Goal: Task Accomplishment & Management: Manage account settings

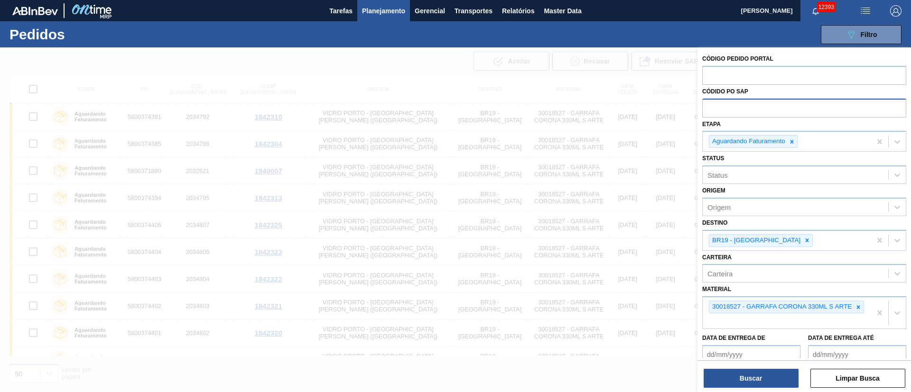
click at [737, 106] on input "text" at bounding box center [804, 108] width 204 height 18
click at [728, 77] on input "text" at bounding box center [804, 75] width 204 height 18
paste input "text"
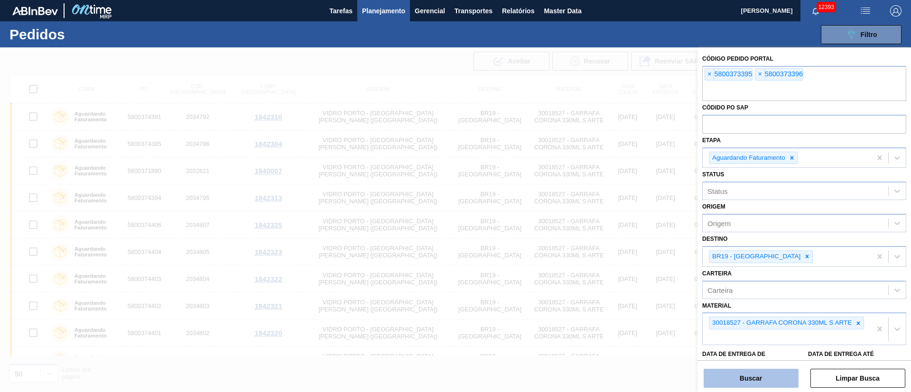
click at [771, 377] on button "Buscar" at bounding box center [751, 378] width 95 height 19
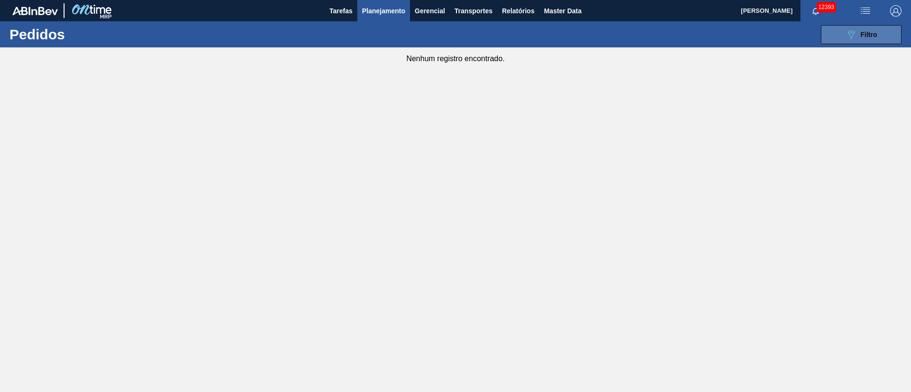
click at [845, 28] on button "089F7B8B-B2A5-4AFE-B5C0-19BA573D28AC Filtro" at bounding box center [861, 34] width 81 height 19
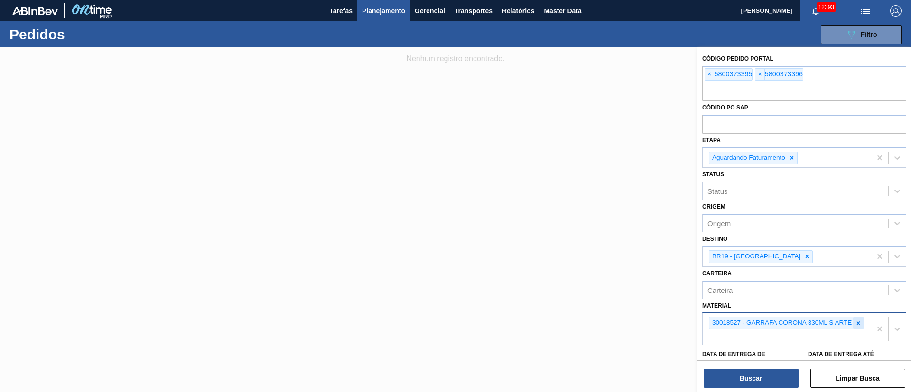
click at [859, 324] on icon at bounding box center [858, 323] width 3 height 3
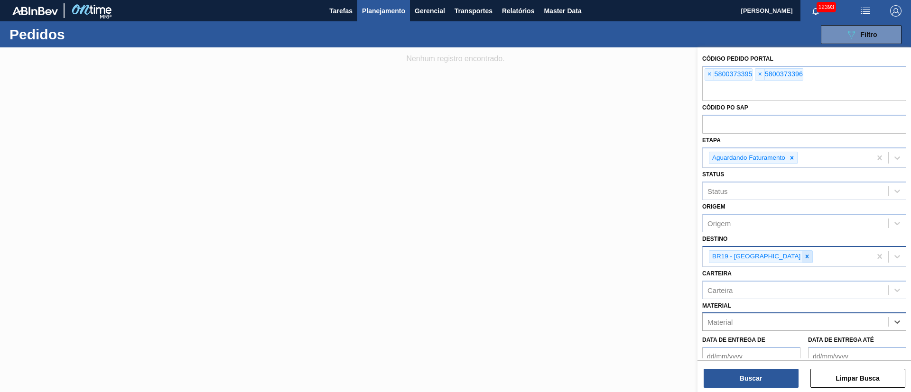
click at [804, 258] on icon at bounding box center [807, 256] width 7 height 7
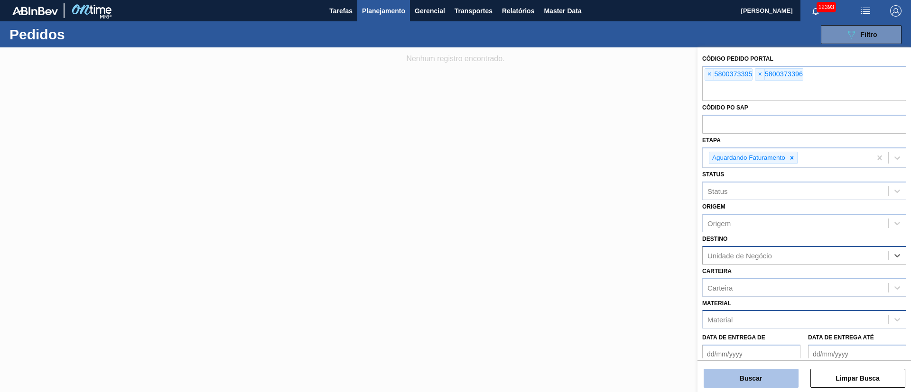
click at [734, 376] on button "Buscar" at bounding box center [751, 378] width 95 height 19
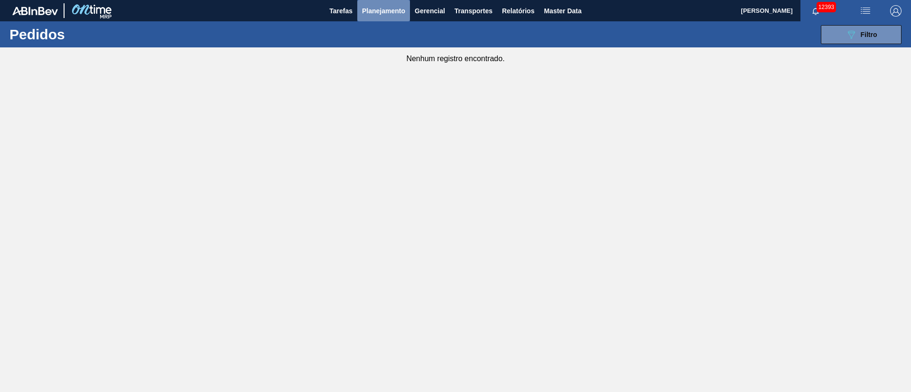
click at [392, 5] on span "Planejamento" at bounding box center [383, 10] width 43 height 11
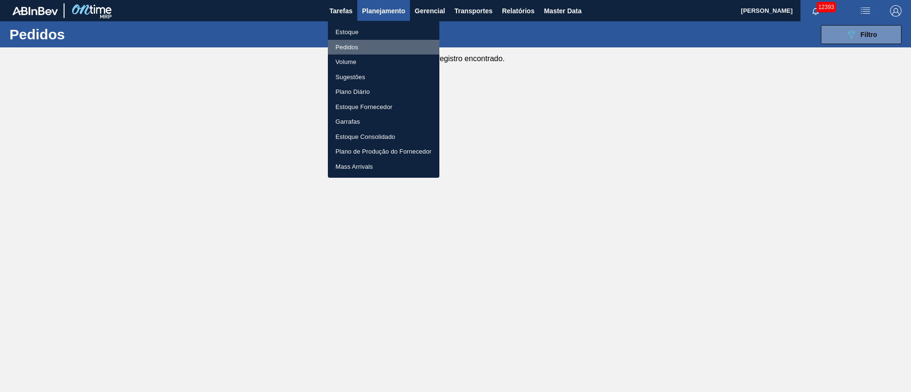
click at [353, 45] on li "Pedidos" at bounding box center [383, 47] width 111 height 15
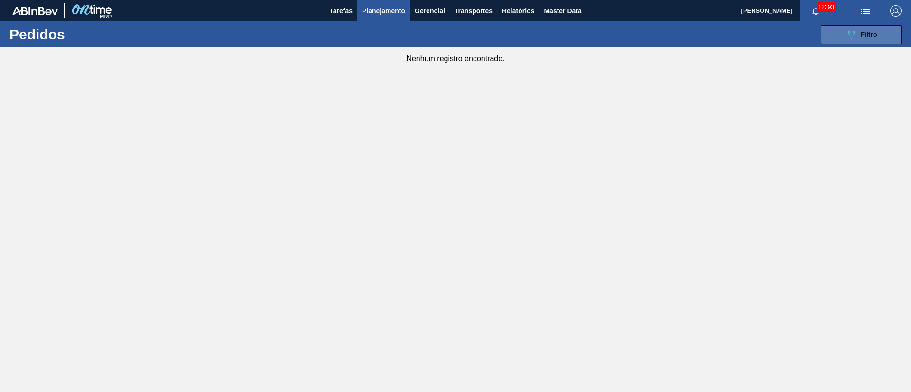
click at [850, 33] on icon "089F7B8B-B2A5-4AFE-B5C0-19BA573D28AC" at bounding box center [850, 34] width 11 height 11
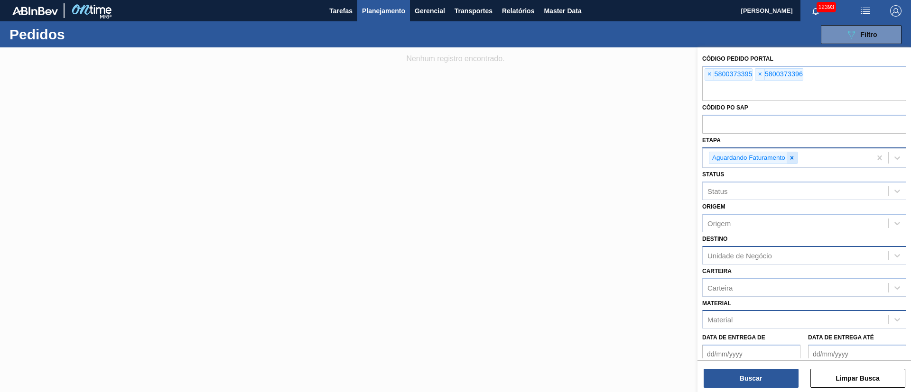
click at [794, 157] on icon at bounding box center [791, 158] width 7 height 7
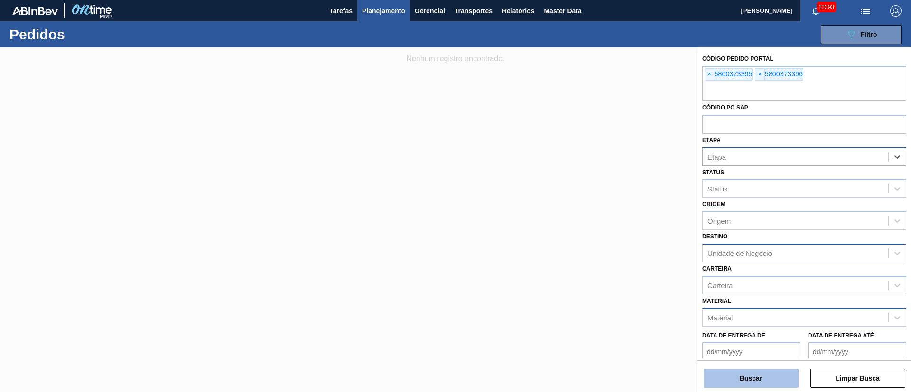
click at [752, 379] on button "Buscar" at bounding box center [751, 378] width 95 height 19
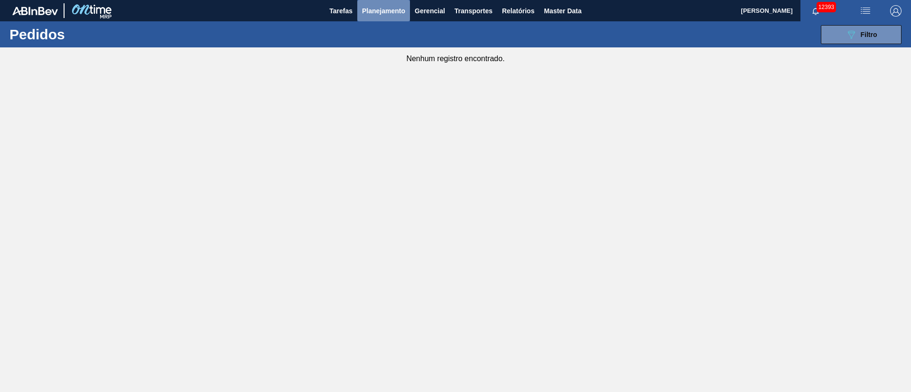
click at [374, 11] on span "Planejamento" at bounding box center [383, 10] width 43 height 11
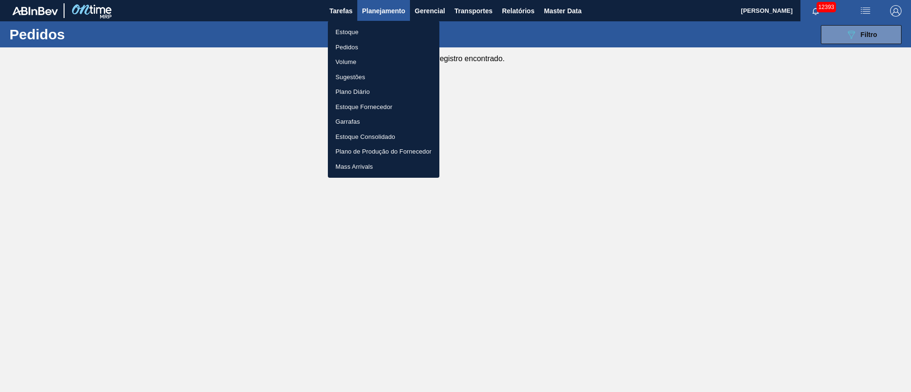
click at [355, 44] on li "Pedidos" at bounding box center [383, 47] width 111 height 15
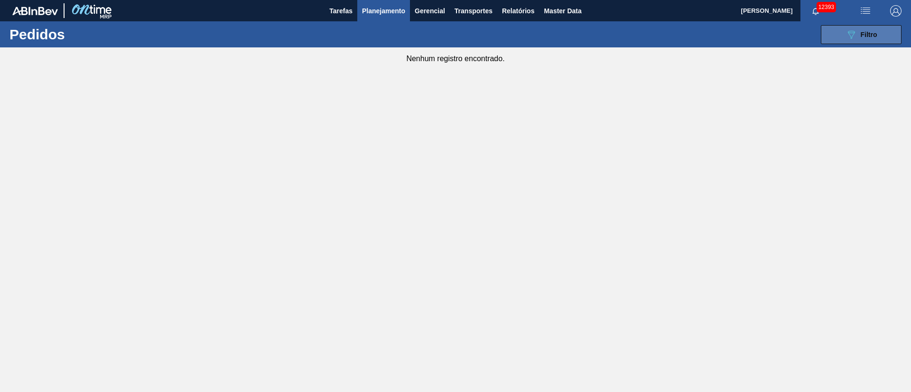
click at [878, 26] on button "089F7B8B-B2A5-4AFE-B5C0-19BA573D28AC Filtro" at bounding box center [861, 34] width 81 height 19
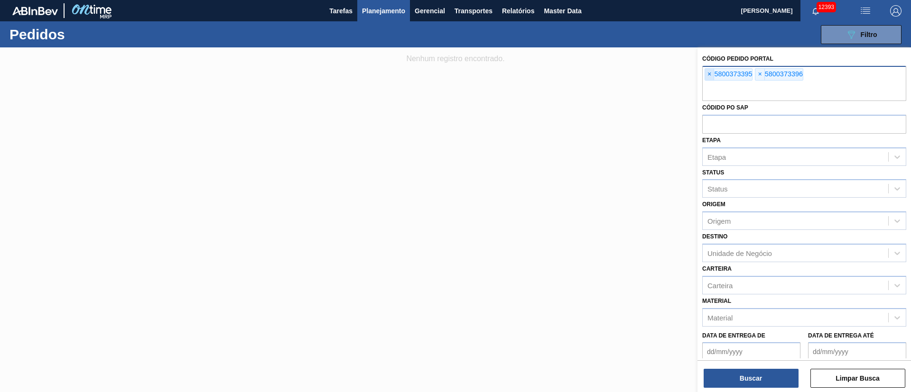
click at [708, 72] on span "×" at bounding box center [709, 74] width 9 height 11
click at [708, 83] on input "text" at bounding box center [804, 92] width 204 height 18
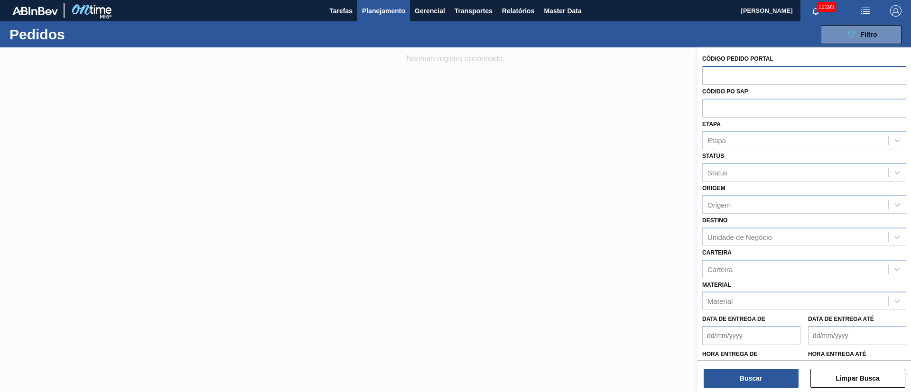
click at [708, 72] on input "text" at bounding box center [804, 75] width 204 height 18
paste input "text"
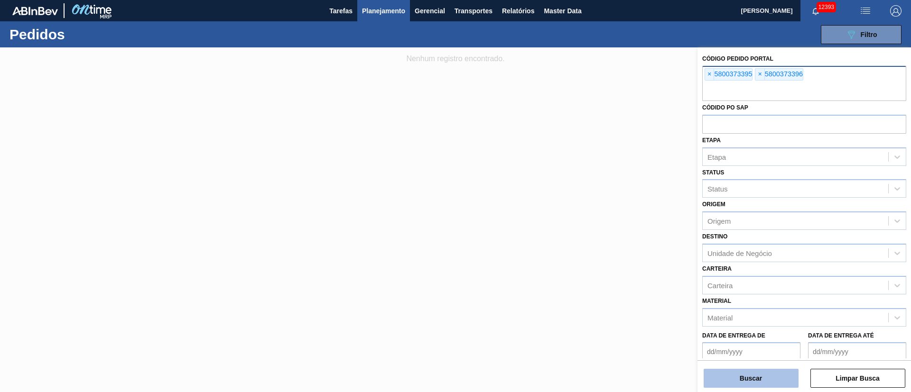
click at [751, 377] on button "Buscar" at bounding box center [751, 378] width 95 height 19
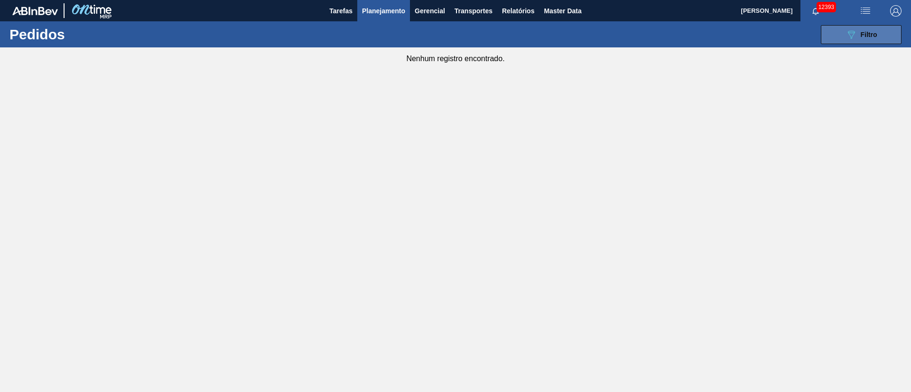
click at [888, 30] on button "089F7B8B-B2A5-4AFE-B5C0-19BA573D28AC Filtro" at bounding box center [861, 34] width 81 height 19
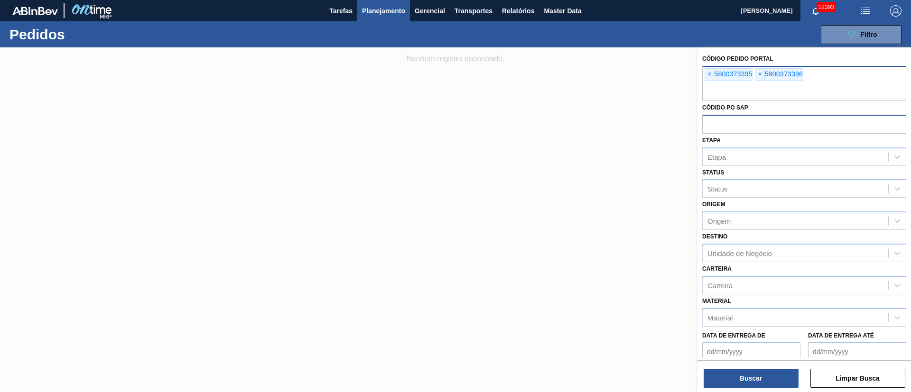
click at [737, 124] on input "text" at bounding box center [804, 124] width 204 height 18
paste input "text"
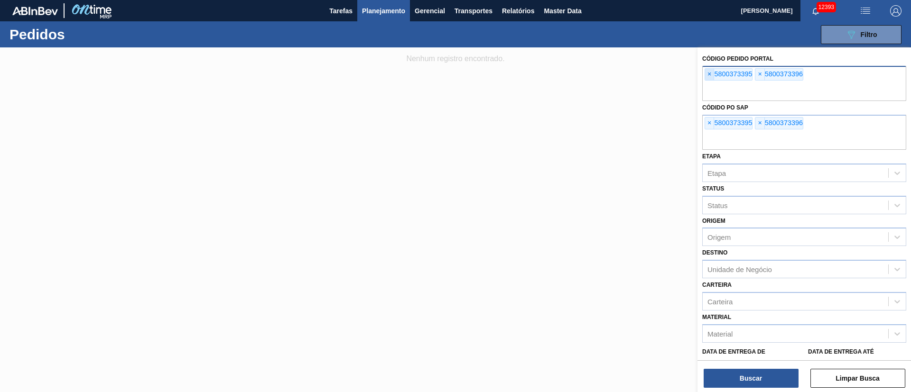
click at [711, 71] on span "×" at bounding box center [709, 74] width 9 height 11
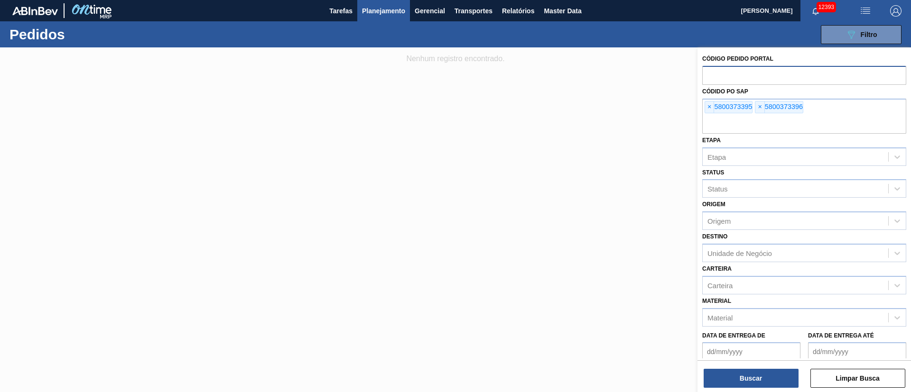
click at [711, 71] on input "text" at bounding box center [804, 75] width 204 height 18
click at [760, 380] on button "Buscar" at bounding box center [751, 378] width 95 height 19
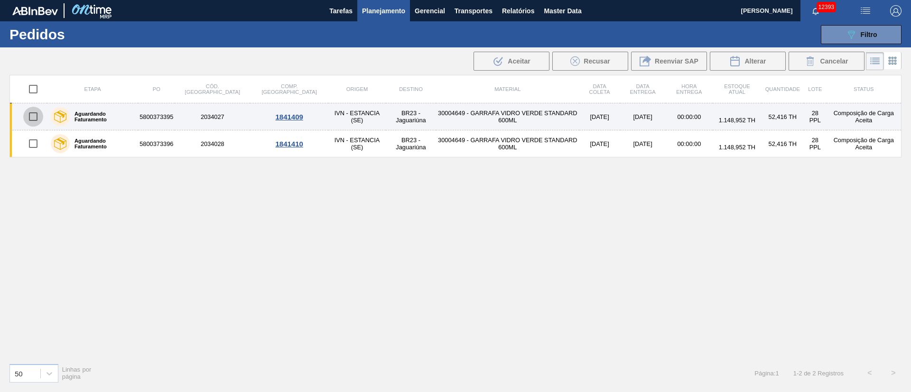
click at [26, 120] on input "checkbox" at bounding box center [33, 117] width 20 height 20
checkbox input "true"
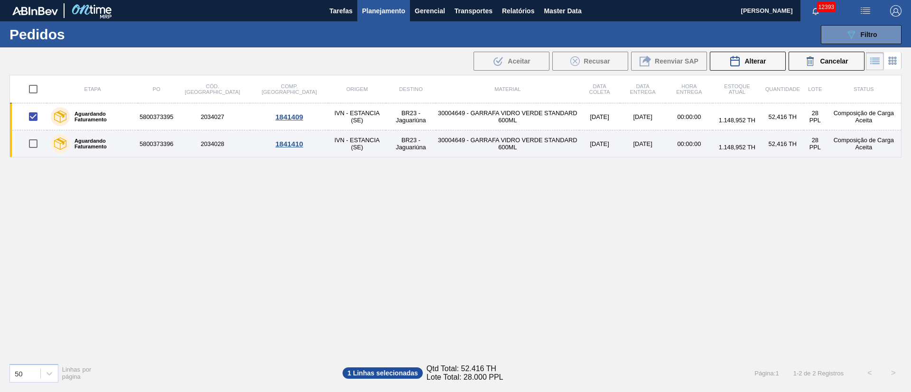
click at [31, 148] on input "checkbox" at bounding box center [33, 144] width 20 height 20
checkbox input "true"
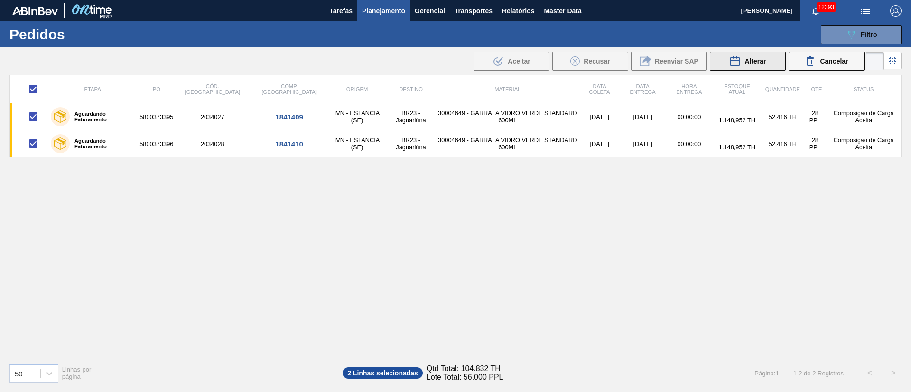
click at [761, 61] on span "Alterar" at bounding box center [754, 61] width 21 height 8
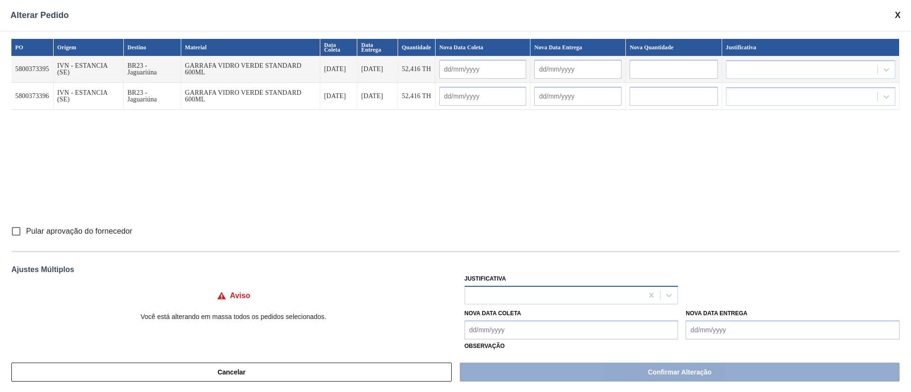
click at [492, 295] on div at bounding box center [554, 295] width 178 height 14
type input "ou"
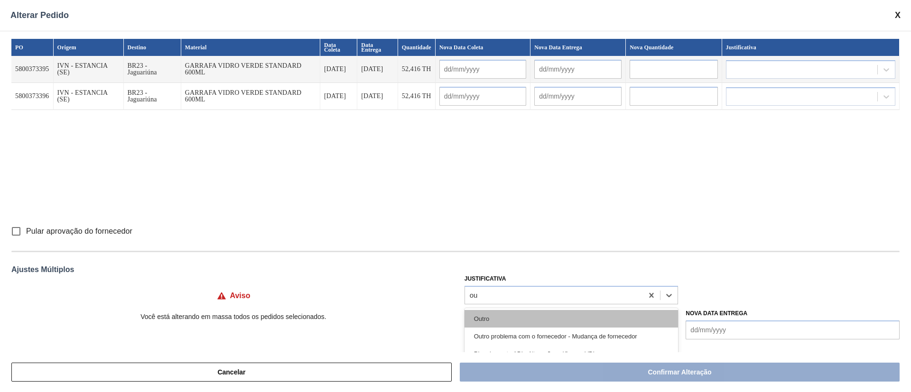
click at [522, 321] on div "Outro" at bounding box center [571, 319] width 214 height 18
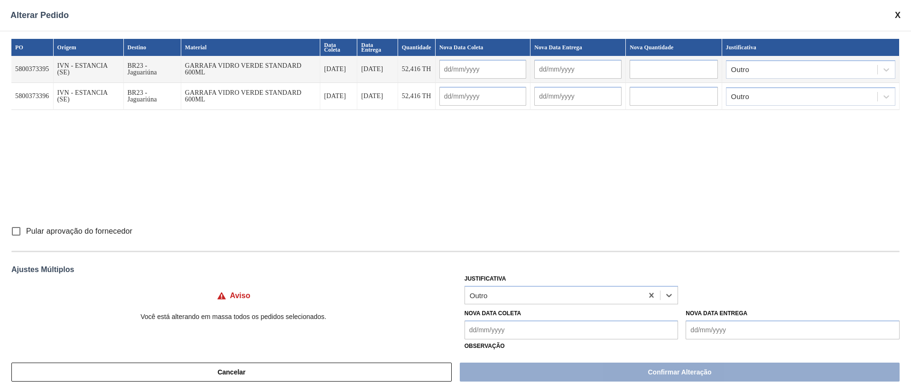
click at [17, 231] on input "Pular aprovação do fornecedor" at bounding box center [16, 232] width 20 height 20
checkbox input "true"
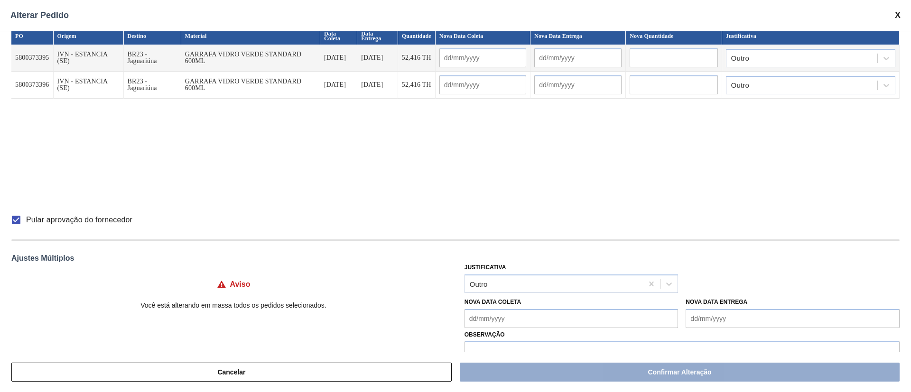
scroll to position [31, 0]
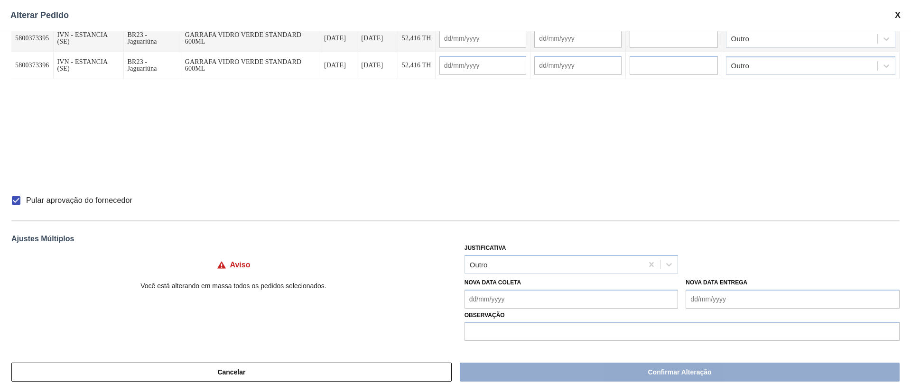
click at [481, 298] on Coleta "Nova Data Coleta" at bounding box center [571, 299] width 214 height 19
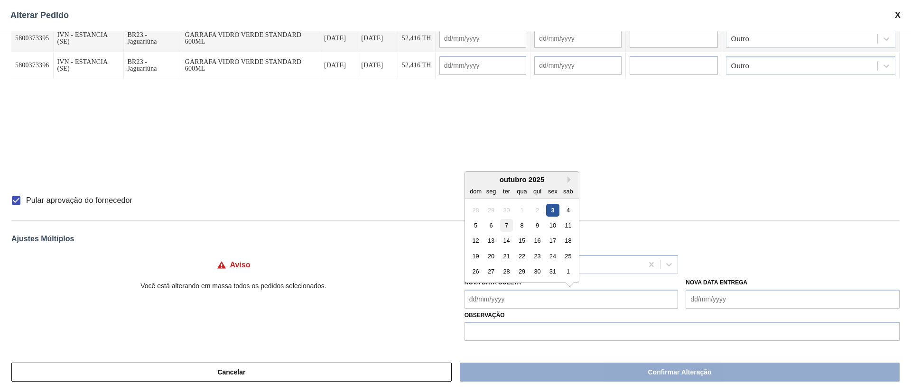
click at [509, 224] on div "7" at bounding box center [506, 225] width 13 height 13
type Coleta "[DATE]"
type input "[DATE]"
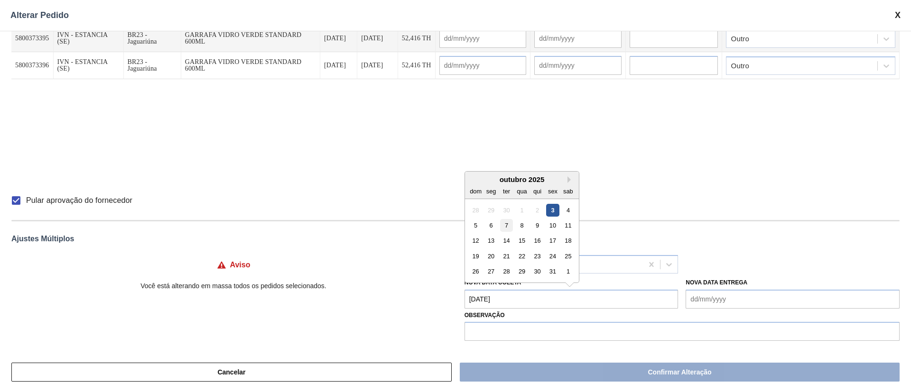
type input "[DATE]"
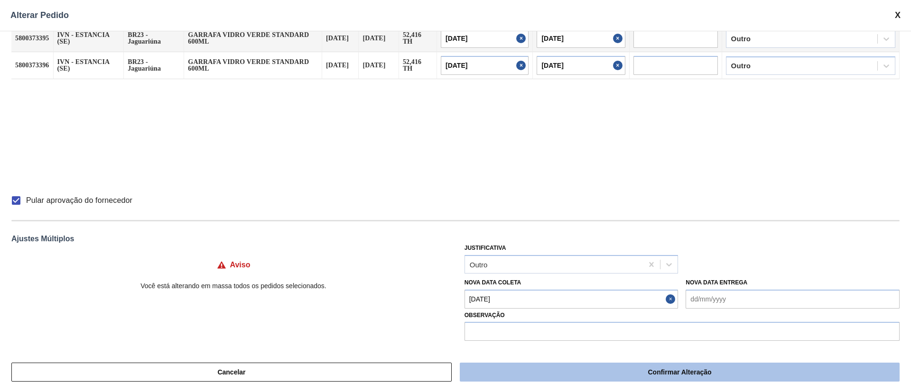
click at [531, 372] on button "Confirmar Alteração" at bounding box center [680, 372] width 440 height 19
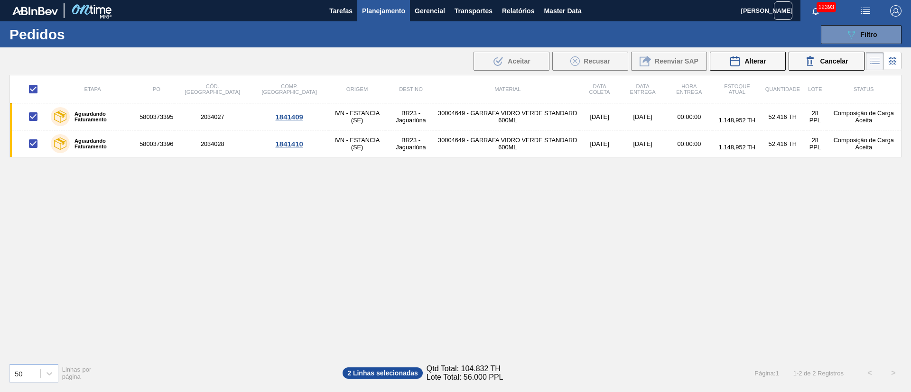
checkbox input "false"
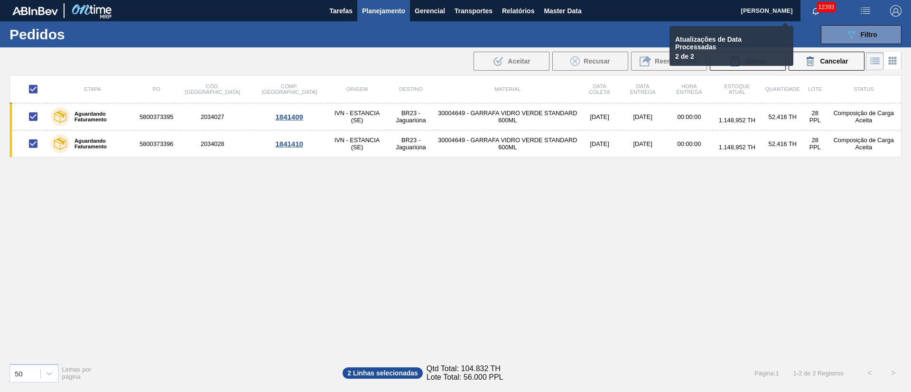
checkbox input "false"
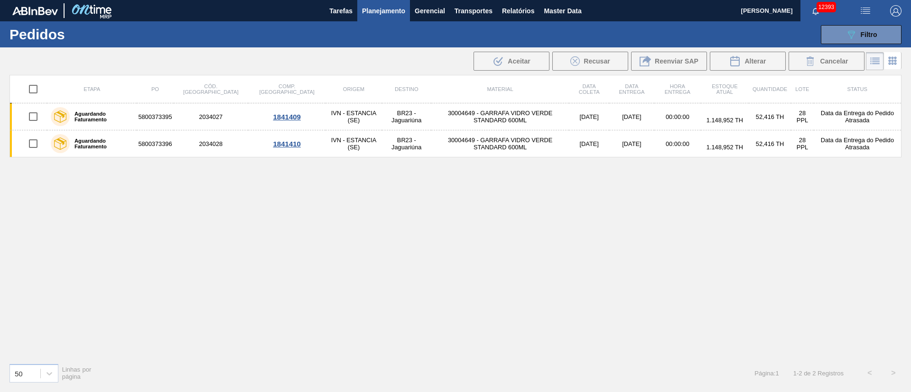
click at [389, 6] on span "Planejamento" at bounding box center [383, 10] width 43 height 11
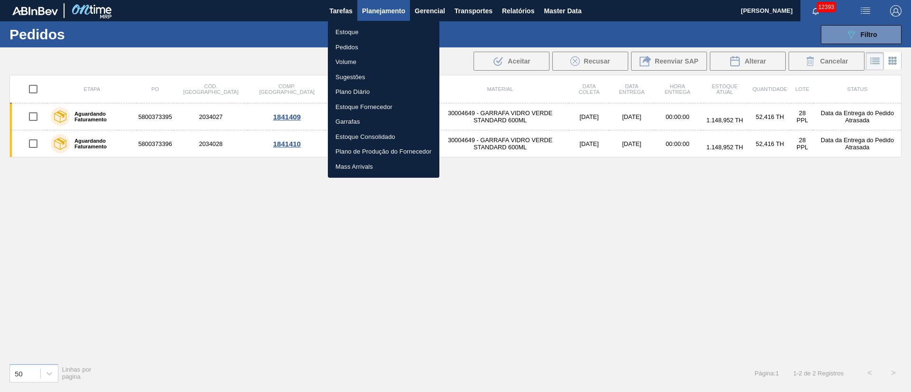
click at [350, 32] on li "Estoque" at bounding box center [383, 32] width 111 height 15
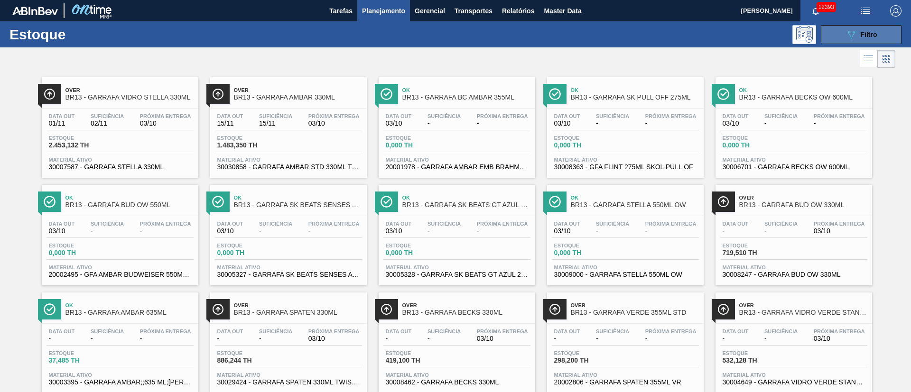
click at [887, 30] on button "089F7B8B-B2A5-4AFE-B5C0-19BA573D28AC Filtro" at bounding box center [861, 34] width 81 height 19
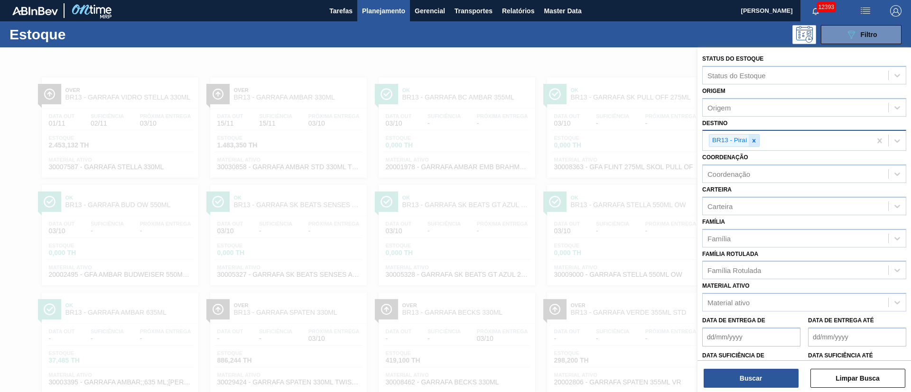
click at [753, 141] on icon at bounding box center [753, 140] width 3 height 3
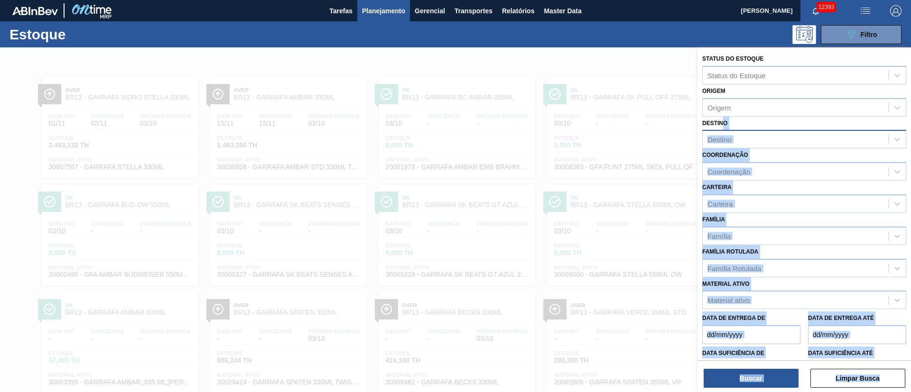
drag, startPoint x: 725, startPoint y: 119, endPoint x: 632, endPoint y: 44, distance: 119.4
click at [632, 44] on div "Estoque 089F7B8B-B2A5-4AFE-B5C0-19BA573D28AC Filtro Status do Estoque Status do…" at bounding box center [455, 272] width 911 height 503
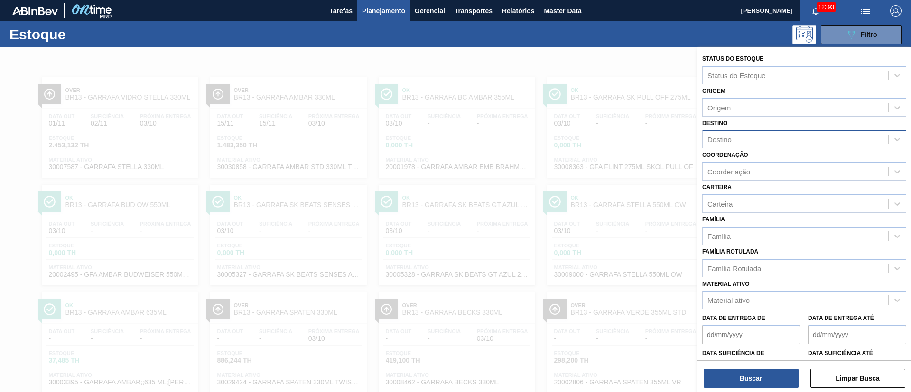
click at [741, 153] on label "Coordenação" at bounding box center [725, 155] width 46 height 7
click at [708, 168] on input "Coordenação" at bounding box center [707, 172] width 1 height 8
click at [736, 301] on div "Material ativo" at bounding box center [728, 301] width 42 height 8
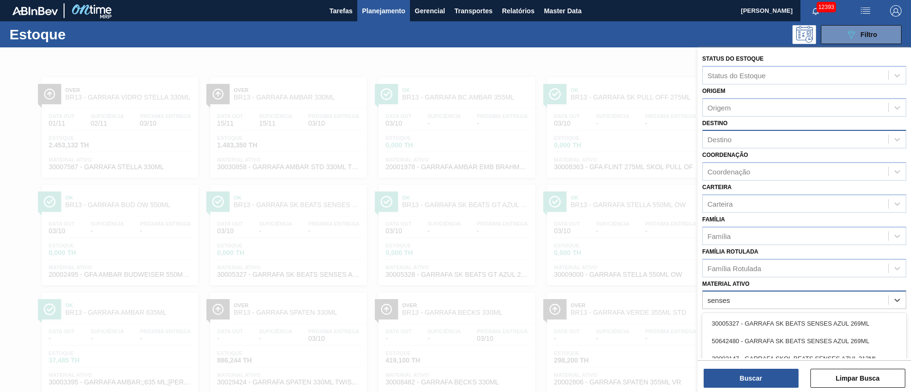
type ativo "senses"
click at [372, 11] on span "Planejamento" at bounding box center [383, 10] width 43 height 11
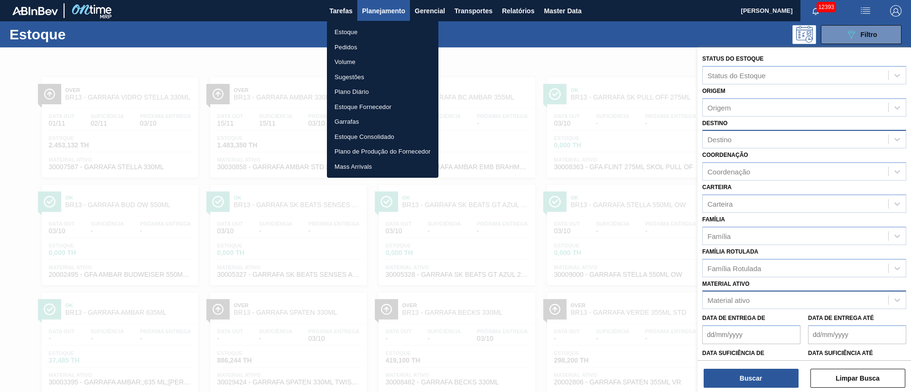
click at [354, 37] on li "Estoque" at bounding box center [382, 32] width 111 height 15
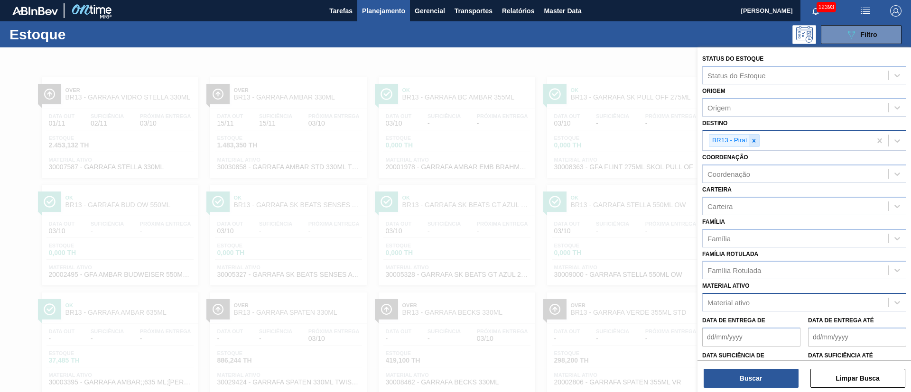
click at [751, 141] on icon at bounding box center [754, 141] width 7 height 7
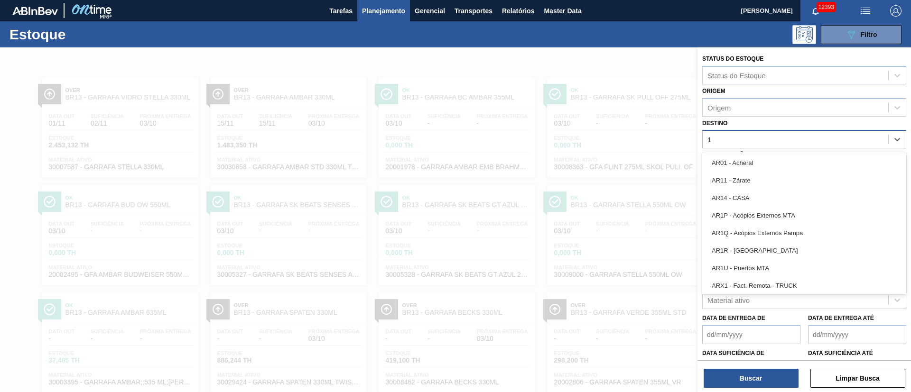
type input "16"
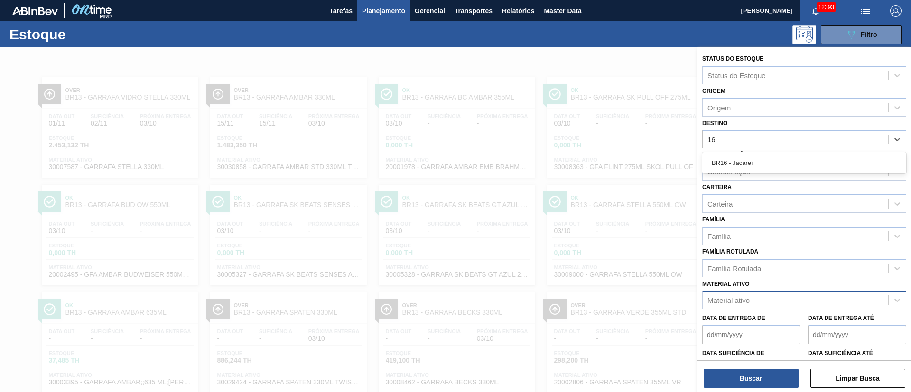
click at [739, 172] on div "BR16 - Jacareí" at bounding box center [804, 162] width 204 height 21
click at [745, 163] on div "BR16 - Jacareí" at bounding box center [804, 163] width 204 height 18
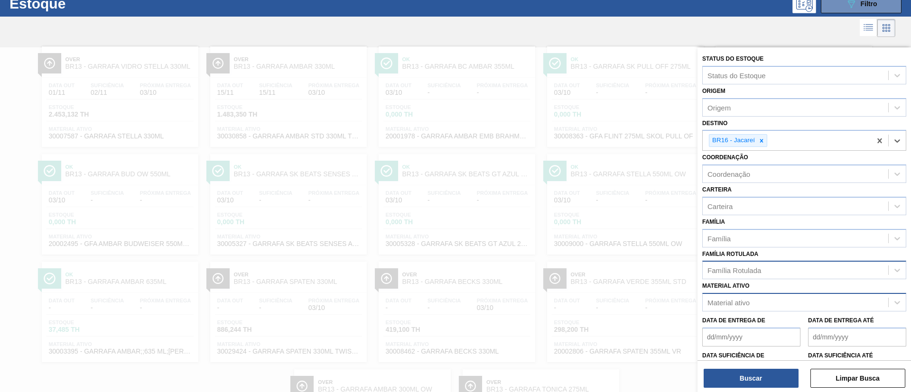
click at [744, 274] on div "Família Rotulada" at bounding box center [734, 271] width 54 height 8
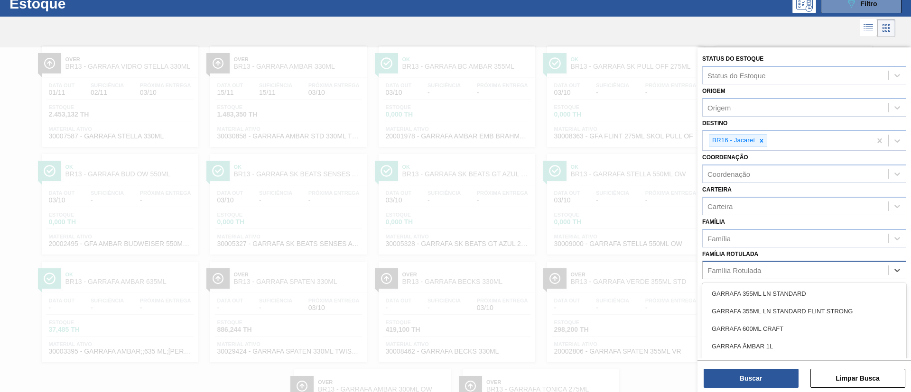
scroll to position [37, 0]
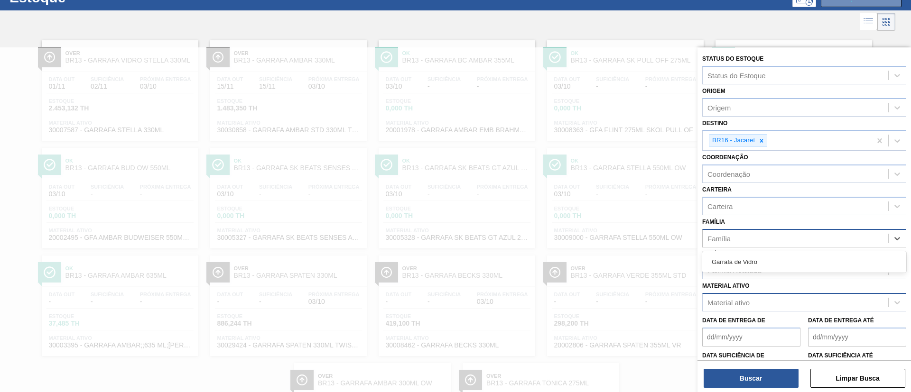
click at [751, 243] on div "Família" at bounding box center [795, 239] width 185 height 14
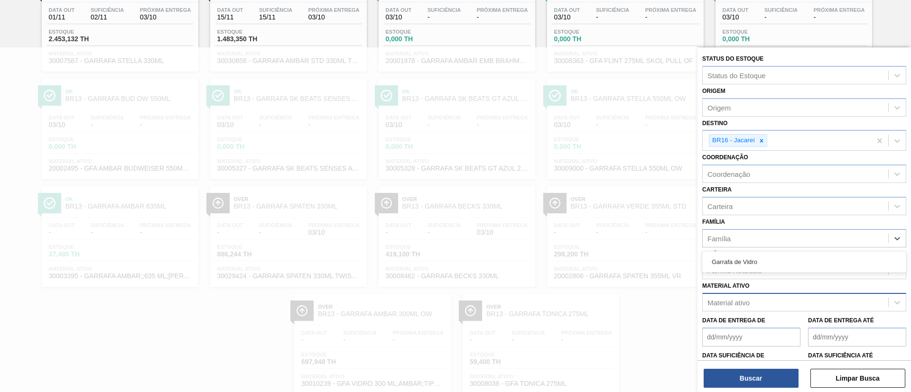
click at [745, 307] on div "Material ativo" at bounding box center [795, 303] width 185 height 14
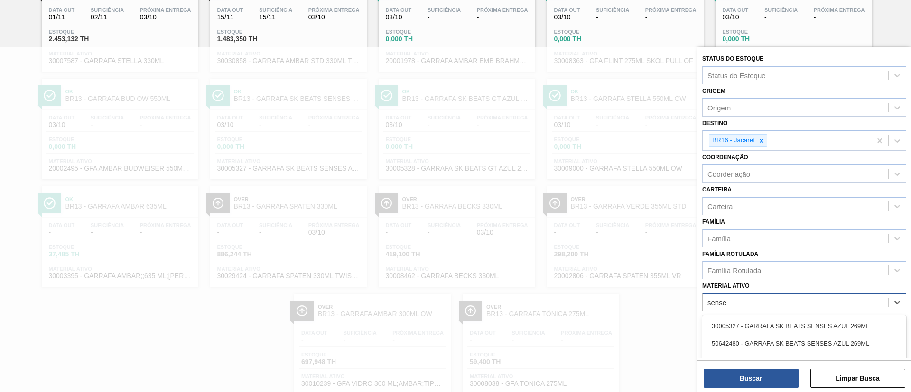
type ativo "senses"
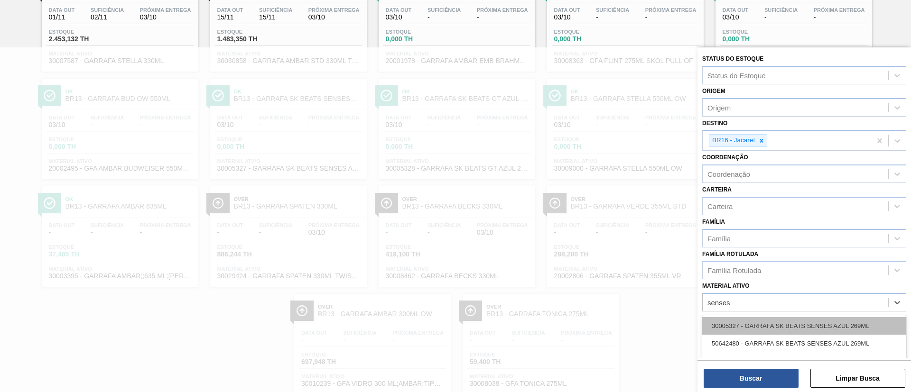
click at [762, 320] on div "30005327 - GARRAFA SK BEATS SENSES AZUL 269ML" at bounding box center [804, 326] width 204 height 18
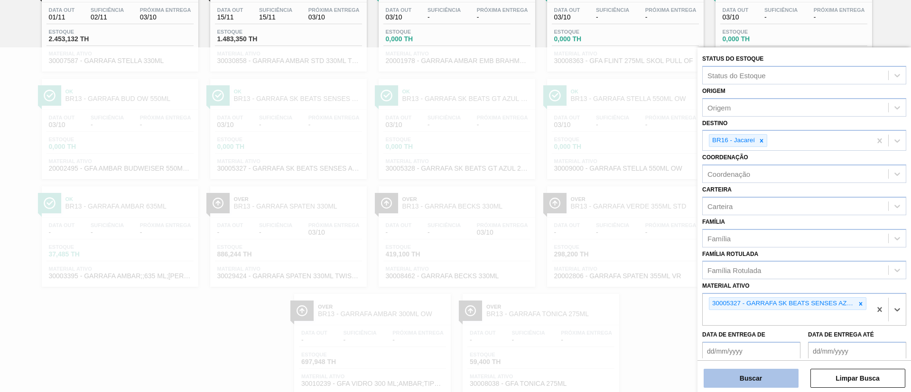
click at [760, 378] on button "Buscar" at bounding box center [751, 378] width 95 height 19
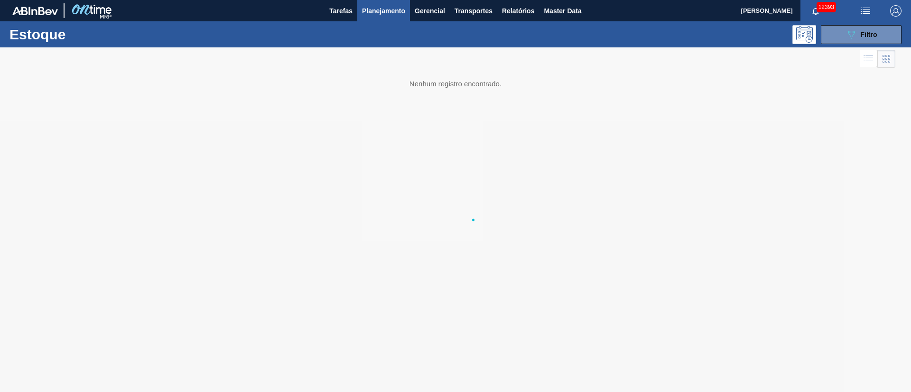
scroll to position [0, 0]
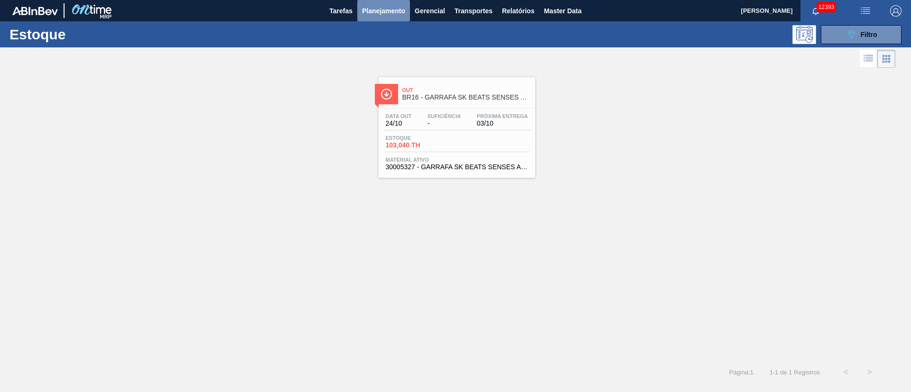
click at [388, 17] on button "Planejamento" at bounding box center [383, 10] width 53 height 21
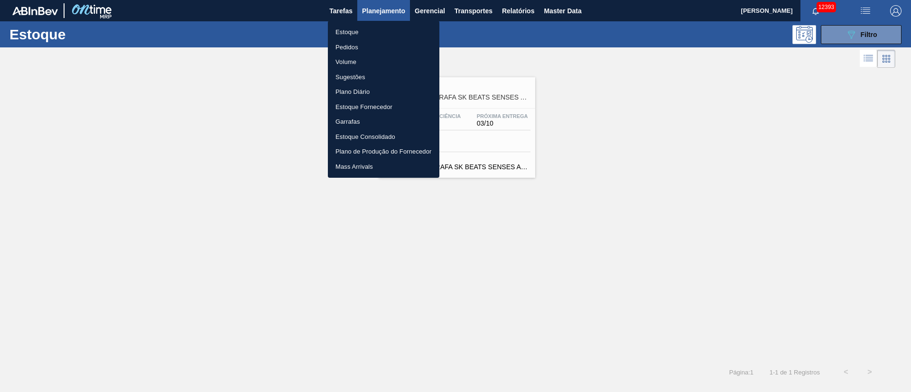
click at [347, 44] on li "Pedidos" at bounding box center [383, 47] width 111 height 15
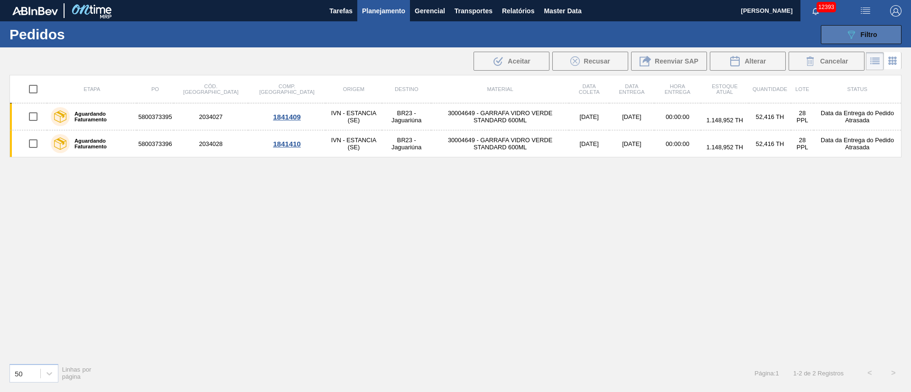
click at [863, 29] on div "089F7B8B-B2A5-4AFE-B5C0-19BA573D28AC Filtro" at bounding box center [861, 34] width 32 height 11
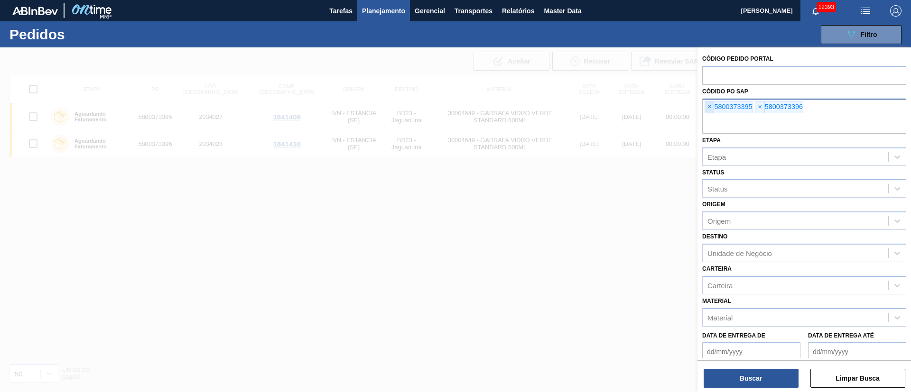
click at [712, 108] on span "×" at bounding box center [709, 107] width 9 height 11
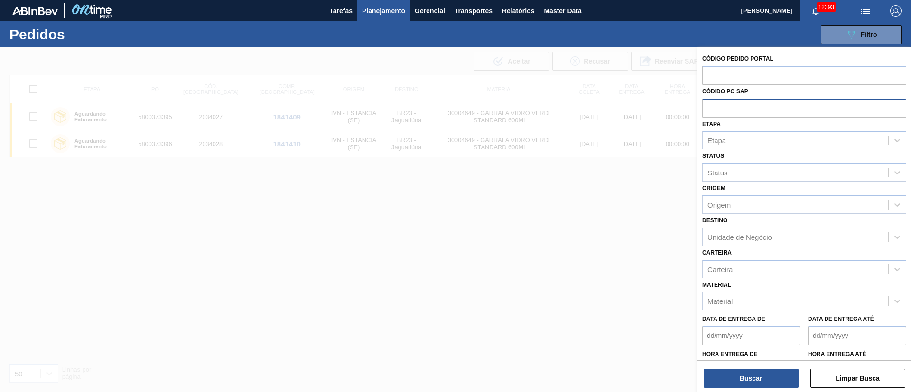
click at [712, 108] on input "text" at bounding box center [804, 108] width 204 height 18
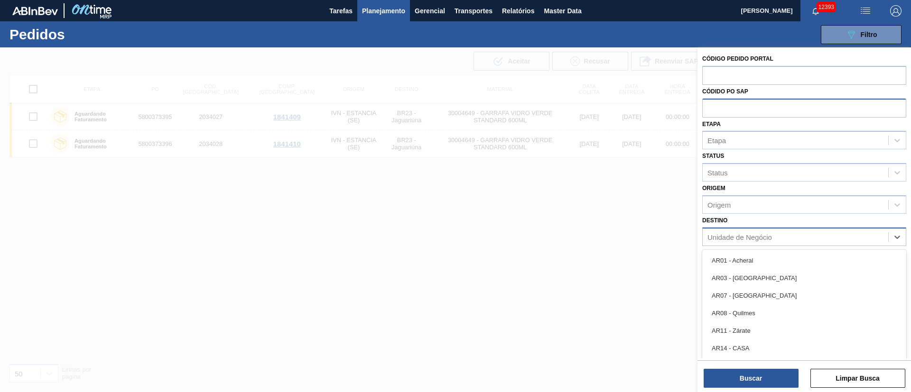
click at [733, 239] on div "Unidade de Negócio" at bounding box center [739, 237] width 65 height 8
click at [749, 214] on div "Destino option AR01 - Acheral focused, 1 of 93. 93 results available. Use Up an…" at bounding box center [804, 230] width 204 height 32
click at [733, 240] on div "Unidade de Negócio" at bounding box center [739, 237] width 65 height 8
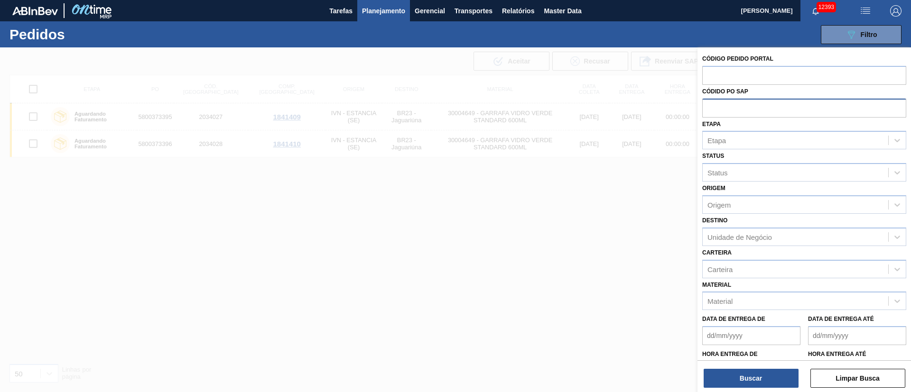
click at [751, 216] on div "Destino Unidade de Negócio" at bounding box center [804, 230] width 204 height 32
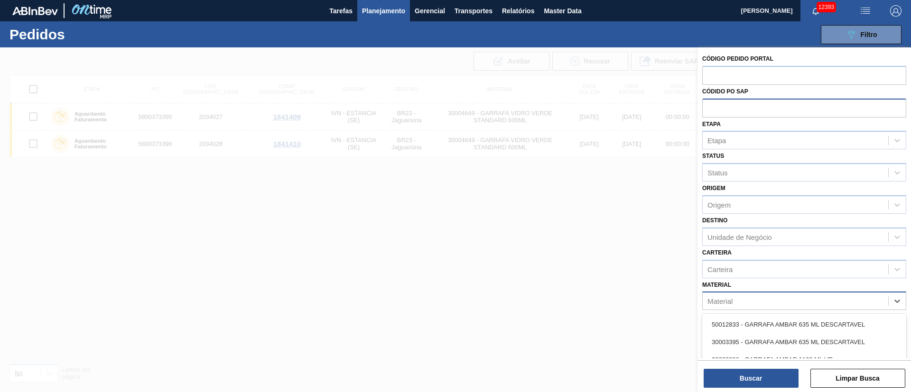
click at [732, 300] on div "Material" at bounding box center [719, 301] width 25 height 8
type input "senses"
click at [769, 323] on div "30005327 - GARRAFA SK BEATS SENSES AZUL 269ML" at bounding box center [804, 325] width 204 height 18
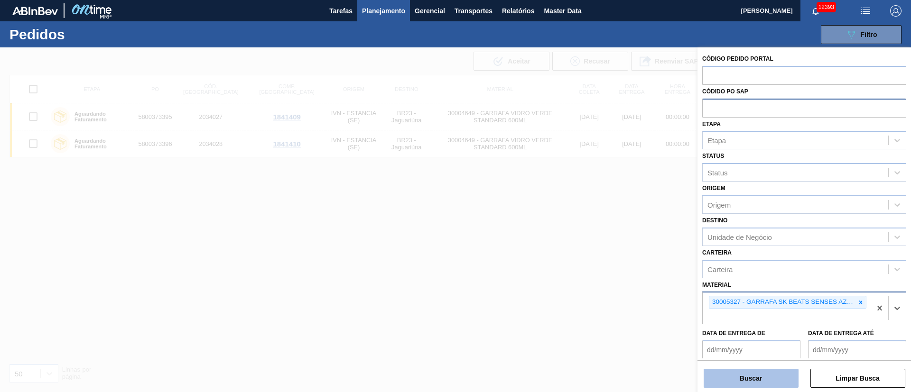
click at [750, 382] on button "Buscar" at bounding box center [751, 378] width 95 height 19
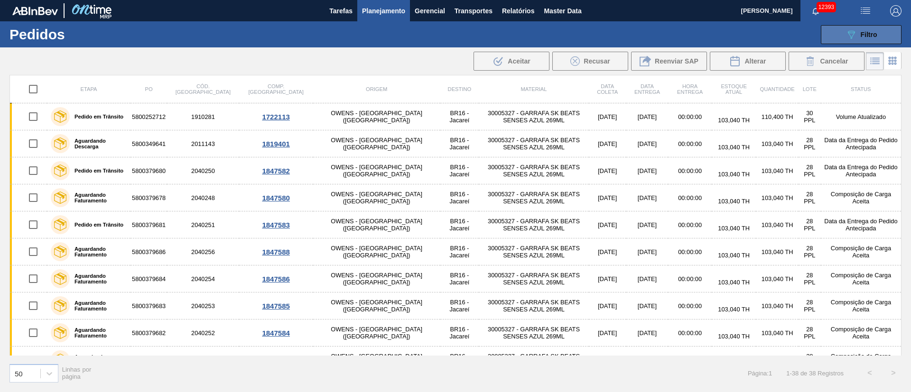
click at [883, 32] on button "089F7B8B-B2A5-4AFE-B5C0-19BA573D28AC Filtro" at bounding box center [861, 34] width 81 height 19
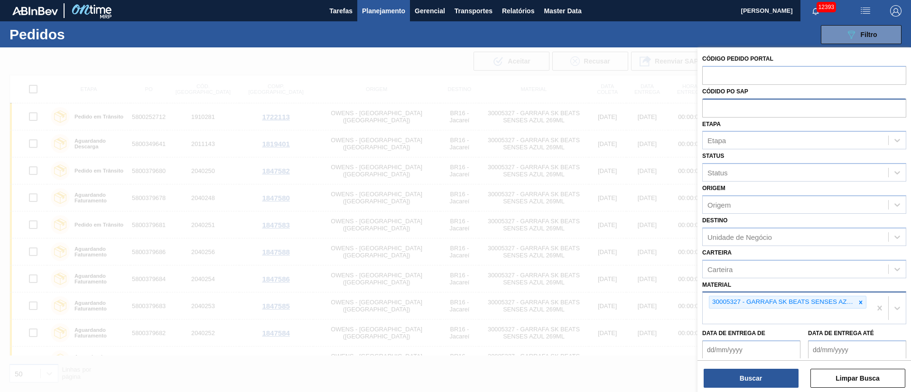
click at [727, 111] on input "text" at bounding box center [804, 108] width 204 height 18
type input "a"
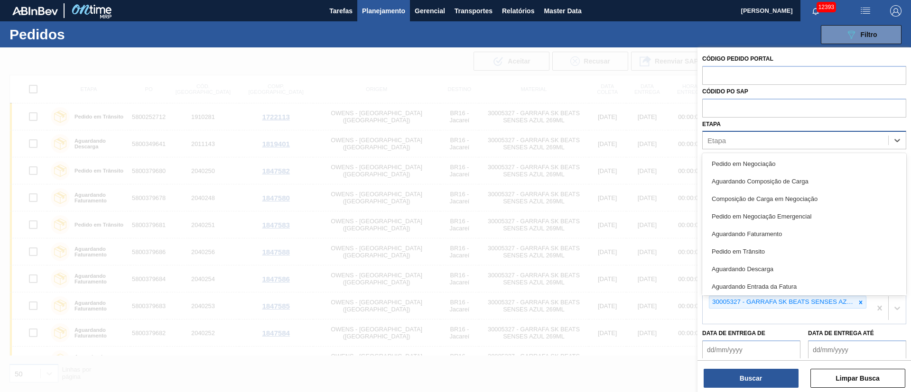
click at [716, 143] on div "Etapa" at bounding box center [716, 141] width 19 height 8
type input "fat"
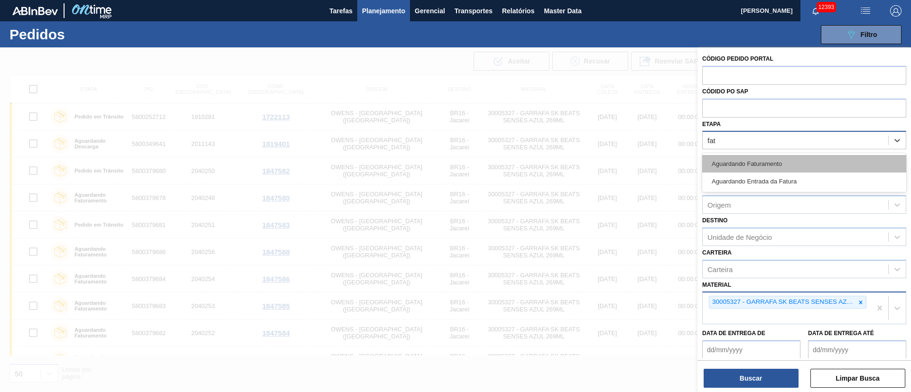
click at [734, 163] on div "Aguardando Faturamento" at bounding box center [804, 164] width 204 height 18
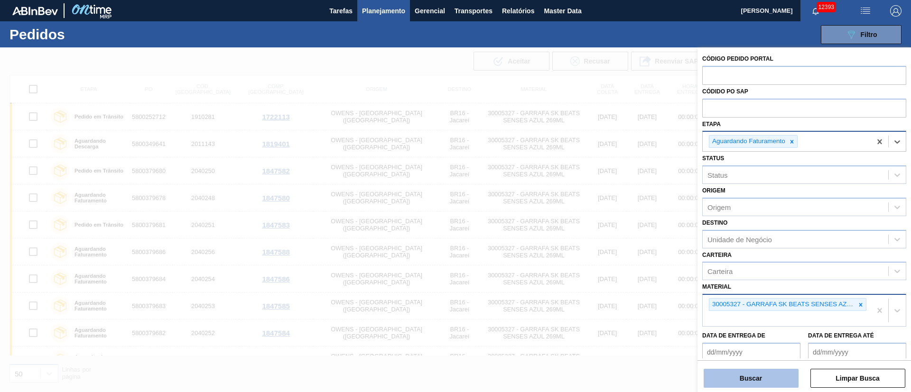
click at [753, 379] on button "Buscar" at bounding box center [751, 378] width 95 height 19
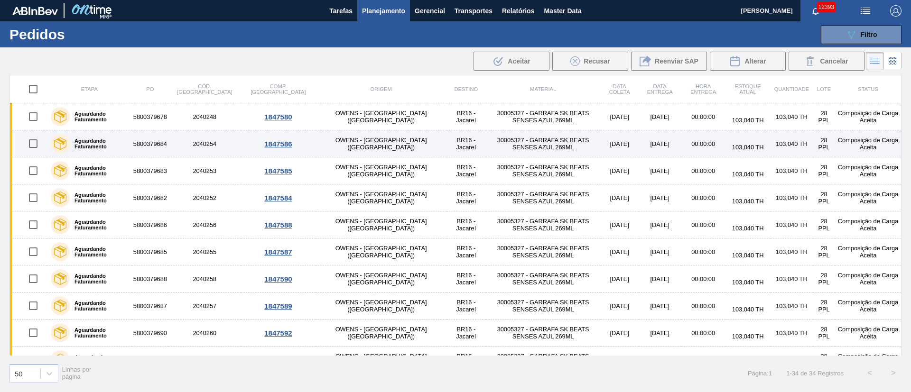
click at [33, 144] on input "checkbox" at bounding box center [33, 144] width 20 height 20
checkbox input "true"
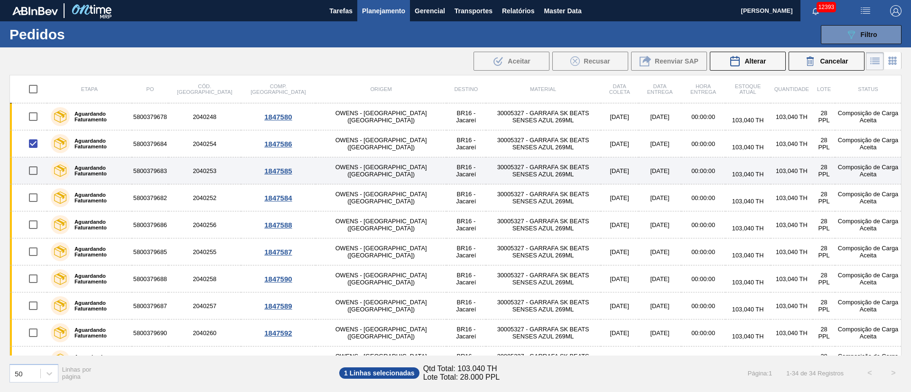
click at [33, 173] on input "checkbox" at bounding box center [33, 171] width 20 height 20
checkbox input "true"
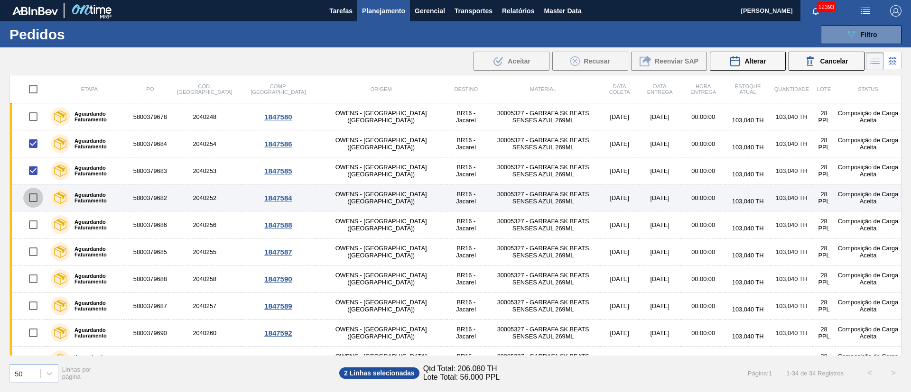
click at [33, 201] on input "checkbox" at bounding box center [33, 198] width 20 height 20
checkbox input "true"
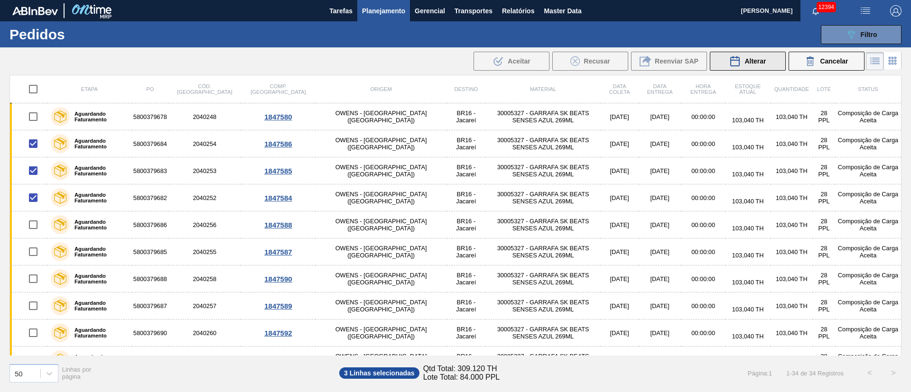
click at [764, 65] on div "Alterar" at bounding box center [747, 61] width 37 height 11
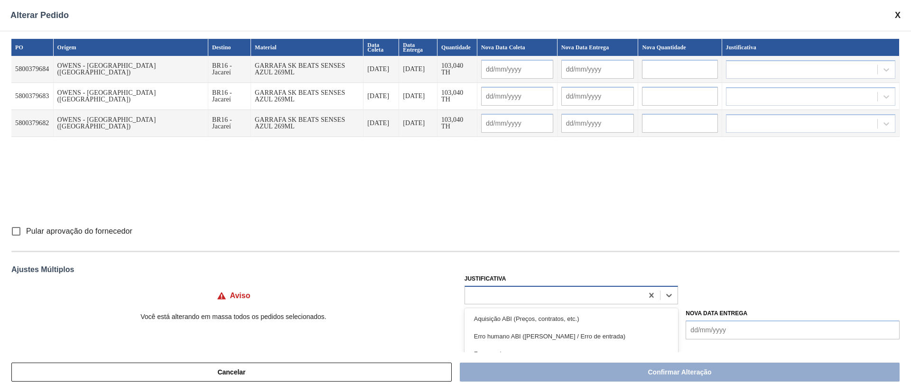
click at [487, 294] on div at bounding box center [554, 295] width 178 height 14
type input "ou"
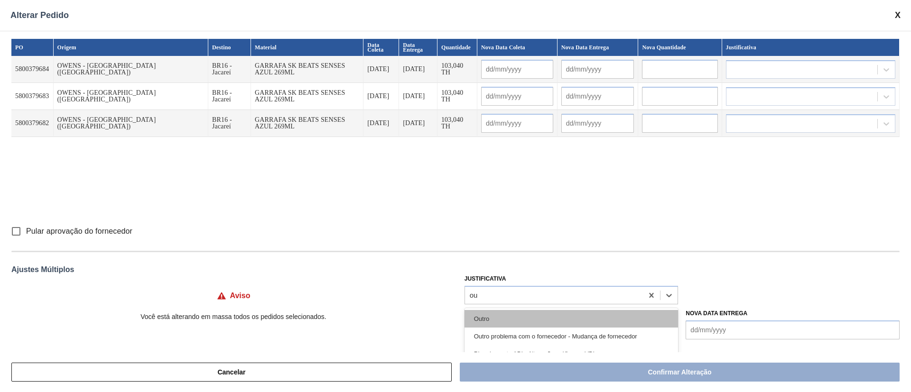
click at [494, 315] on div "Outro" at bounding box center [571, 319] width 214 height 18
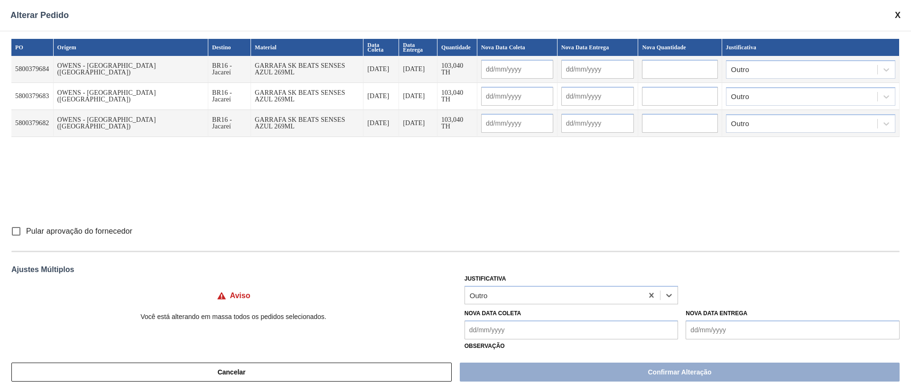
click at [19, 231] on input "Pular aprovação do fornecedor" at bounding box center [16, 232] width 20 height 20
checkbox input "true"
click at [507, 336] on Coleta "Nova Data Coleta" at bounding box center [571, 330] width 214 height 19
click at [607, 371] on div "Cancelar Confirmar Alteração" at bounding box center [455, 372] width 911 height 40
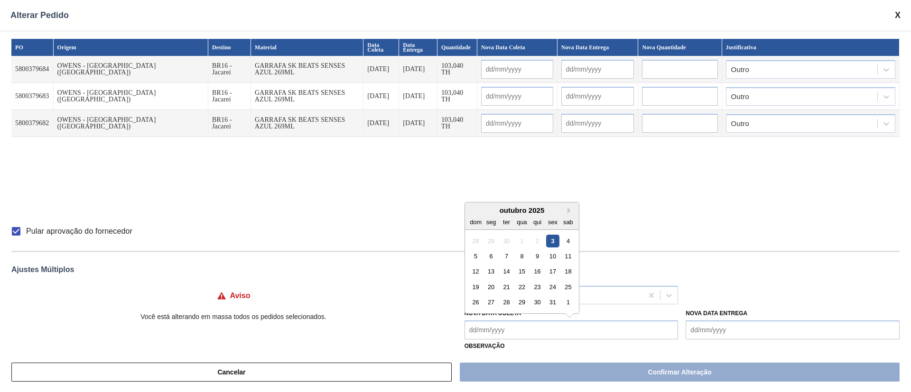
click at [545, 335] on Coleta "Nova Data Coleta" at bounding box center [571, 330] width 214 height 19
click at [491, 259] on div "6" at bounding box center [490, 256] width 13 height 13
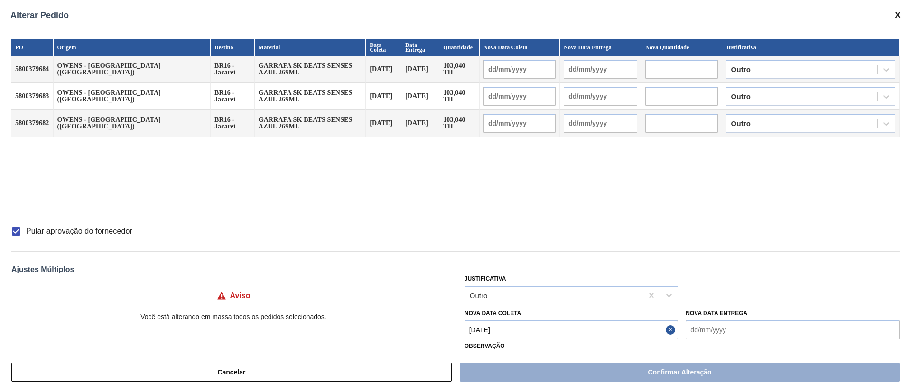
type Coleta "[DATE]"
type input "[DATE]"
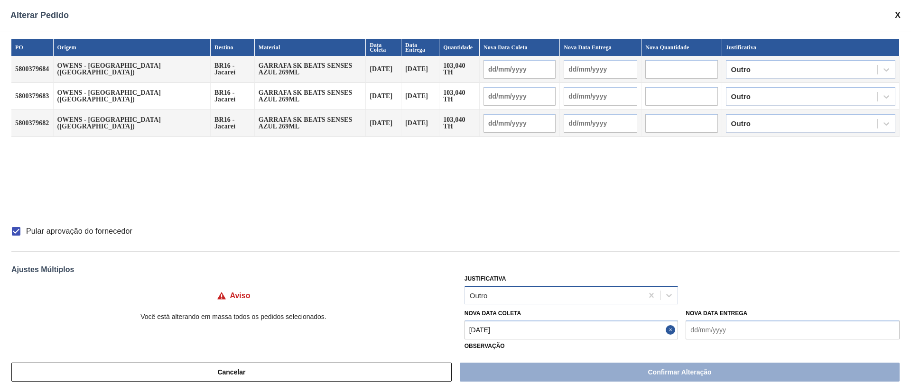
type input "[DATE]"
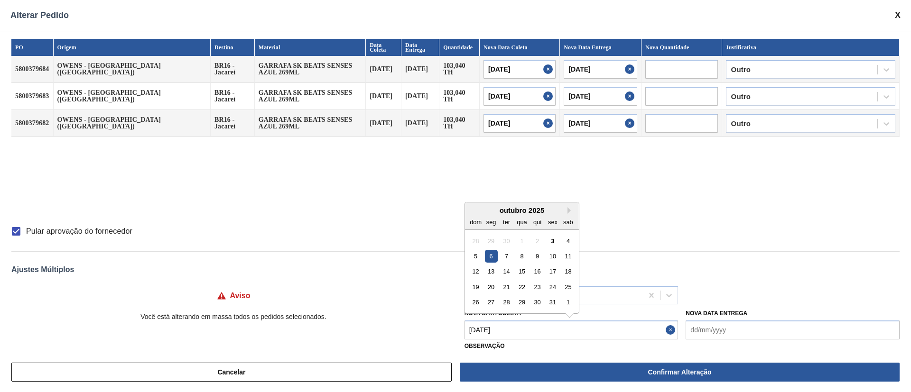
click at [497, 330] on Coleta "[DATE]" at bounding box center [571, 330] width 214 height 19
click at [568, 244] on div "4" at bounding box center [568, 240] width 13 height 13
type Coleta "[DATE]"
type input "[DATE]"
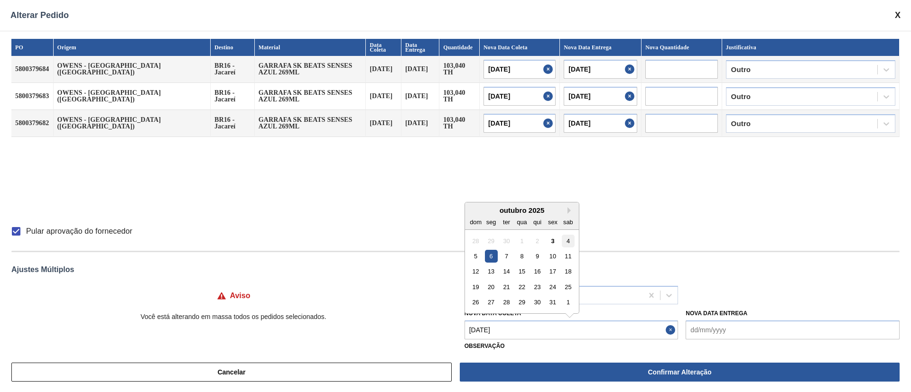
type input "[DATE]"
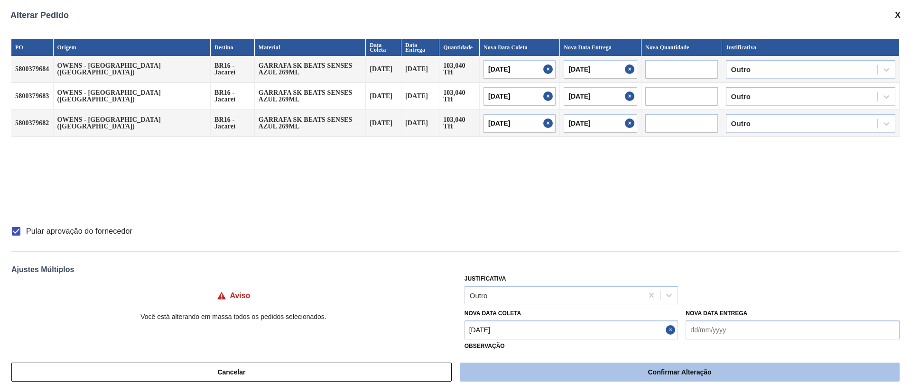
click at [675, 371] on button "Confirmar Alteração" at bounding box center [680, 372] width 440 height 19
checkbox input "false"
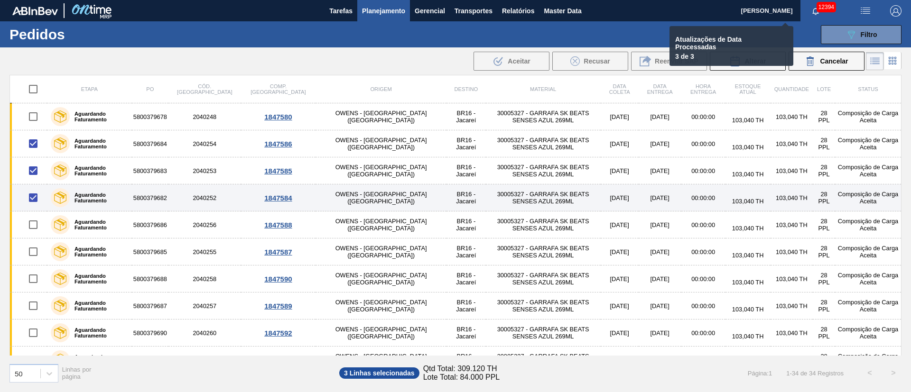
checkbox input "false"
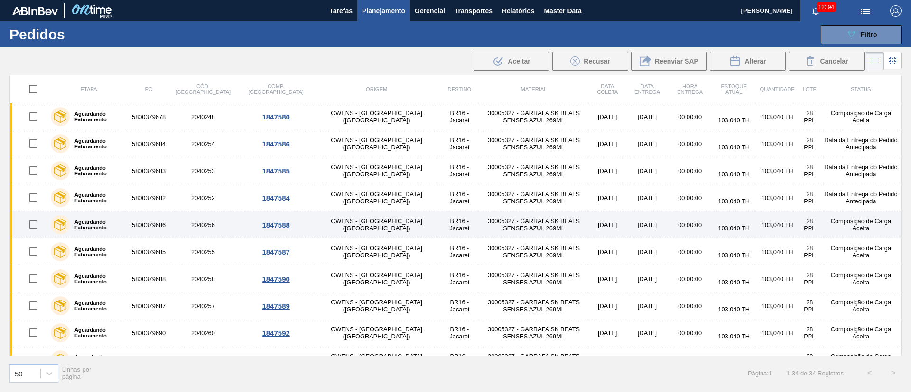
click at [28, 227] on input "checkbox" at bounding box center [33, 225] width 20 height 20
checkbox input "true"
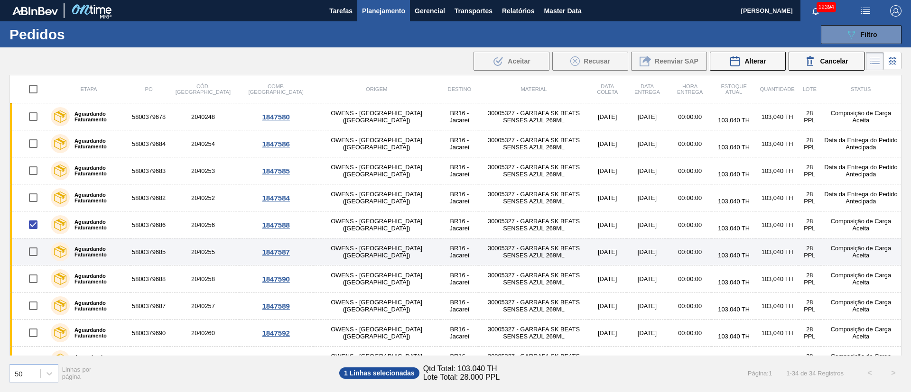
click at [33, 256] on input "checkbox" at bounding box center [33, 252] width 20 height 20
checkbox input "true"
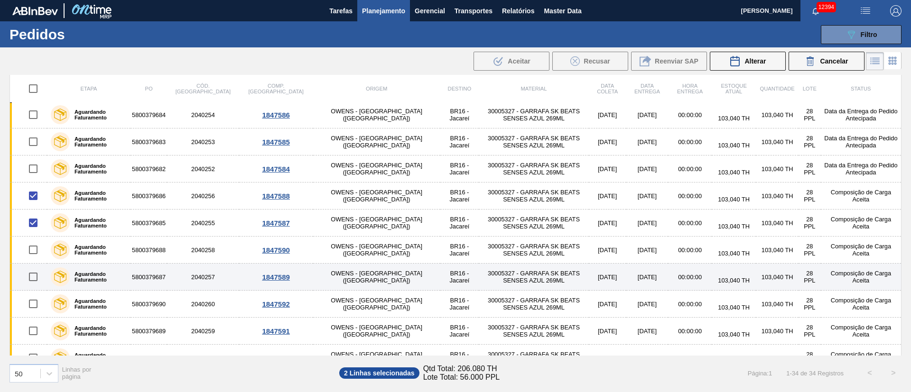
scroll to position [71, 0]
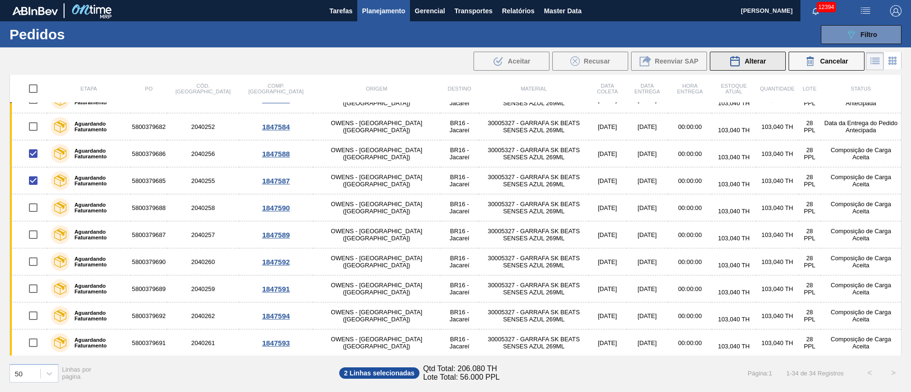
click at [766, 61] on button "Alterar" at bounding box center [748, 61] width 76 height 19
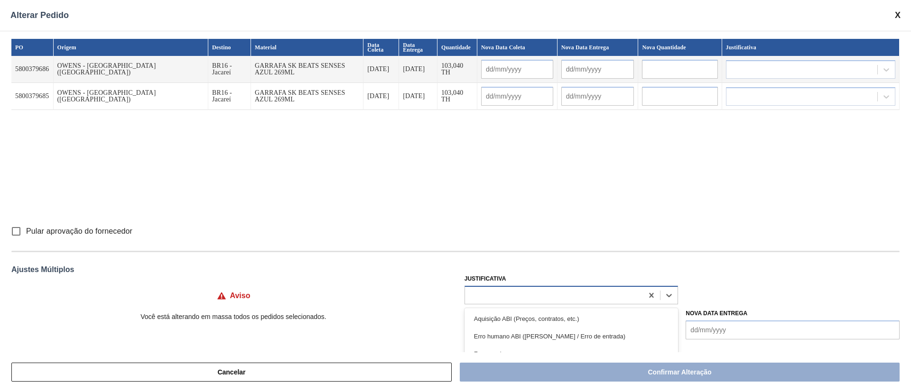
click at [501, 298] on div at bounding box center [554, 295] width 178 height 14
type input "ou"
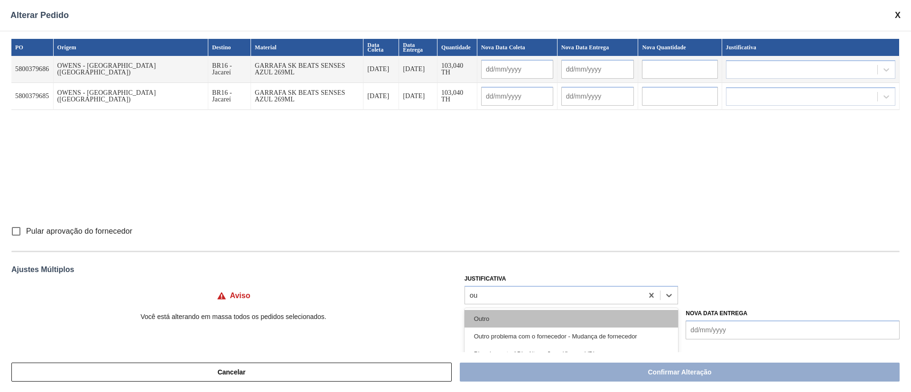
click at [496, 316] on div "Outro" at bounding box center [571, 319] width 214 height 18
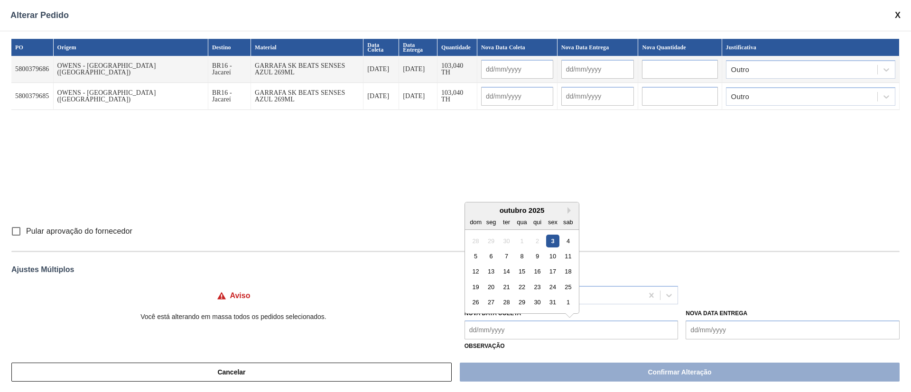
click at [492, 334] on Coleta "Nova Data Coleta" at bounding box center [571, 330] width 214 height 19
click at [493, 258] on div "6" at bounding box center [490, 256] width 13 height 13
type Coleta "[DATE]"
type input "[DATE]"
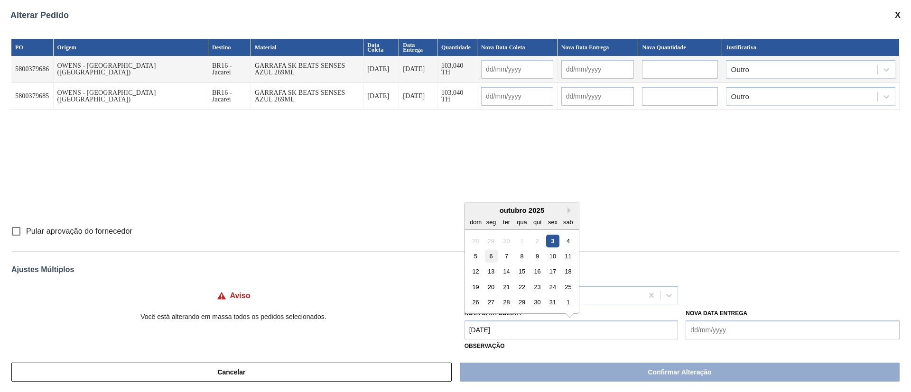
type input "[DATE]"
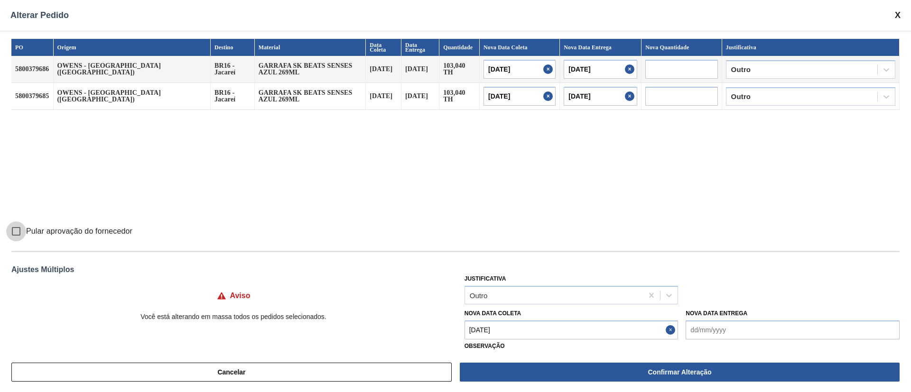
click at [22, 230] on input "Pular aprovação do fornecedor" at bounding box center [16, 232] width 20 height 20
checkbox input "true"
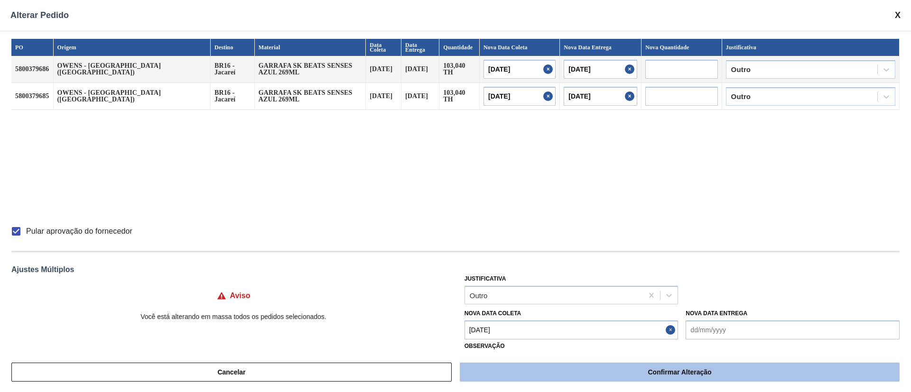
click at [635, 365] on button "Confirmar Alteração" at bounding box center [680, 372] width 440 height 19
checkbox input "false"
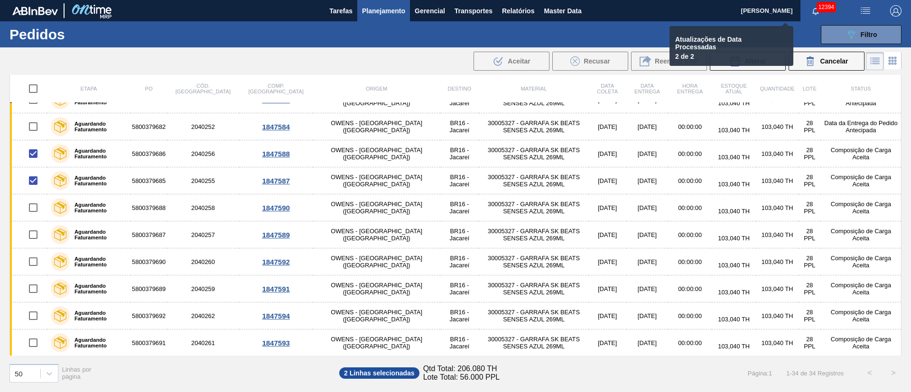
checkbox input "false"
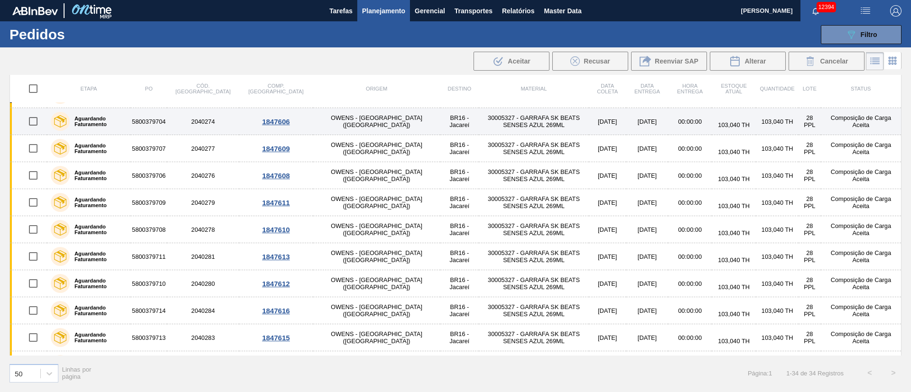
scroll to position [667, 0]
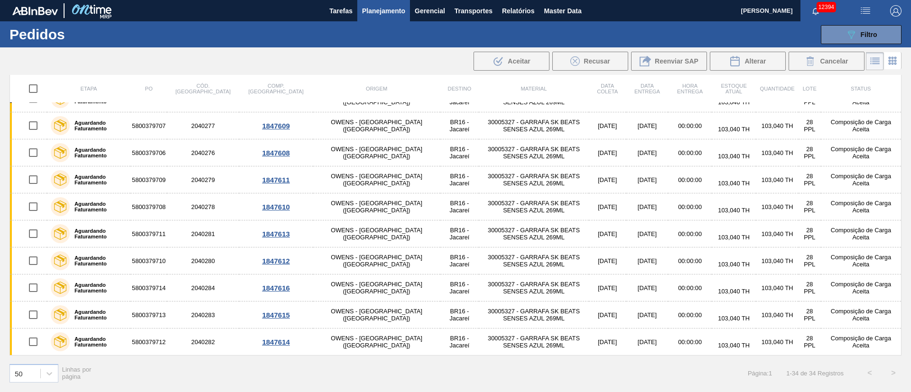
click at [381, 9] on span "Planejamento" at bounding box center [383, 10] width 43 height 11
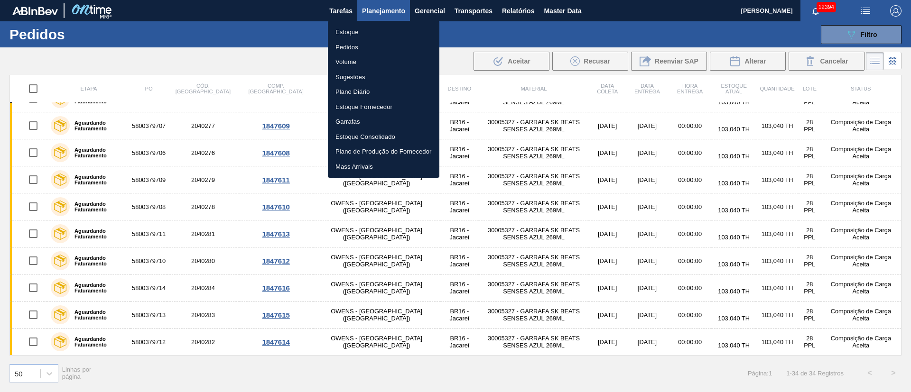
click at [388, 13] on div at bounding box center [455, 196] width 911 height 392
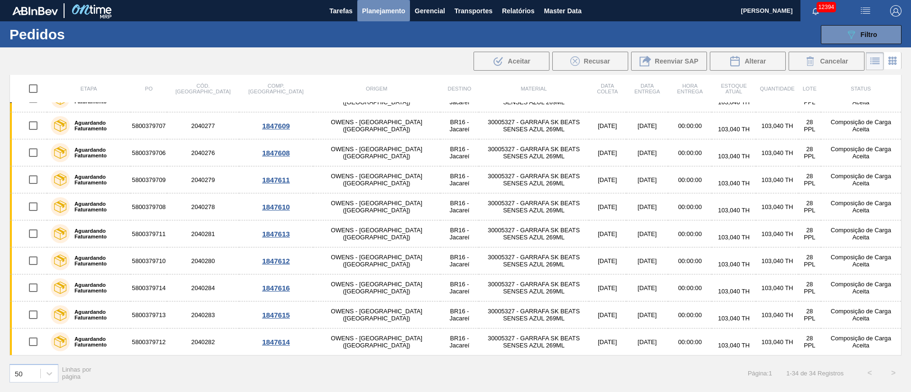
click at [380, 10] on span "Planejamento" at bounding box center [383, 10] width 43 height 11
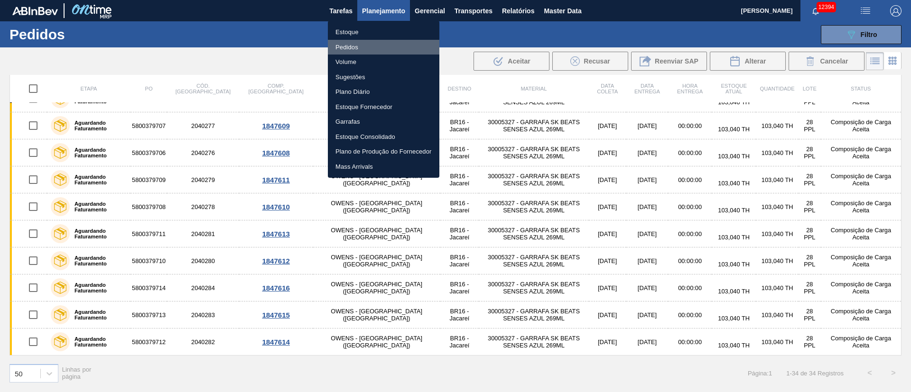
click at [348, 48] on li "Pedidos" at bounding box center [383, 47] width 111 height 15
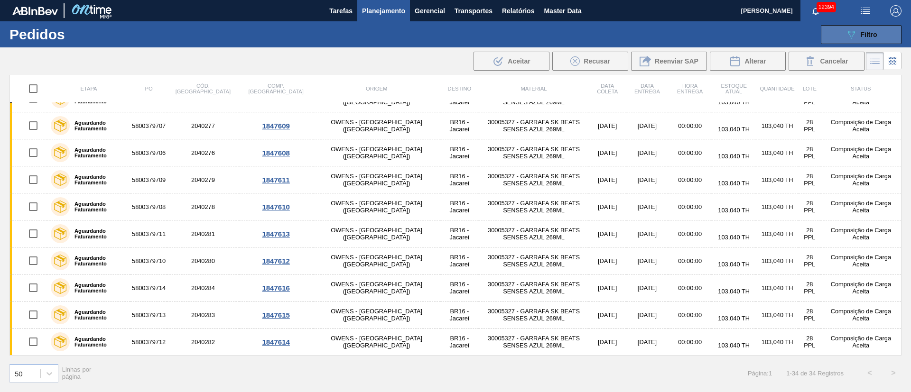
click at [873, 28] on button "089F7B8B-B2A5-4AFE-B5C0-19BA573D28AC Filtro" at bounding box center [861, 34] width 81 height 19
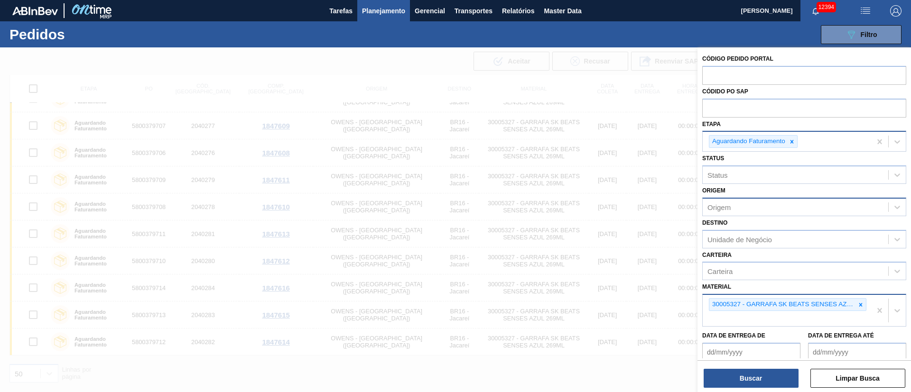
click at [723, 209] on div "Origem" at bounding box center [718, 207] width 23 height 8
click at [742, 188] on div "Origem Origem" at bounding box center [804, 200] width 204 height 32
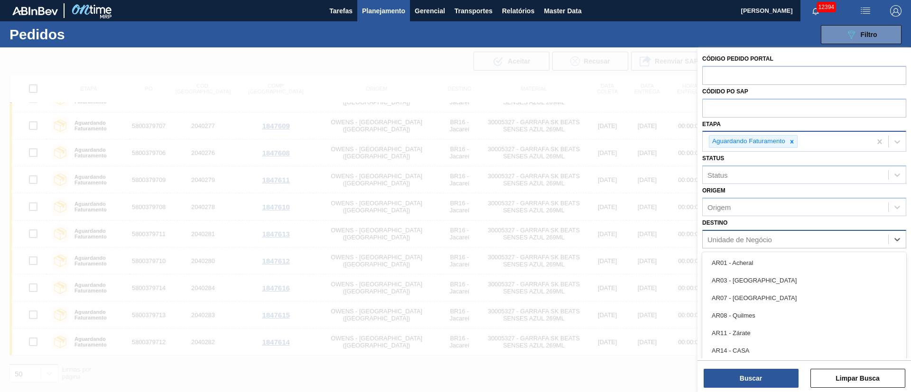
click at [725, 240] on div "Unidade de Negócio" at bounding box center [739, 239] width 65 height 8
type input "23"
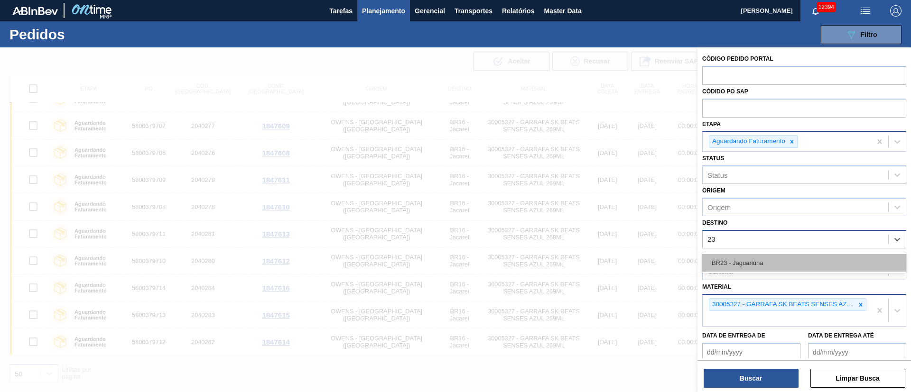
click at [718, 266] on div "BR23 - Jaguariúna" at bounding box center [804, 263] width 204 height 18
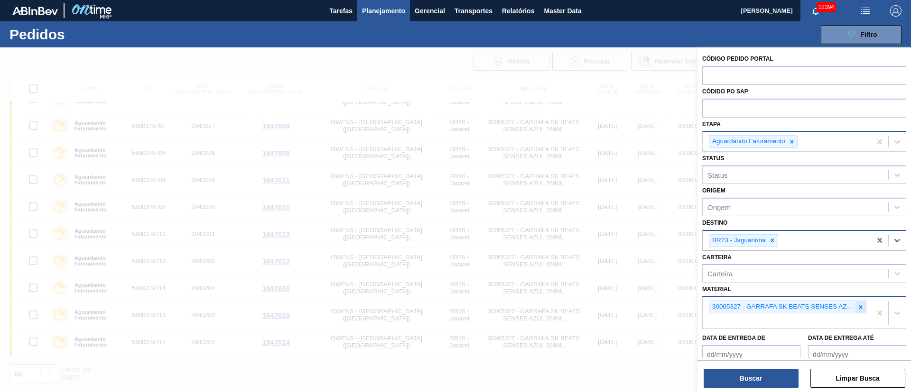
click at [861, 307] on icon at bounding box center [860, 307] width 7 height 7
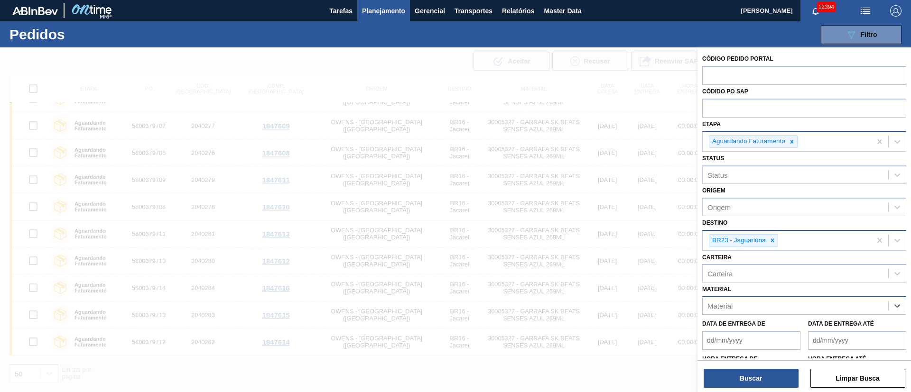
type input "2"
type input "30010210"
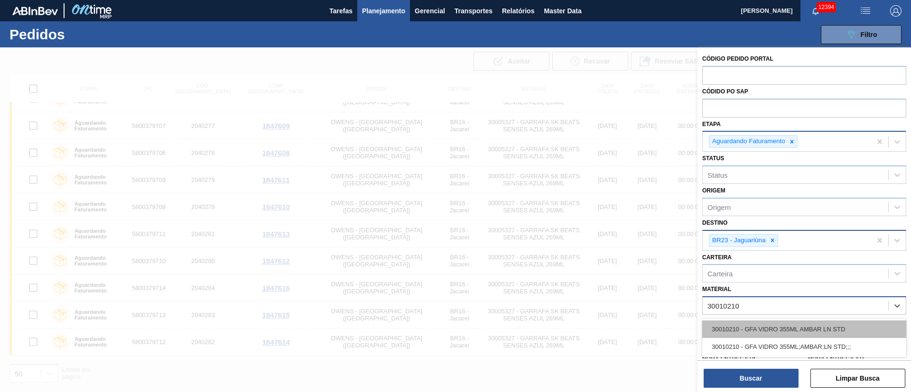
click at [775, 328] on div "30010210 - GFA VIDRO 355ML AMBAR LN STD" at bounding box center [804, 330] width 204 height 18
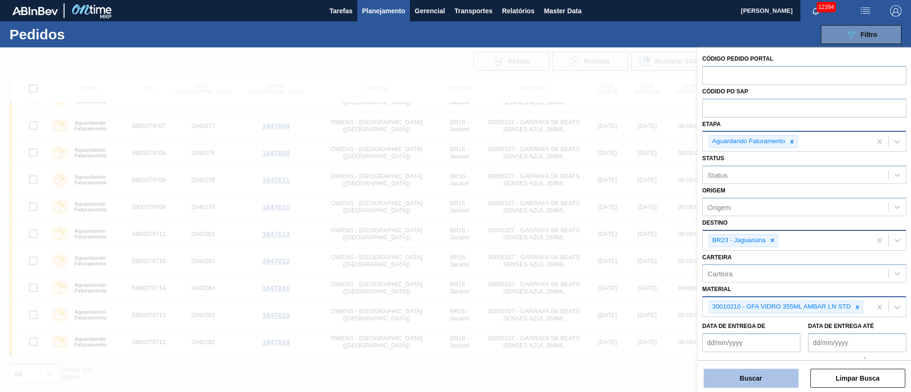
click at [753, 382] on button "Buscar" at bounding box center [751, 378] width 95 height 19
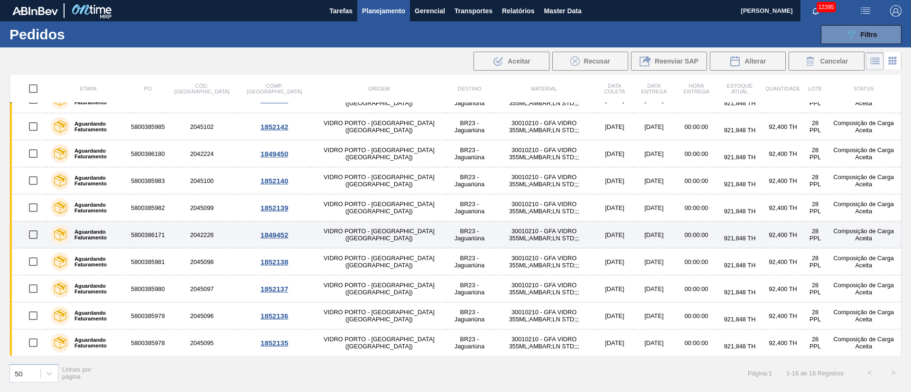
scroll to position [0, 0]
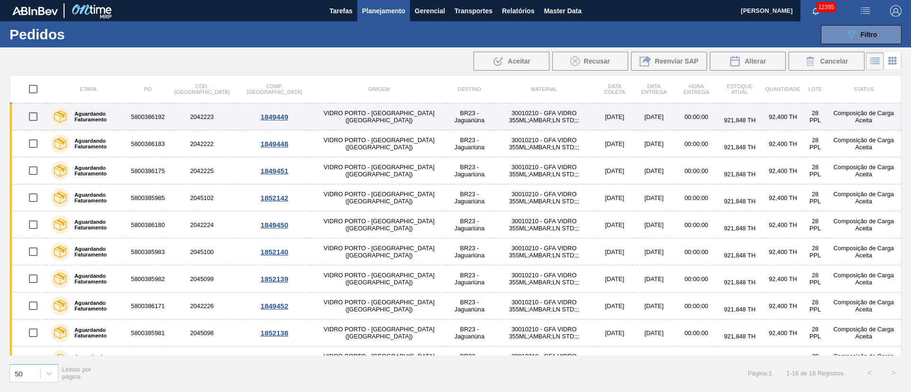
click at [34, 116] on input "checkbox" at bounding box center [33, 117] width 20 height 20
checkbox input "true"
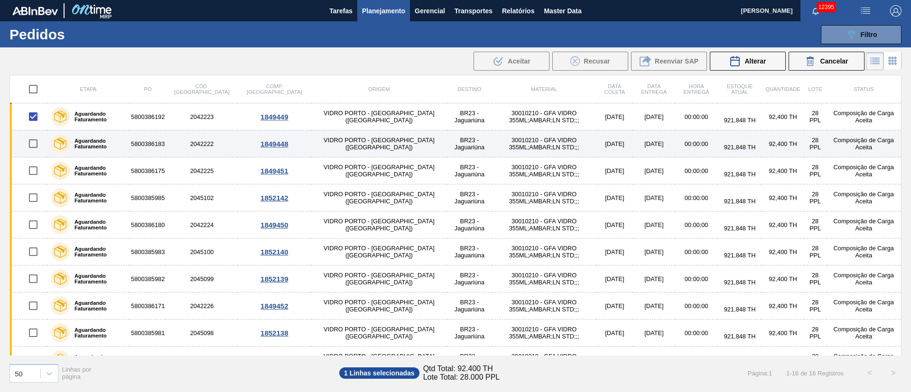
click at [34, 143] on input "checkbox" at bounding box center [33, 144] width 20 height 20
checkbox input "true"
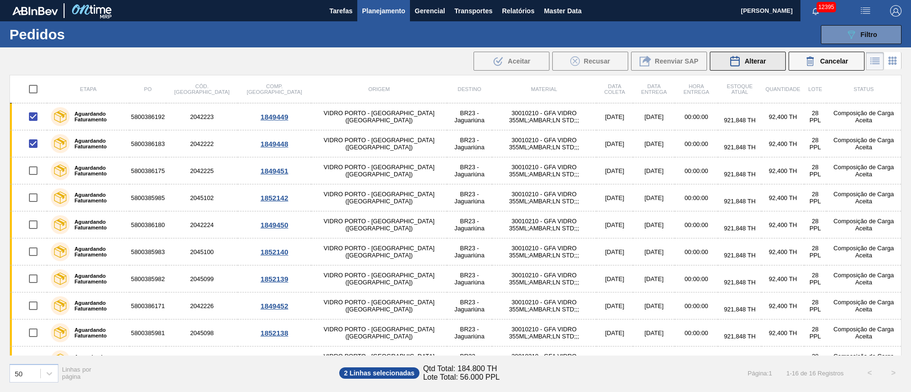
click at [761, 60] on span "Alterar" at bounding box center [754, 61] width 21 height 8
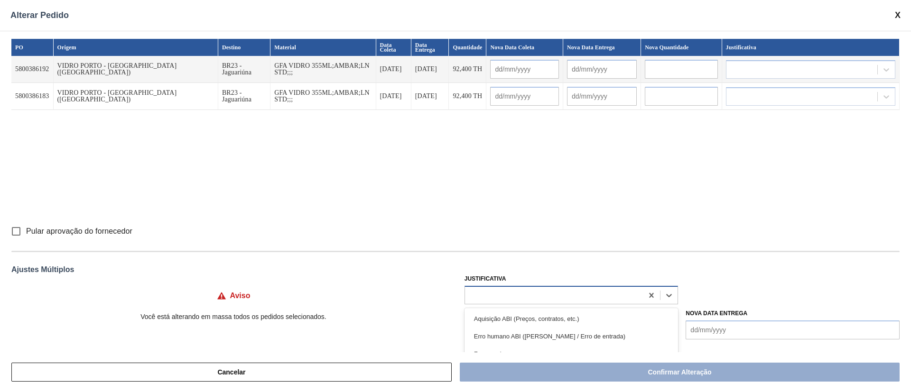
click at [507, 297] on div at bounding box center [554, 295] width 178 height 14
type input "ou"
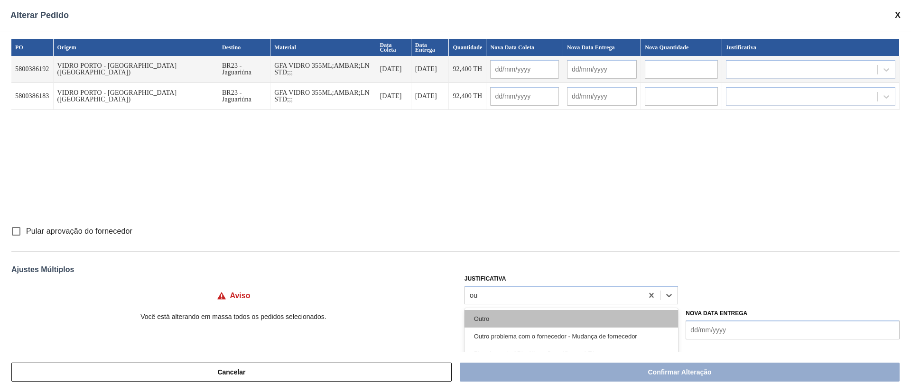
click at [484, 320] on div "Outro" at bounding box center [571, 319] width 214 height 18
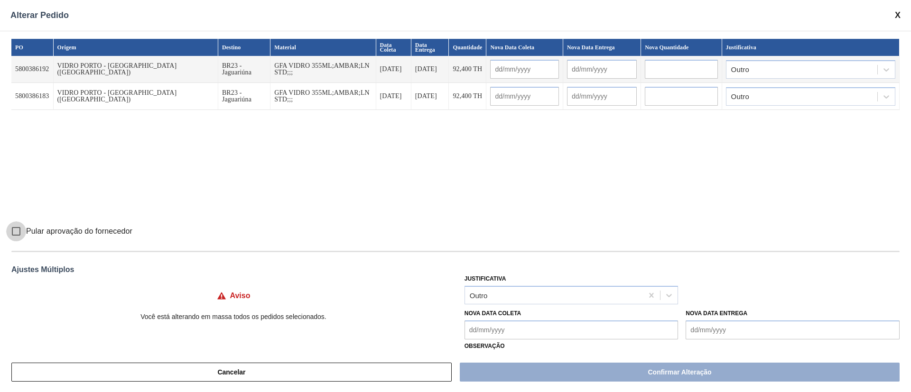
click at [15, 230] on input "Pular aprovação do fornecedor" at bounding box center [16, 232] width 20 height 20
checkbox input "true"
click at [480, 337] on Coleta "Nova Data Coleta" at bounding box center [571, 330] width 214 height 19
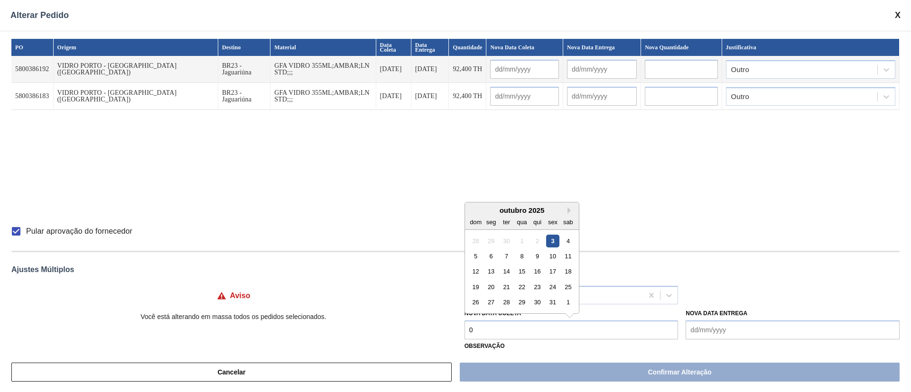
type Coleta "03"
type input "[DATE]"
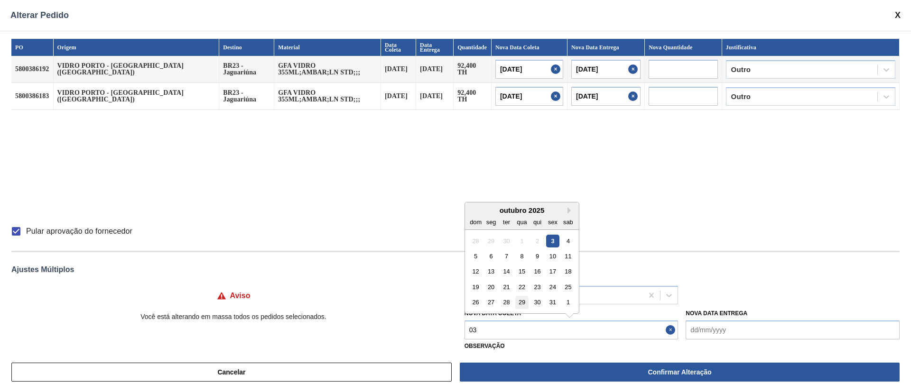
type Coleta "[DATE]"
click at [552, 239] on div "3" at bounding box center [552, 240] width 13 height 13
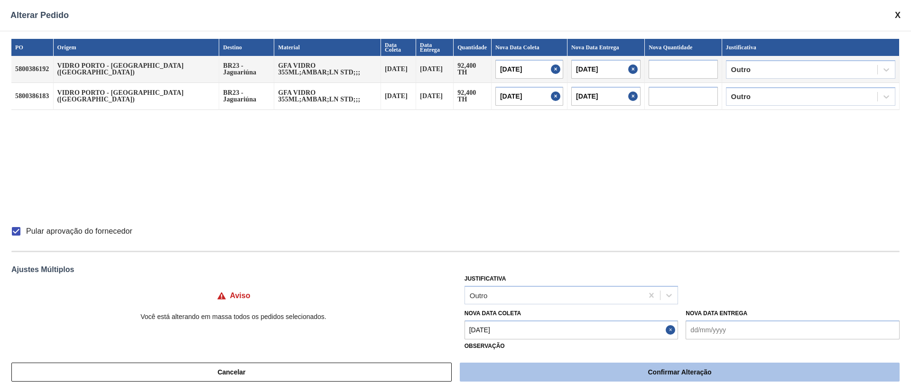
click at [560, 372] on button "Confirmar Alteração" at bounding box center [680, 372] width 440 height 19
checkbox input "false"
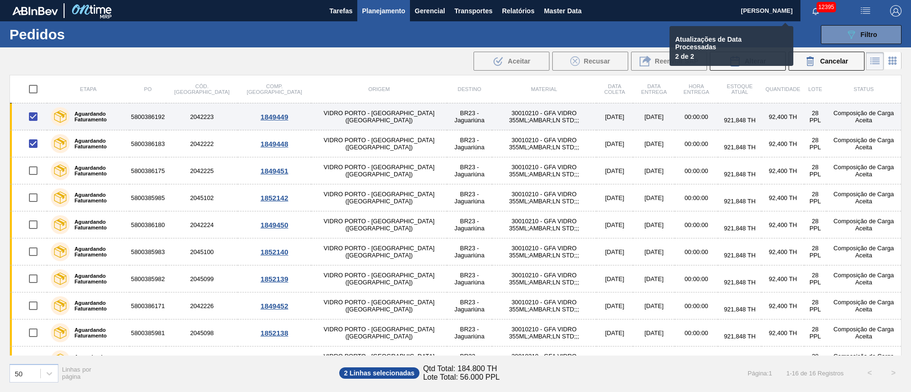
checkbox input "false"
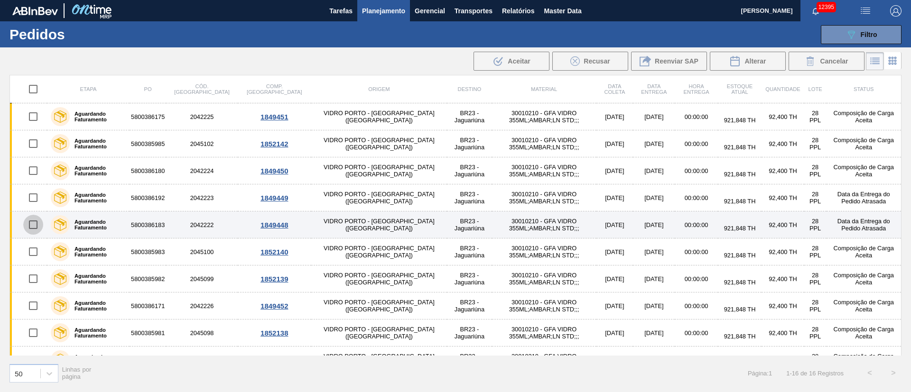
click at [35, 226] on input "checkbox" at bounding box center [33, 225] width 20 height 20
checkbox input "true"
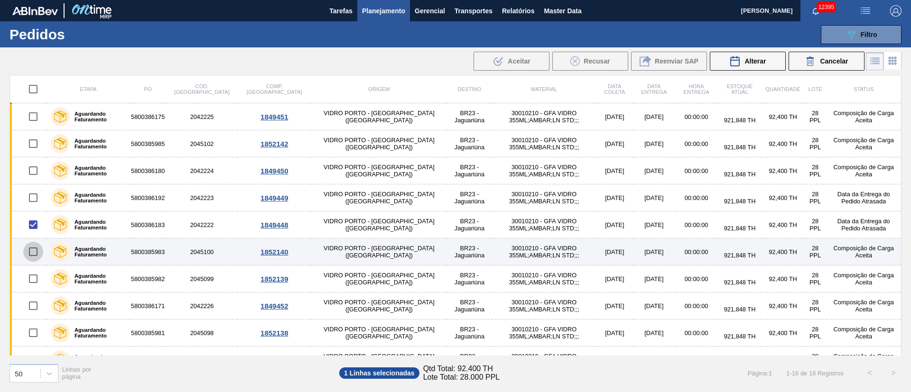
click at [37, 257] on input "checkbox" at bounding box center [33, 252] width 20 height 20
checkbox input "true"
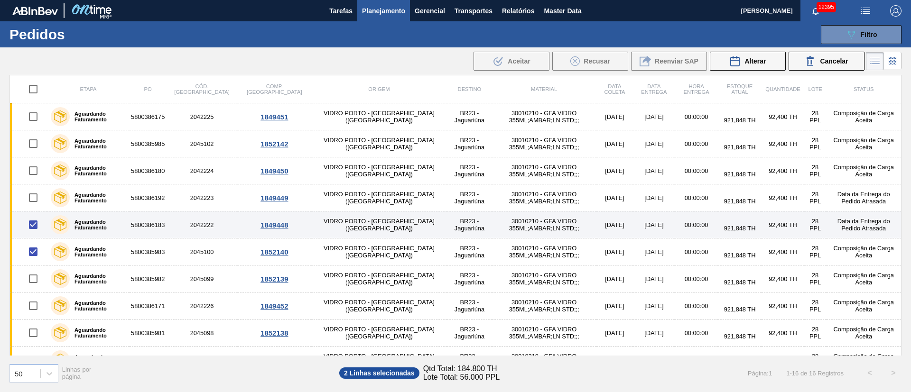
click at [34, 229] on input "checkbox" at bounding box center [33, 225] width 20 height 20
checkbox input "false"
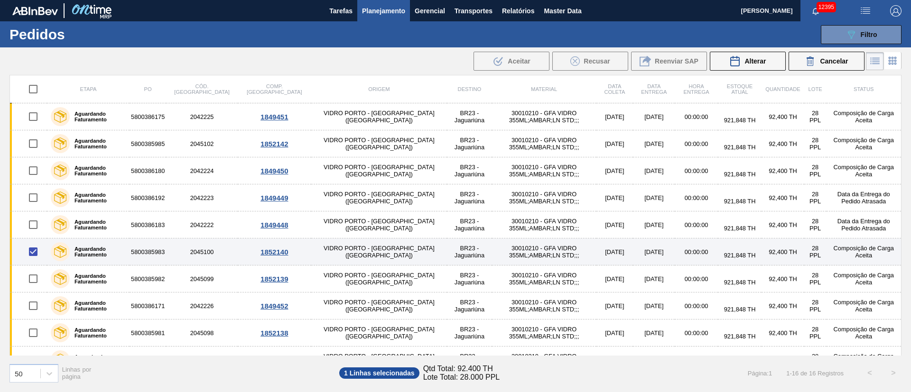
click at [35, 253] on input "checkbox" at bounding box center [33, 252] width 20 height 20
checkbox input "false"
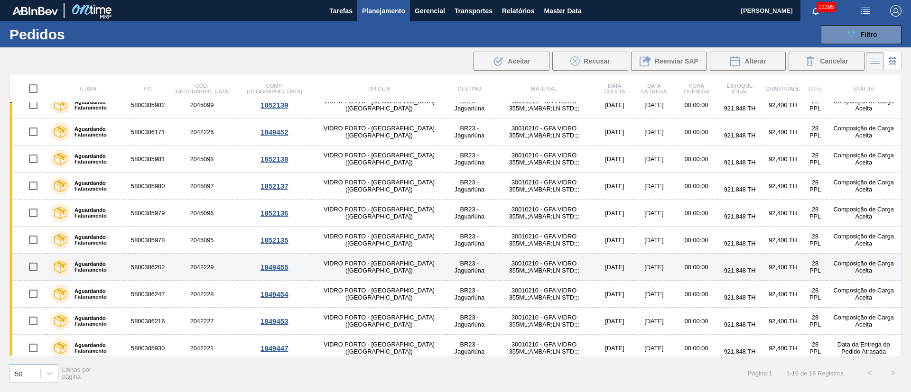
scroll to position [180, 0]
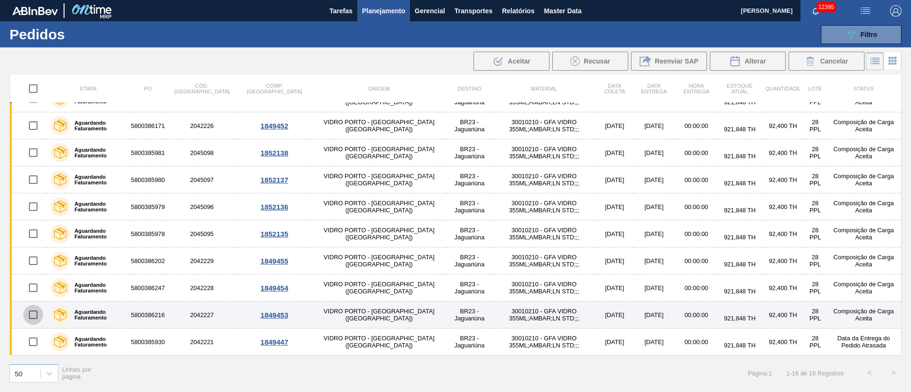
click at [32, 314] on input "checkbox" at bounding box center [33, 315] width 20 height 20
checkbox input "true"
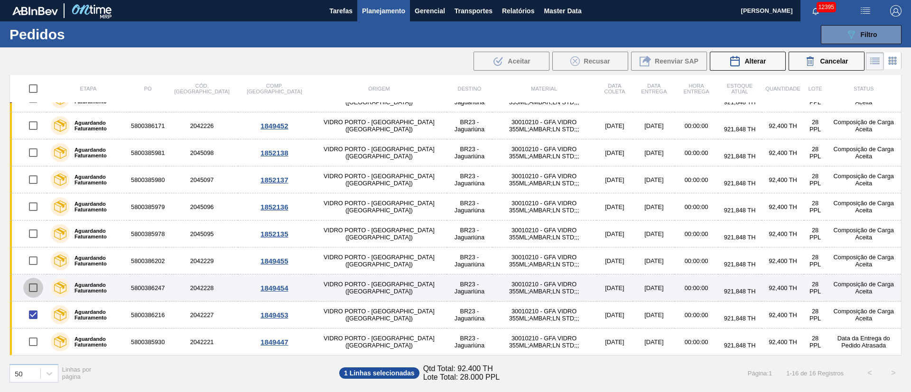
click at [32, 285] on input "checkbox" at bounding box center [33, 288] width 20 height 20
checkbox input "true"
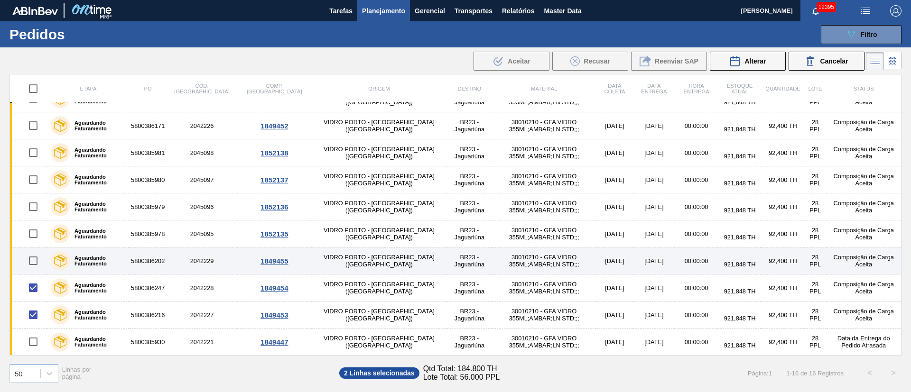
click at [32, 260] on input "checkbox" at bounding box center [33, 261] width 20 height 20
checkbox input "true"
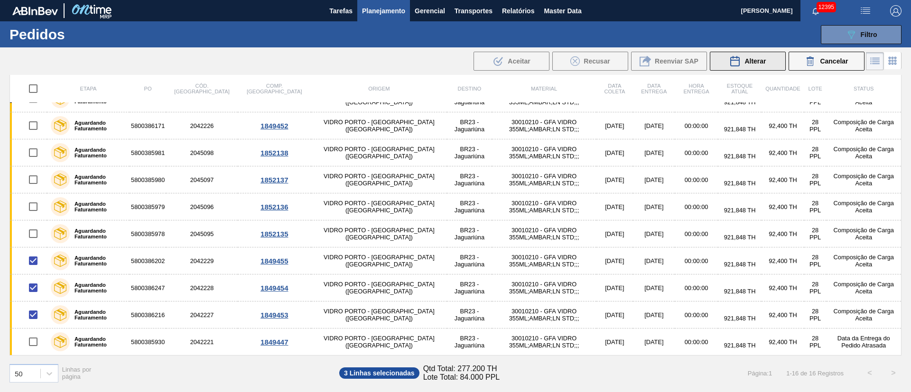
click at [751, 62] on span "Alterar" at bounding box center [754, 61] width 21 height 8
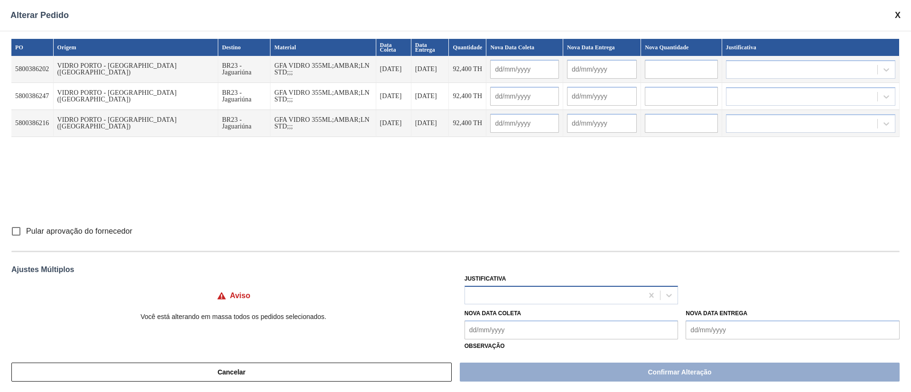
click at [485, 294] on div at bounding box center [554, 295] width 178 height 14
type input "ou"
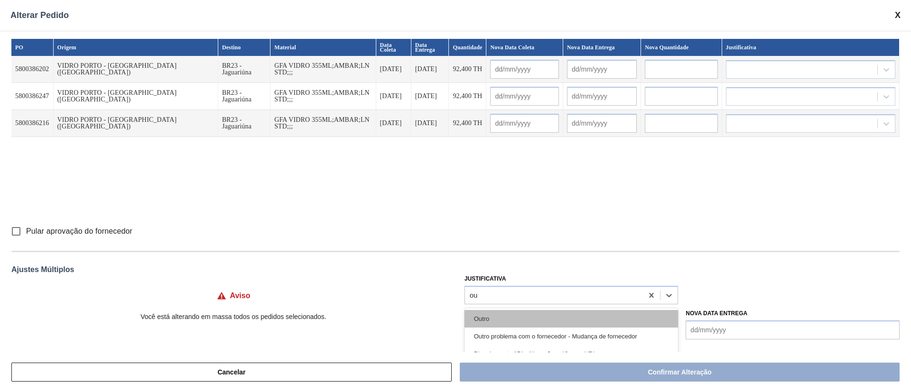
click at [492, 316] on div "Outro" at bounding box center [571, 319] width 214 height 18
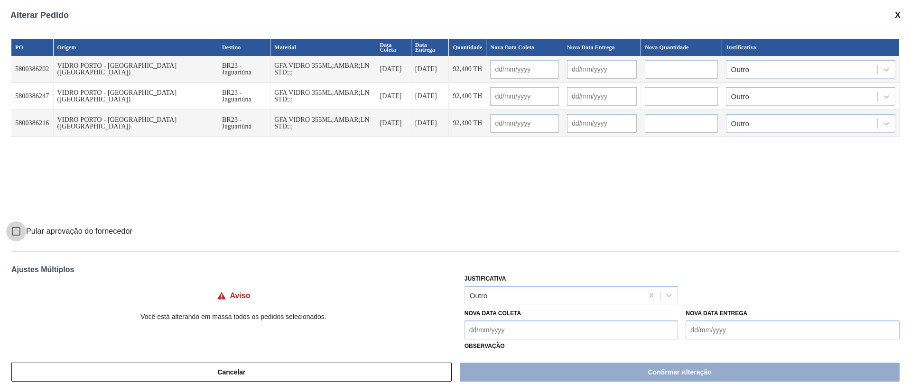
click at [17, 230] on input "Pular aprovação do fornecedor" at bounding box center [16, 232] width 20 height 20
checkbox input "true"
click at [508, 333] on Coleta "Nova Data Coleta" at bounding box center [571, 330] width 214 height 19
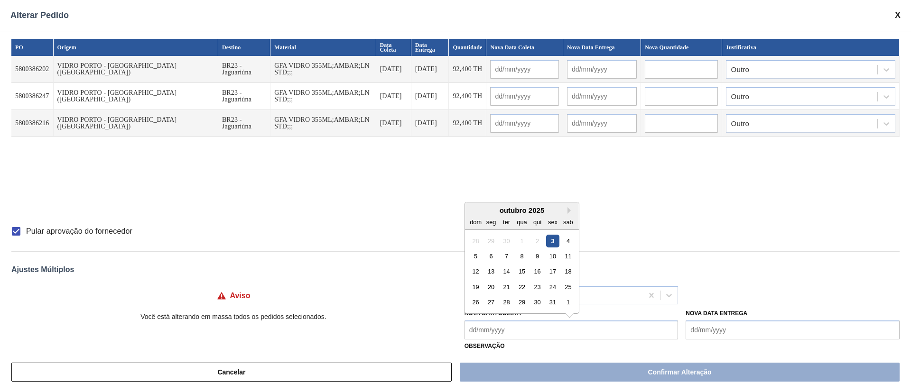
click at [491, 254] on div "6" at bounding box center [490, 256] width 13 height 13
type Coleta "[DATE]"
type input "[DATE]"
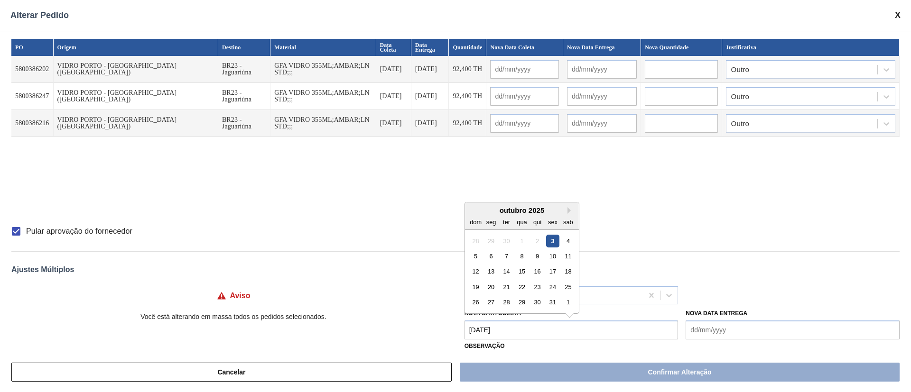
type input "[DATE]"
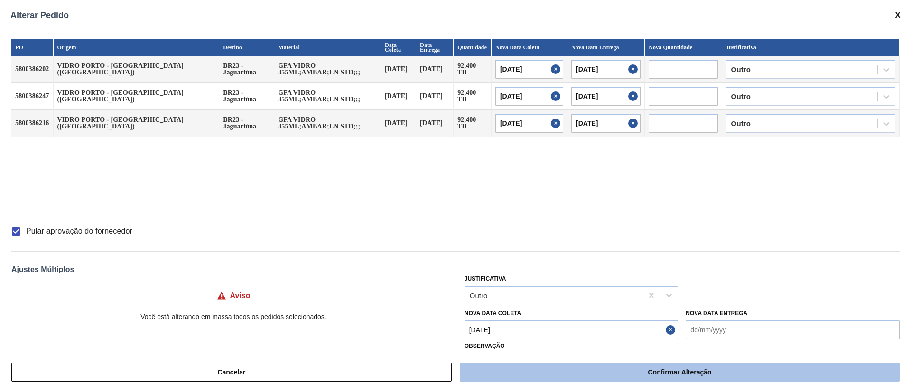
click at [510, 371] on button "Confirmar Alteração" at bounding box center [680, 372] width 440 height 19
checkbox input "false"
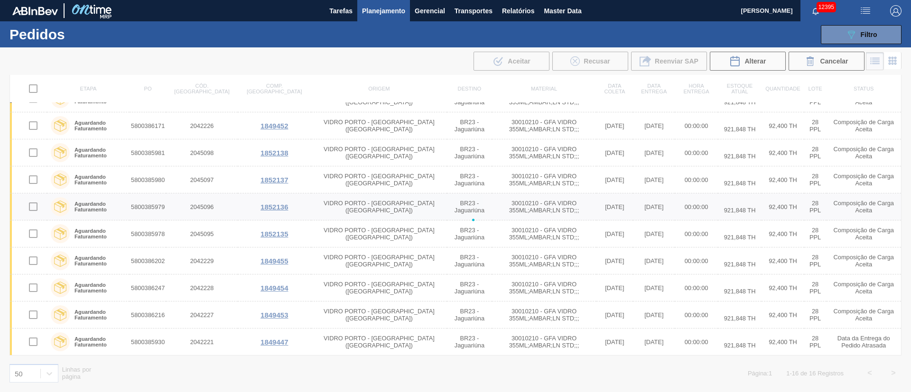
checkbox input "false"
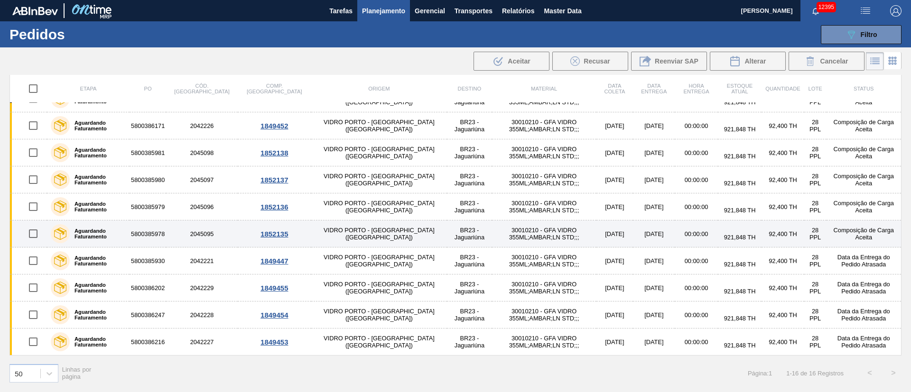
click at [35, 236] on input "checkbox" at bounding box center [33, 234] width 20 height 20
checkbox input "true"
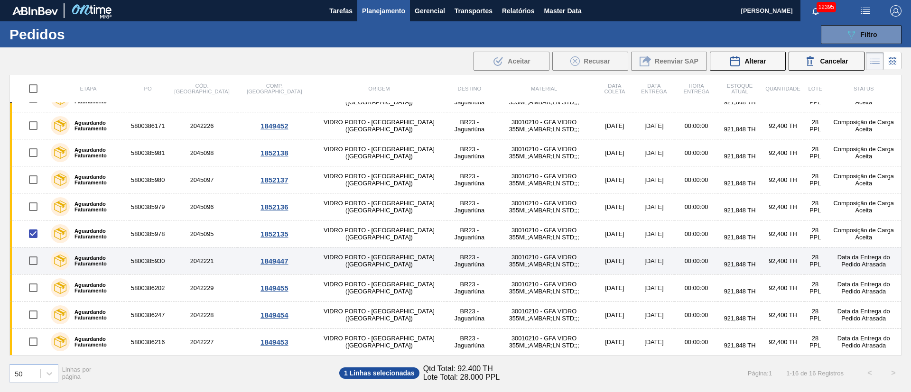
click at [38, 260] on input "checkbox" at bounding box center [33, 261] width 20 height 20
checkbox input "true"
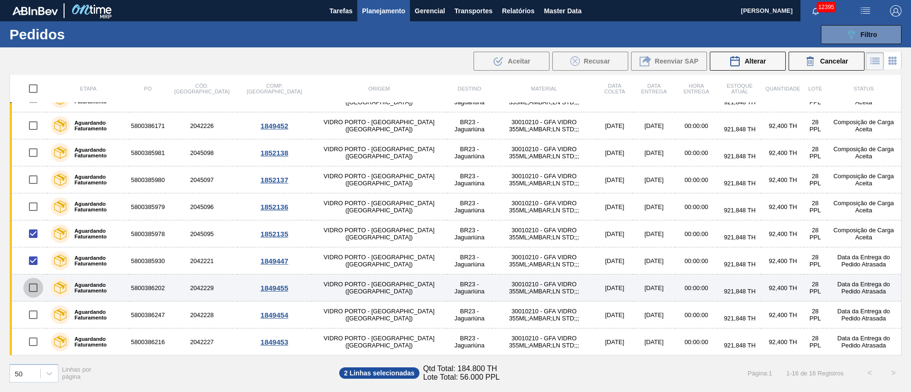
click at [37, 296] on input "checkbox" at bounding box center [33, 288] width 20 height 20
checkbox input "true"
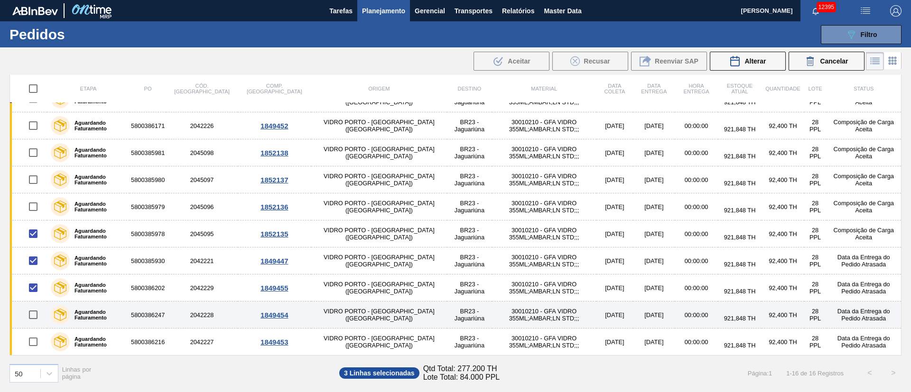
click at [35, 319] on input "checkbox" at bounding box center [33, 315] width 20 height 20
checkbox input "true"
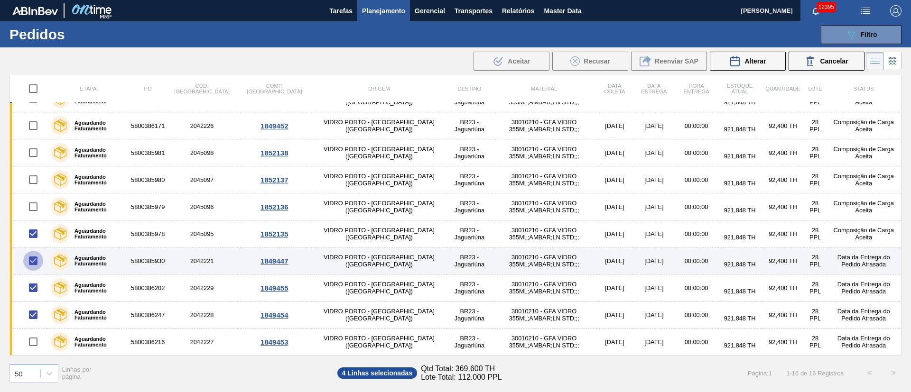
click at [36, 263] on input "checkbox" at bounding box center [33, 261] width 20 height 20
checkbox input "false"
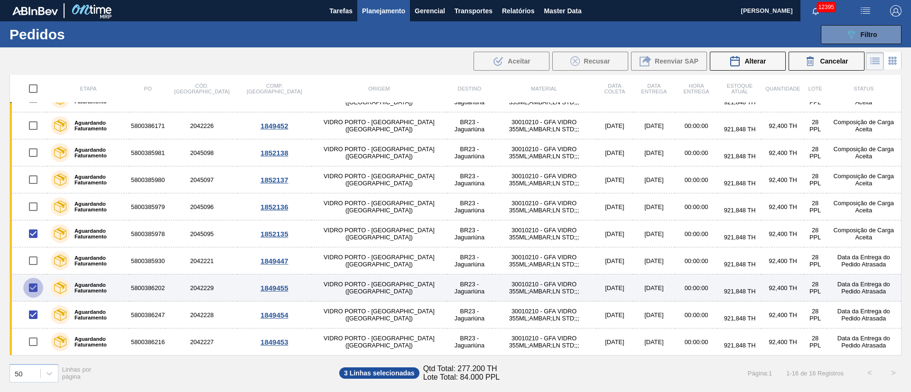
click at [32, 287] on input "checkbox" at bounding box center [33, 288] width 20 height 20
checkbox input "false"
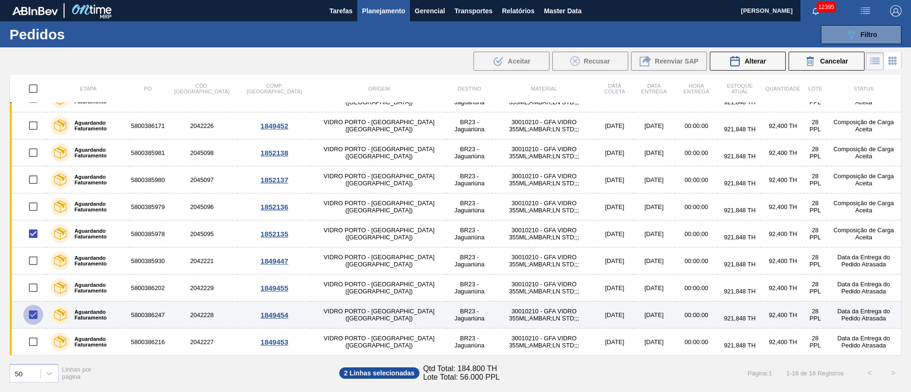
click at [31, 314] on input "checkbox" at bounding box center [33, 315] width 20 height 20
checkbox input "false"
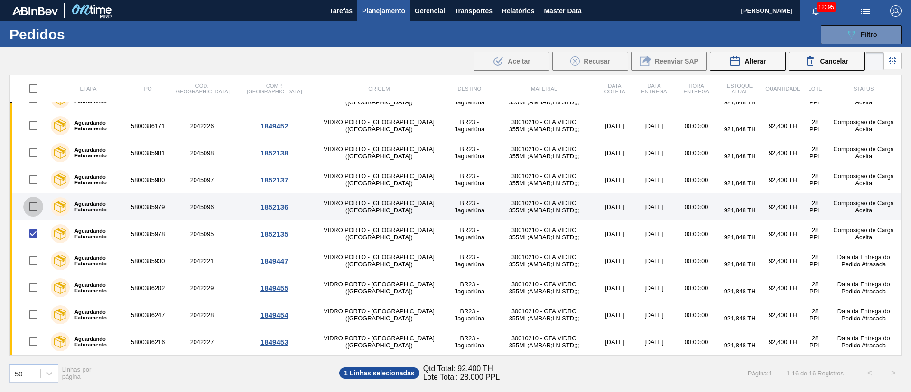
click at [31, 204] on input "checkbox" at bounding box center [33, 207] width 20 height 20
checkbox input "true"
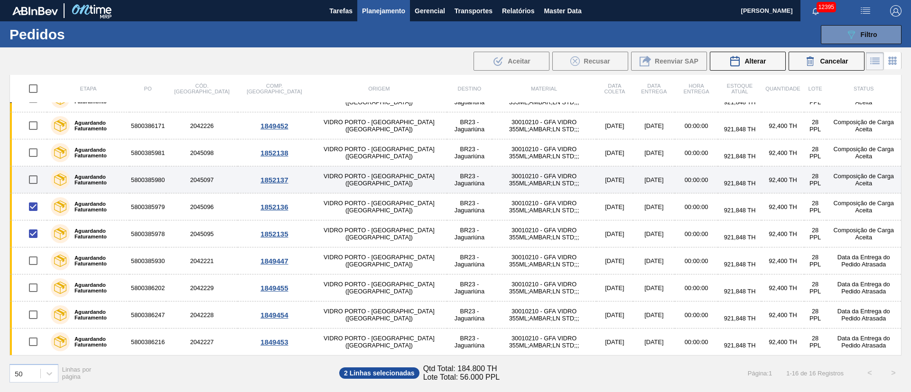
click at [28, 180] on input "checkbox" at bounding box center [33, 180] width 20 height 20
checkbox input "true"
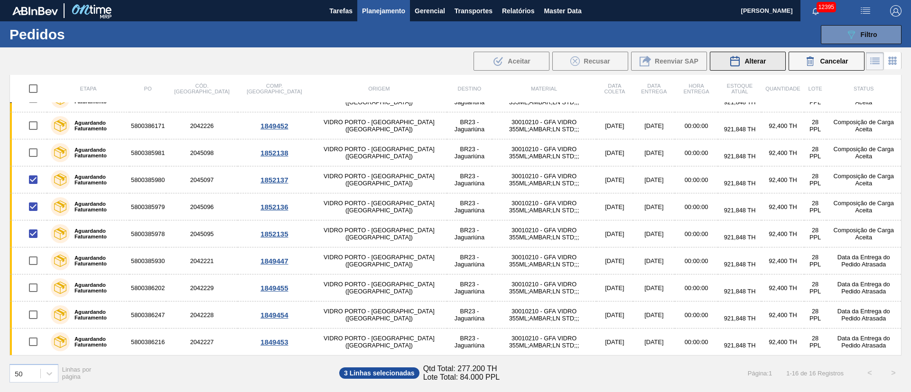
click at [762, 63] on span "Alterar" at bounding box center [754, 61] width 21 height 8
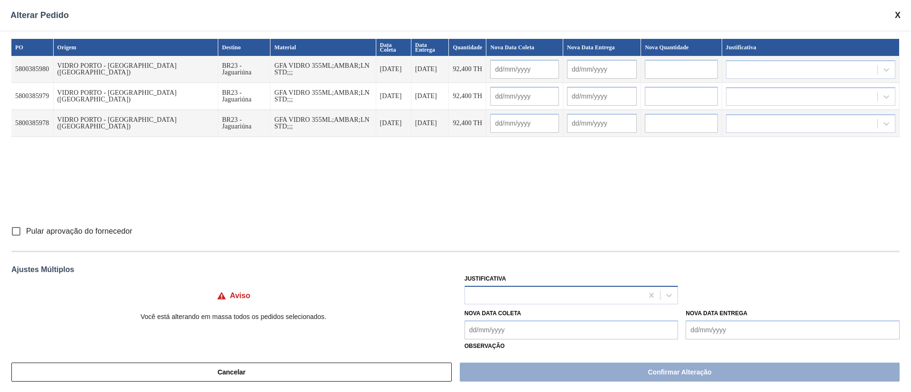
click at [501, 293] on div at bounding box center [554, 295] width 178 height 14
type input "ou"
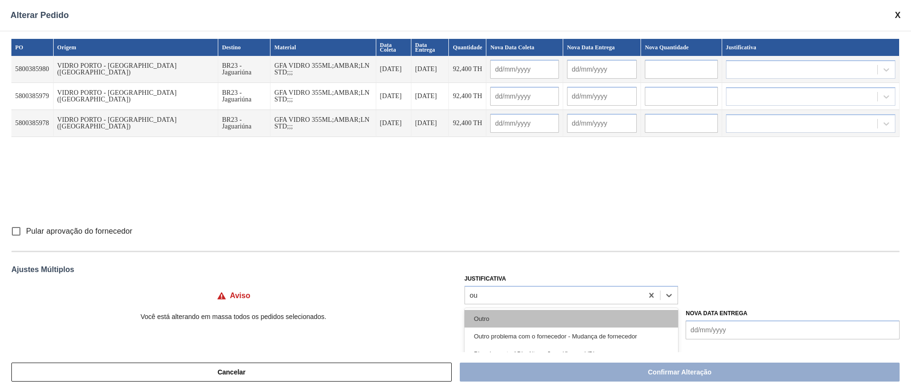
click at [500, 314] on div "Outro" at bounding box center [571, 319] width 214 height 18
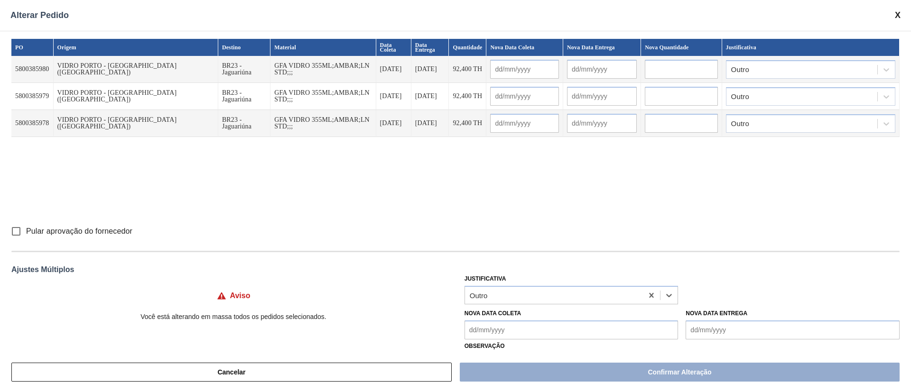
click at [12, 232] on input "Pular aprovação do fornecedor" at bounding box center [16, 232] width 20 height 20
checkbox input "true"
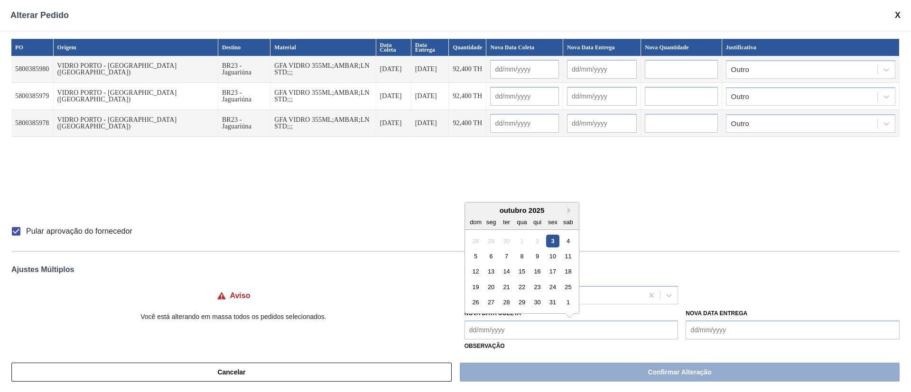
click at [508, 334] on Coleta "Nova Data Coleta" at bounding box center [571, 330] width 214 height 19
drag, startPoint x: 487, startPoint y: 252, endPoint x: 492, endPoint y: 263, distance: 12.1
click at [487, 252] on div "6" at bounding box center [490, 256] width 13 height 13
type Coleta "[DATE]"
type input "[DATE]"
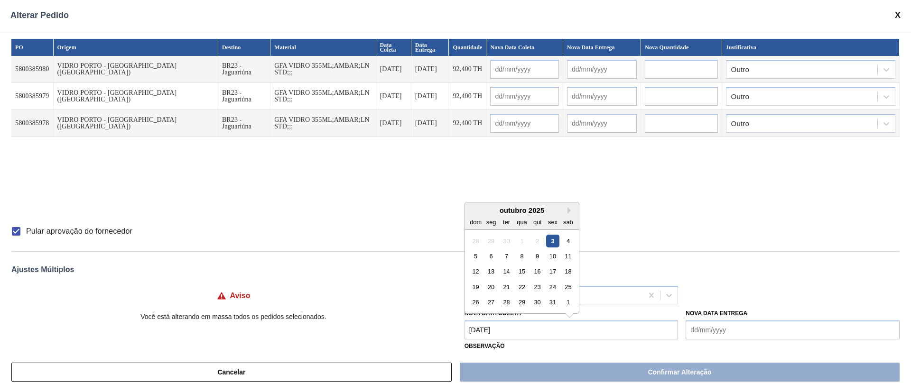
type input "[DATE]"
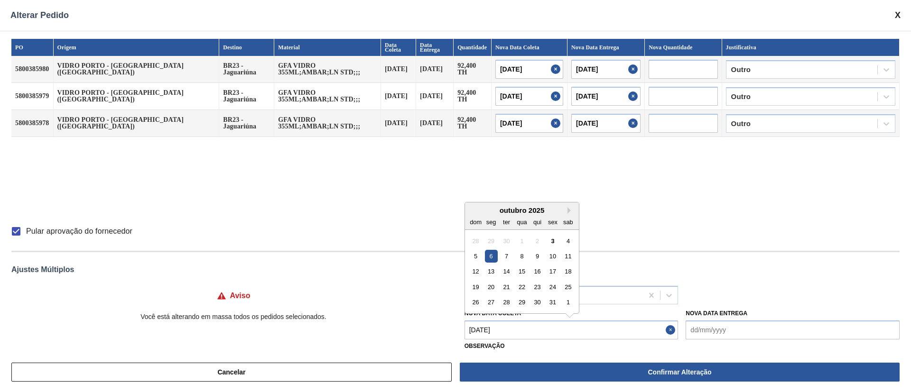
click at [538, 324] on Coleta "[DATE]" at bounding box center [571, 330] width 214 height 19
click at [502, 254] on div "7" at bounding box center [506, 256] width 13 height 13
type Coleta "[DATE]"
type input "[DATE]"
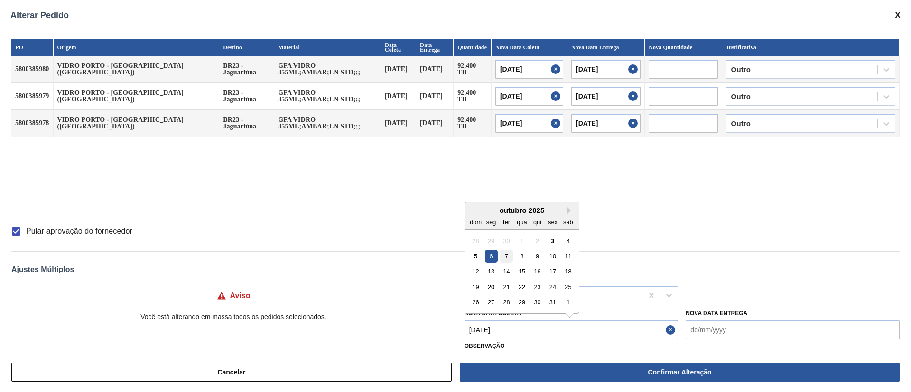
type input "[DATE]"
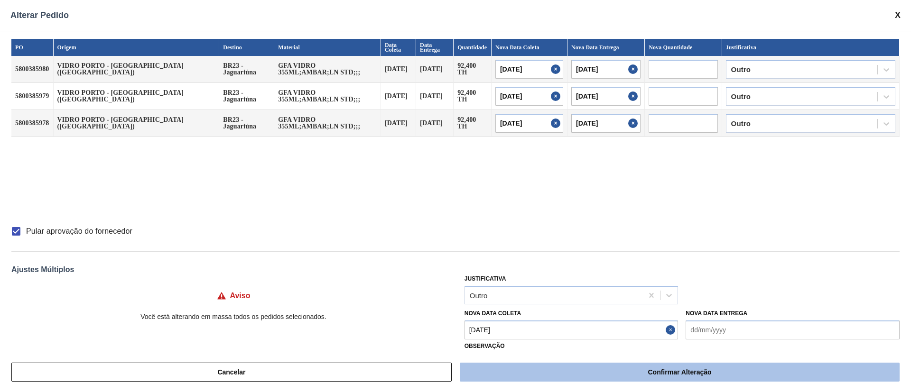
click at [582, 367] on button "Confirmar Alteração" at bounding box center [680, 372] width 440 height 19
checkbox input "false"
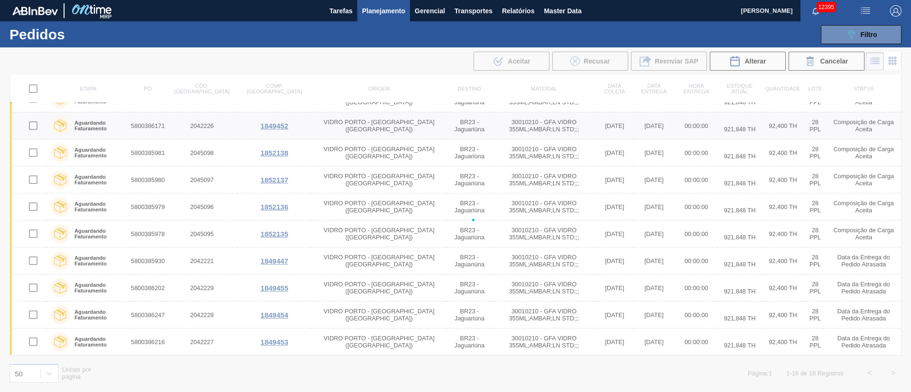
checkbox input "false"
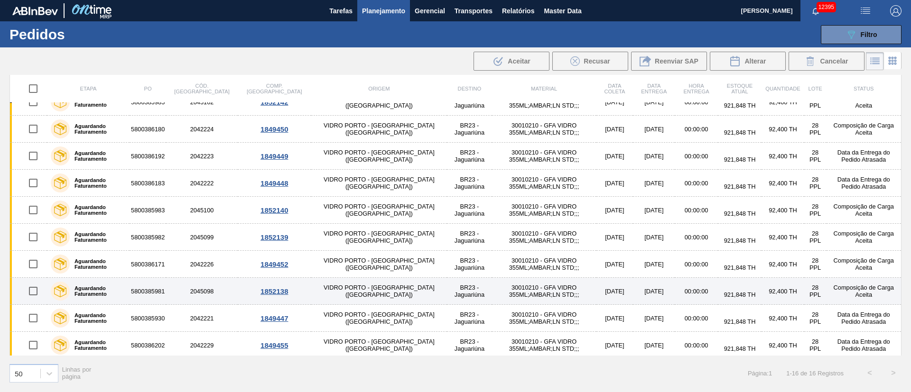
scroll to position [38, 0]
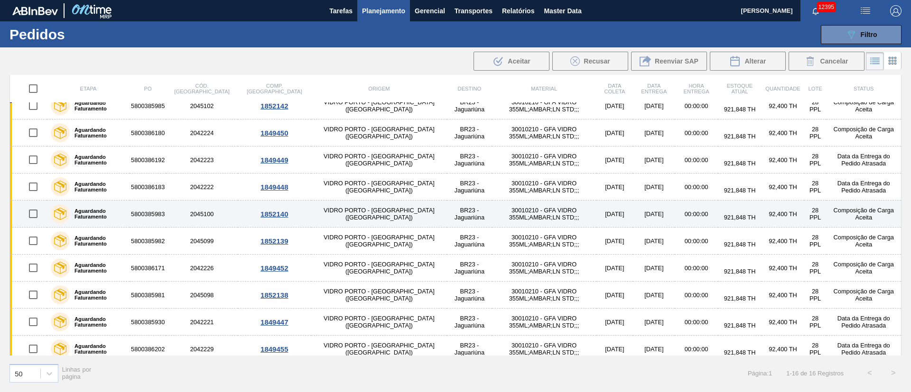
click at [38, 214] on input "checkbox" at bounding box center [33, 214] width 20 height 20
checkbox input "true"
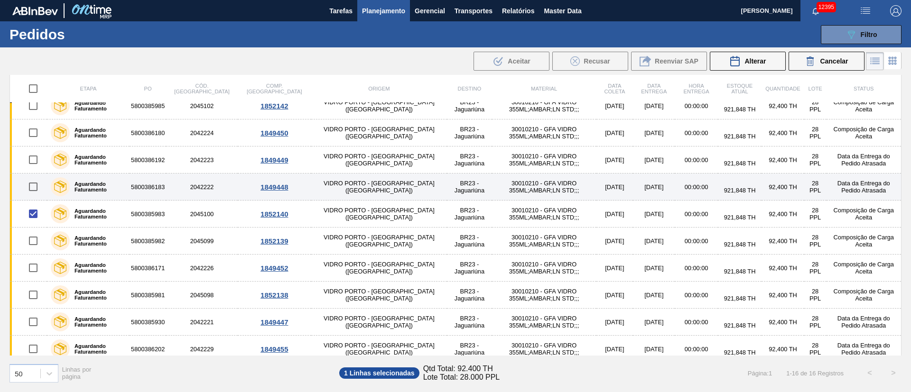
click at [30, 189] on input "checkbox" at bounding box center [33, 187] width 20 height 20
checkbox input "true"
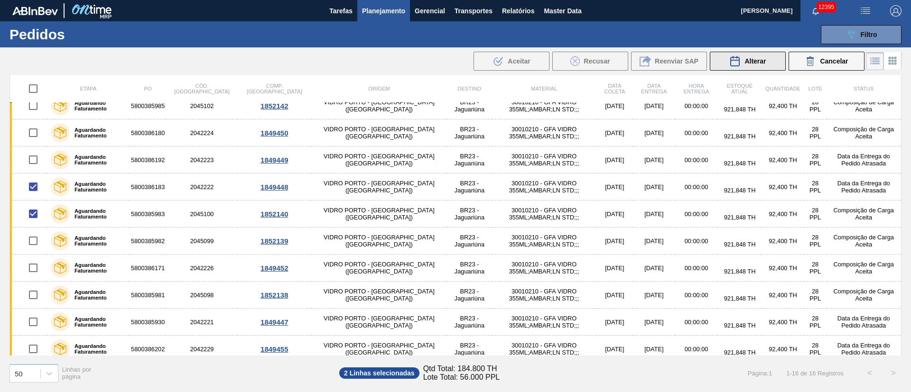
click at [746, 66] on div "Alterar" at bounding box center [747, 61] width 37 height 11
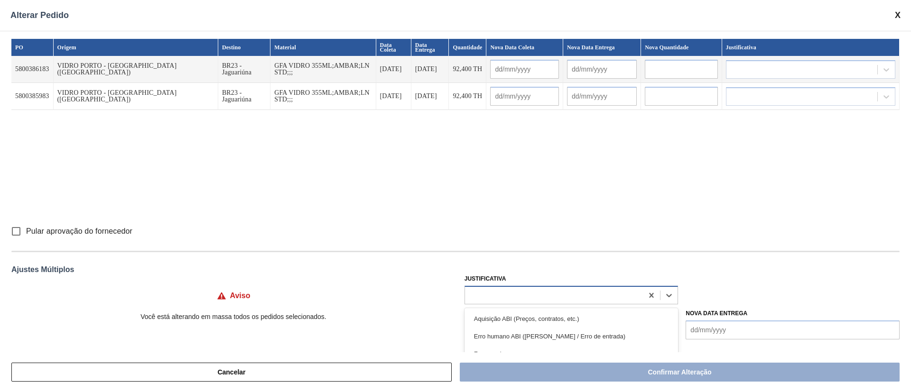
click at [492, 292] on div at bounding box center [554, 295] width 178 height 14
type input "ou"
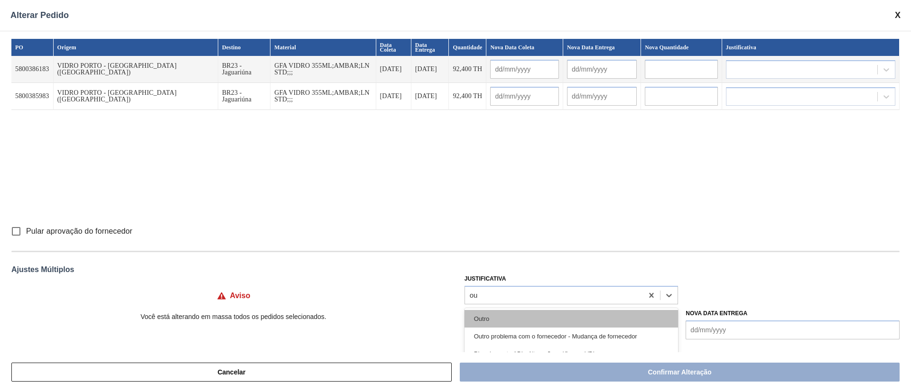
click at [480, 318] on div "Outro" at bounding box center [571, 319] width 214 height 18
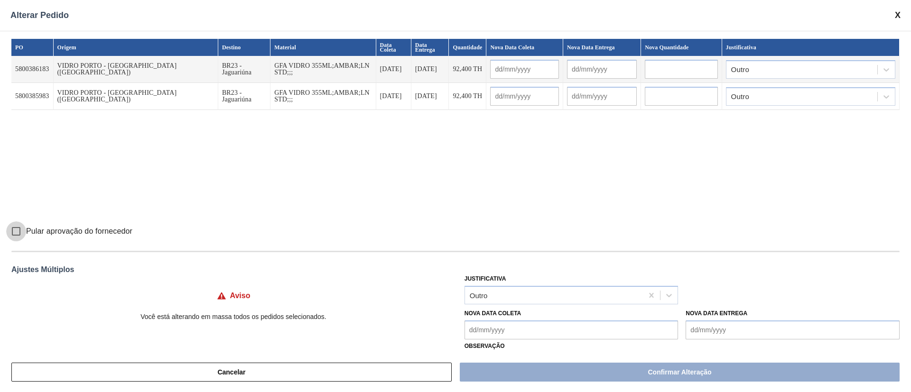
click at [15, 232] on input "Pular aprovação do fornecedor" at bounding box center [16, 232] width 20 height 20
checkbox input "true"
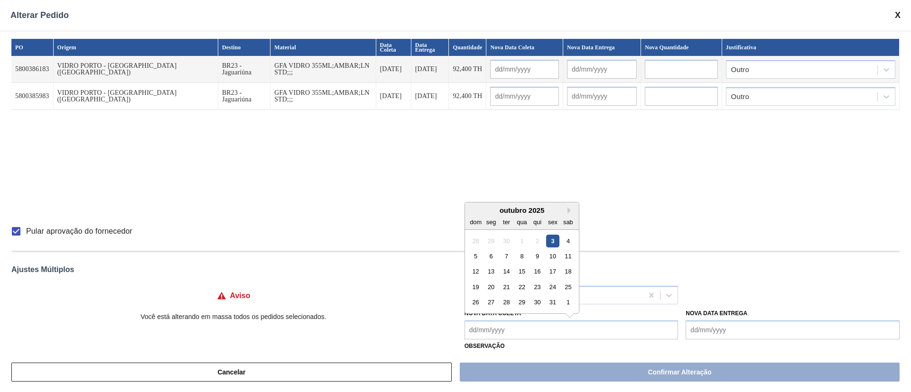
click at [498, 329] on Coleta "Nova Data Coleta" at bounding box center [571, 330] width 214 height 19
click at [489, 260] on div "6" at bounding box center [490, 256] width 13 height 13
type Coleta "[DATE]"
type input "[DATE]"
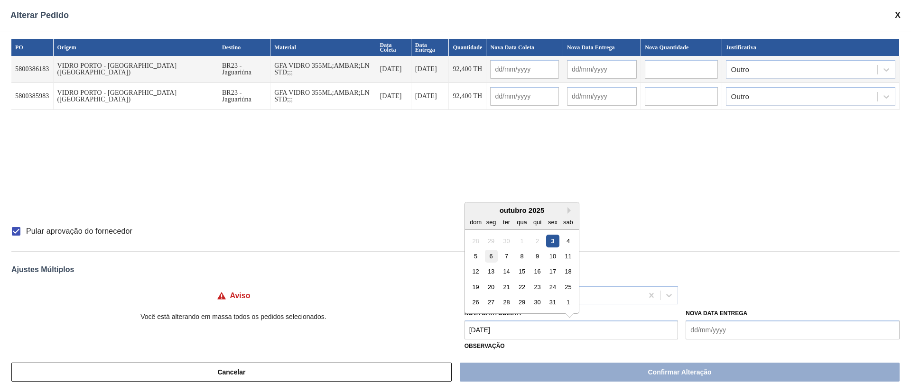
type input "[DATE]"
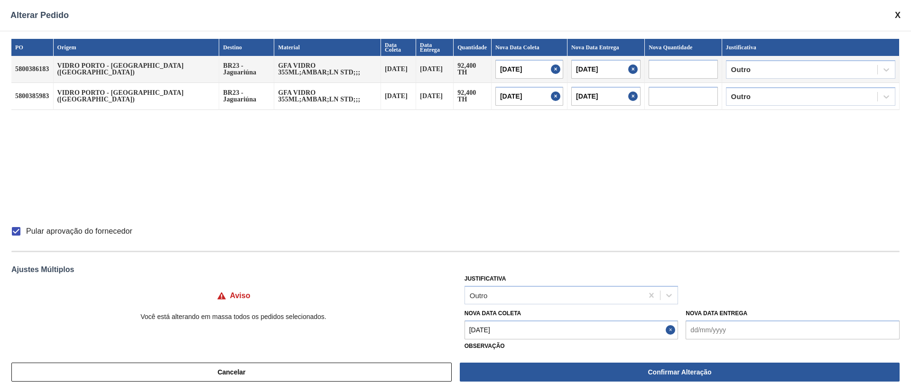
click at [537, 330] on Coleta "[DATE]" at bounding box center [571, 330] width 214 height 19
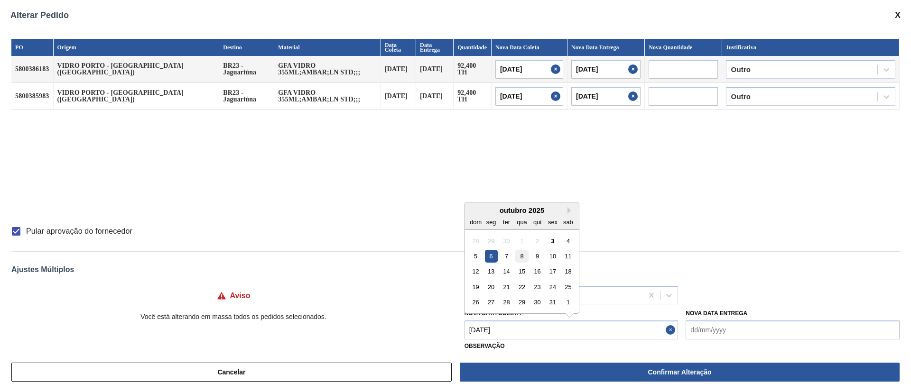
click at [523, 256] on div "8" at bounding box center [521, 256] width 13 height 13
type Coleta "[DATE]"
type input "[DATE]"
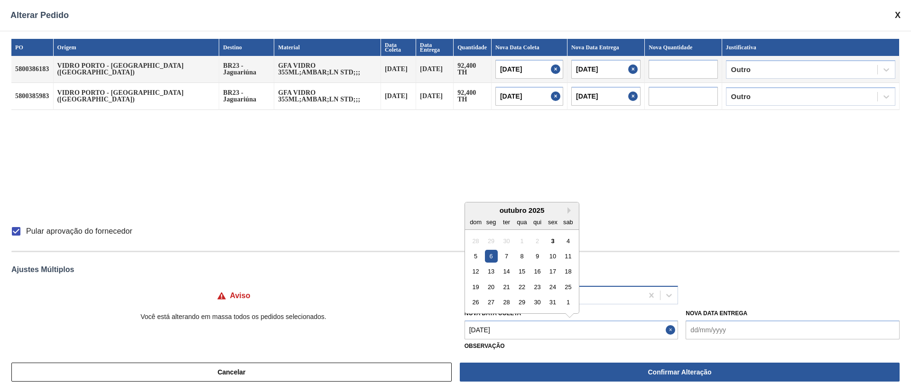
type input "[DATE]"
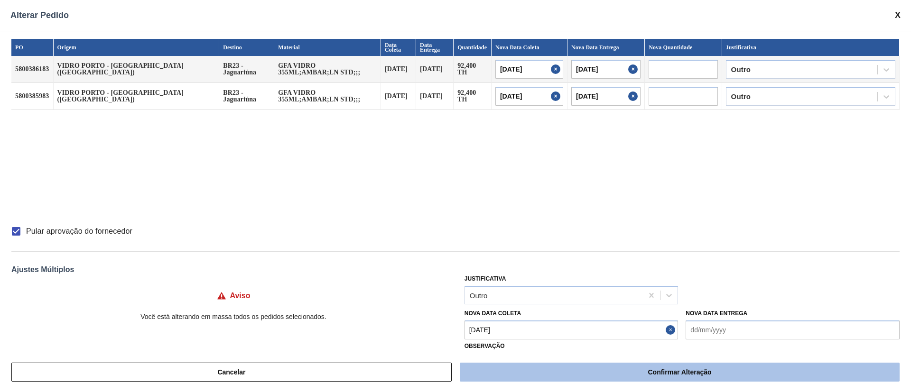
click at [531, 372] on button "Confirmar Alteração" at bounding box center [680, 372] width 440 height 19
checkbox input "false"
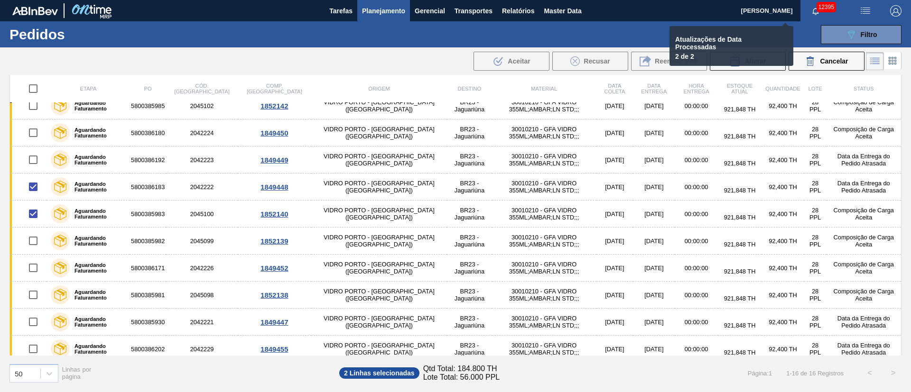
checkbox input "false"
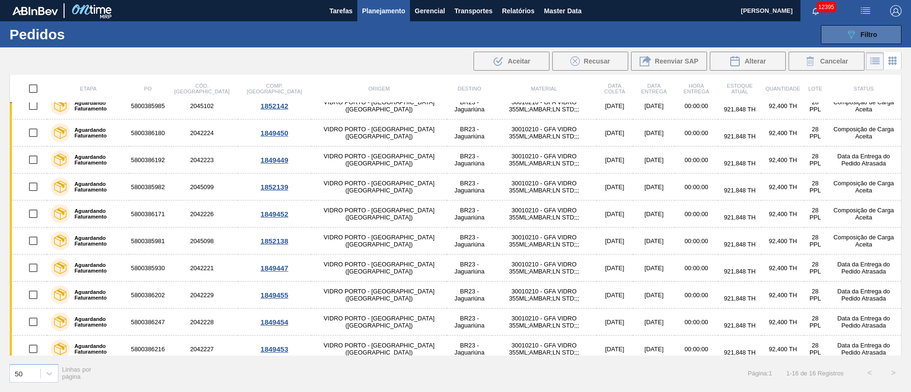
click at [853, 34] on icon "089F7B8B-B2A5-4AFE-B5C0-19BA573D28AC" at bounding box center [850, 34] width 11 height 11
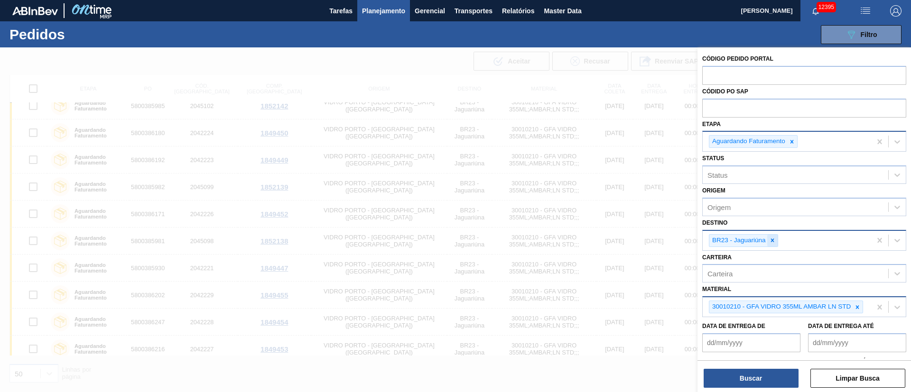
click at [774, 242] on icon at bounding box center [772, 240] width 7 height 7
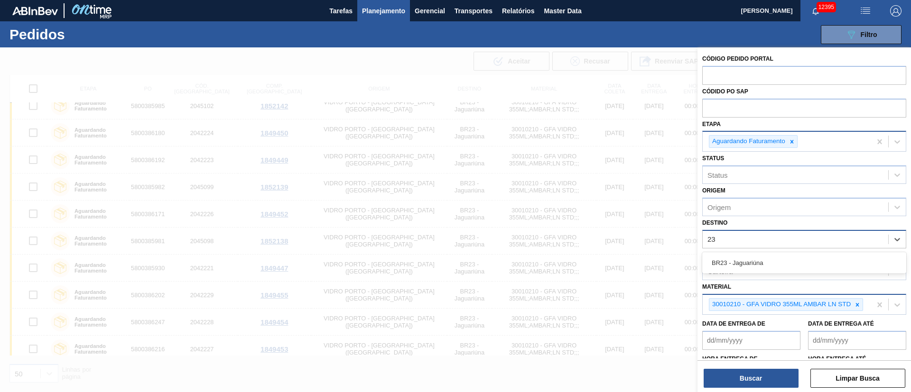
type input "2"
type input "3"
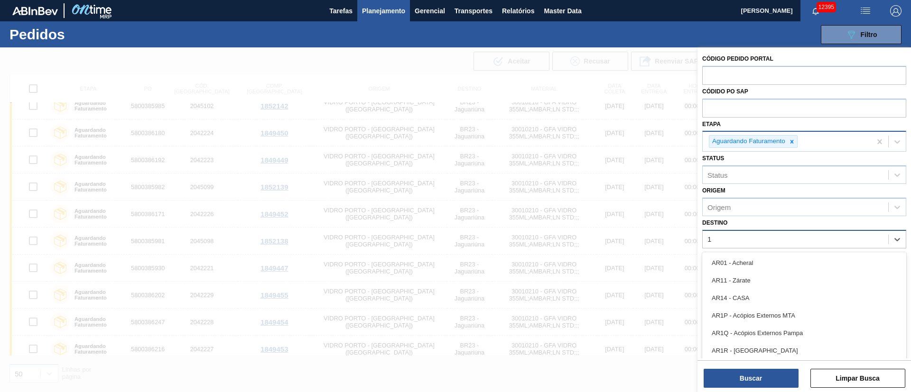
type input "18"
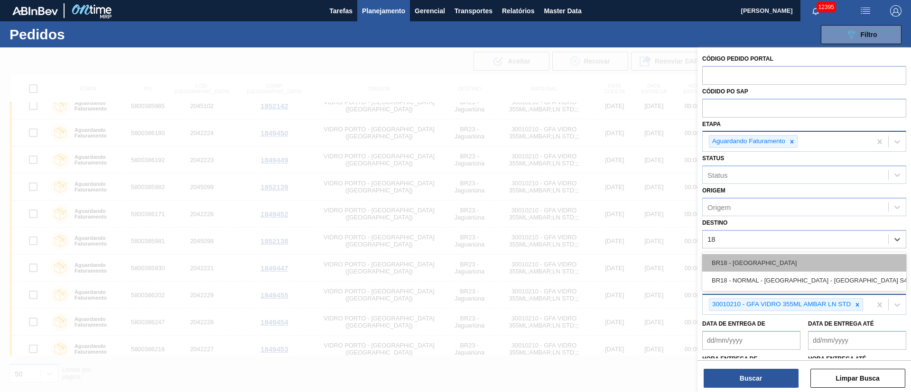
click at [739, 263] on div "BR18 - [GEOGRAPHIC_DATA]" at bounding box center [804, 263] width 204 height 18
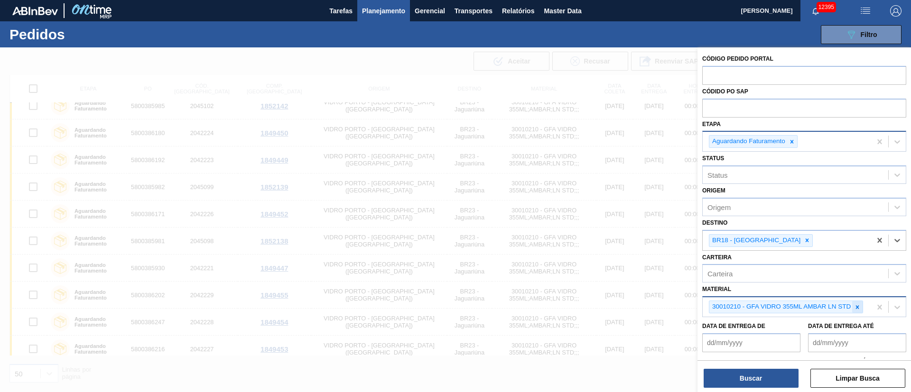
click at [860, 307] on icon at bounding box center [857, 307] width 7 height 7
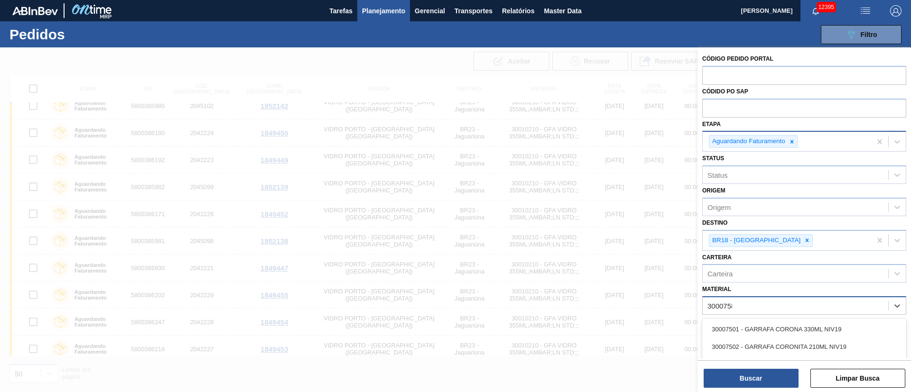
type input "30007587"
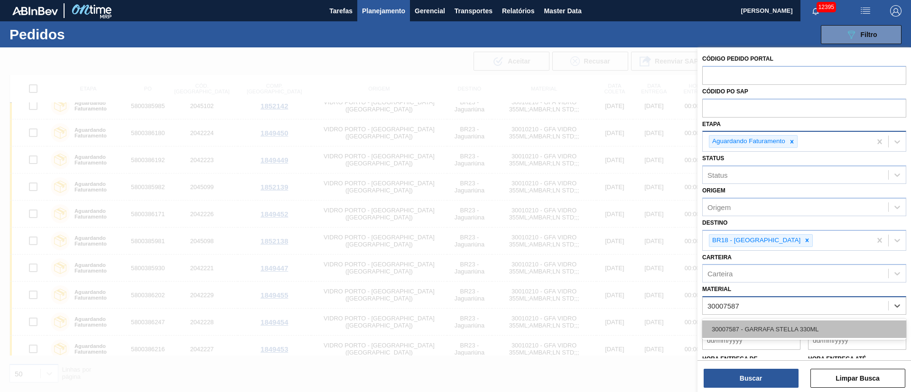
click at [794, 329] on div "30007587 - GARRAFA STELLA 330ML" at bounding box center [804, 330] width 204 height 18
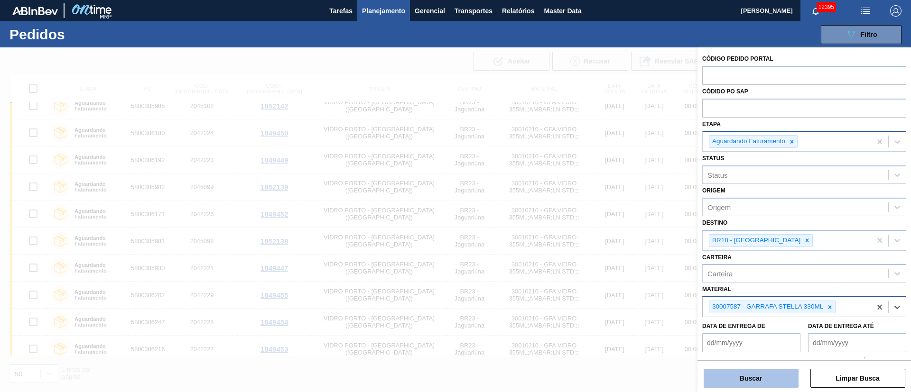
click at [747, 383] on button "Buscar" at bounding box center [751, 378] width 95 height 19
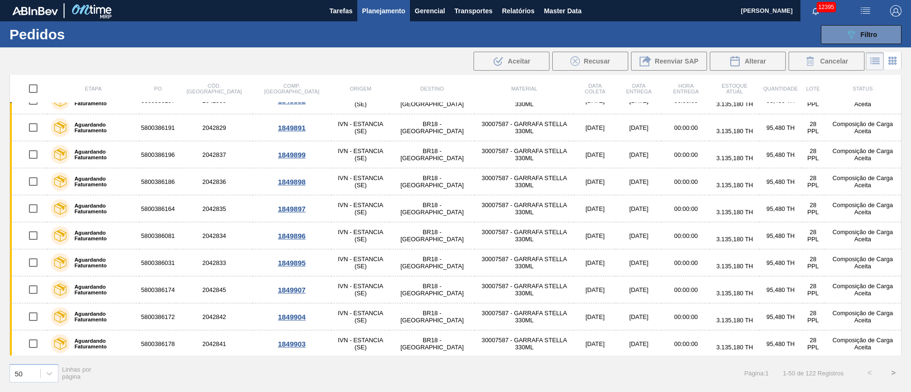
scroll to position [0, 0]
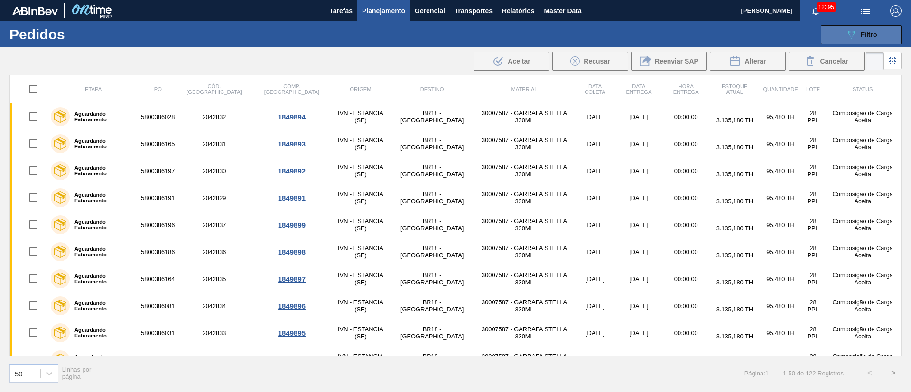
click at [871, 37] on span "Filtro" at bounding box center [869, 35] width 17 height 8
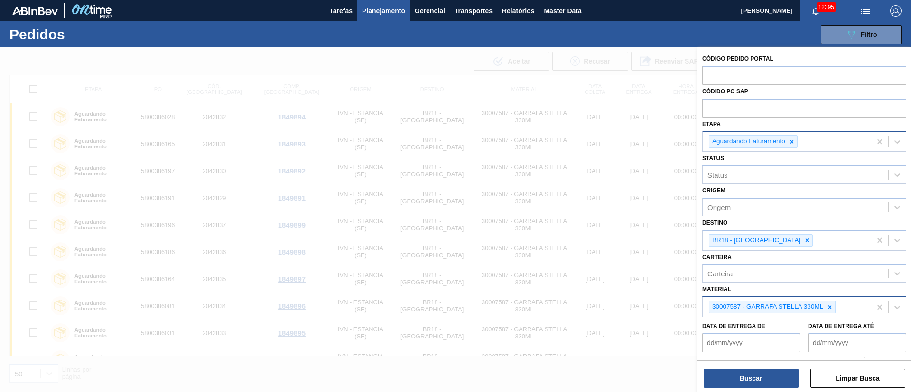
click at [560, 32] on div "089F7B8B-B2A5-4AFE-B5C0-19BA573D28AC Filtro Código Pedido Portal Códido PO SAP …" at bounding box center [528, 34] width 755 height 28
click at [362, 39] on div "089F7B8B-B2A5-4AFE-B5C0-19BA573D28AC Filtro Código Pedido Portal Códido PO SAP …" at bounding box center [528, 34] width 755 height 28
click at [360, 47] on div at bounding box center [455, 243] width 911 height 392
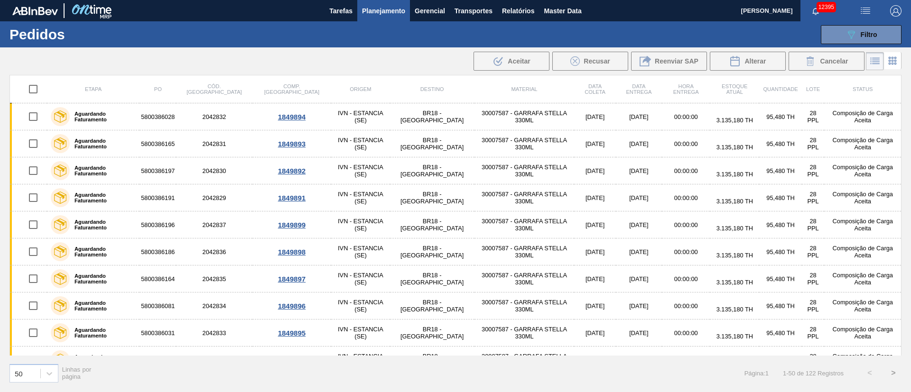
click at [378, 11] on span "Planejamento" at bounding box center [383, 10] width 43 height 11
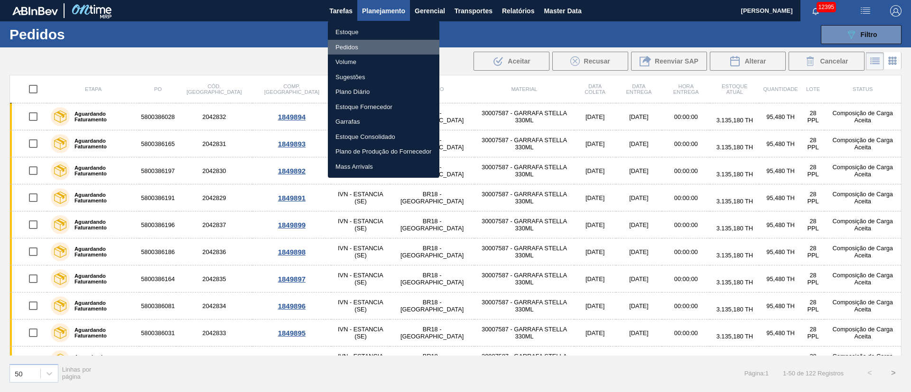
click at [349, 46] on li "Pedidos" at bounding box center [383, 47] width 111 height 15
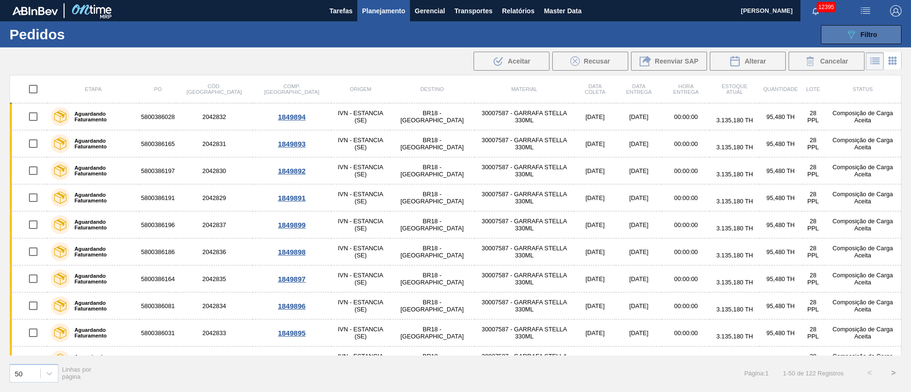
click at [862, 43] on button "089F7B8B-B2A5-4AFE-B5C0-19BA573D28AC Filtro" at bounding box center [861, 34] width 81 height 19
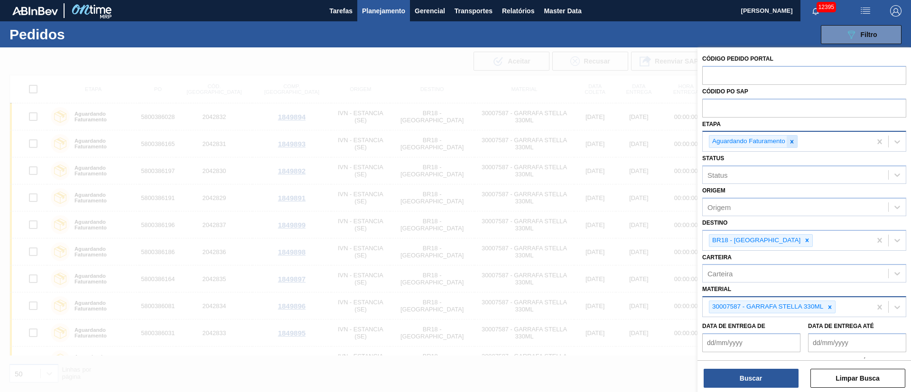
click at [790, 143] on icon at bounding box center [791, 141] width 3 height 3
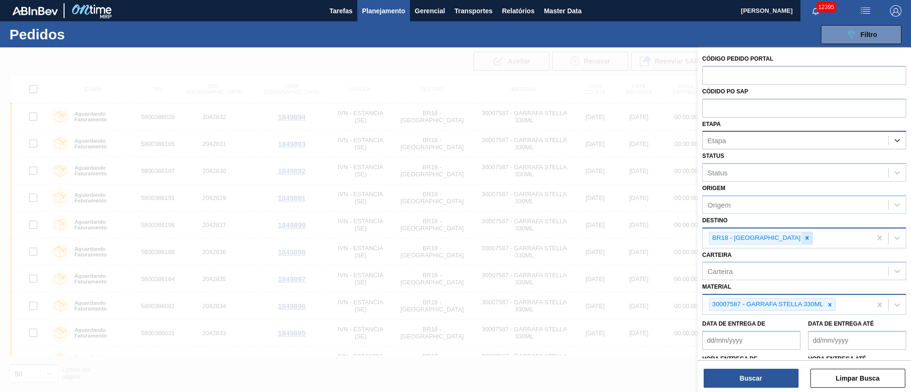
click at [804, 235] on icon at bounding box center [807, 238] width 7 height 7
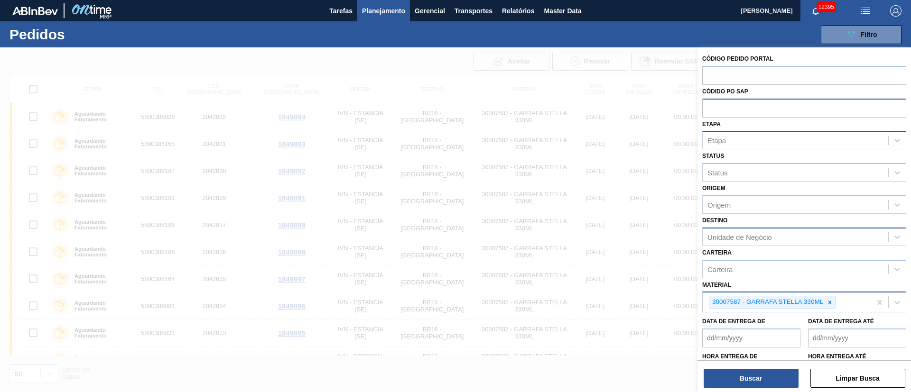
click at [723, 102] on input "text" at bounding box center [804, 108] width 204 height 18
paste input "text"
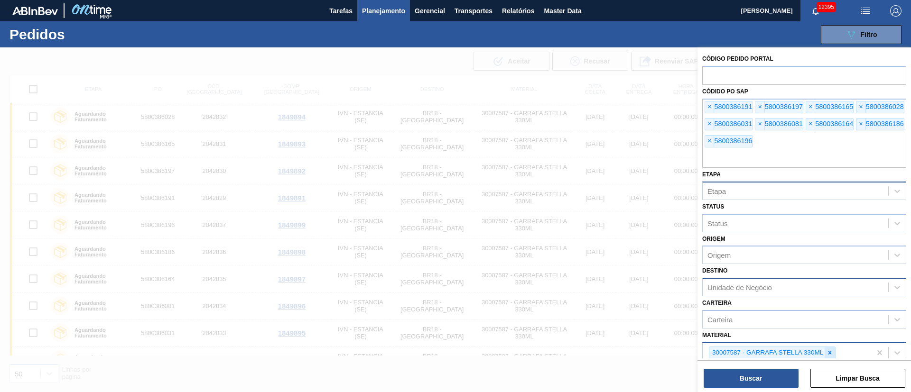
click at [829, 352] on icon at bounding box center [829, 353] width 3 height 3
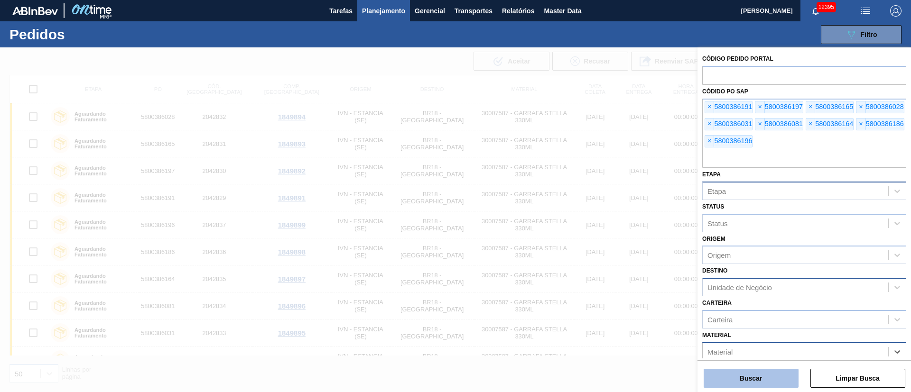
click at [748, 375] on button "Buscar" at bounding box center [751, 378] width 95 height 19
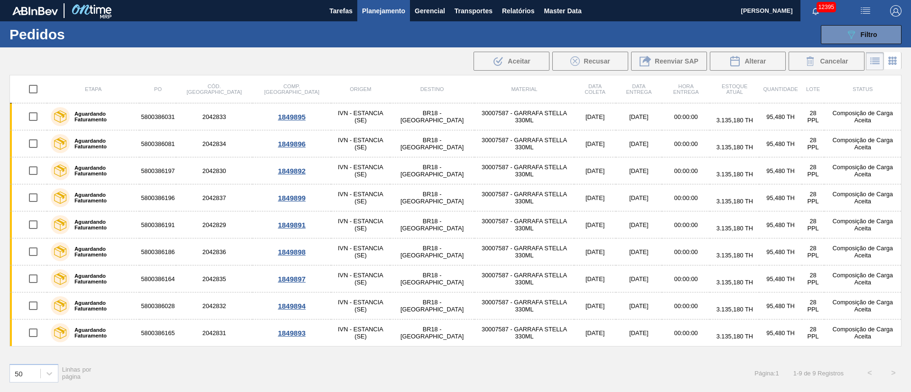
click at [37, 91] on input "checkbox" at bounding box center [33, 89] width 20 height 20
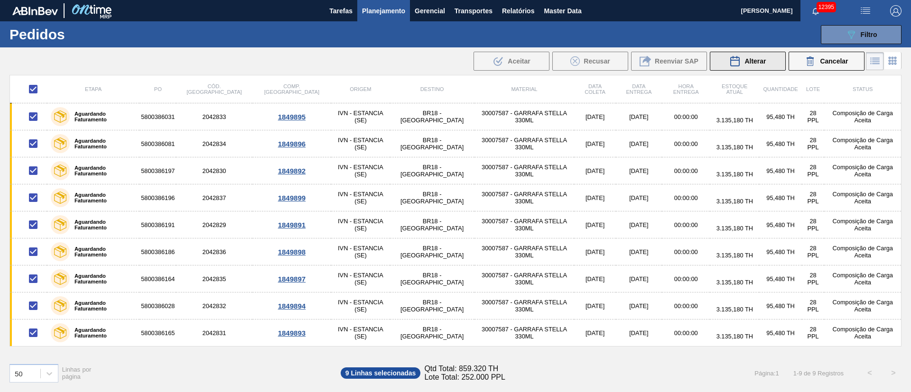
click at [757, 62] on span "Alterar" at bounding box center [754, 61] width 21 height 8
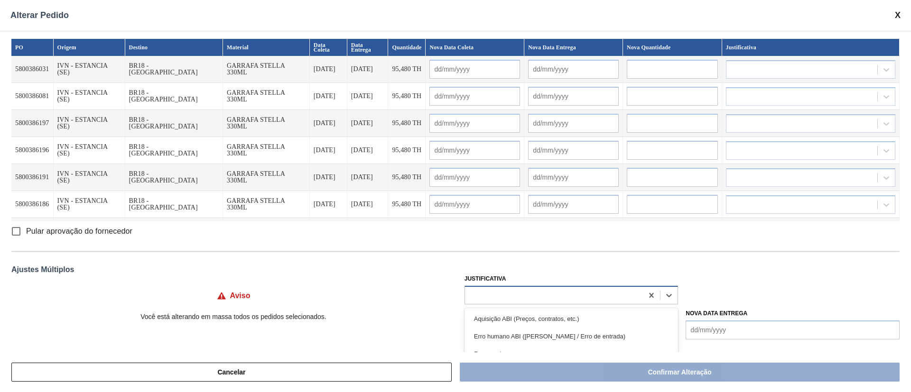
click at [505, 299] on div at bounding box center [554, 295] width 178 height 14
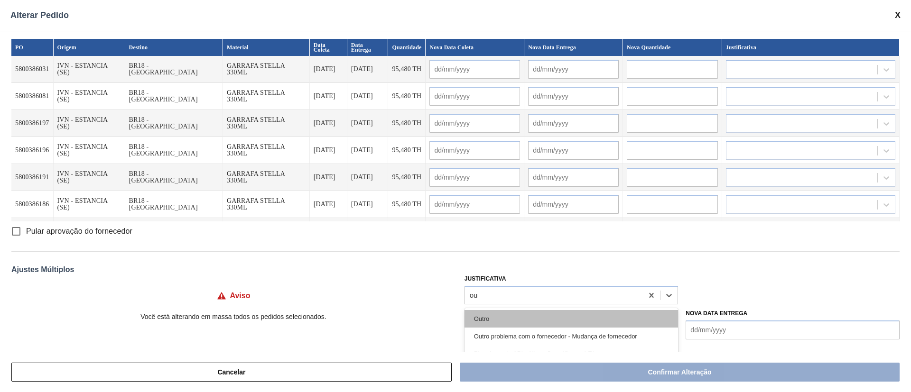
click at [491, 318] on div "Outro" at bounding box center [571, 319] width 214 height 18
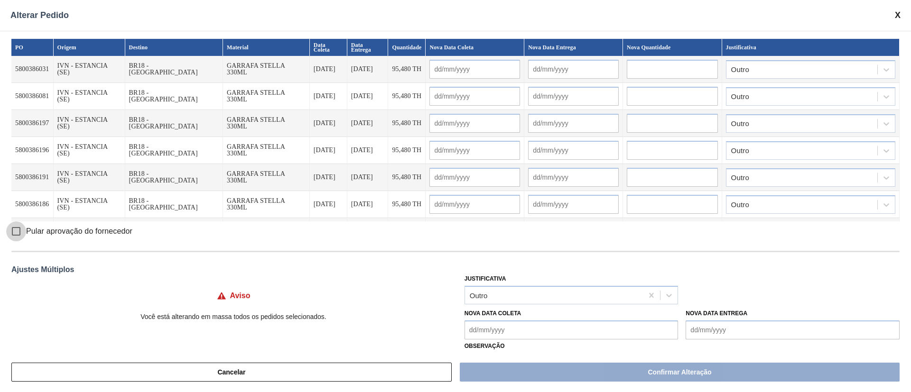
click at [17, 232] on input "Pular aprovação do fornecedor" at bounding box center [16, 232] width 20 height 20
click at [495, 335] on Coleta "Nova Data Coleta" at bounding box center [571, 330] width 214 height 19
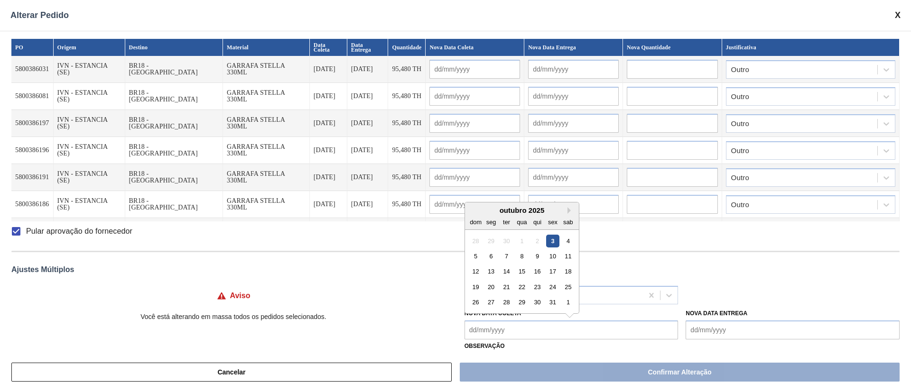
drag, startPoint x: 489, startPoint y: 258, endPoint x: 489, endPoint y: 268, distance: 10.0
click at [489, 258] on div "6" at bounding box center [490, 256] width 13 height 13
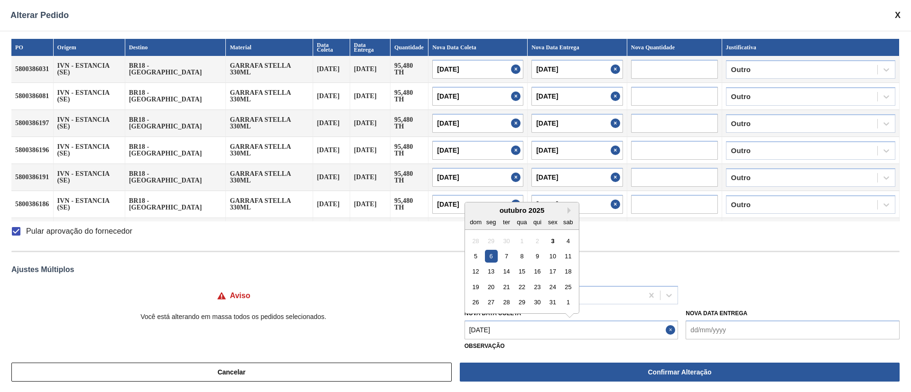
click at [504, 329] on Coleta "[DATE]" at bounding box center [571, 330] width 214 height 19
click at [552, 241] on div "3" at bounding box center [552, 240] width 13 height 13
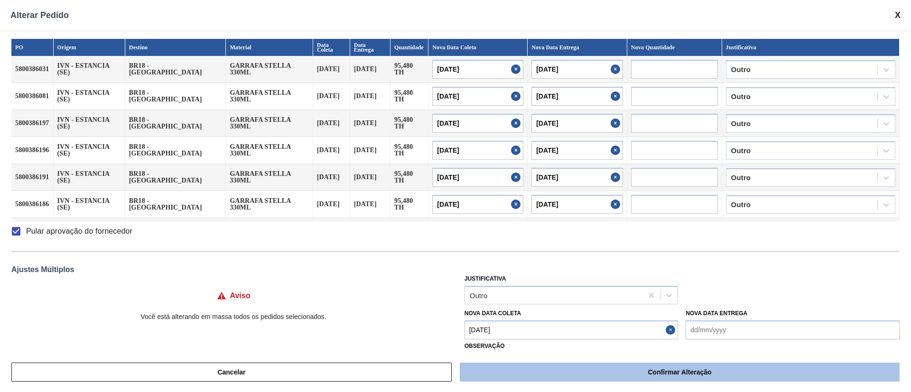
click at [644, 369] on button "Confirmar Alteração" at bounding box center [680, 372] width 440 height 19
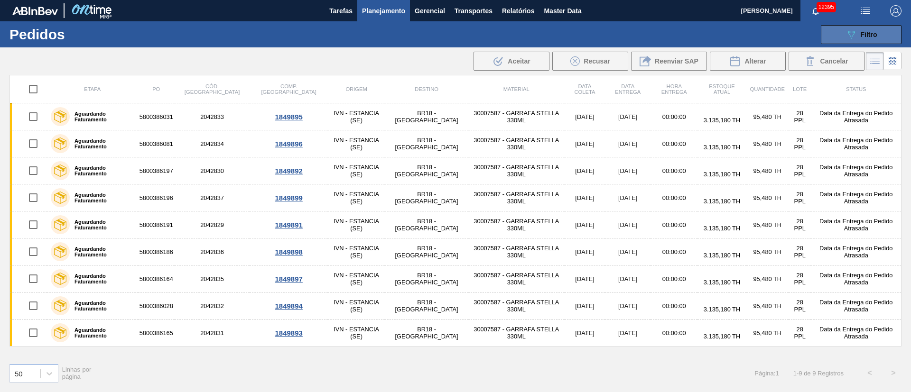
click at [852, 31] on icon at bounding box center [851, 35] width 7 height 8
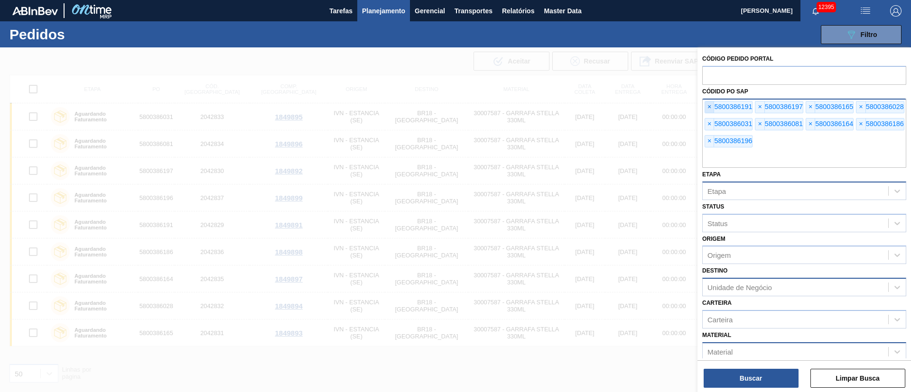
click at [712, 108] on span "×" at bounding box center [709, 107] width 9 height 11
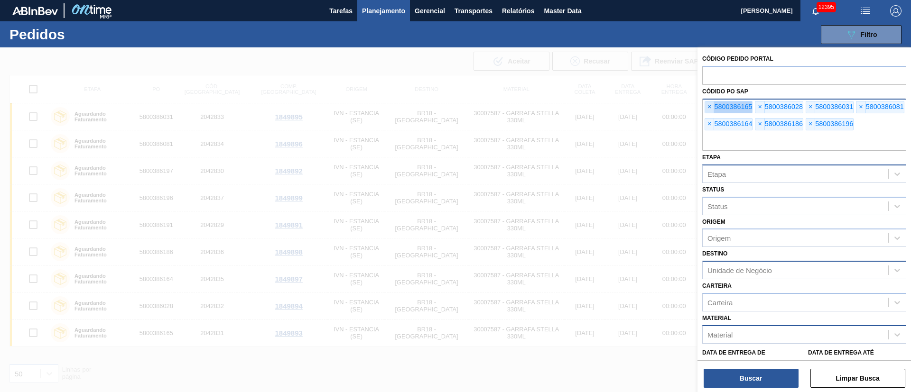
click at [712, 108] on span "×" at bounding box center [709, 107] width 9 height 11
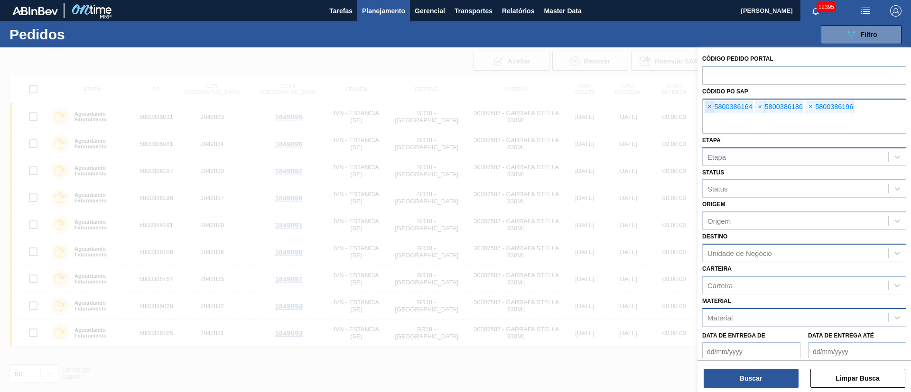
click at [712, 108] on span "×" at bounding box center [709, 107] width 9 height 11
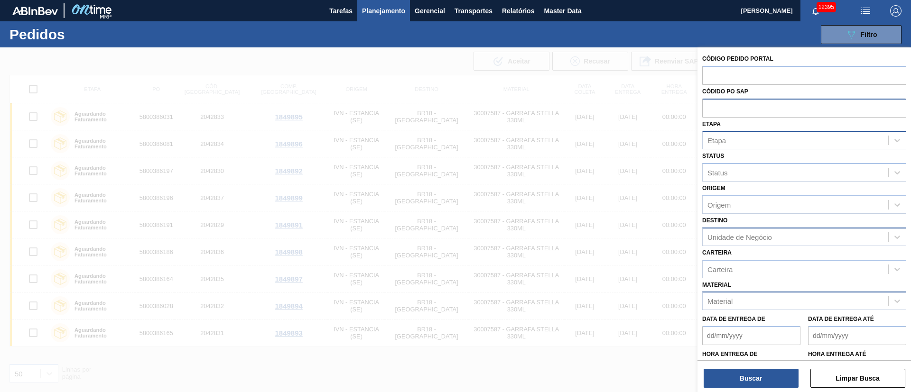
click at [712, 108] on input "text" at bounding box center [804, 108] width 204 height 18
click at [731, 137] on div "Etapa" at bounding box center [795, 141] width 185 height 14
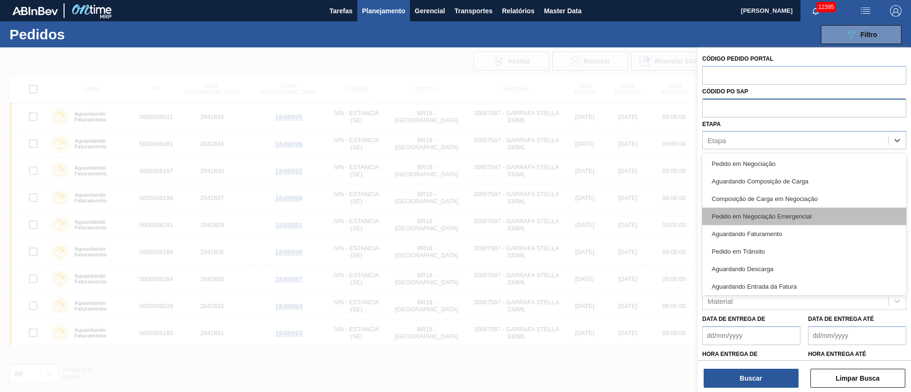
click at [763, 222] on div "Pedido em Negociação Emergencial" at bounding box center [804, 217] width 204 height 18
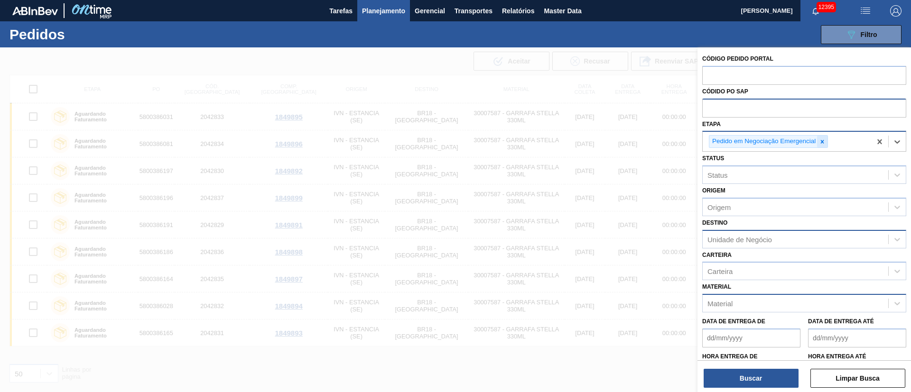
click at [823, 141] on icon at bounding box center [822, 141] width 3 height 3
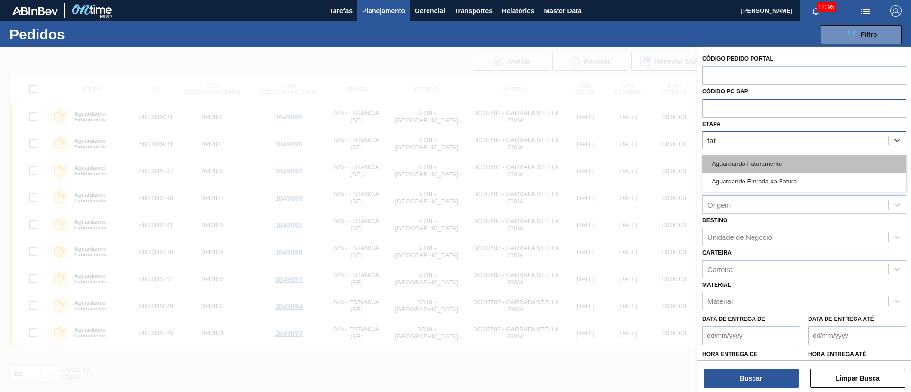
click at [778, 158] on div "Aguardando Faturamento" at bounding box center [804, 164] width 204 height 18
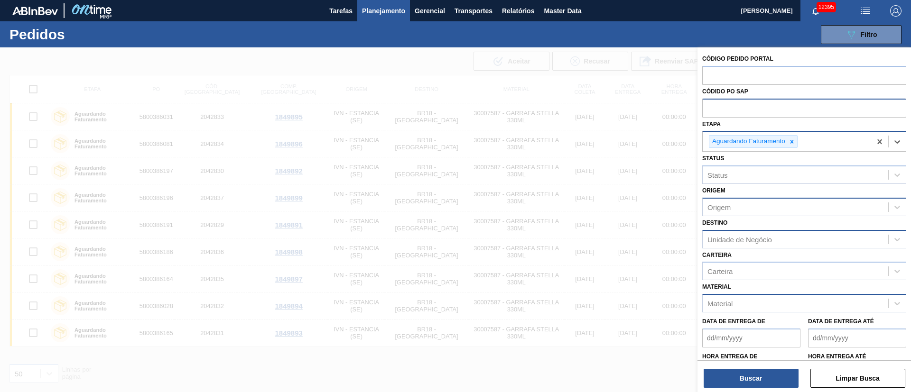
click at [736, 207] on div "Origem" at bounding box center [795, 207] width 185 height 14
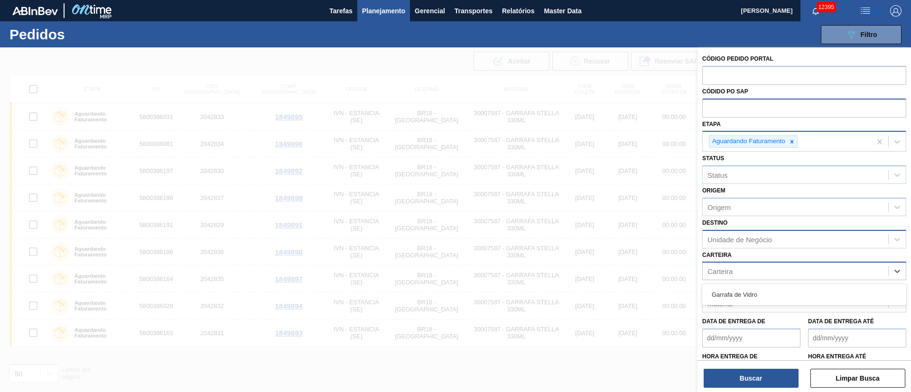
click at [754, 278] on div "Carteira" at bounding box center [795, 272] width 185 height 14
click at [730, 211] on div "Origem" at bounding box center [795, 207] width 185 height 14
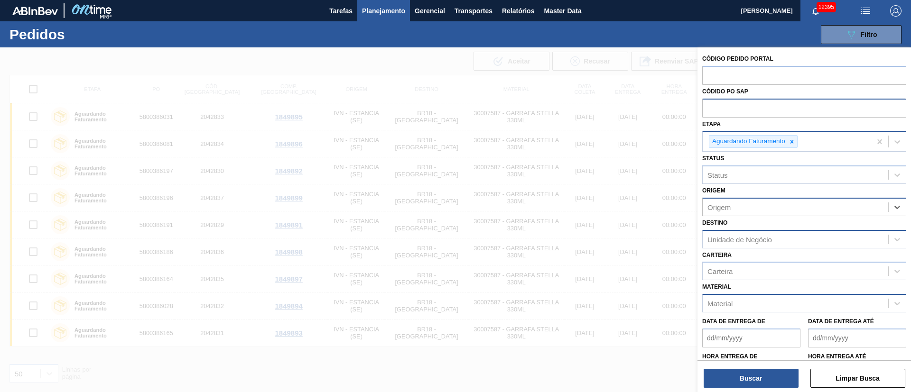
click at [765, 201] on div "Origem" at bounding box center [795, 207] width 185 height 14
click at [722, 200] on div "Origem" at bounding box center [795, 207] width 185 height 14
click at [720, 242] on div "Unidade de Negócio" at bounding box center [739, 239] width 65 height 8
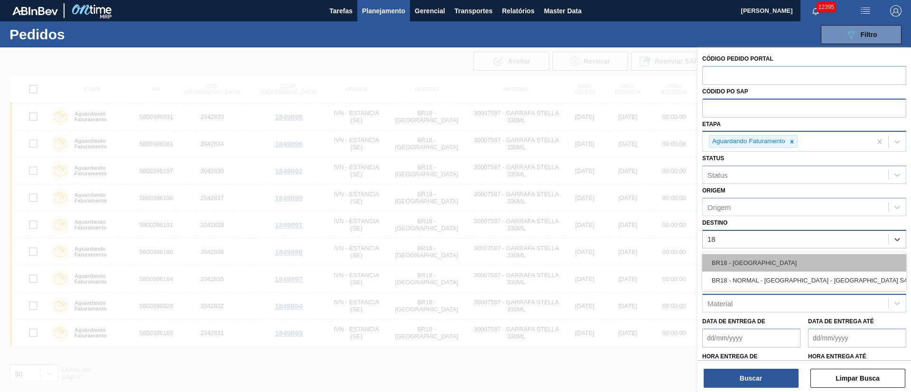
click at [725, 259] on div "BR18 - [GEOGRAPHIC_DATA]" at bounding box center [804, 263] width 204 height 18
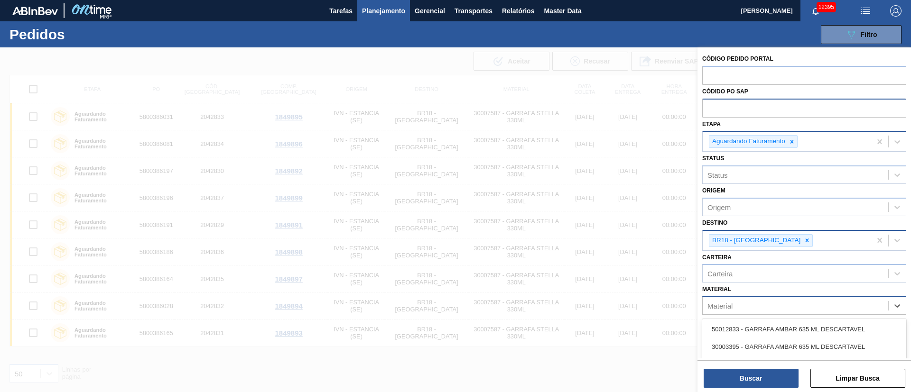
click at [729, 302] on div "Material" at bounding box center [719, 306] width 25 height 8
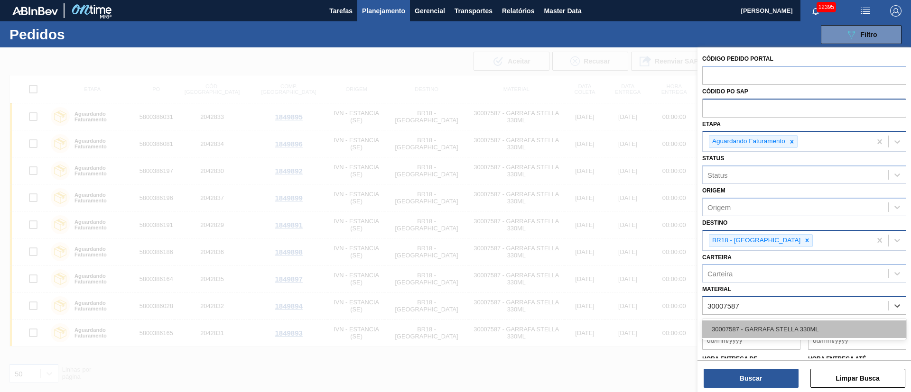
click at [749, 332] on div "30007587 - GARRAFA STELLA 330ML" at bounding box center [804, 330] width 204 height 18
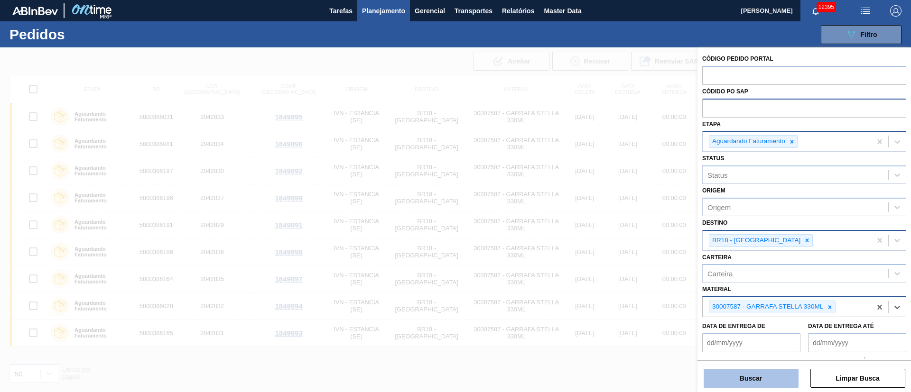
click at [743, 371] on button "Buscar" at bounding box center [751, 378] width 95 height 19
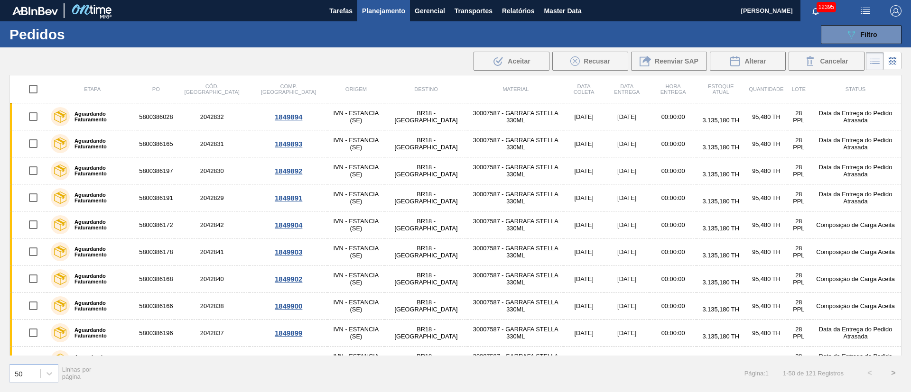
click at [502, 86] on span "Material" at bounding box center [515, 89] width 26 height 6
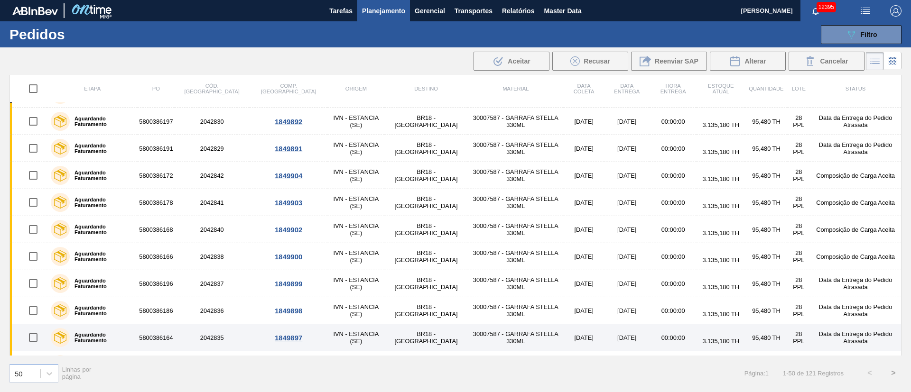
scroll to position [71, 0]
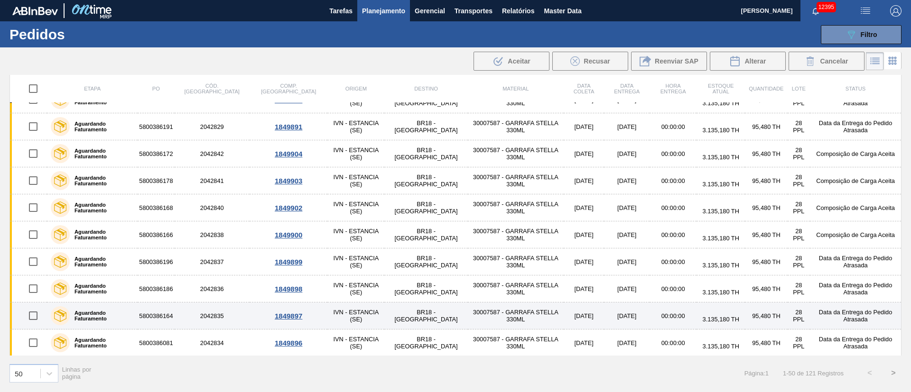
click at [39, 320] on input "checkbox" at bounding box center [33, 316] width 20 height 20
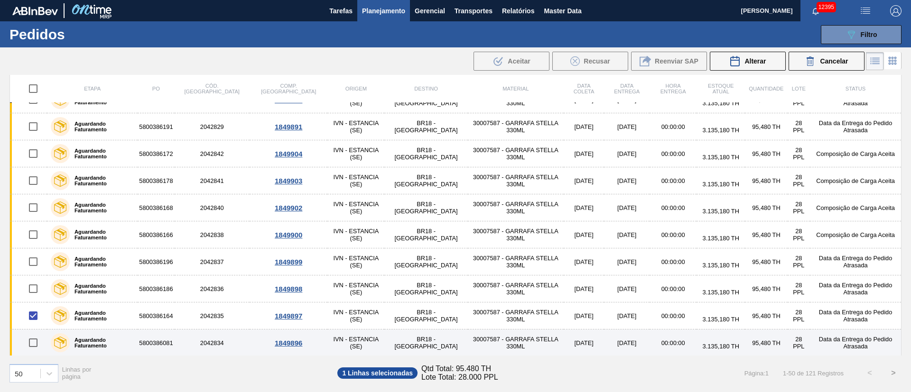
click at [31, 340] on input "checkbox" at bounding box center [33, 343] width 20 height 20
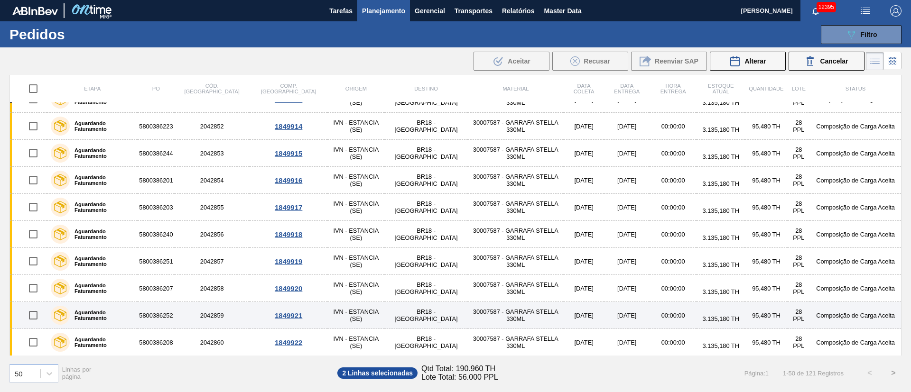
scroll to position [498, 0]
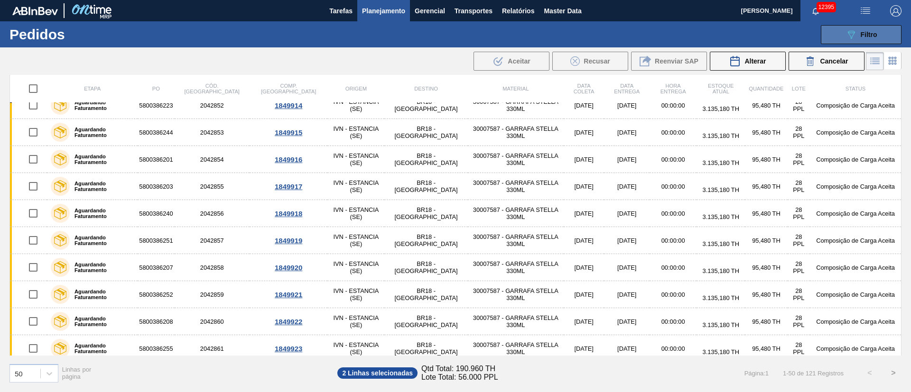
click at [854, 36] on icon "089F7B8B-B2A5-4AFE-B5C0-19BA573D28AC" at bounding box center [850, 34] width 11 height 11
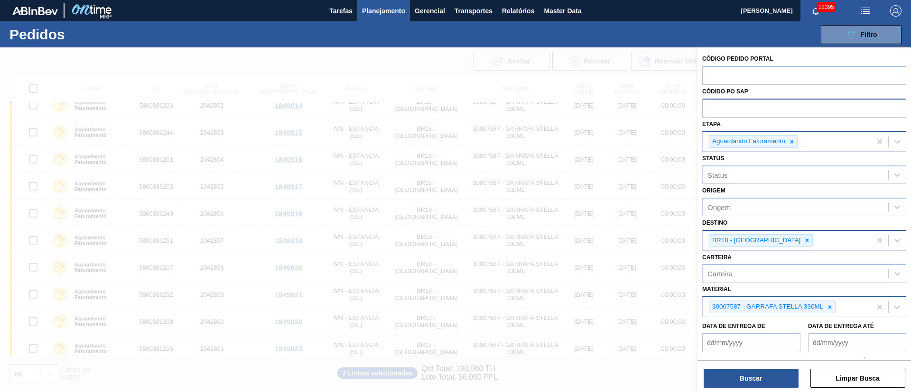
click at [729, 108] on input "text" at bounding box center [804, 108] width 204 height 18
paste input "text"
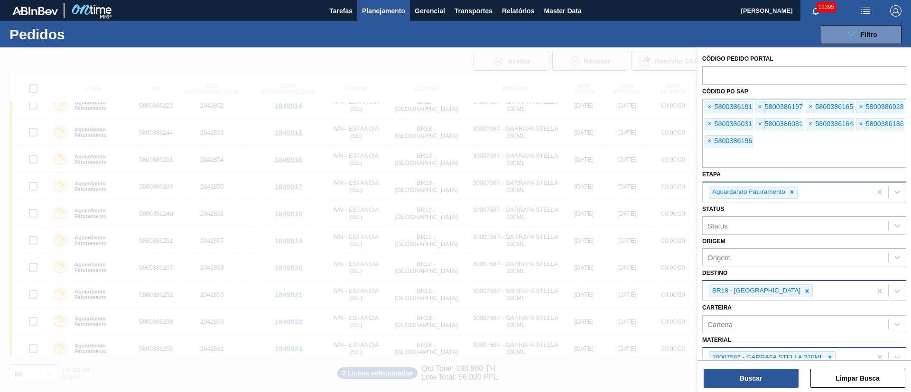
click at [434, 57] on div at bounding box center [455, 243] width 911 height 392
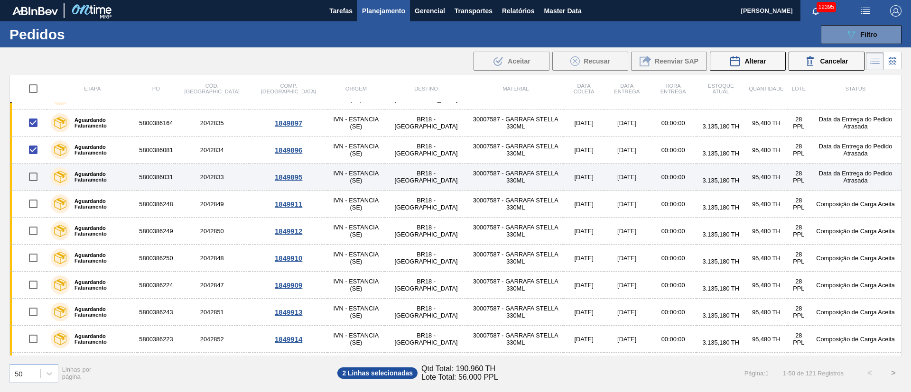
scroll to position [285, 0]
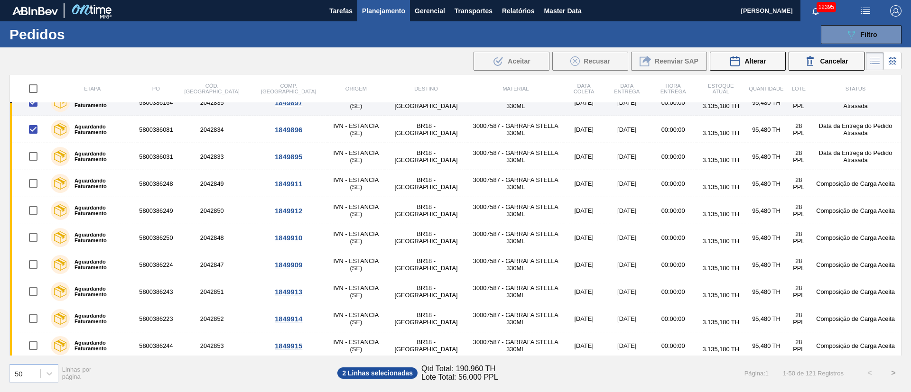
click at [33, 105] on input "checkbox" at bounding box center [33, 103] width 20 height 20
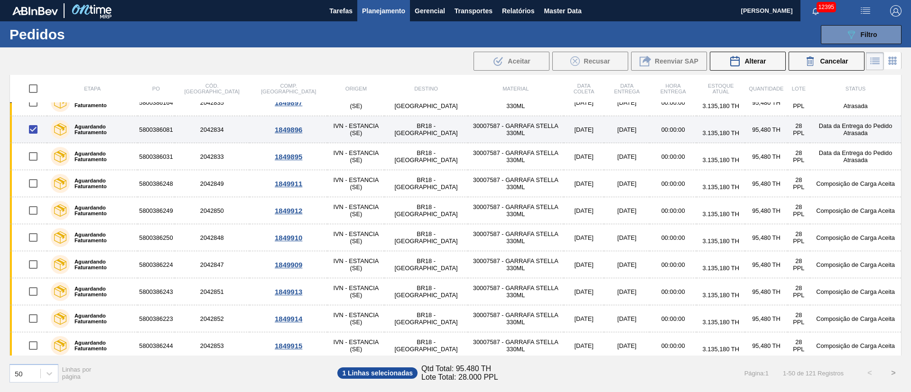
click at [38, 127] on input "checkbox" at bounding box center [33, 130] width 20 height 20
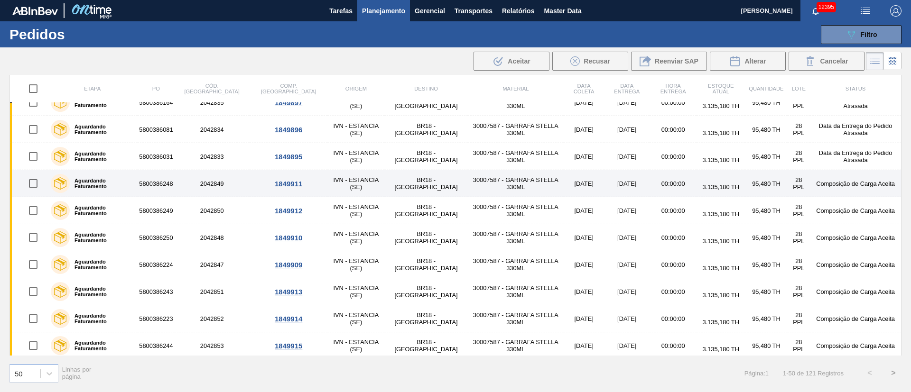
click at [36, 184] on input "checkbox" at bounding box center [33, 184] width 20 height 20
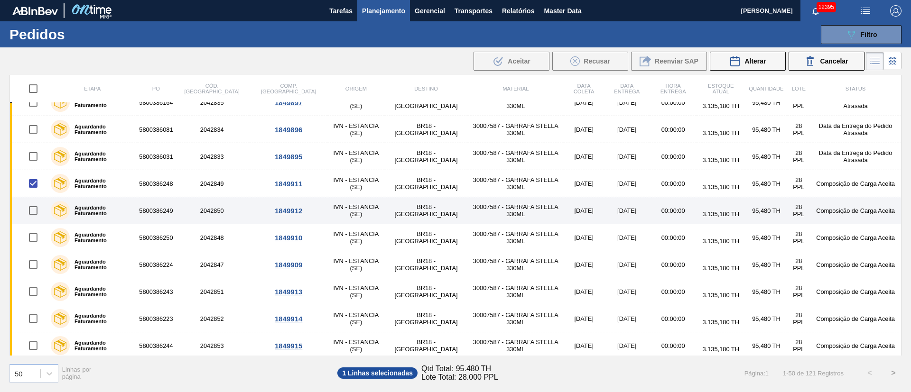
click at [38, 217] on input "checkbox" at bounding box center [33, 211] width 20 height 20
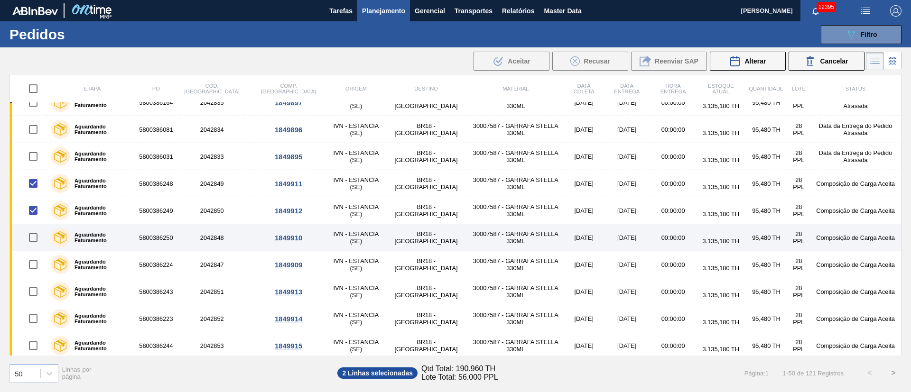
click at [37, 241] on input "checkbox" at bounding box center [33, 238] width 20 height 20
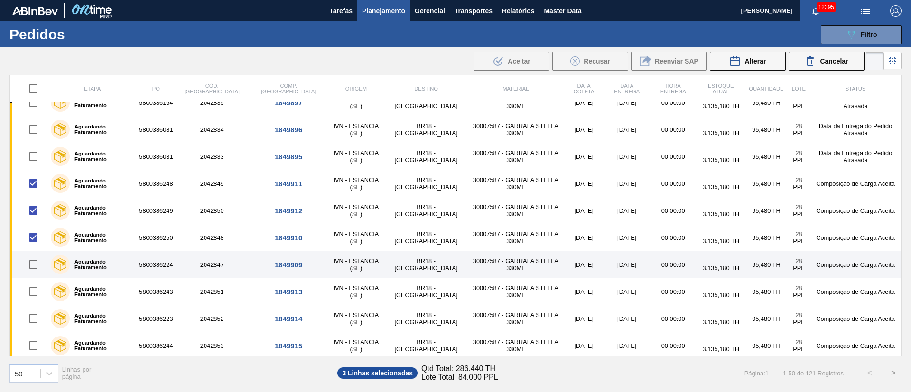
click at [33, 273] on input "checkbox" at bounding box center [33, 265] width 20 height 20
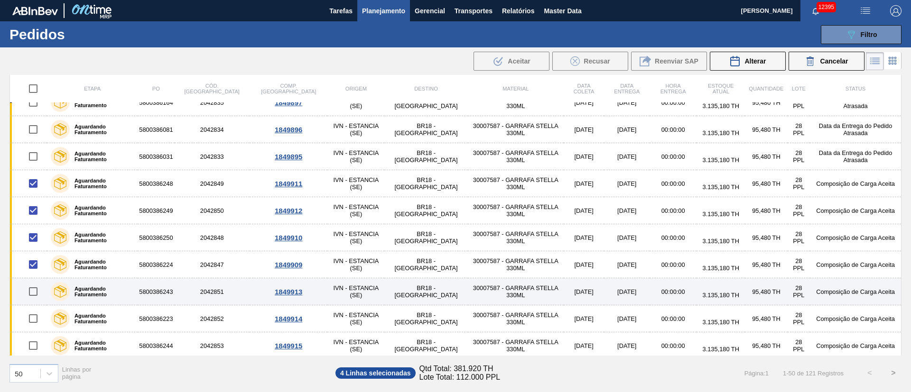
click at [33, 298] on input "checkbox" at bounding box center [33, 292] width 20 height 20
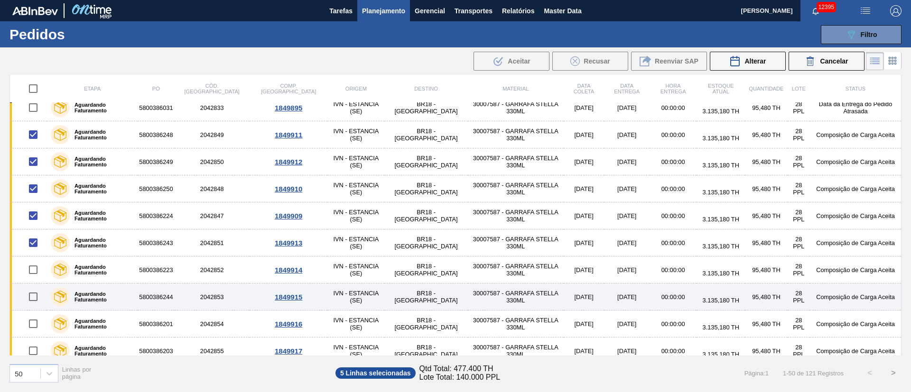
scroll to position [356, 0]
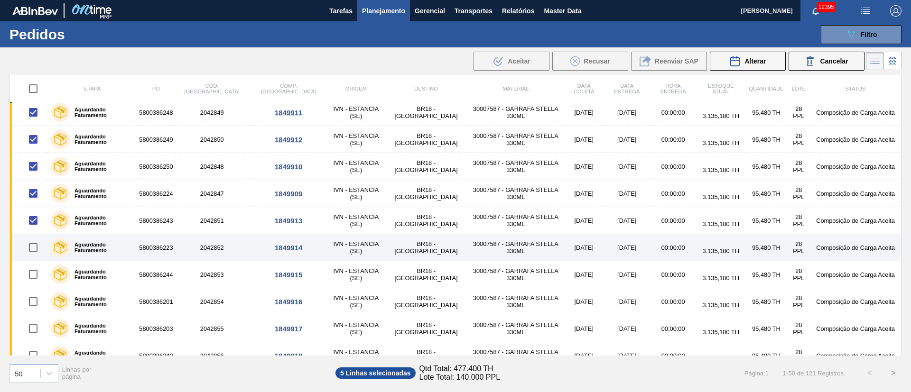
click at [34, 247] on input "checkbox" at bounding box center [33, 248] width 20 height 20
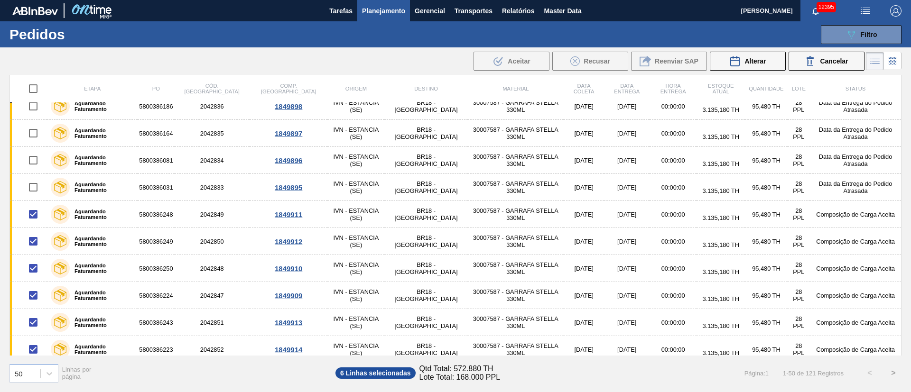
scroll to position [0, 0]
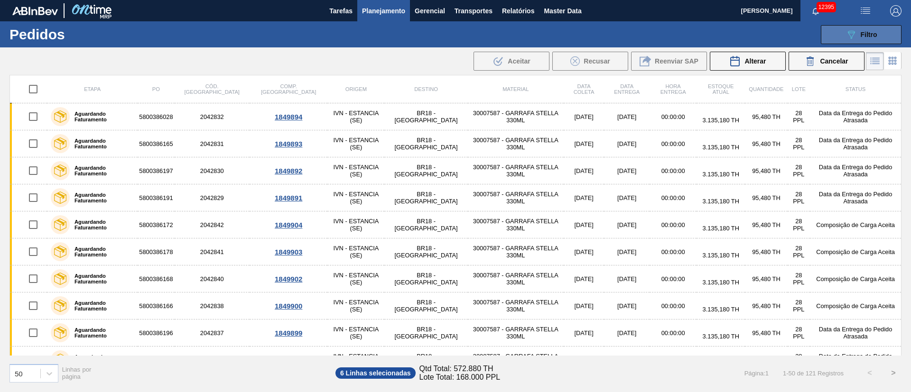
click at [875, 38] on div "089F7B8B-B2A5-4AFE-B5C0-19BA573D28AC Filtro" at bounding box center [861, 34] width 32 height 11
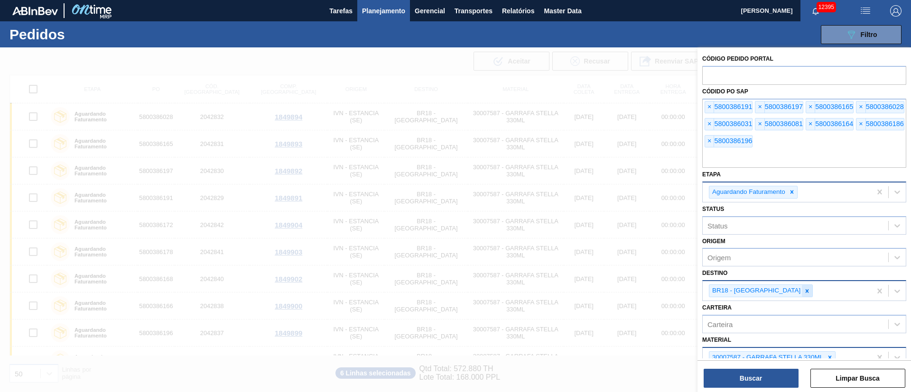
click at [802, 295] on div at bounding box center [807, 291] width 10 height 12
click at [829, 352] on icon at bounding box center [829, 355] width 7 height 7
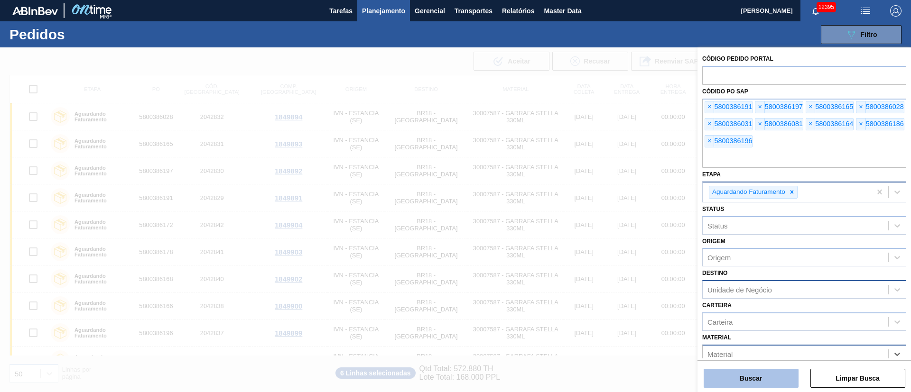
scroll to position [1, 0]
click at [744, 383] on button "Buscar" at bounding box center [751, 378] width 95 height 19
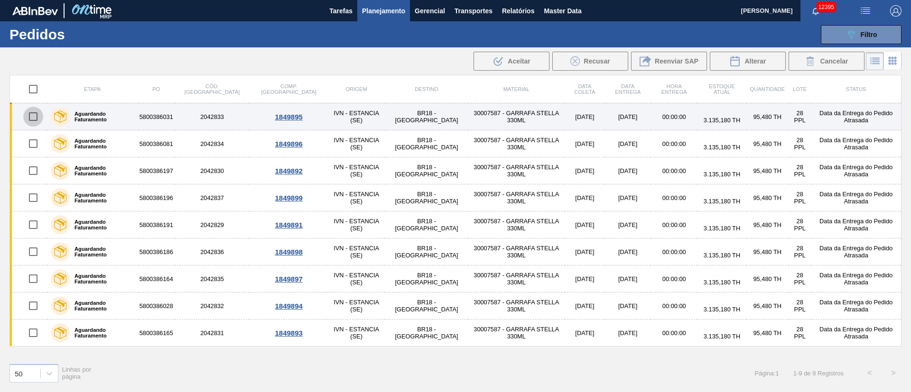
click at [34, 121] on input "checkbox" at bounding box center [33, 117] width 20 height 20
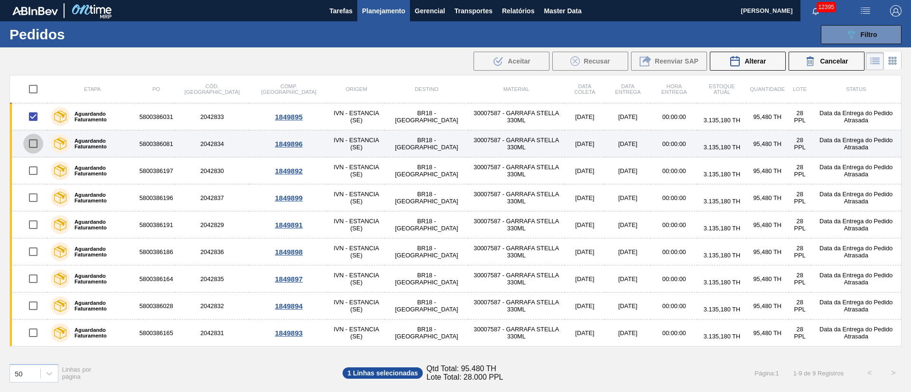
click at [35, 146] on input "checkbox" at bounding box center [33, 144] width 20 height 20
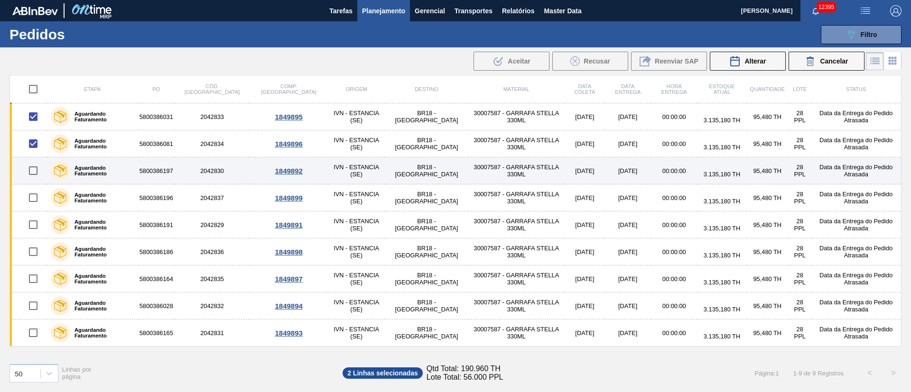
click at [35, 172] on input "checkbox" at bounding box center [33, 171] width 20 height 20
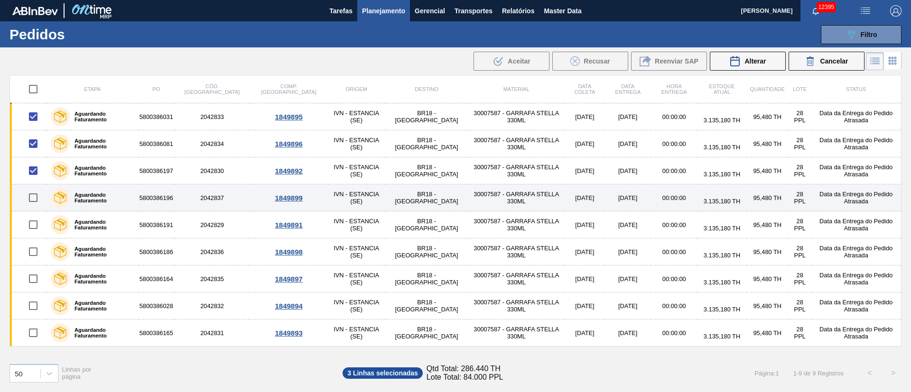
click at [36, 199] on input "checkbox" at bounding box center [33, 198] width 20 height 20
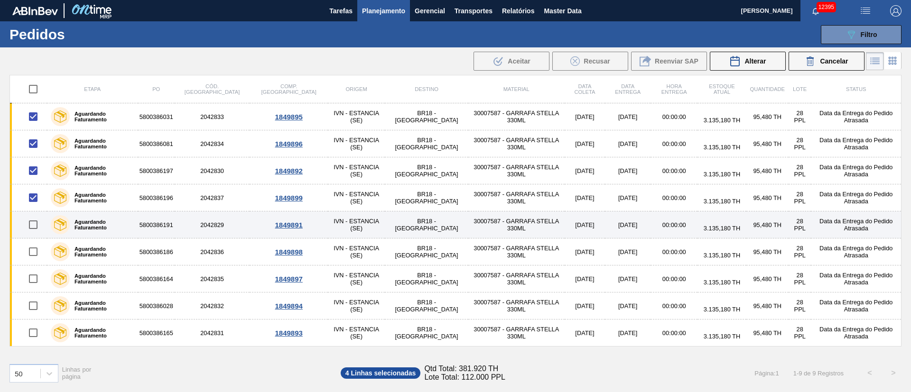
drag, startPoint x: 34, startPoint y: 228, endPoint x: 34, endPoint y: 235, distance: 6.6
click at [34, 229] on input "checkbox" at bounding box center [33, 225] width 20 height 20
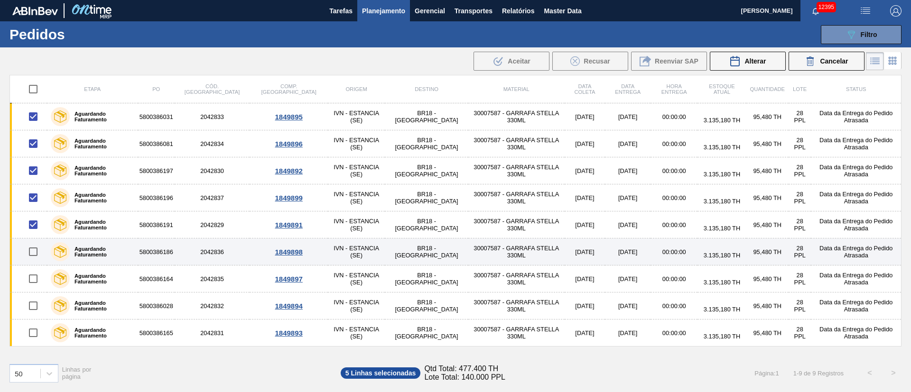
click at [37, 249] on input "checkbox" at bounding box center [33, 252] width 20 height 20
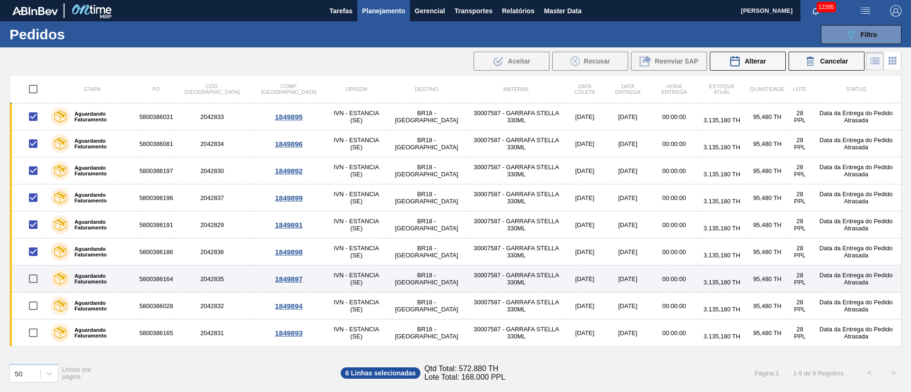
click at [37, 280] on input "checkbox" at bounding box center [33, 279] width 20 height 20
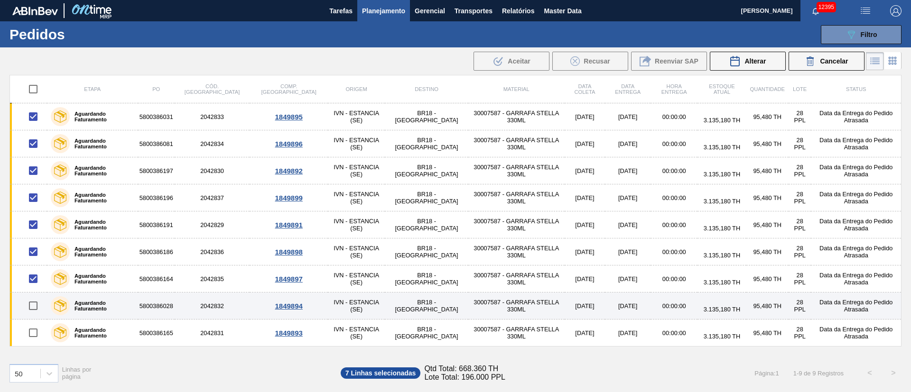
click at [37, 305] on input "checkbox" at bounding box center [33, 306] width 20 height 20
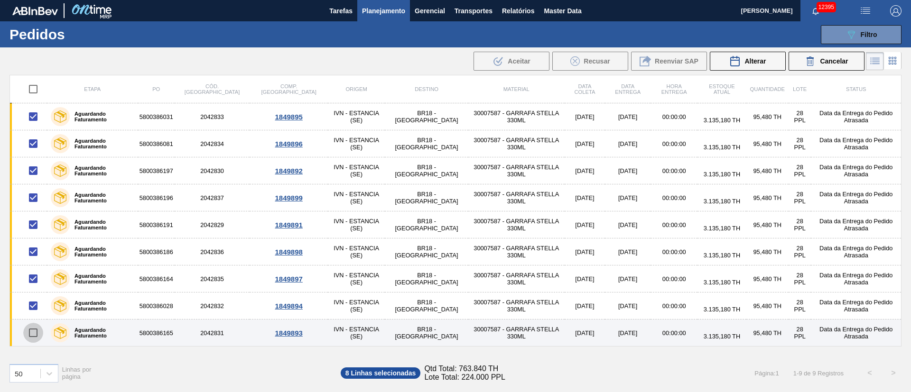
click at [31, 334] on input "checkbox" at bounding box center [33, 333] width 20 height 20
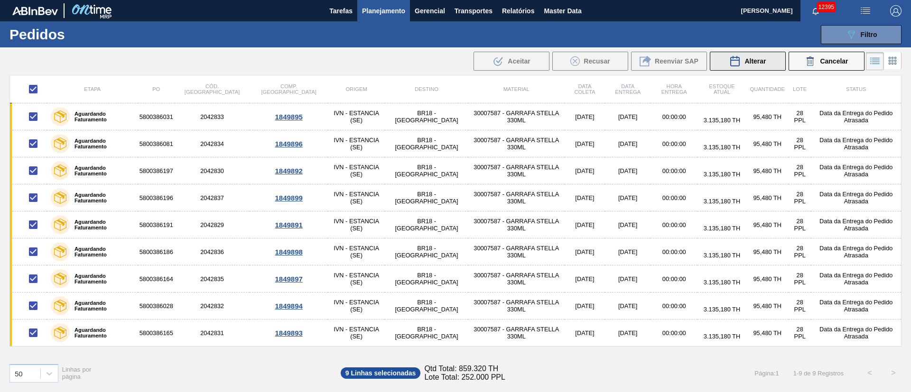
click at [754, 57] on span "Alterar" at bounding box center [754, 61] width 21 height 8
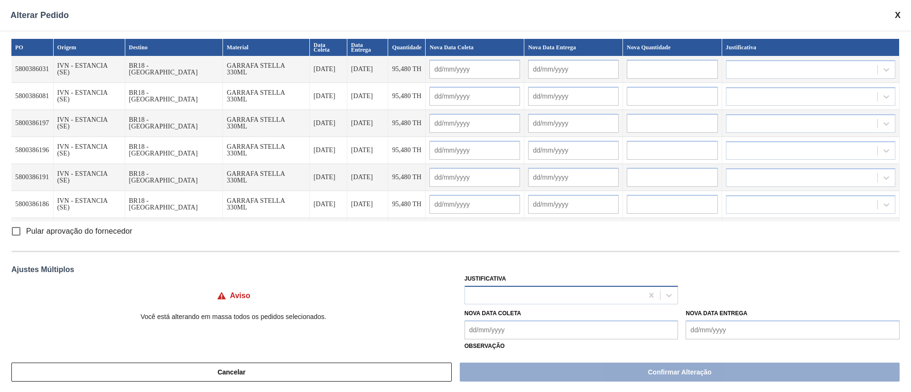
click at [498, 297] on div at bounding box center [554, 295] width 178 height 14
click at [9, 233] on input "Pular aprovação do fornecedor" at bounding box center [16, 232] width 20 height 20
click at [503, 301] on div at bounding box center [554, 295] width 178 height 14
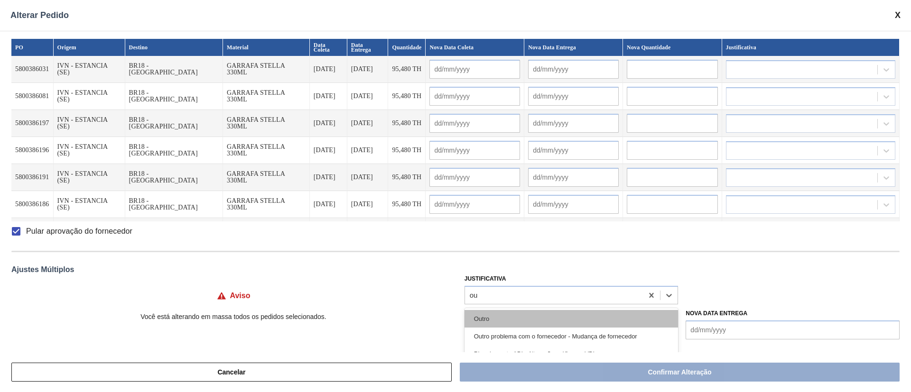
click at [503, 318] on div "Outro" at bounding box center [571, 319] width 214 height 18
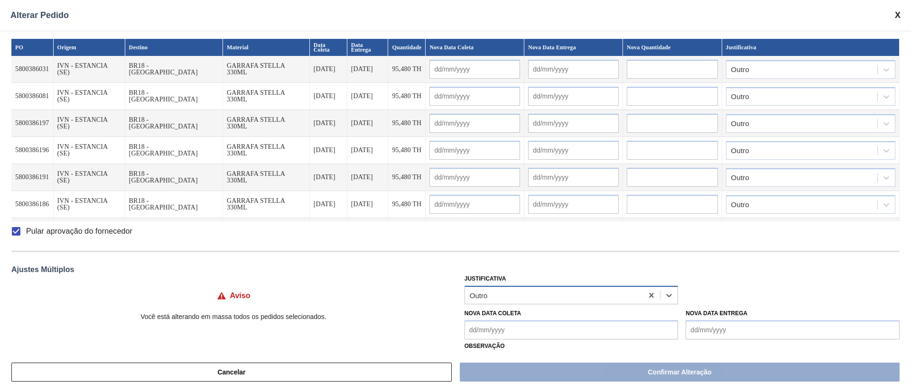
scroll to position [31, 0]
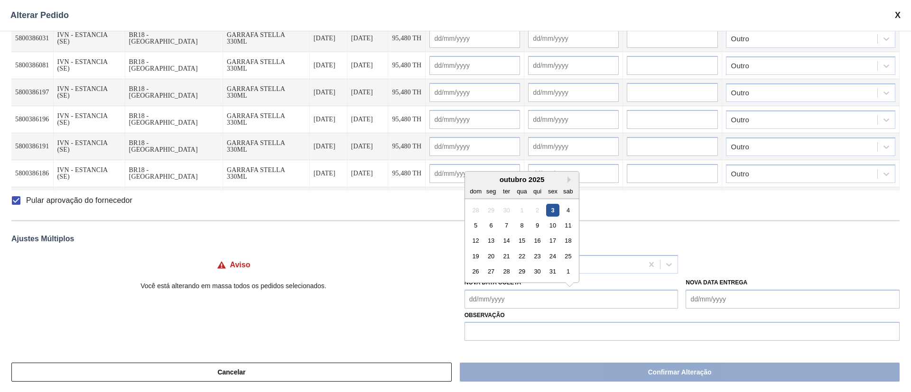
click at [471, 298] on Coleta "Nova Data Coleta" at bounding box center [571, 299] width 214 height 19
click at [489, 228] on div "6" at bounding box center [490, 225] width 13 height 13
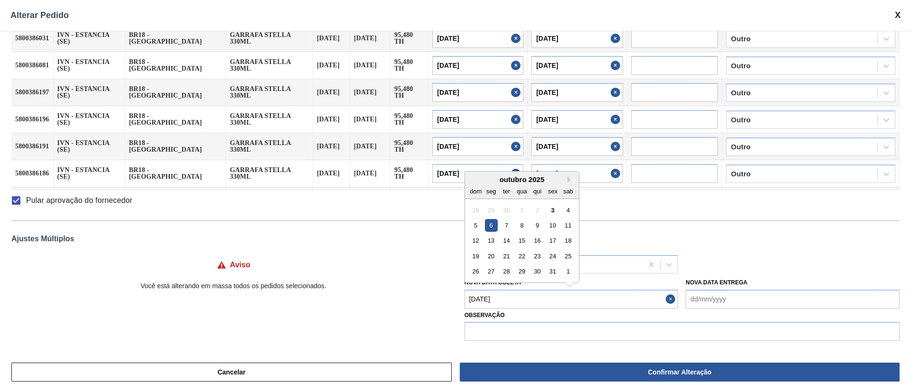
click at [487, 304] on Coleta "[DATE]" at bounding box center [571, 299] width 214 height 19
click at [504, 243] on div "14" at bounding box center [506, 240] width 13 height 13
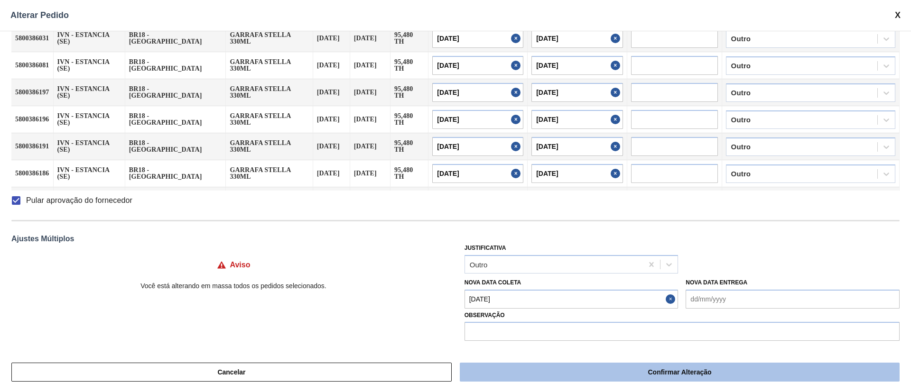
click at [620, 378] on button "Confirmar Alteração" at bounding box center [680, 372] width 440 height 19
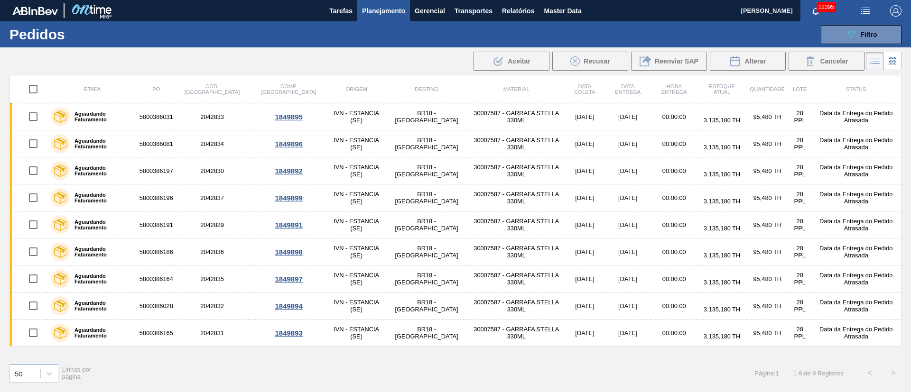
click at [260, 275] on div "1849897" at bounding box center [288, 279] width 75 height 8
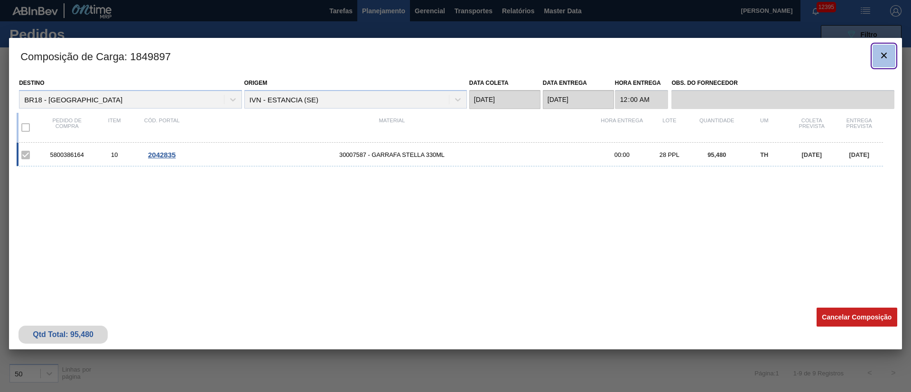
click at [878, 54] on icon "botão de ícone" at bounding box center [883, 55] width 11 height 11
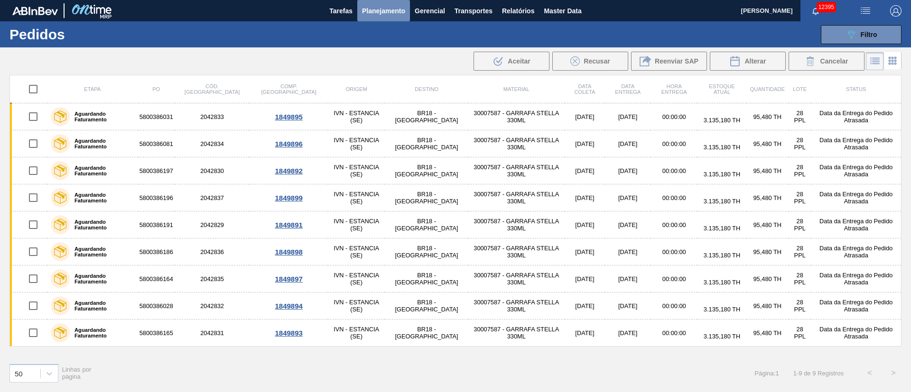
click at [378, 16] on button "Planejamento" at bounding box center [383, 10] width 53 height 21
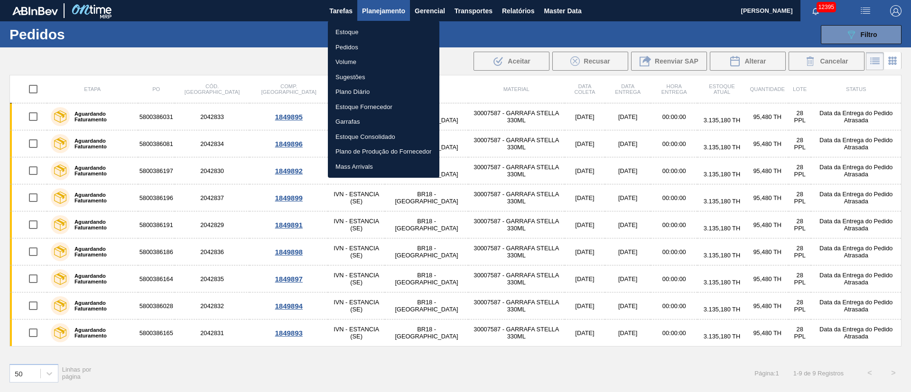
click at [348, 41] on li "Pedidos" at bounding box center [383, 47] width 111 height 15
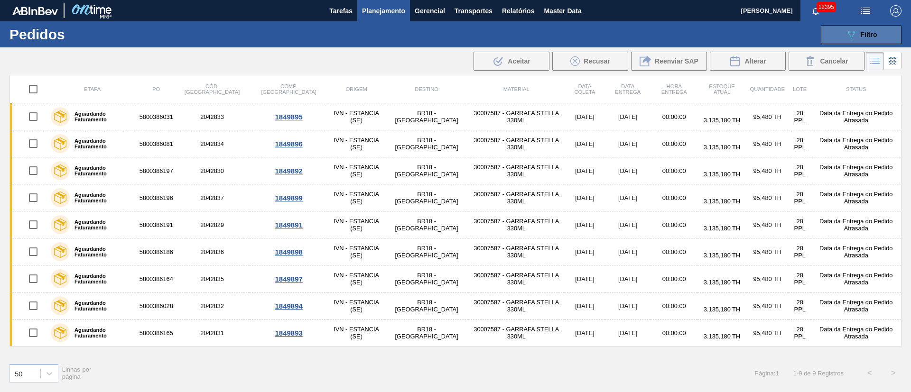
click at [866, 36] on span "Filtro" at bounding box center [869, 35] width 17 height 8
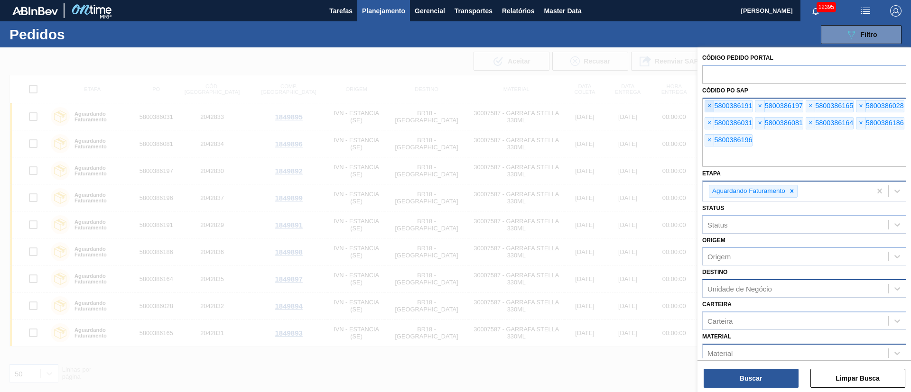
click at [707, 104] on span "×" at bounding box center [709, 106] width 9 height 11
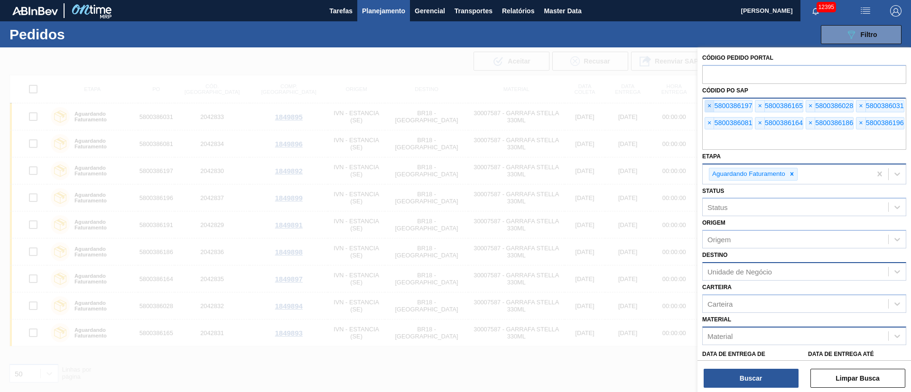
click at [707, 104] on span "×" at bounding box center [709, 106] width 9 height 11
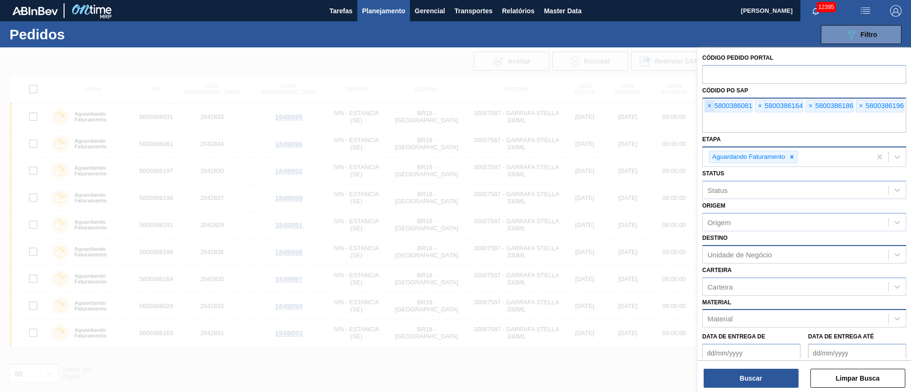
click at [707, 104] on span "×" at bounding box center [709, 106] width 9 height 11
click at [706, 104] on span "×" at bounding box center [709, 106] width 9 height 11
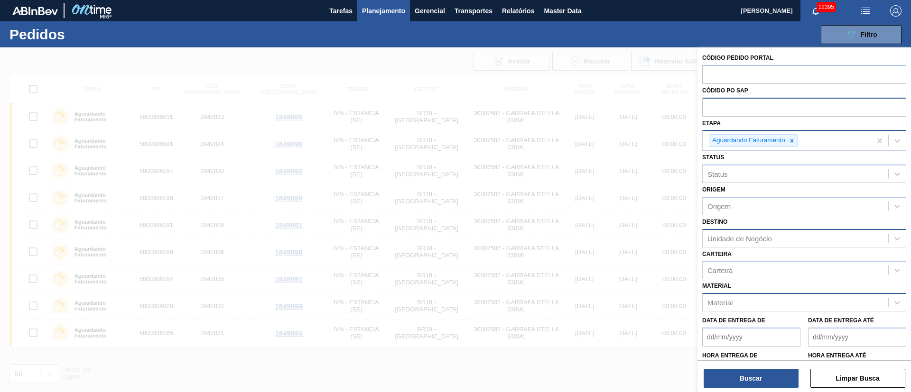
click at [724, 240] on div "Unidade de Negócio" at bounding box center [739, 238] width 65 height 8
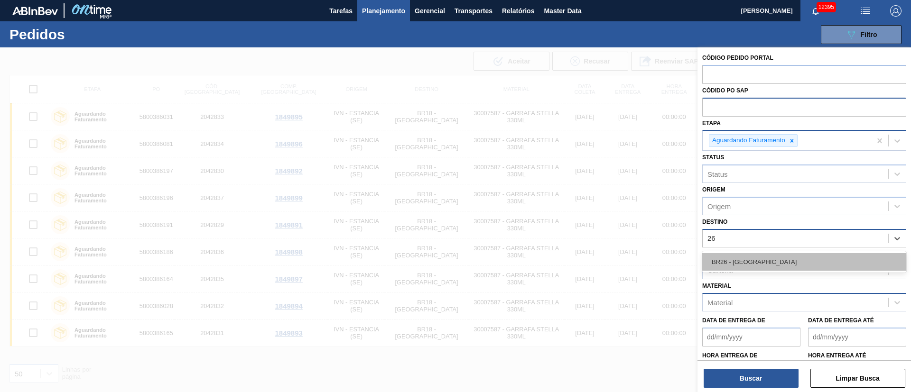
click at [730, 268] on div "BR26 - [GEOGRAPHIC_DATA]" at bounding box center [804, 262] width 204 height 18
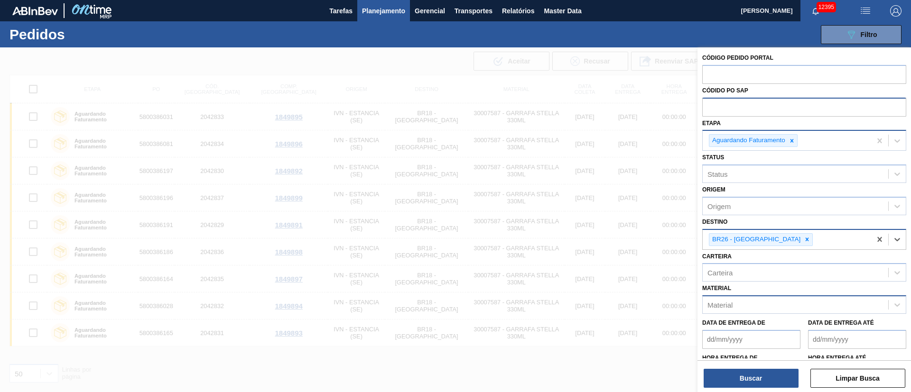
click at [725, 301] on div "Material" at bounding box center [719, 305] width 25 height 8
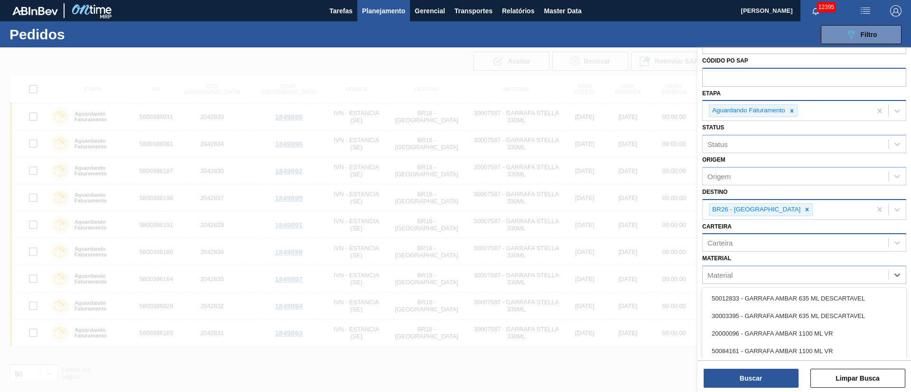
scroll to position [47, 0]
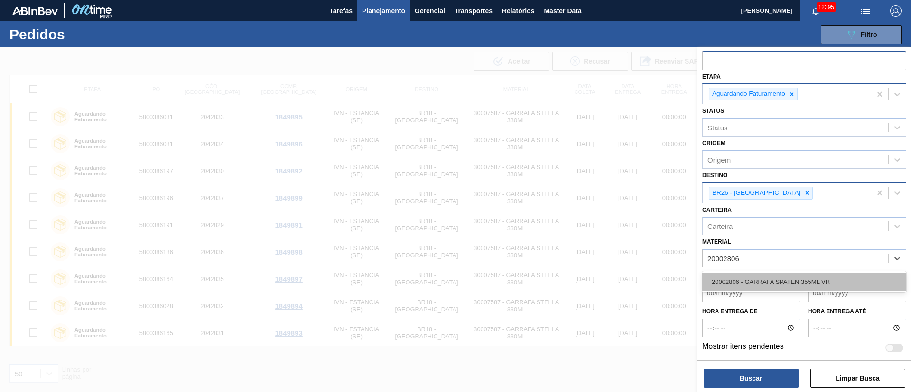
click at [749, 287] on div "20002806 - GARRAFA SPATEN 355ML VR" at bounding box center [804, 282] width 204 height 18
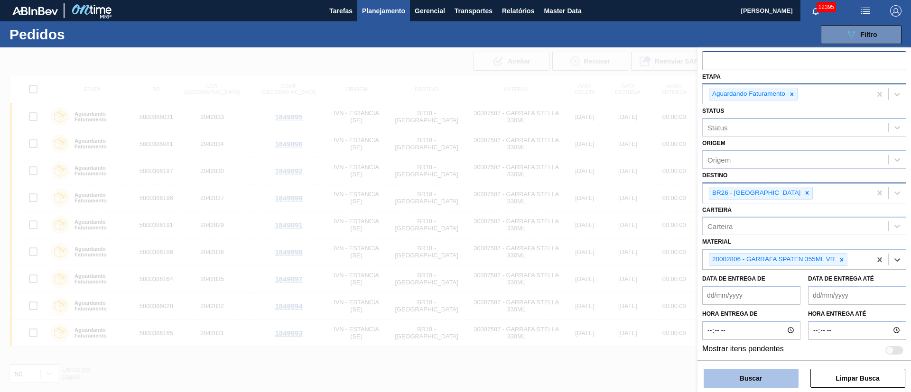
click at [757, 378] on button "Buscar" at bounding box center [751, 378] width 95 height 19
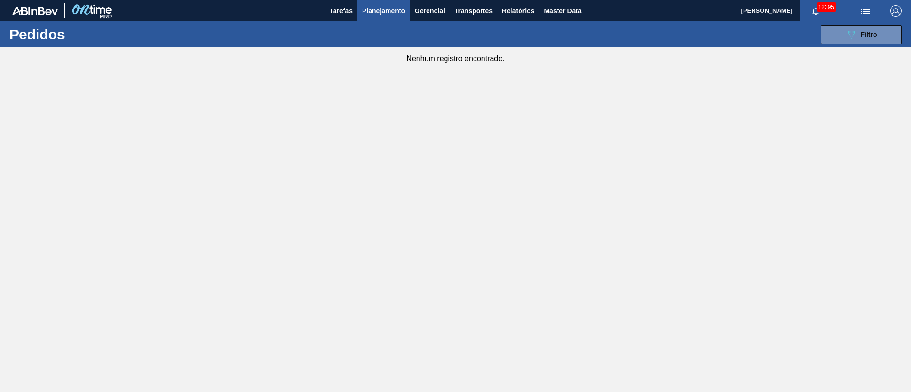
click at [392, 8] on span "Planejamento" at bounding box center [383, 10] width 43 height 11
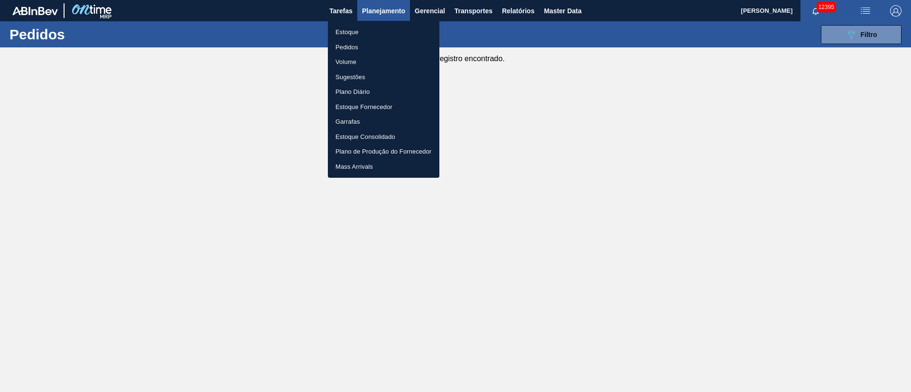
click at [347, 68] on li "Volume" at bounding box center [383, 62] width 111 height 15
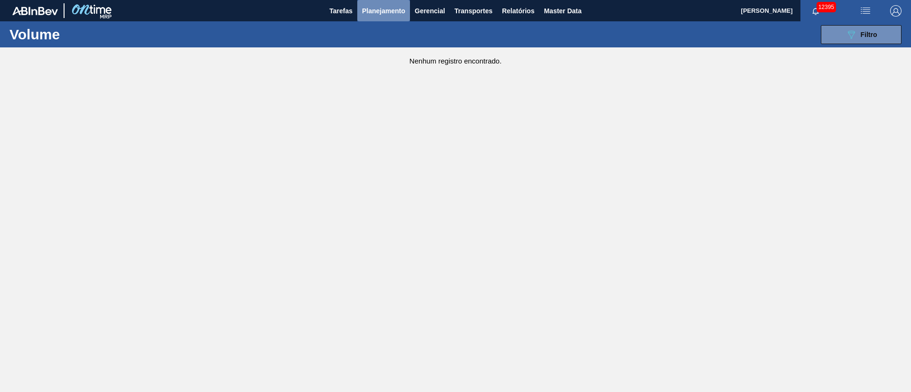
click at [380, 11] on span "Planejamento" at bounding box center [383, 10] width 43 height 11
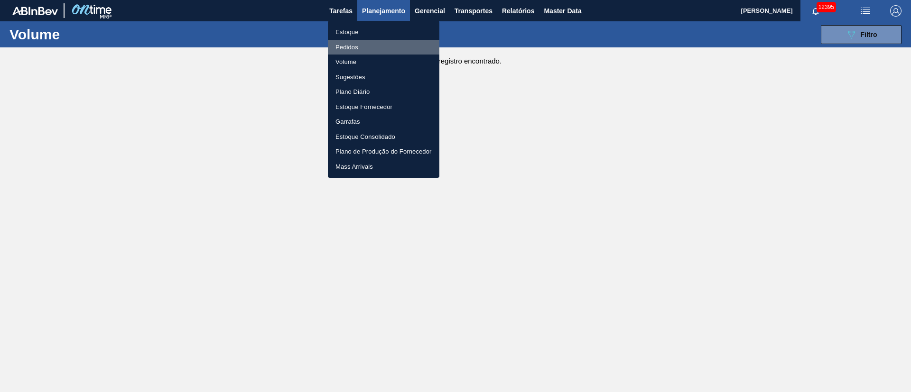
click at [364, 42] on li "Pedidos" at bounding box center [383, 47] width 111 height 15
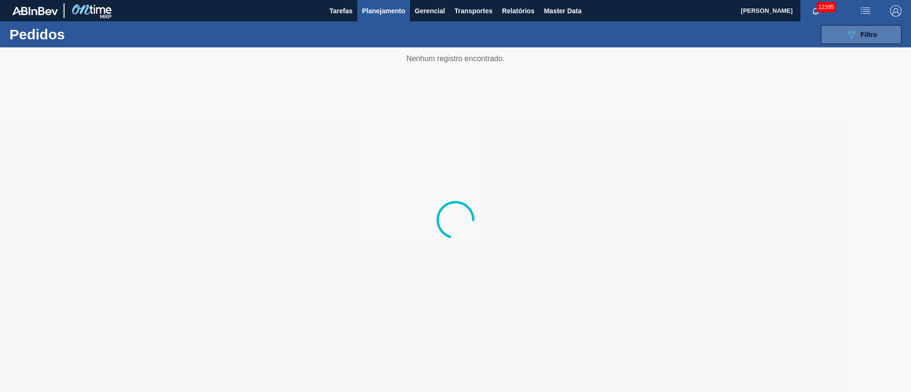
click at [862, 35] on span "Filtro" at bounding box center [869, 35] width 17 height 8
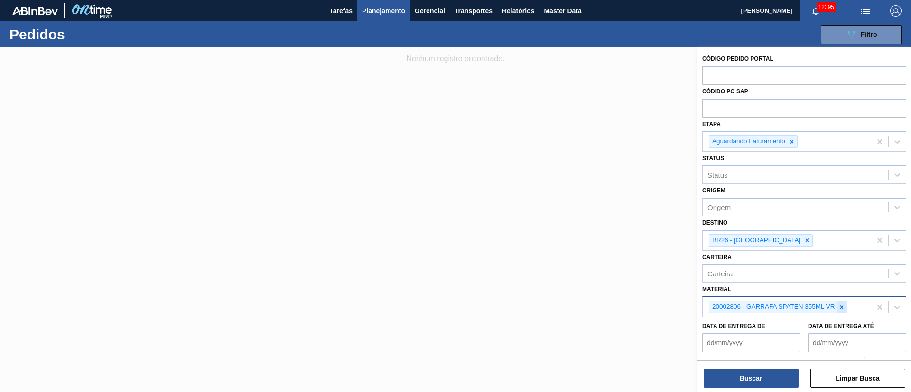
click at [841, 309] on icon at bounding box center [841, 307] width 7 height 7
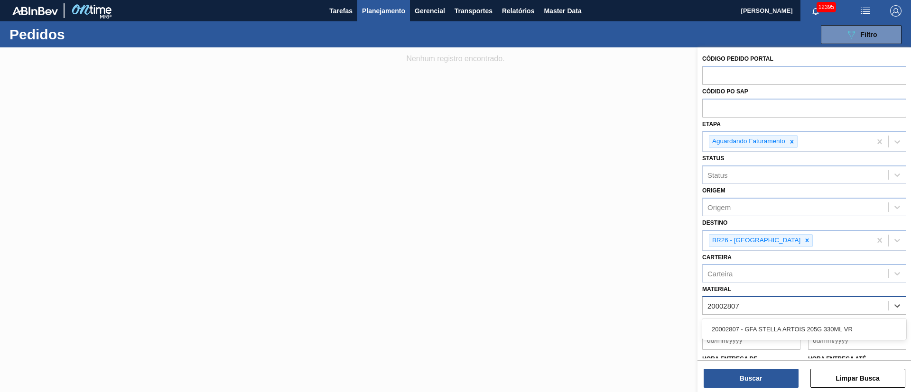
click at [822, 325] on div "20002807 - GFA STELLA ARTOIS 205G 330ML VR" at bounding box center [804, 330] width 204 height 18
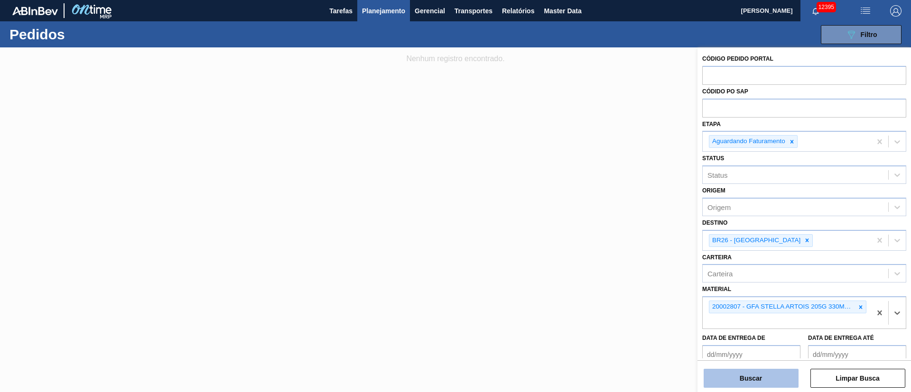
click at [756, 383] on button "Buscar" at bounding box center [751, 378] width 95 height 19
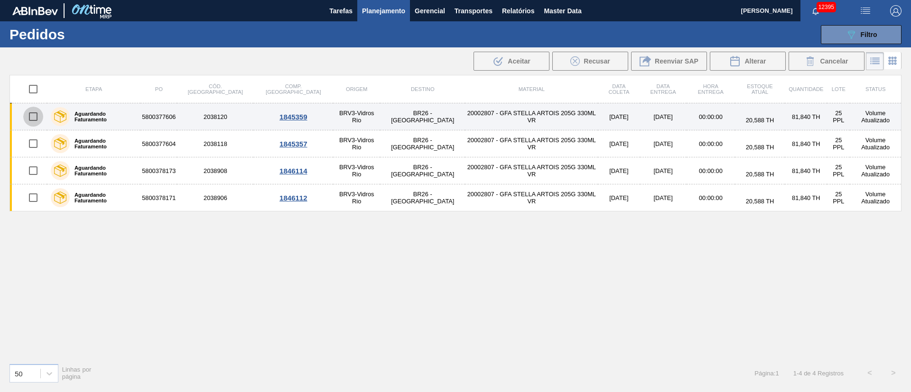
click at [33, 115] on input "checkbox" at bounding box center [33, 117] width 20 height 20
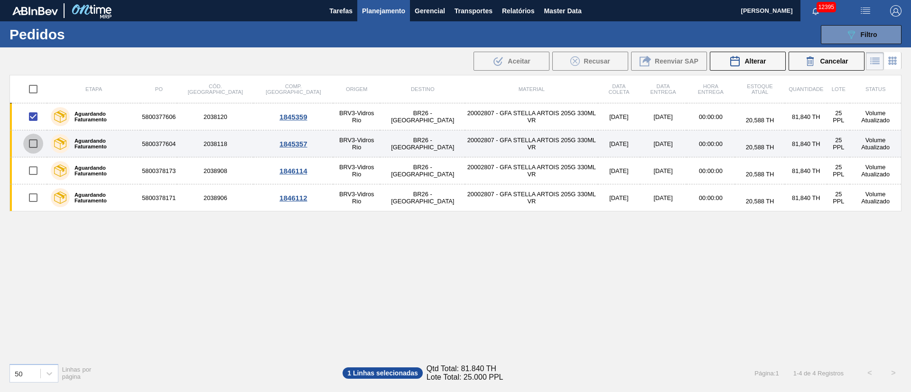
click at [28, 144] on input "checkbox" at bounding box center [33, 144] width 20 height 20
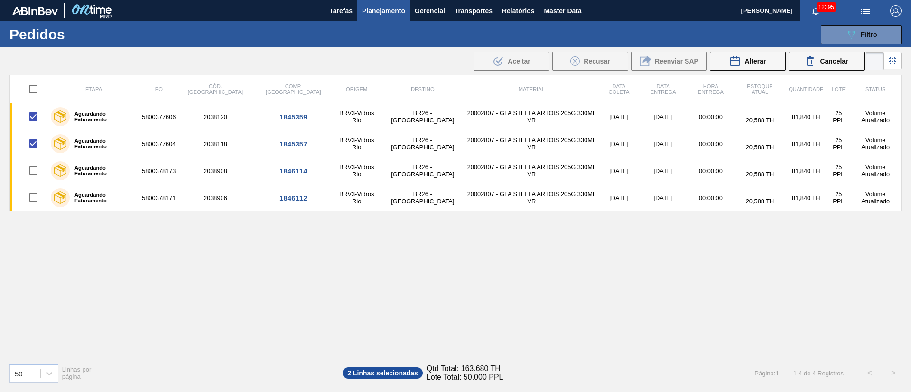
click at [172, 241] on div "Etapa PO Cód. Pedido Comp. Carga Origem Destino Material Data coleta Data Entre…" at bounding box center [455, 215] width 892 height 281
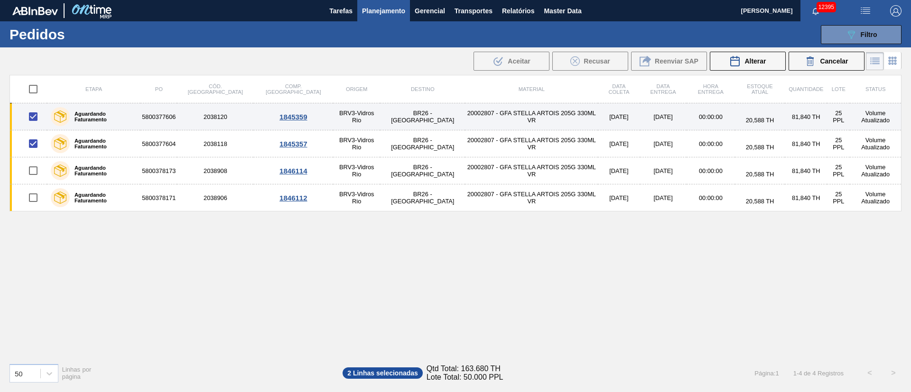
click at [35, 117] on input "checkbox" at bounding box center [33, 117] width 20 height 20
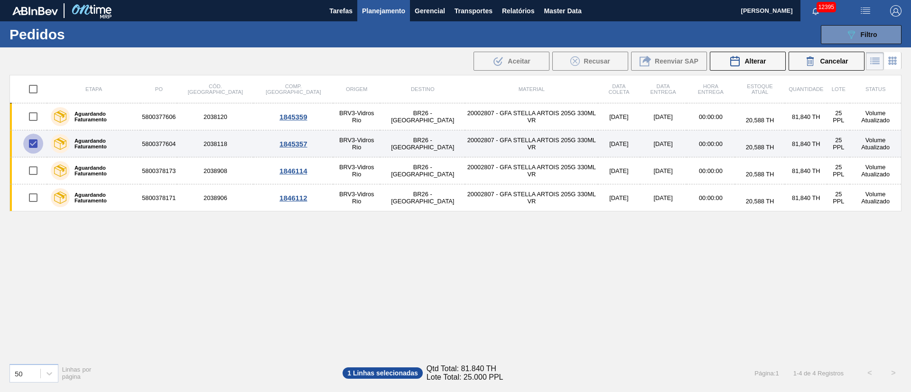
click at [35, 145] on input "checkbox" at bounding box center [33, 144] width 20 height 20
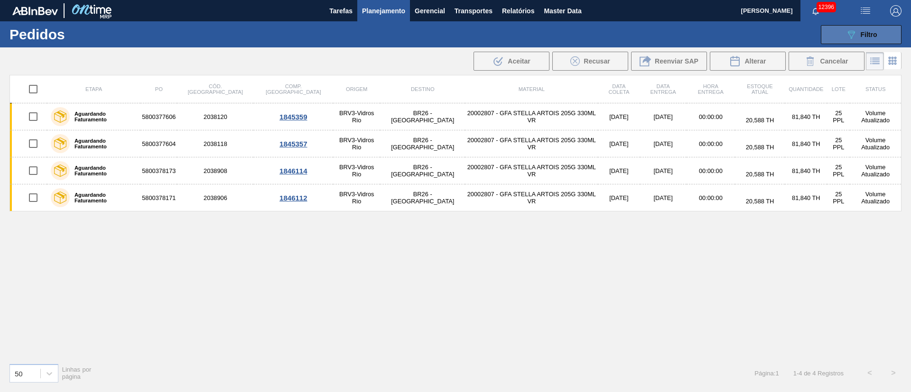
click at [880, 36] on button "089F7B8B-B2A5-4AFE-B5C0-19BA573D28AC Filtro" at bounding box center [861, 34] width 81 height 19
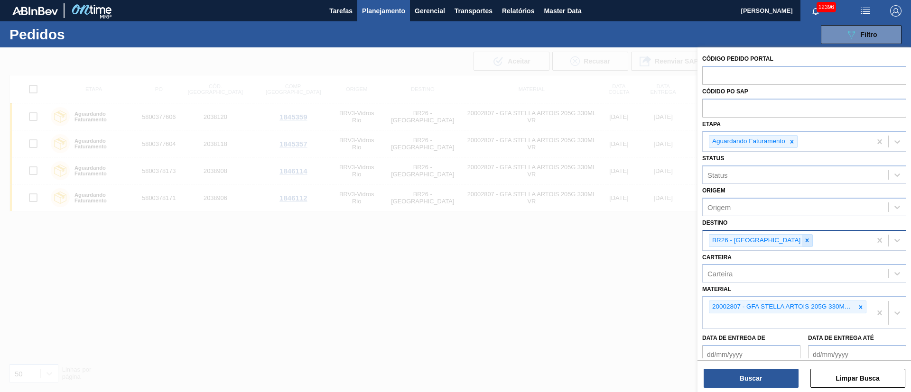
click at [804, 243] on icon at bounding box center [807, 240] width 7 height 7
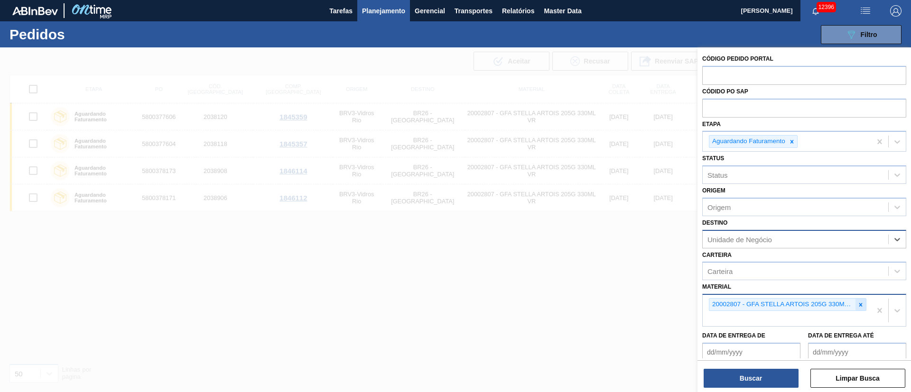
click at [860, 306] on icon at bounding box center [860, 304] width 3 height 3
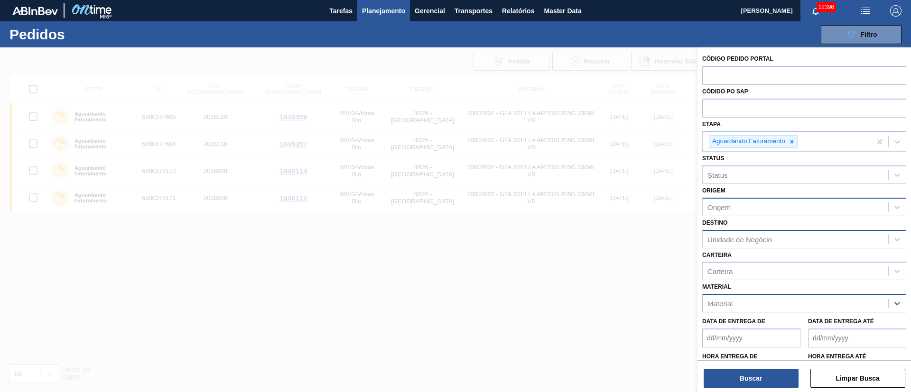
click at [713, 210] on div "Origem" at bounding box center [718, 207] width 23 height 8
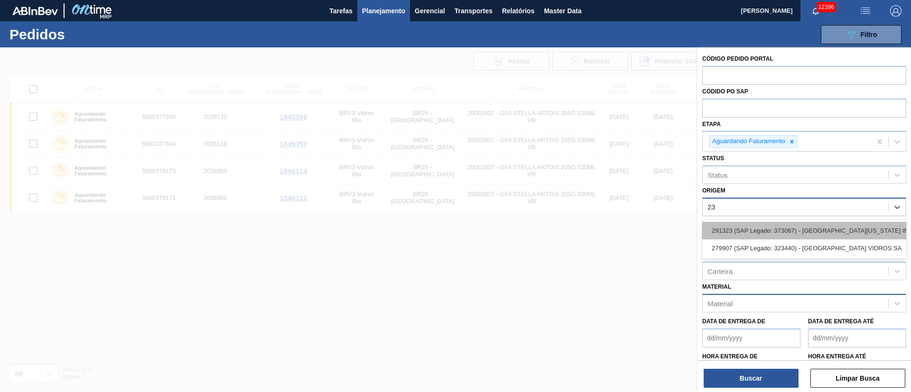
click at [724, 234] on div "291323 (SAP Legado: 373067) - [GEOGRAPHIC_DATA][US_STATE] INDUSTRIA" at bounding box center [804, 231] width 204 height 18
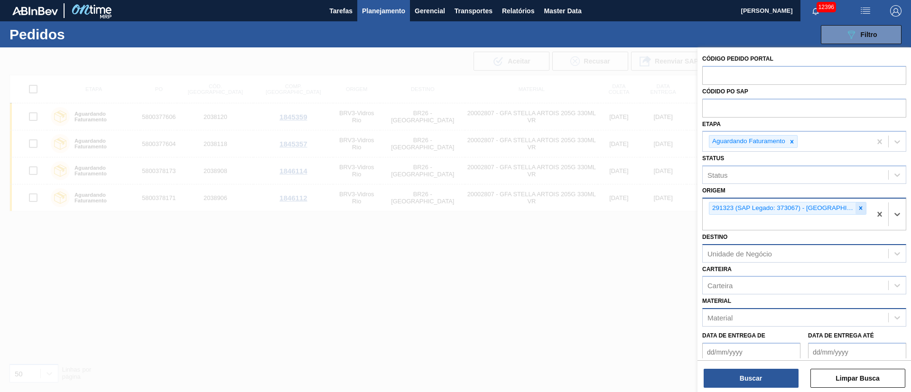
click at [862, 208] on icon at bounding box center [860, 208] width 7 height 7
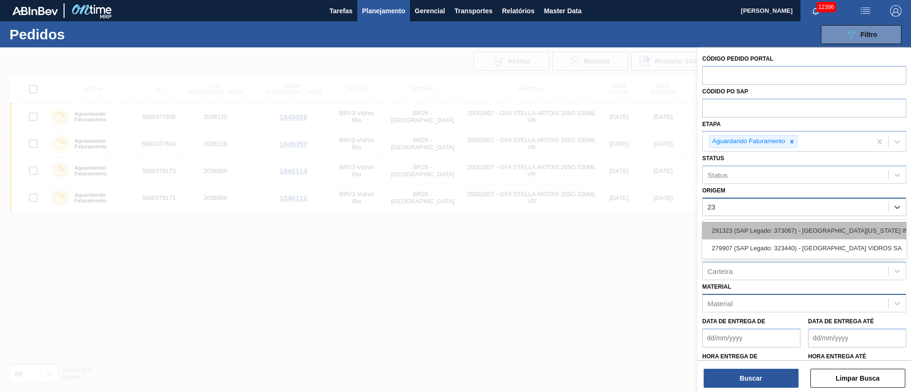
click at [816, 232] on div "291323 (SAP Legado: 373067) - [GEOGRAPHIC_DATA][US_STATE] INDUSTRIA" at bounding box center [804, 231] width 204 height 18
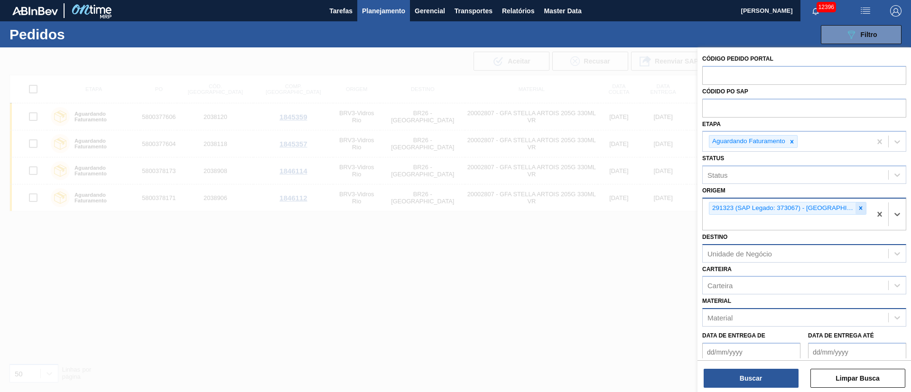
click at [861, 211] on icon at bounding box center [860, 208] width 7 height 7
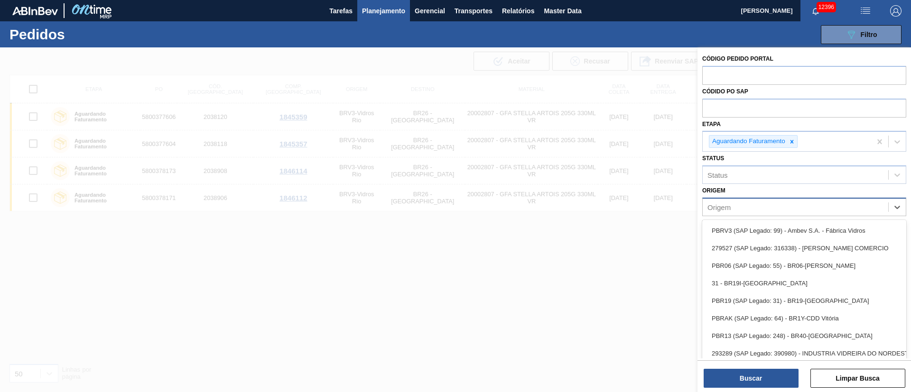
click at [738, 190] on div "Origem option , deselected. option PBRV3 (SAP Legado: 99) - Ambev S.A. - Fábric…" at bounding box center [804, 200] width 204 height 32
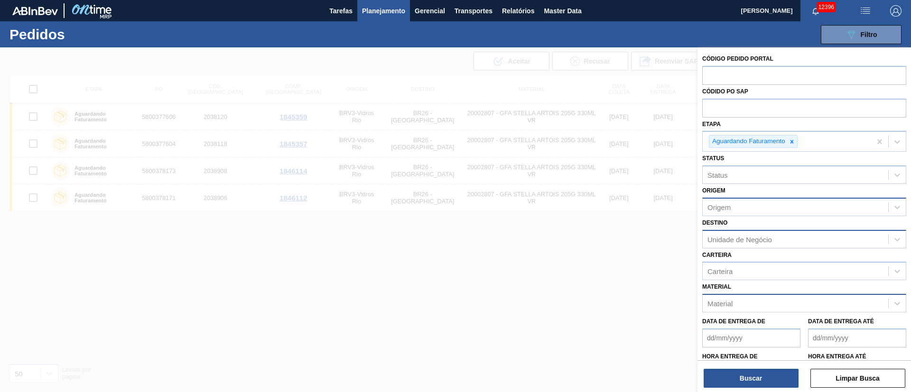
click at [733, 239] on div "Unidade de Negócio" at bounding box center [739, 239] width 65 height 8
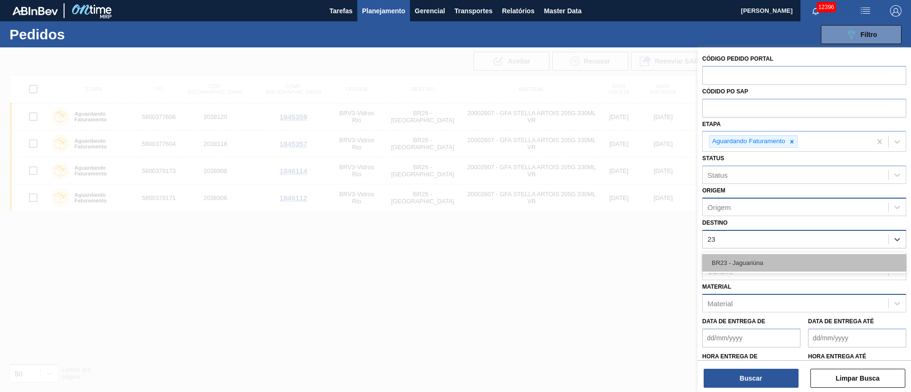
click at [727, 261] on div "BR23 - Jaguariúna" at bounding box center [804, 263] width 204 height 18
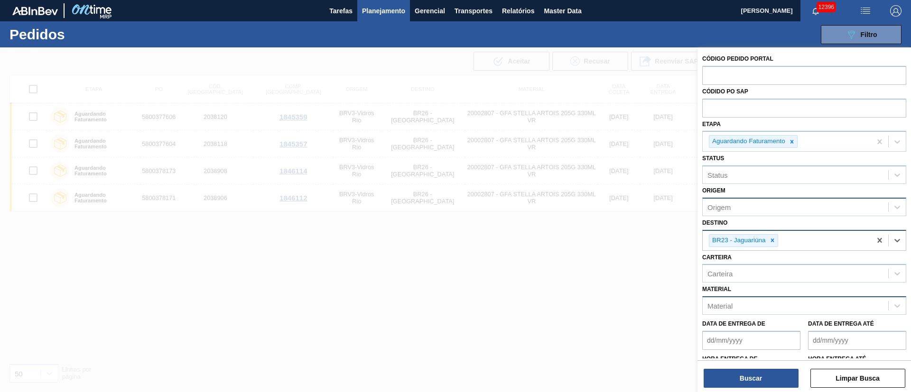
scroll to position [47, 0]
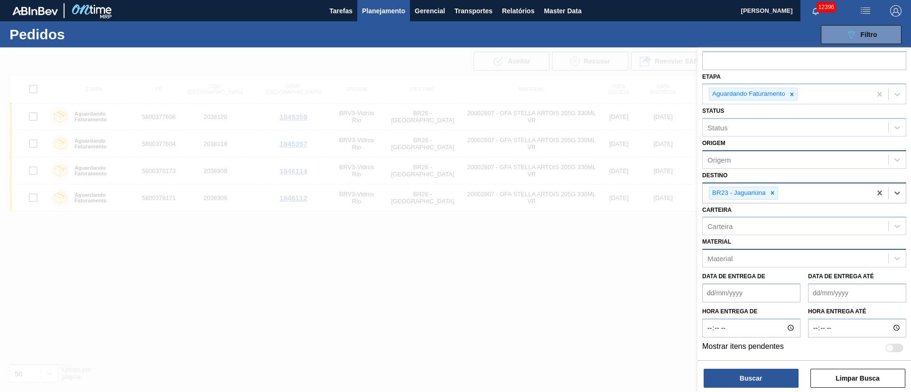
click at [708, 257] on div "Material" at bounding box center [719, 259] width 25 height 8
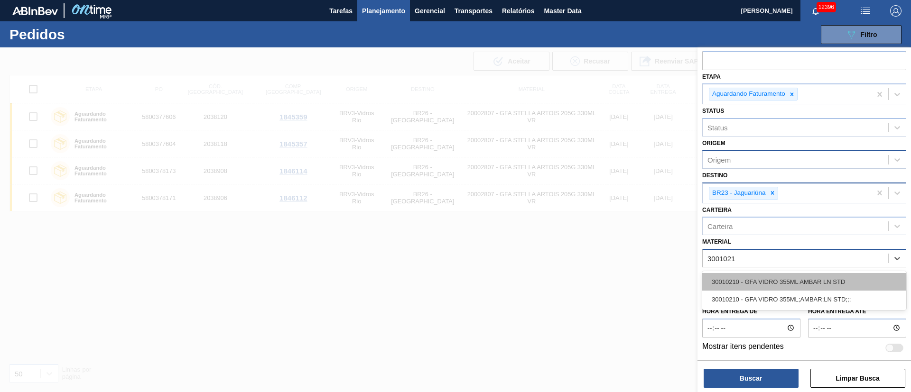
click at [751, 288] on div "30010210 - GFA VIDRO 355ML AMBAR LN STD" at bounding box center [804, 282] width 204 height 18
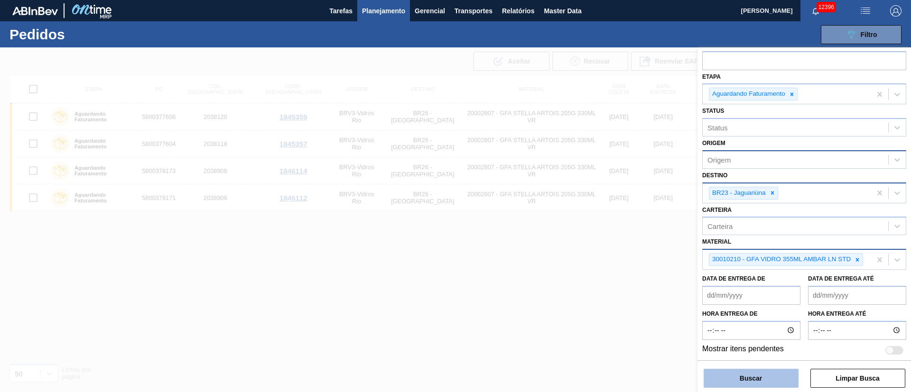
click at [744, 377] on button "Buscar" at bounding box center [751, 378] width 95 height 19
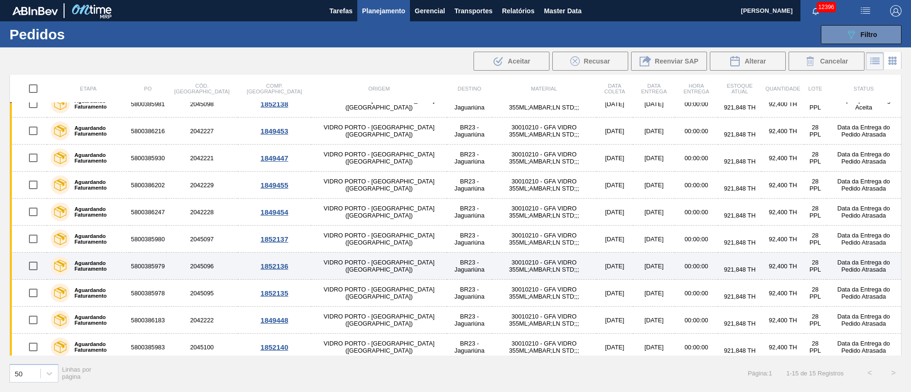
scroll to position [153, 0]
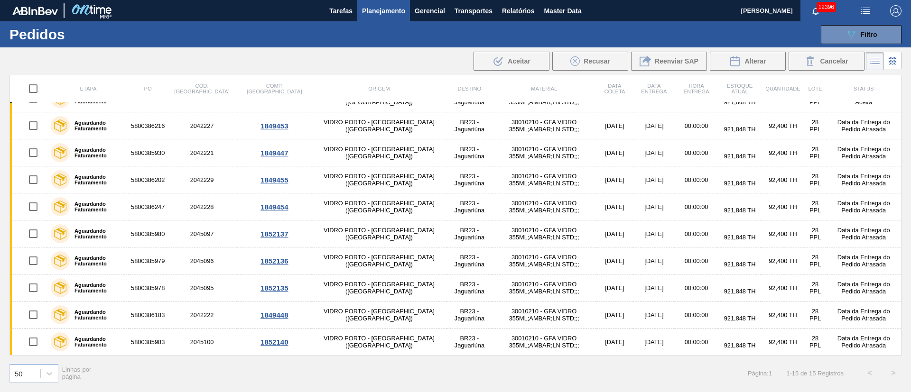
click at [383, 7] on span "Planejamento" at bounding box center [383, 10] width 43 height 11
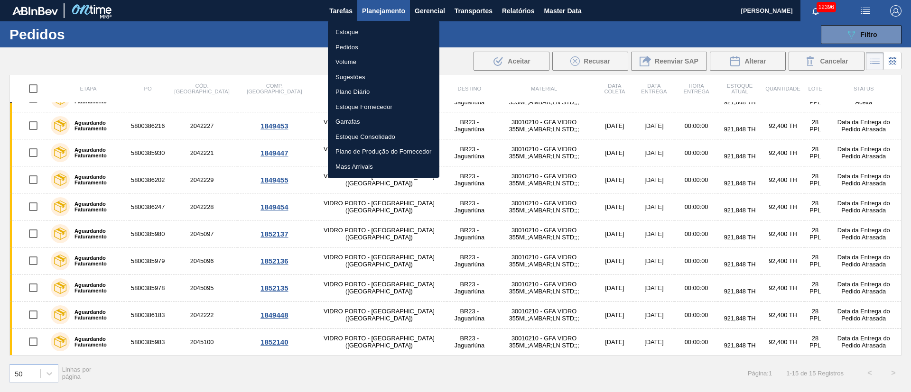
click at [349, 50] on li "Pedidos" at bounding box center [383, 47] width 111 height 15
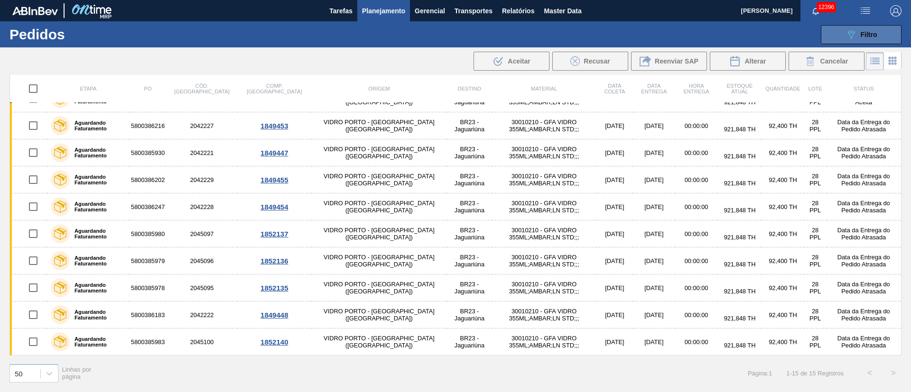
click at [852, 30] on icon "089F7B8B-B2A5-4AFE-B5C0-19BA573D28AC" at bounding box center [850, 34] width 11 height 11
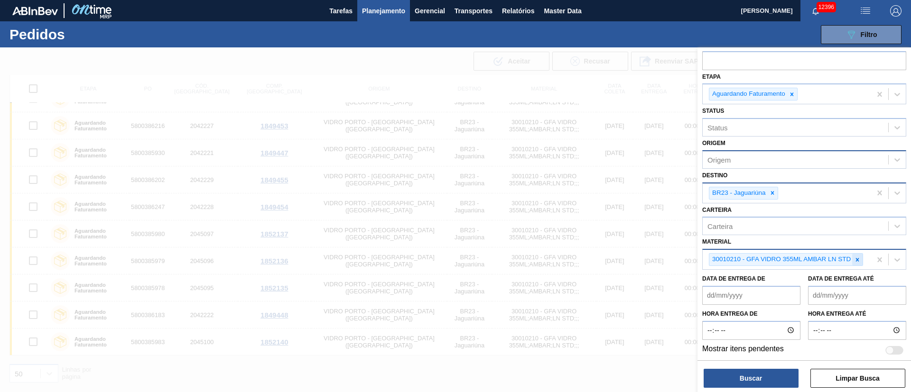
click at [858, 258] on icon at bounding box center [857, 260] width 7 height 7
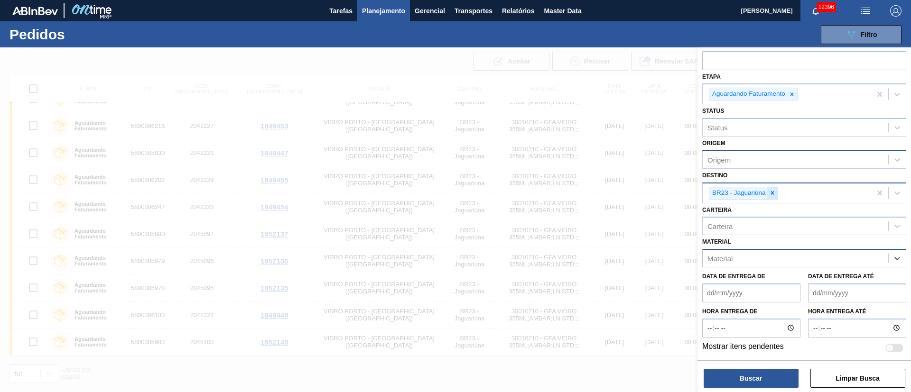
click at [772, 191] on icon at bounding box center [772, 193] width 7 height 7
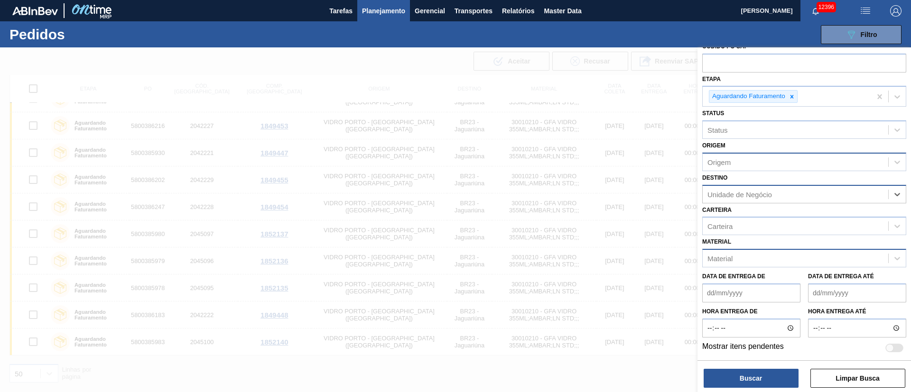
scroll to position [45, 0]
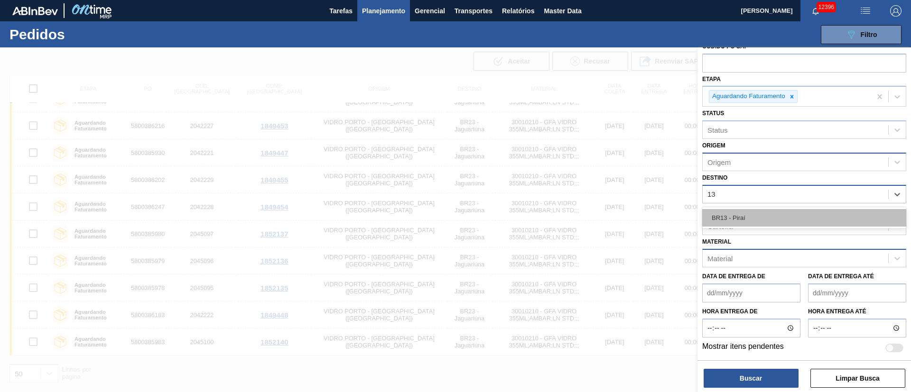
click at [765, 209] on div "BR13 - Piraí" at bounding box center [804, 218] width 204 height 18
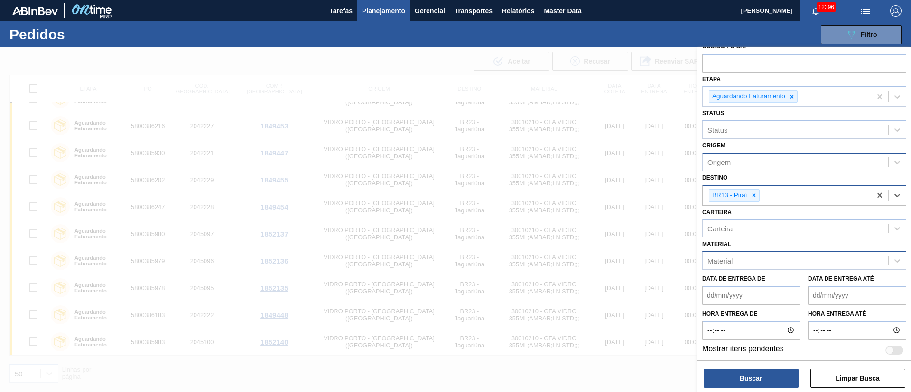
scroll to position [47, 0]
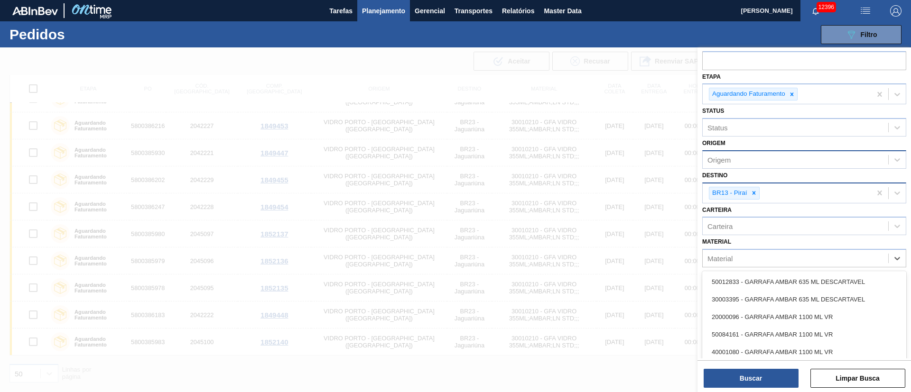
click at [748, 259] on div "Material" at bounding box center [795, 259] width 185 height 14
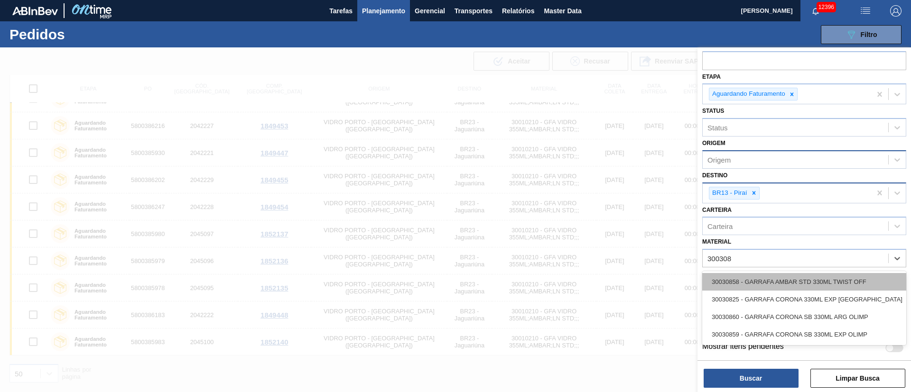
click at [746, 280] on div "30030858 - GARRAFA AMBAR STD 330ML TWIST OFF" at bounding box center [804, 282] width 204 height 18
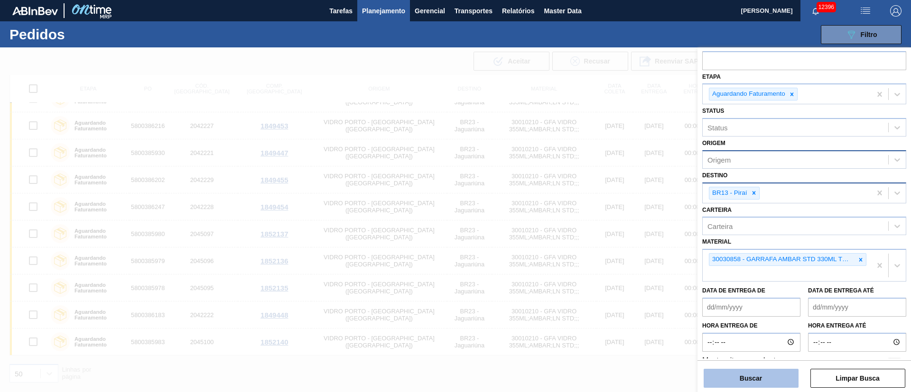
click at [750, 377] on button "Buscar" at bounding box center [751, 378] width 95 height 19
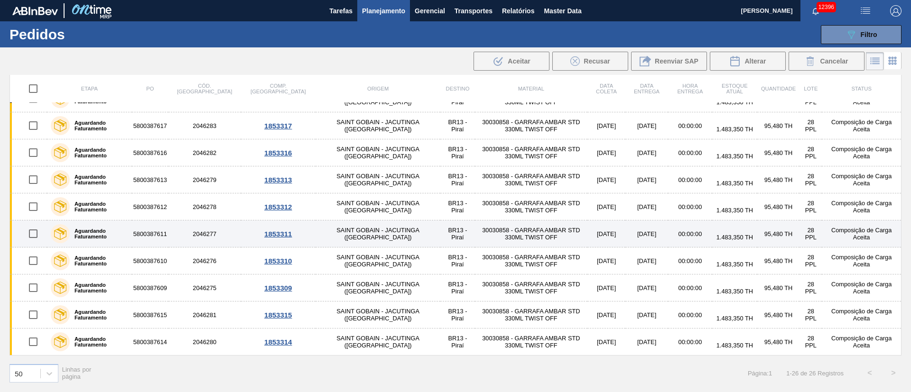
scroll to position [0, 0]
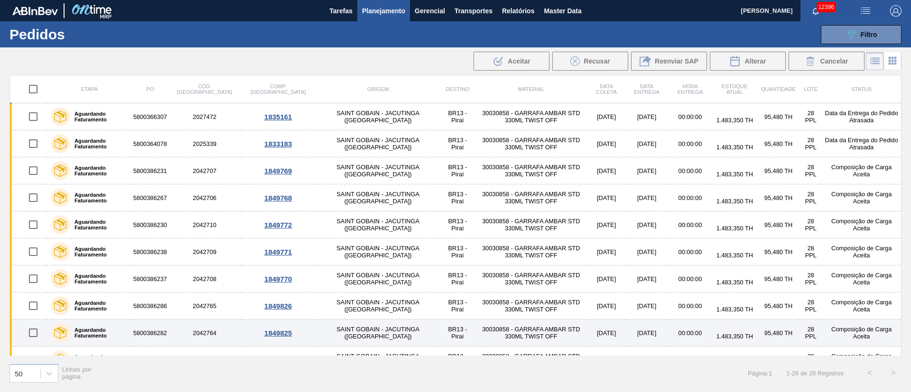
click at [36, 334] on input "checkbox" at bounding box center [33, 333] width 20 height 20
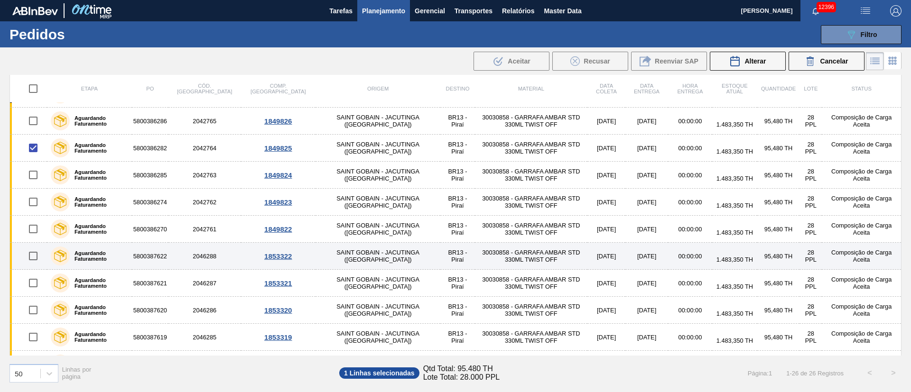
scroll to position [213, 0]
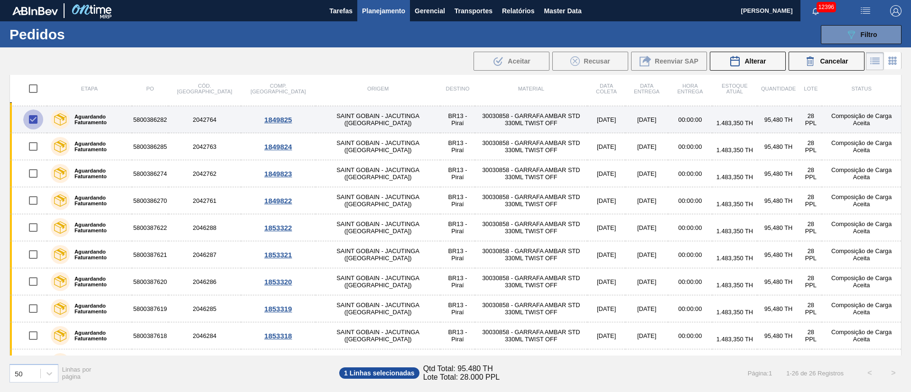
click at [31, 121] on input "checkbox" at bounding box center [33, 120] width 20 height 20
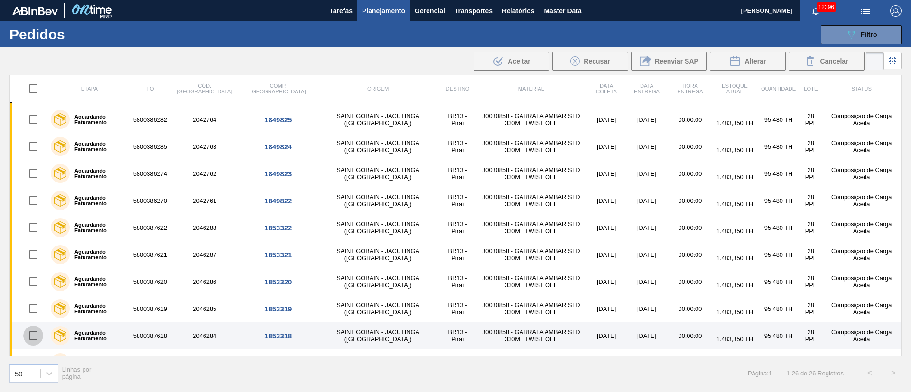
click at [33, 332] on input "checkbox" at bounding box center [33, 336] width 20 height 20
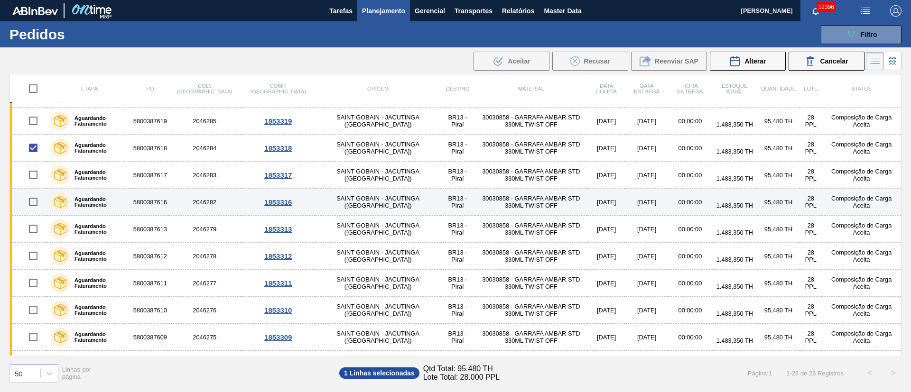
scroll to position [427, 0]
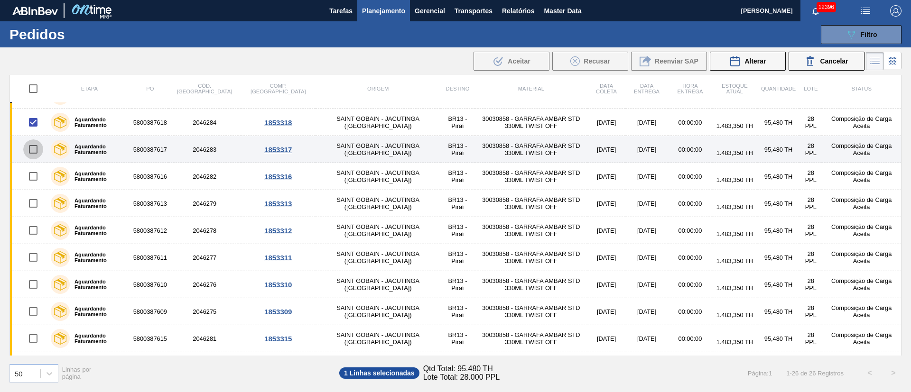
click at [35, 146] on input "checkbox" at bounding box center [33, 149] width 20 height 20
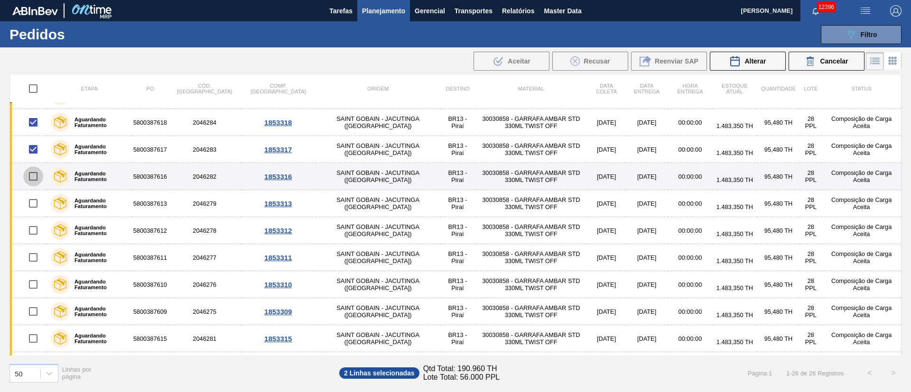
click at [32, 176] on input "checkbox" at bounding box center [33, 177] width 20 height 20
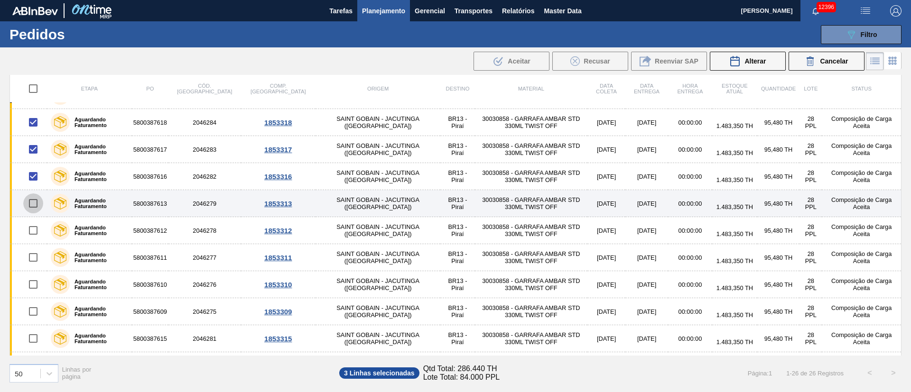
click at [34, 203] on input "checkbox" at bounding box center [33, 204] width 20 height 20
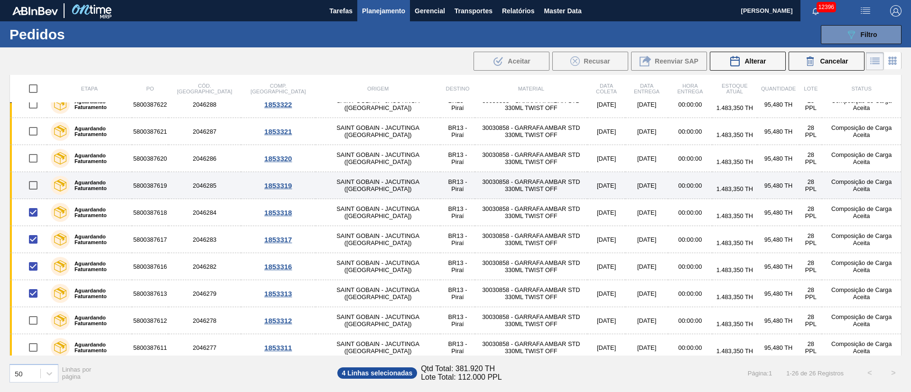
scroll to position [356, 0]
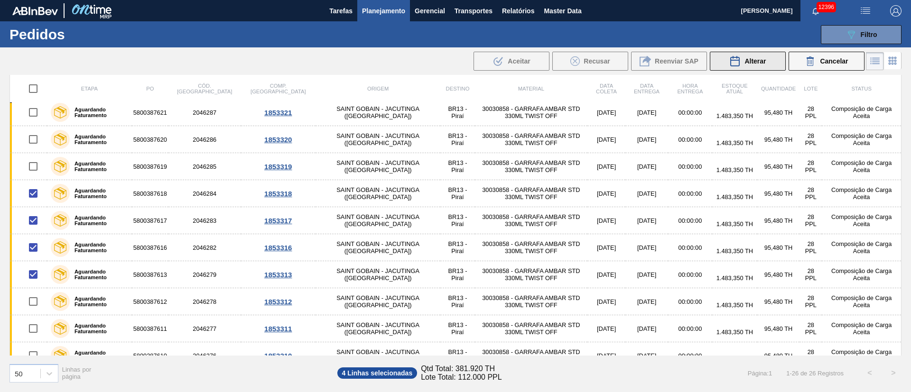
click at [751, 61] on span "Alterar" at bounding box center [754, 61] width 21 height 8
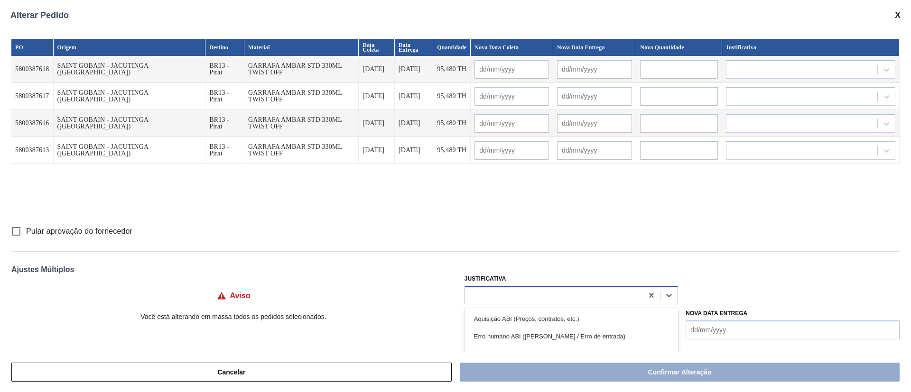
click at [491, 295] on div at bounding box center [554, 295] width 178 height 14
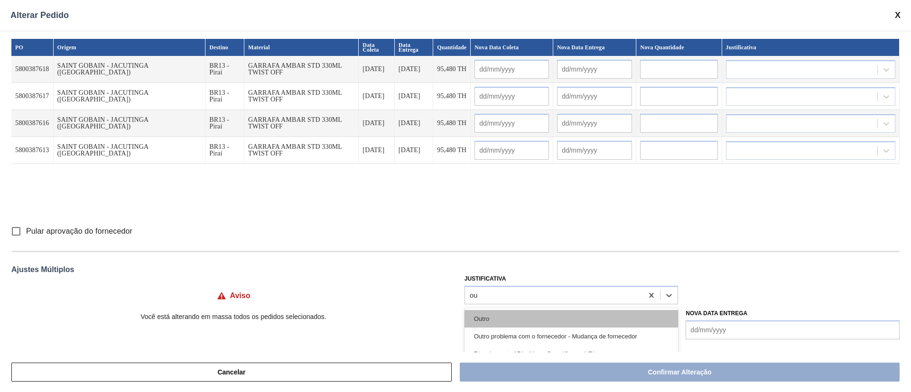
click at [489, 321] on div "Outro" at bounding box center [571, 319] width 214 height 18
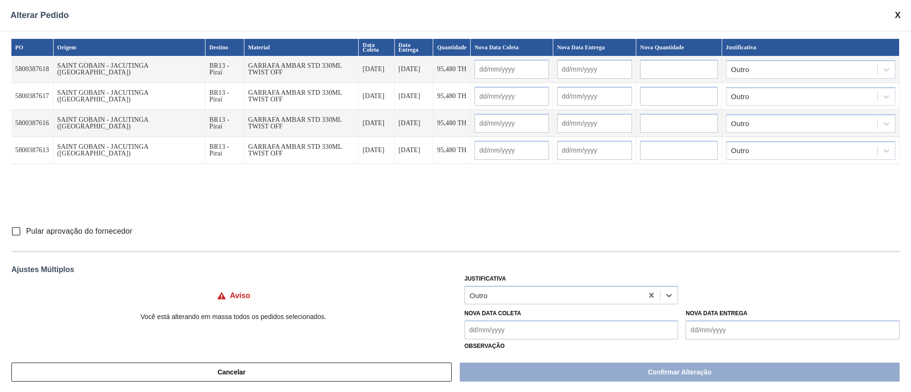
click at [536, 333] on Coleta "Nova Data Coleta" at bounding box center [571, 330] width 214 height 19
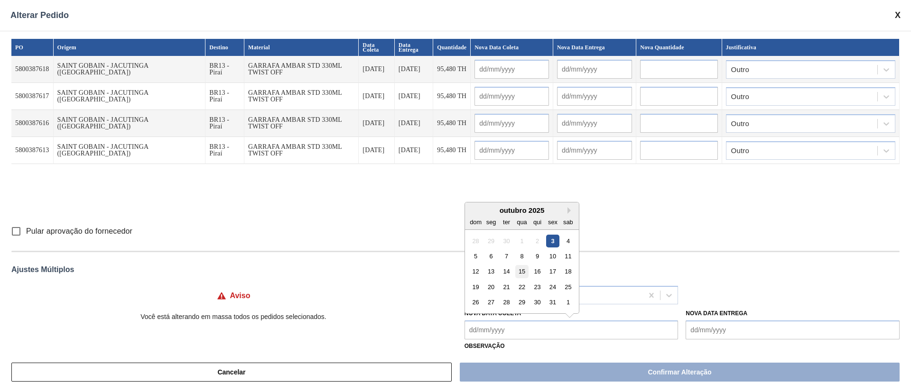
click at [518, 271] on div "15" at bounding box center [521, 271] width 13 height 13
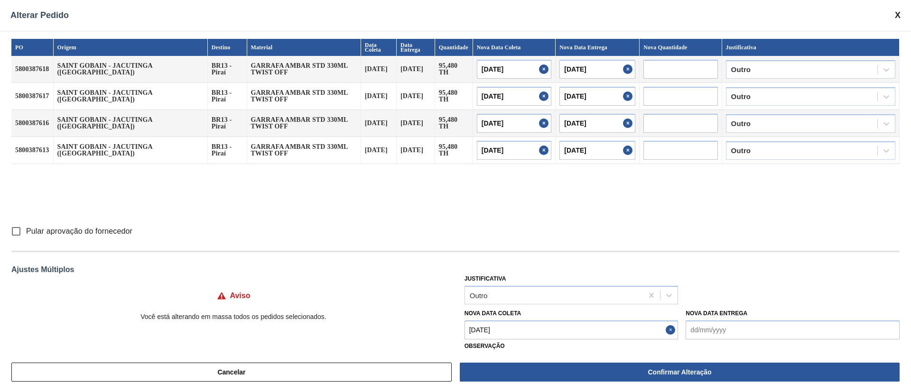
click at [15, 232] on input "Pular aprovação do fornecedor" at bounding box center [16, 232] width 20 height 20
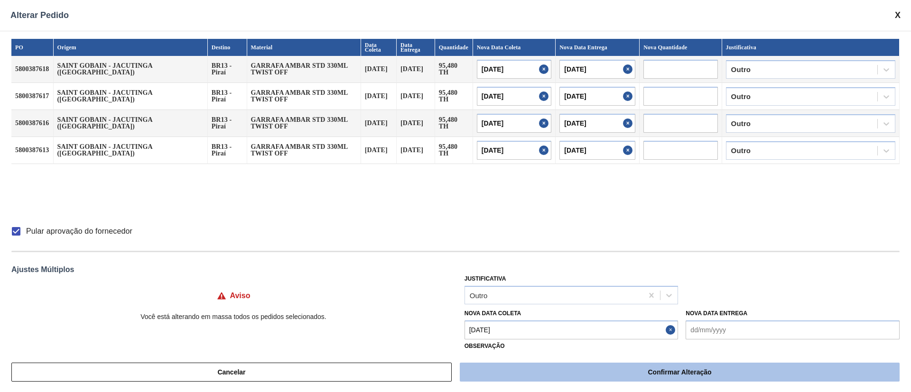
click at [520, 370] on button "Confirmar Alteração" at bounding box center [680, 372] width 440 height 19
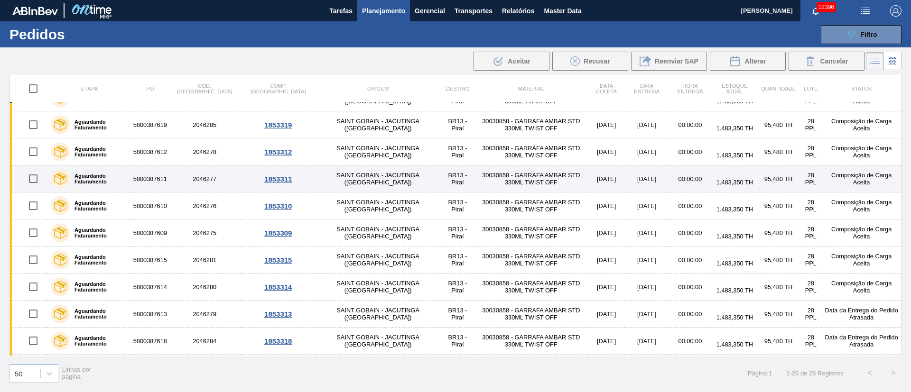
scroll to position [451, 0]
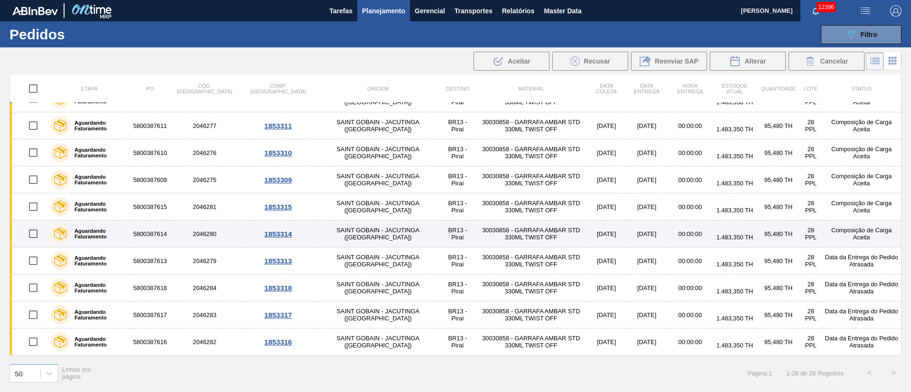
click at [29, 230] on input "checkbox" at bounding box center [33, 234] width 20 height 20
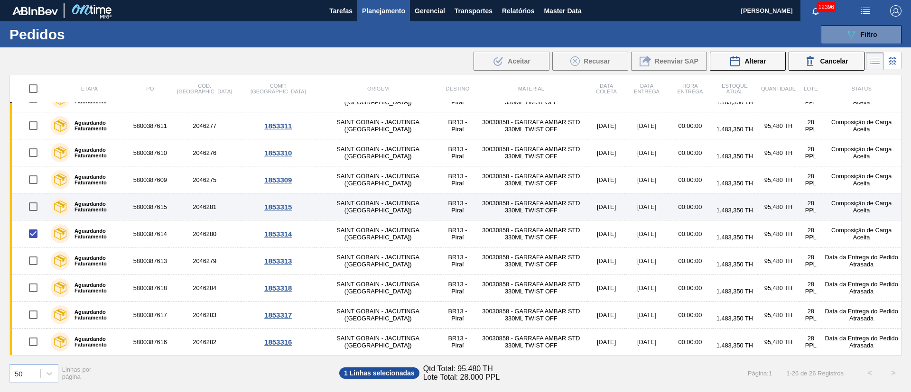
click at [30, 202] on input "checkbox" at bounding box center [33, 207] width 20 height 20
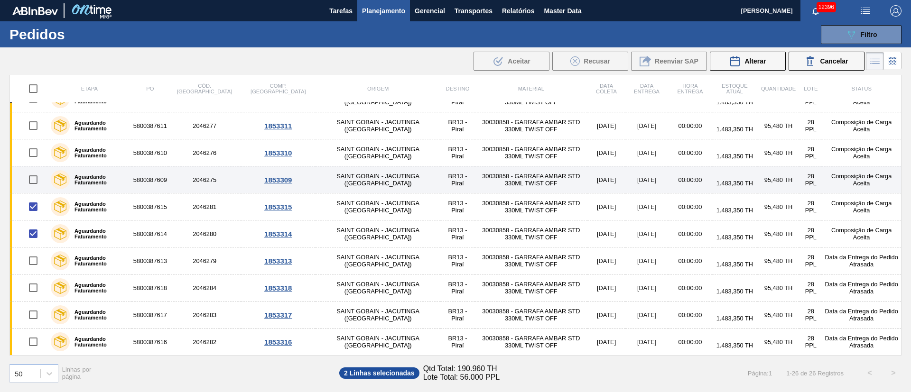
click at [37, 173] on input "checkbox" at bounding box center [33, 180] width 20 height 20
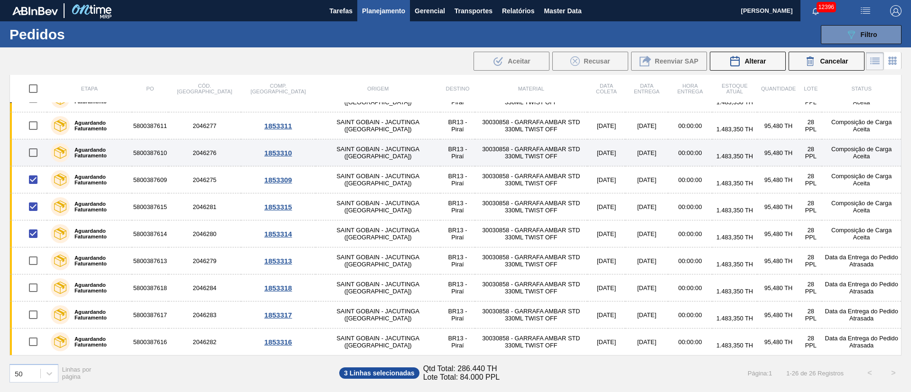
click at [36, 152] on input "checkbox" at bounding box center [33, 153] width 20 height 20
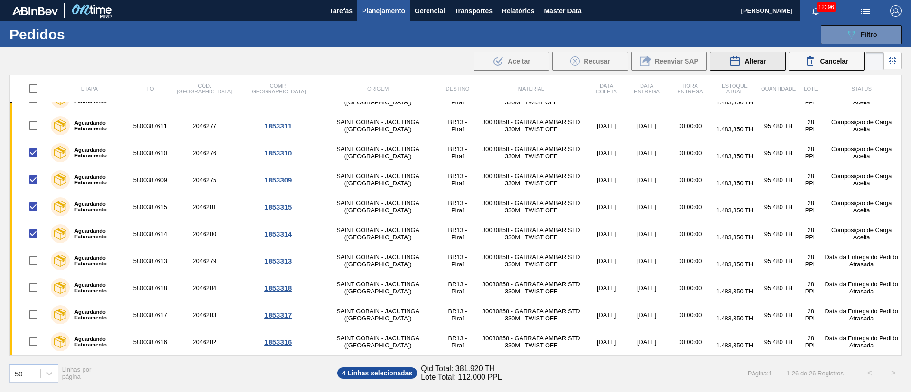
click at [757, 62] on span "Alterar" at bounding box center [754, 61] width 21 height 8
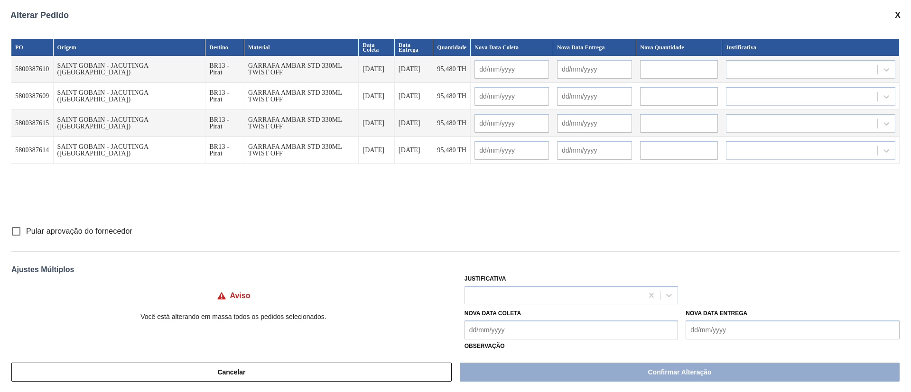
click at [20, 233] on input "Pular aprovação do fornecedor" at bounding box center [16, 232] width 20 height 20
click at [490, 292] on div at bounding box center [554, 295] width 178 height 14
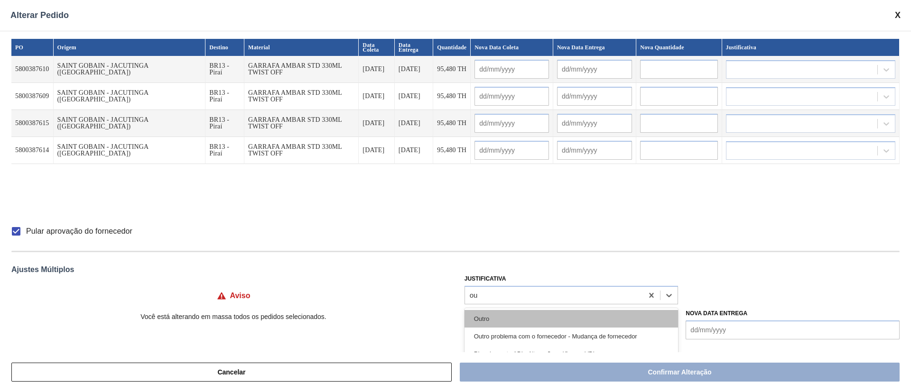
click at [501, 320] on div "Outro" at bounding box center [571, 319] width 214 height 18
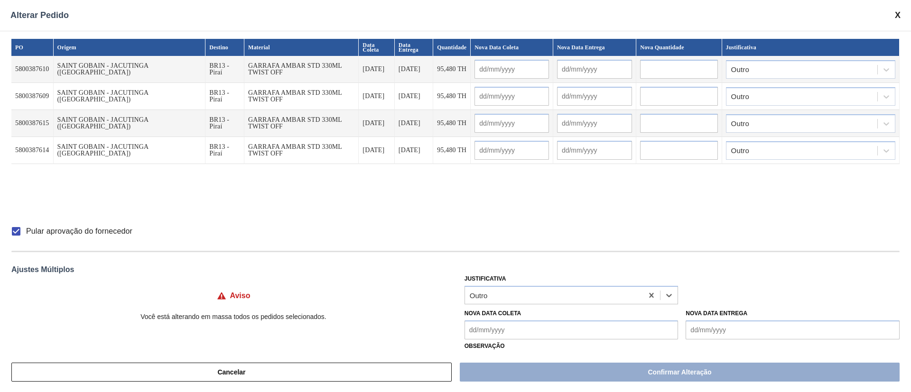
click at [510, 65] on input "text" at bounding box center [511, 69] width 74 height 19
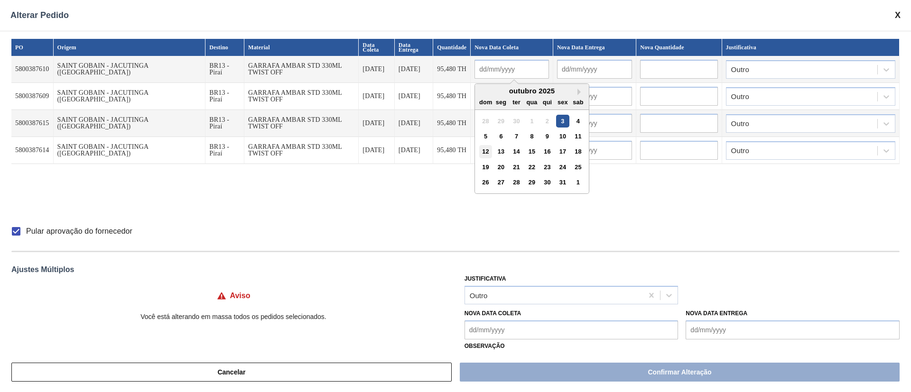
click at [479, 150] on div "12" at bounding box center [485, 151] width 13 height 13
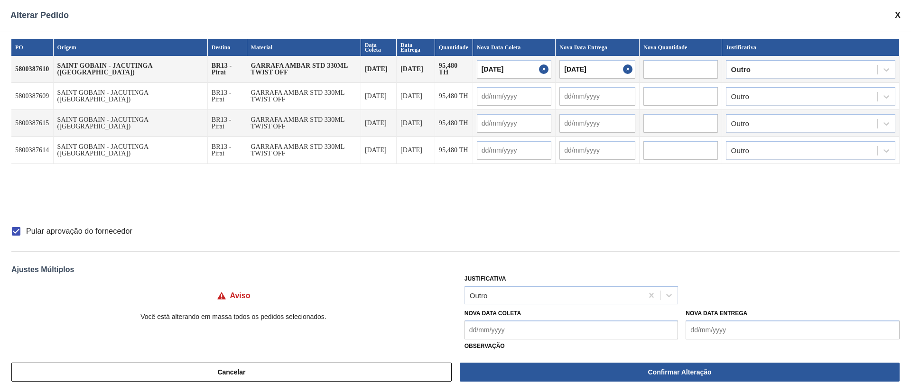
click at [490, 70] on input "[DATE]" at bounding box center [514, 69] width 75 height 19
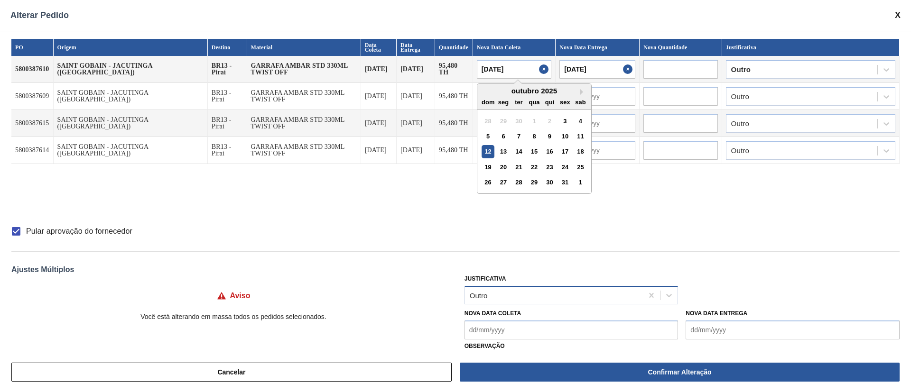
click at [501, 301] on div "Outro" at bounding box center [554, 295] width 178 height 14
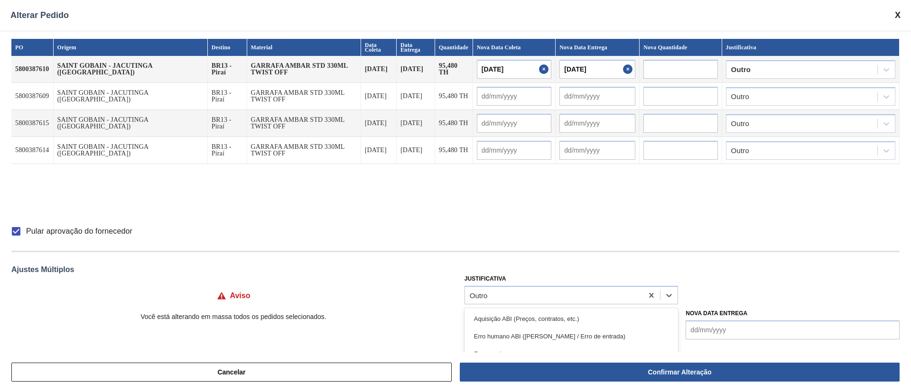
click at [501, 254] on div "PO Origem Destino Material Data Coleta Data Entrega Quantidade Nova Data Coleta…" at bounding box center [455, 192] width 911 height 322
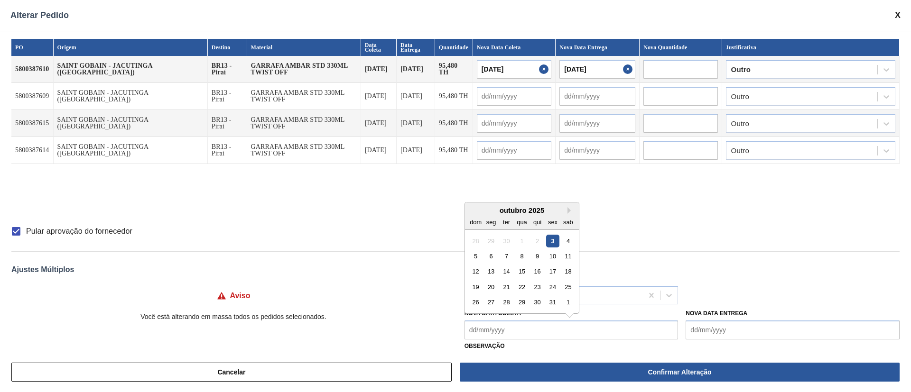
click at [504, 331] on Coleta "Nova Data Coleta" at bounding box center [571, 330] width 214 height 19
drag, startPoint x: 520, startPoint y: 270, endPoint x: 510, endPoint y: 306, distance: 36.5
click at [520, 270] on div "15" at bounding box center [521, 271] width 13 height 13
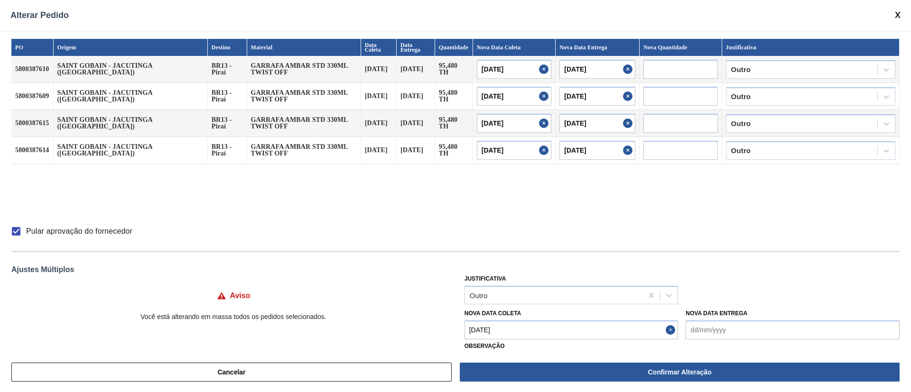
click at [507, 327] on Coleta "[DATE]" at bounding box center [571, 330] width 214 height 19
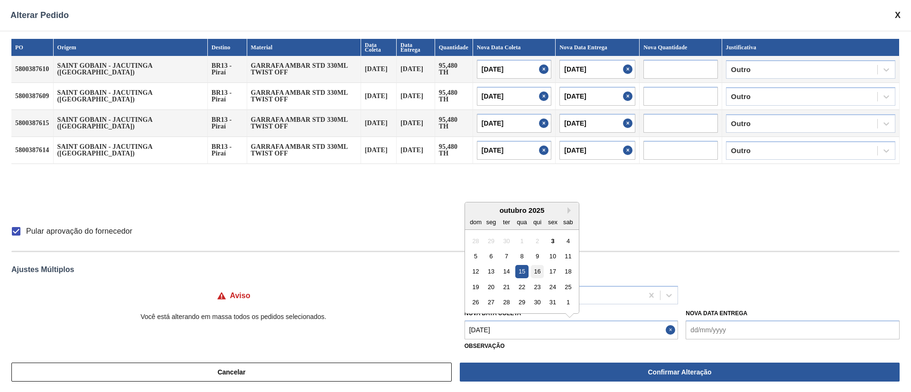
click at [531, 271] on div "16" at bounding box center [537, 271] width 13 height 13
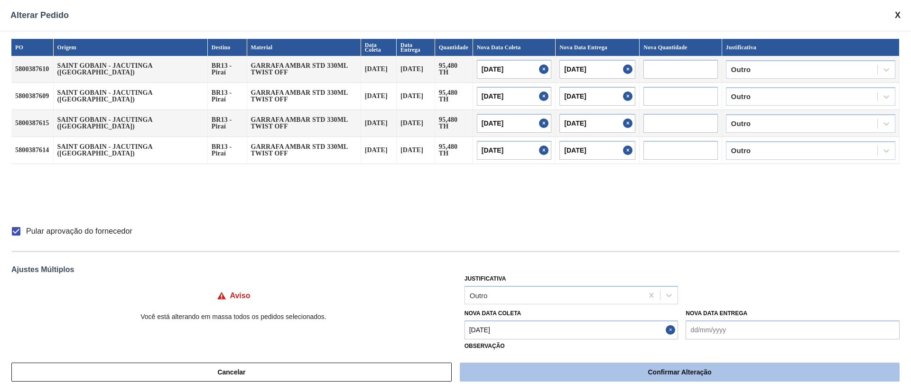
click at [571, 371] on button "Confirmar Alteração" at bounding box center [680, 372] width 440 height 19
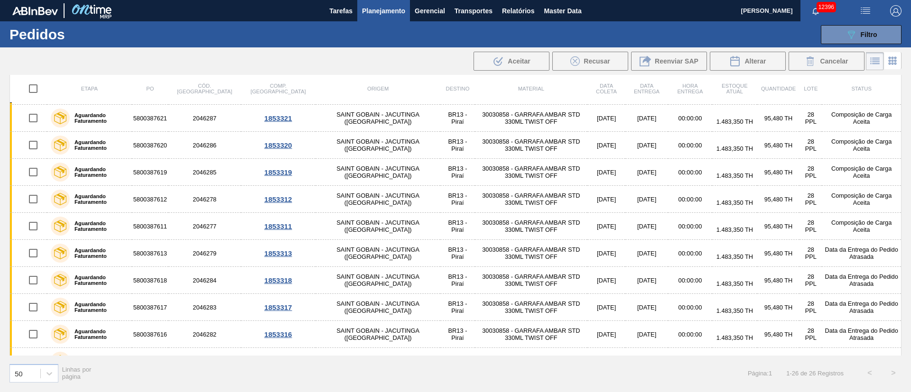
scroll to position [356, 0]
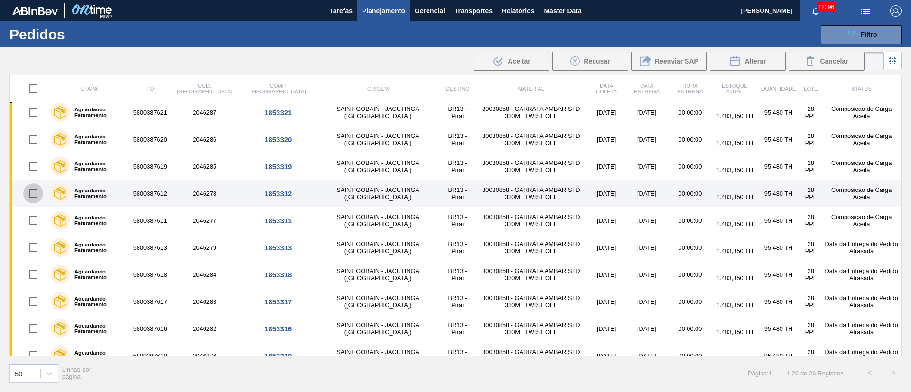
click at [35, 193] on input "checkbox" at bounding box center [33, 194] width 20 height 20
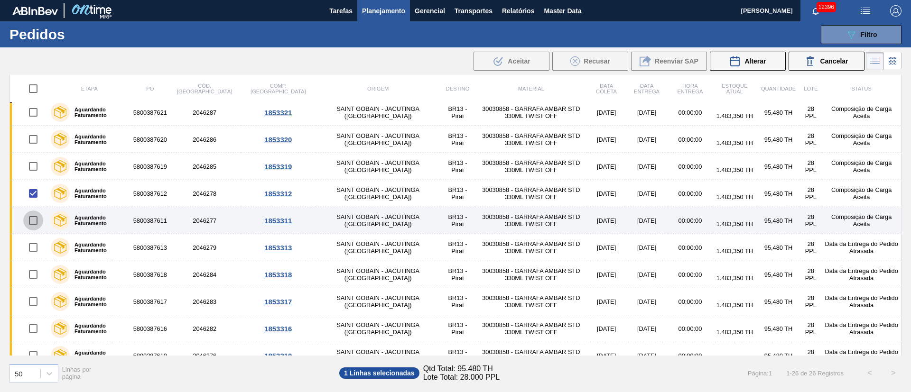
click at [37, 222] on input "checkbox" at bounding box center [33, 221] width 20 height 20
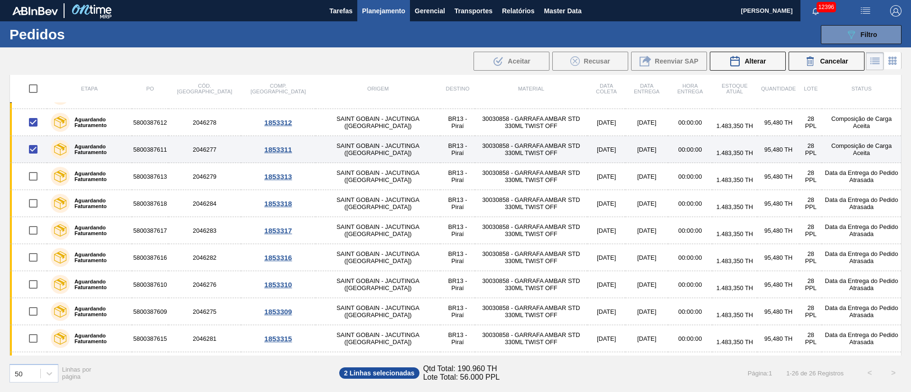
scroll to position [451, 0]
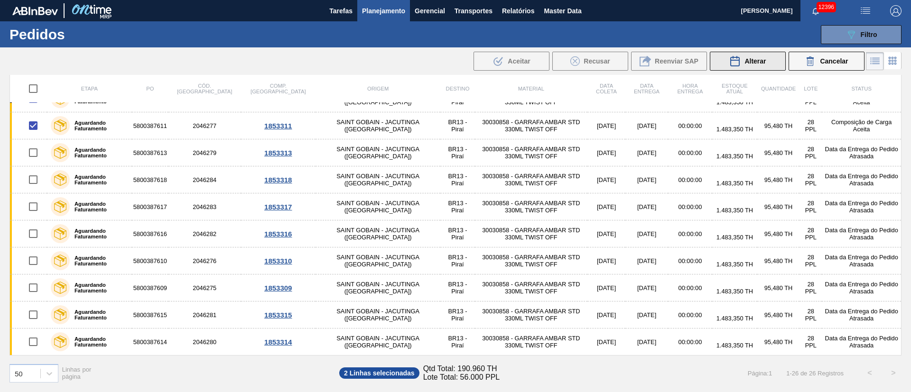
click at [755, 70] on button "Alterar" at bounding box center [748, 61] width 76 height 19
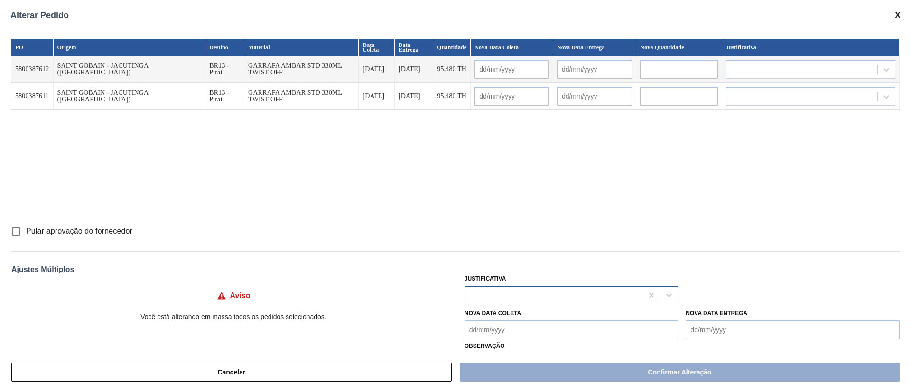
click at [501, 296] on div at bounding box center [554, 295] width 178 height 14
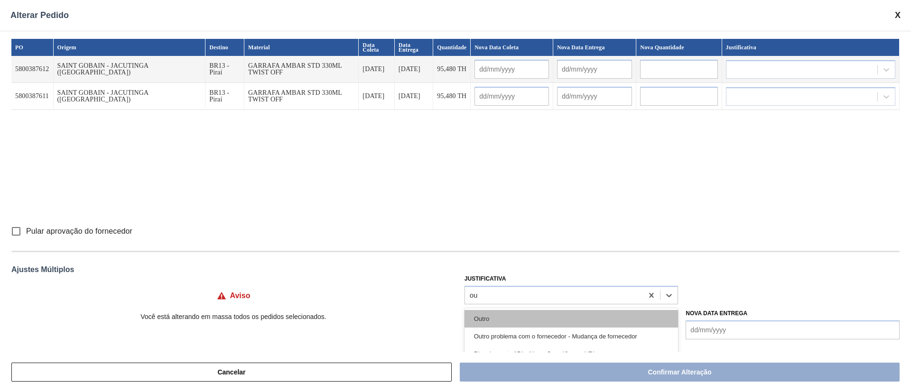
click at [496, 316] on div "Outro" at bounding box center [571, 319] width 214 height 18
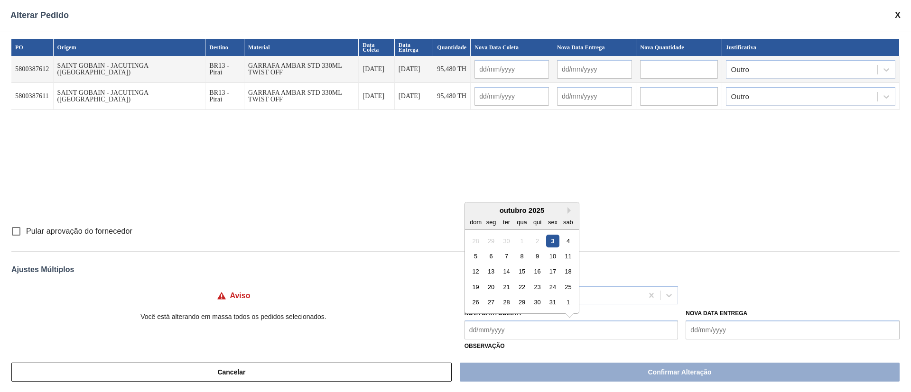
click at [502, 331] on Coleta "Nova Data Coleta" at bounding box center [571, 330] width 214 height 19
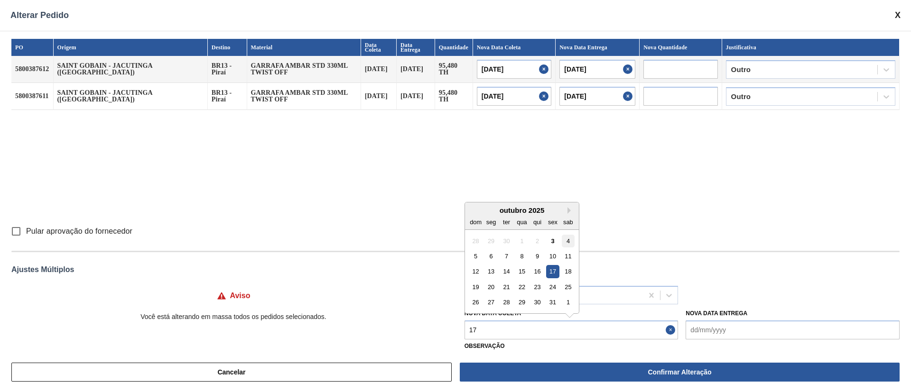
click at [574, 240] on div "4" at bounding box center [568, 240] width 13 height 13
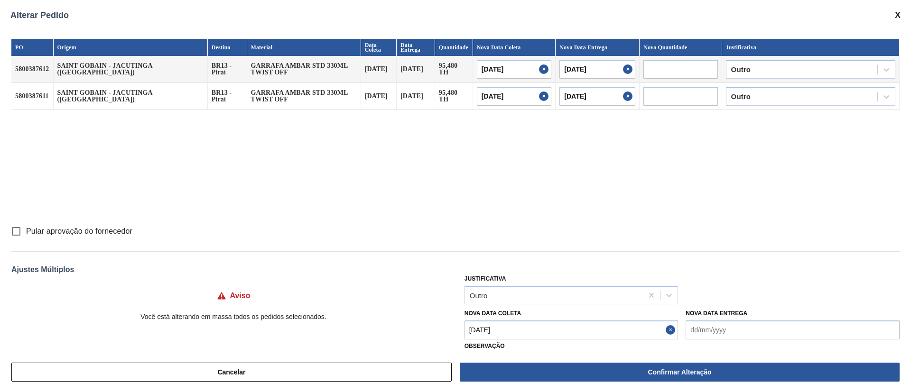
click at [496, 341] on label "Observação" at bounding box center [681, 347] width 435 height 14
click at [498, 333] on Coleta "[DATE]" at bounding box center [571, 330] width 214 height 19
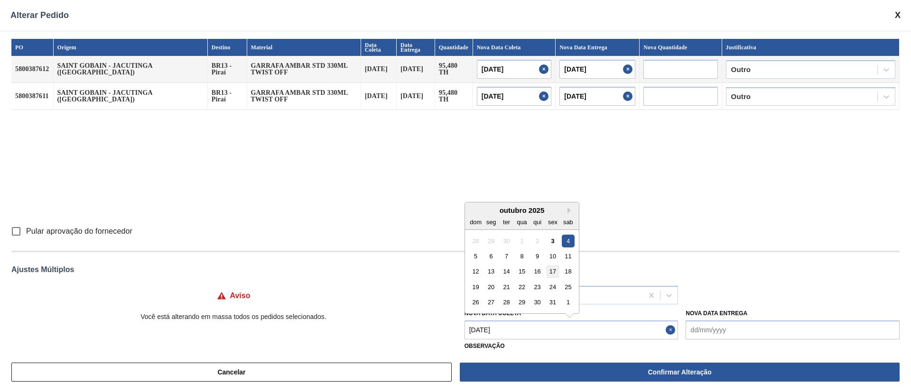
click at [555, 271] on div "17" at bounding box center [552, 271] width 13 height 13
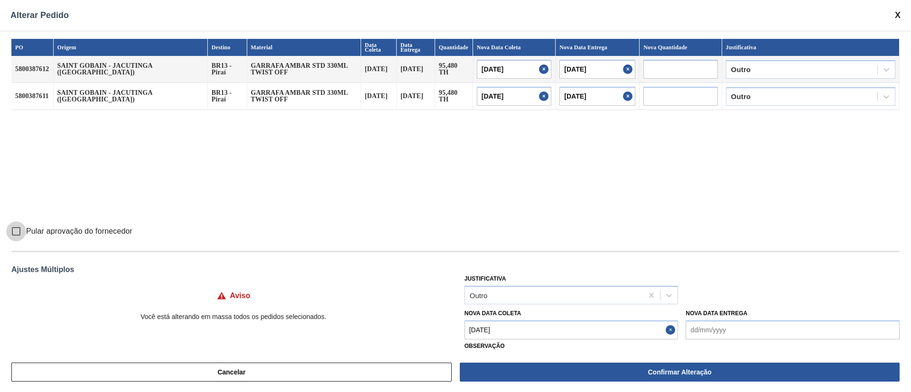
click at [15, 228] on input "Pular aprovação do fornecedor" at bounding box center [16, 232] width 20 height 20
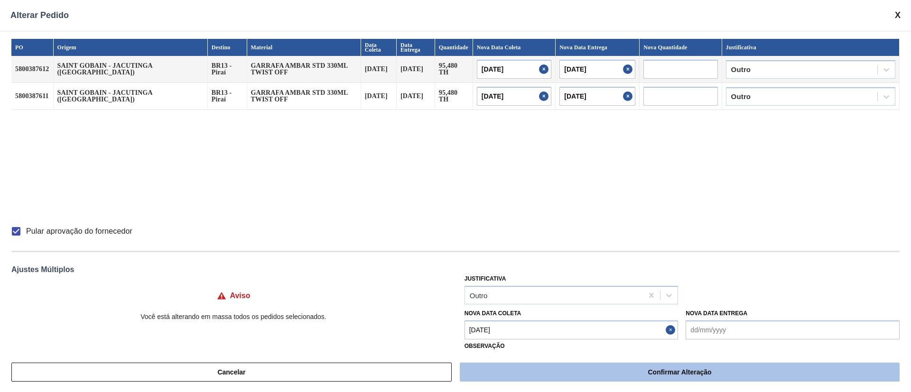
click at [627, 377] on button "Confirmar Alteração" at bounding box center [680, 372] width 440 height 19
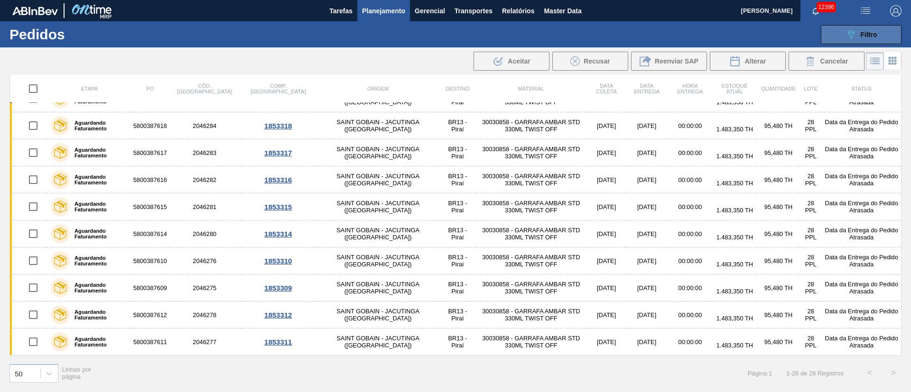
click at [864, 40] on button "089F7B8B-B2A5-4AFE-B5C0-19BA573D28AC Filtro" at bounding box center [861, 34] width 81 height 19
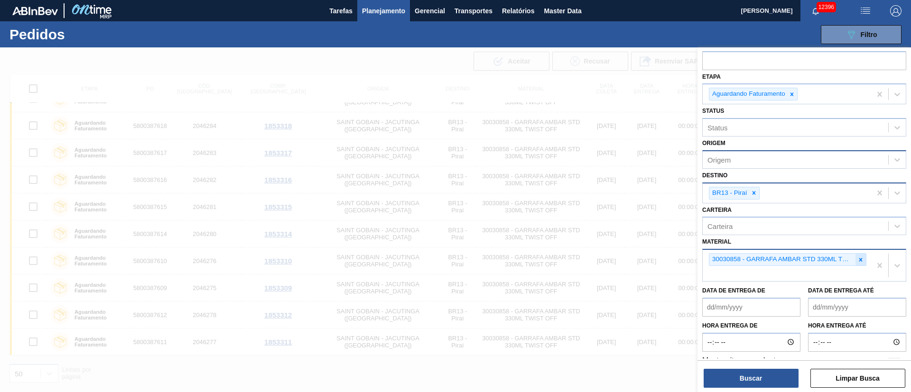
click at [859, 260] on icon at bounding box center [860, 260] width 7 height 7
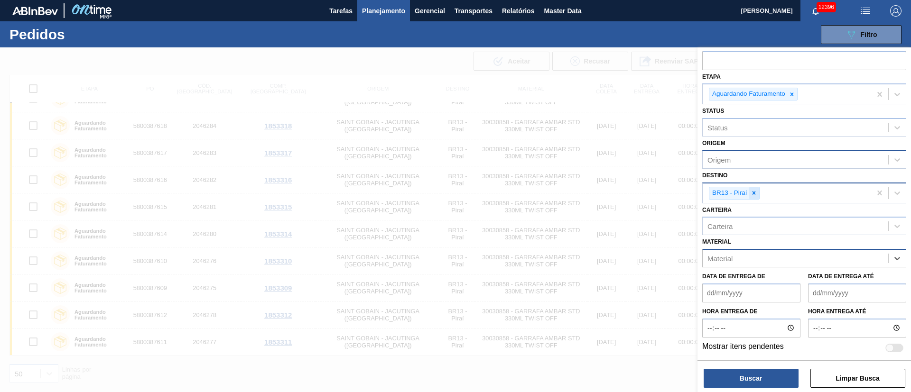
click at [753, 194] on icon at bounding box center [753, 192] width 3 height 3
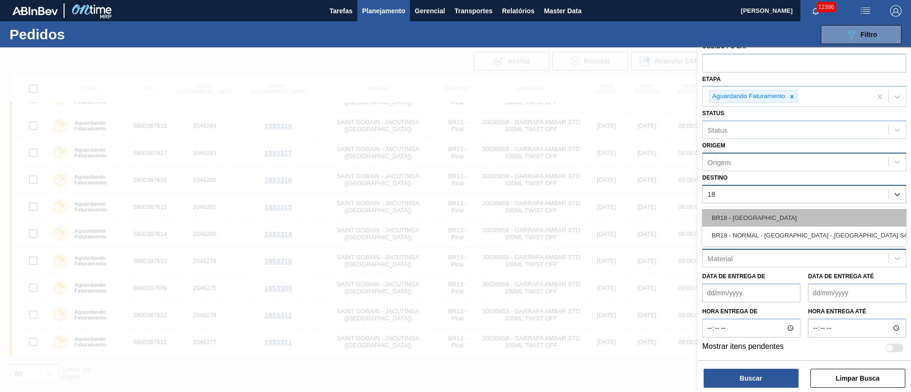
click at [748, 216] on div "BR18 - [GEOGRAPHIC_DATA]" at bounding box center [804, 218] width 204 height 18
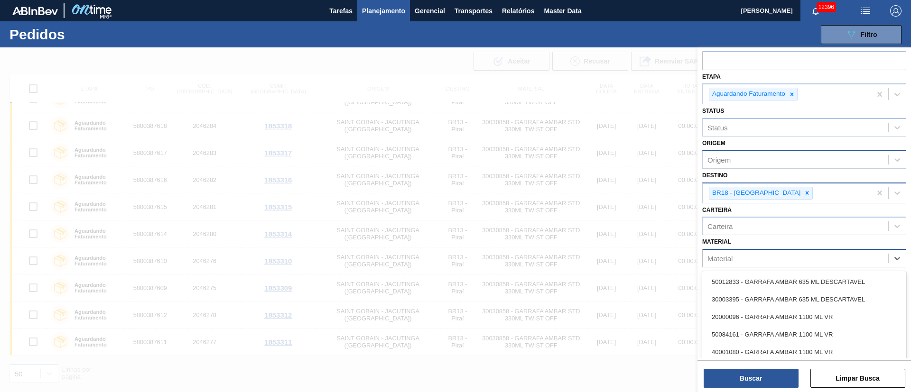
click at [728, 260] on div "Material" at bounding box center [719, 259] width 25 height 8
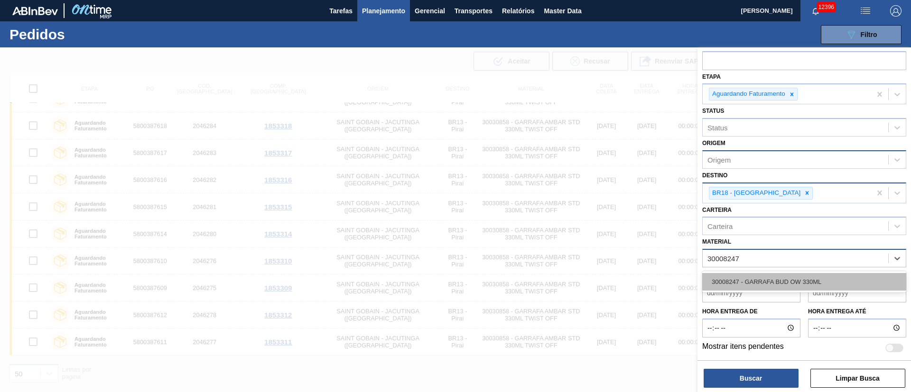
click at [733, 282] on div "30008247 - GARRAFA BUD OW 330ML" at bounding box center [804, 282] width 204 height 18
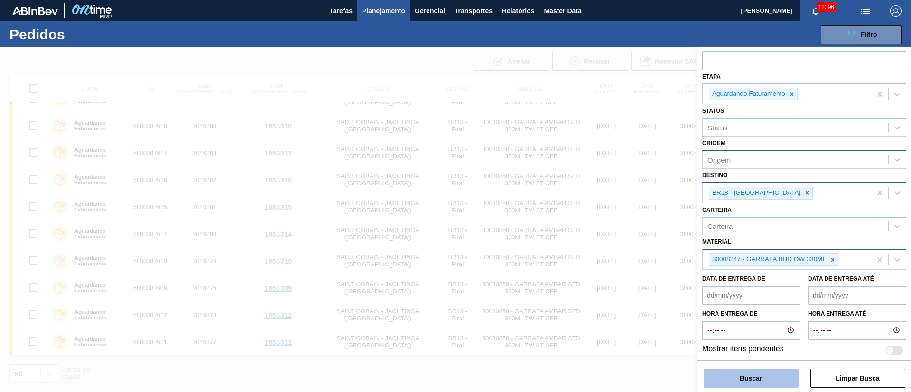
click at [732, 380] on button "Buscar" at bounding box center [751, 378] width 95 height 19
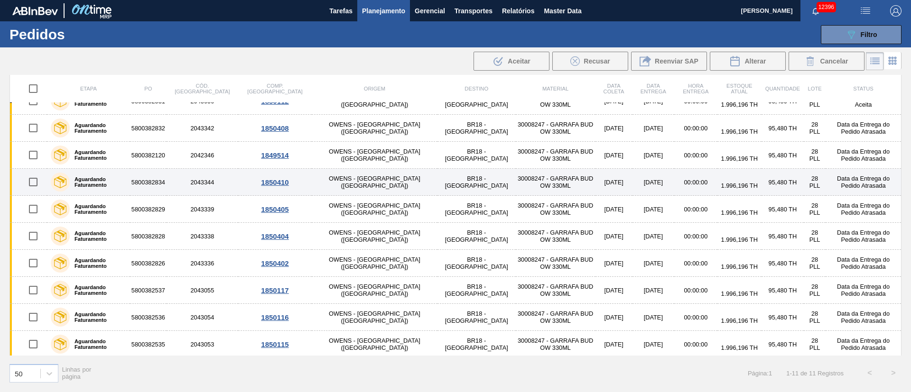
scroll to position [0, 0]
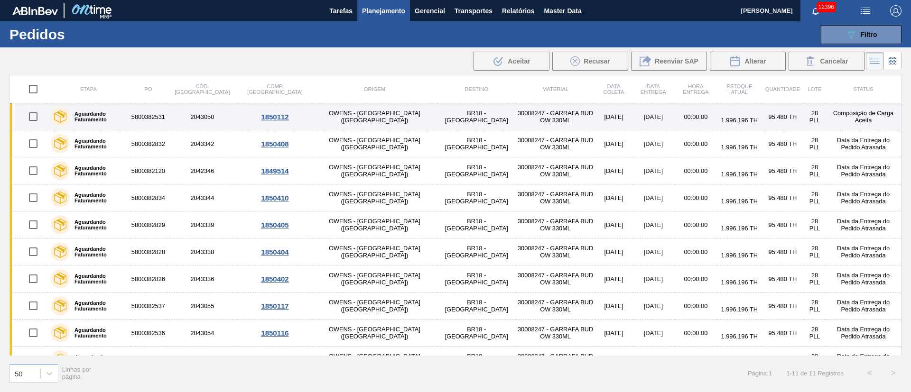
click at [37, 116] on input "checkbox" at bounding box center [33, 117] width 20 height 20
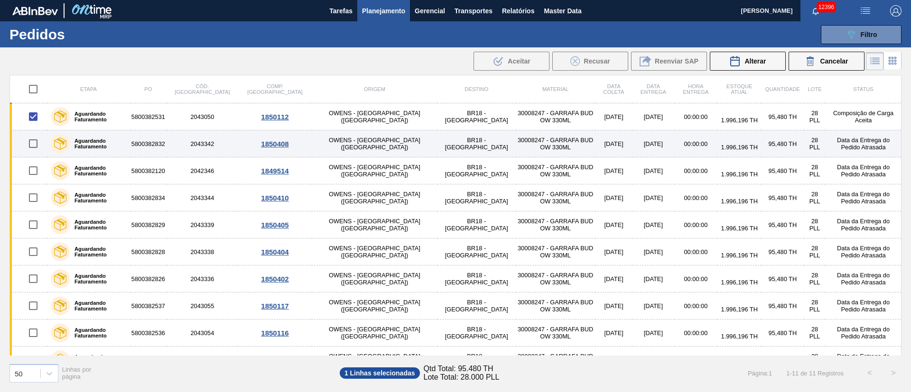
click at [35, 142] on input "checkbox" at bounding box center [33, 144] width 20 height 20
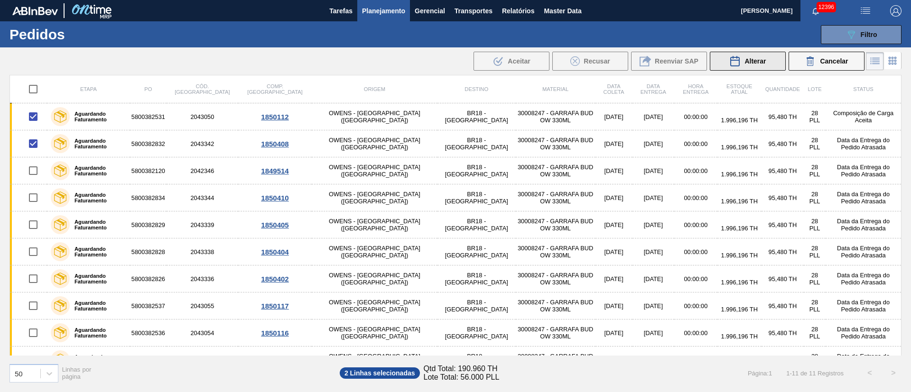
click at [743, 62] on div "Alterar" at bounding box center [747, 61] width 37 height 11
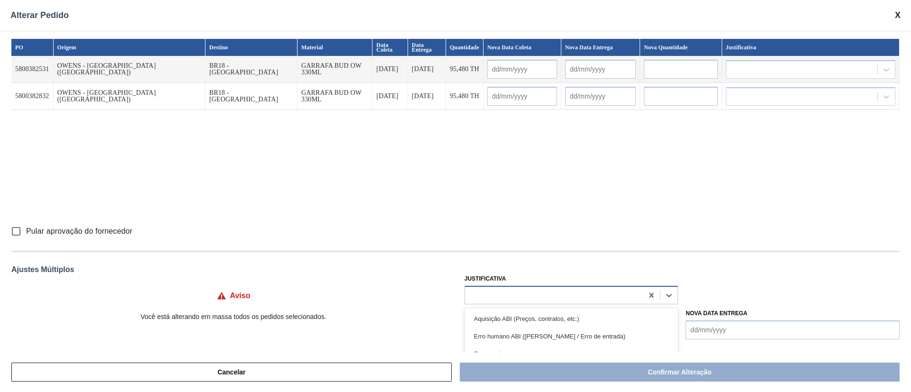
click at [503, 295] on div at bounding box center [554, 295] width 178 height 14
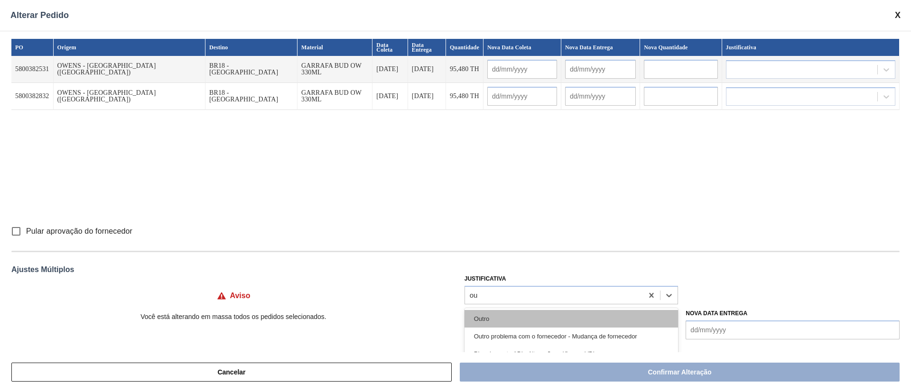
click at [491, 319] on div "Outro" at bounding box center [571, 319] width 214 height 18
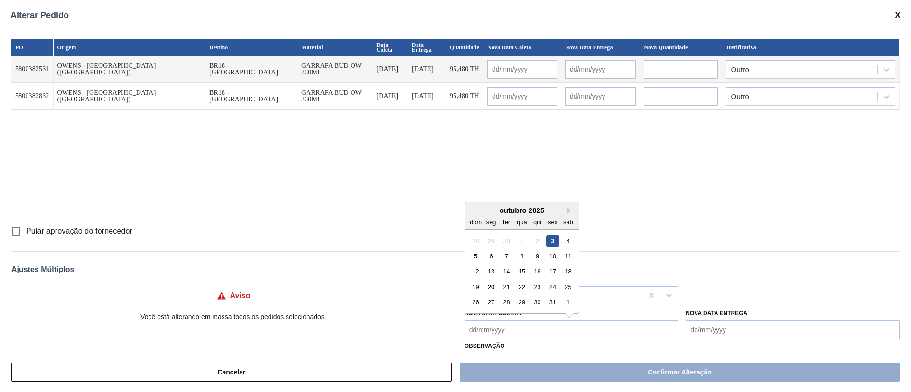
click at [481, 335] on Coleta "Nova Data Coleta" at bounding box center [571, 330] width 214 height 19
click at [487, 271] on div "13" at bounding box center [490, 271] width 13 height 13
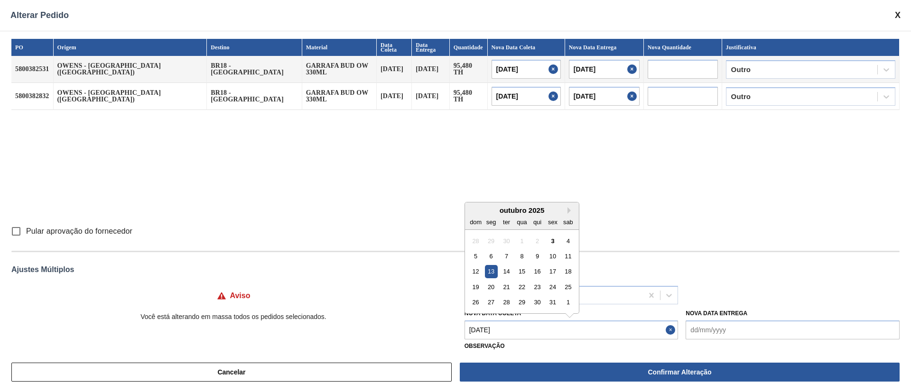
click at [498, 329] on Coleta "[DATE]" at bounding box center [571, 330] width 214 height 19
click at [568, 239] on div "4" at bounding box center [568, 240] width 13 height 13
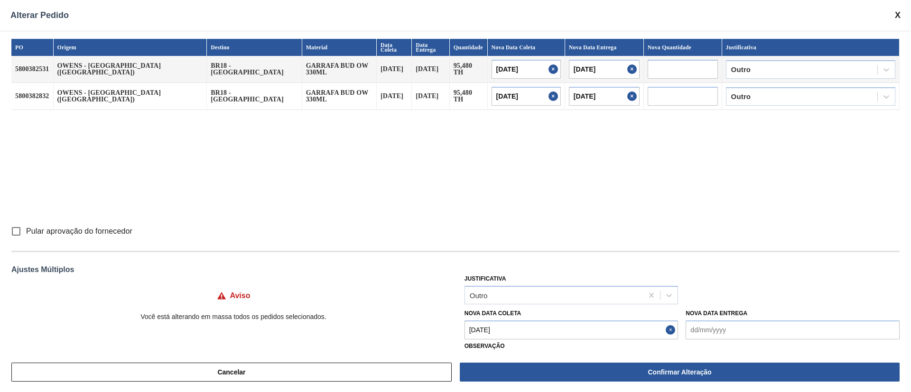
click at [506, 334] on Coleta "[DATE]" at bounding box center [571, 330] width 214 height 19
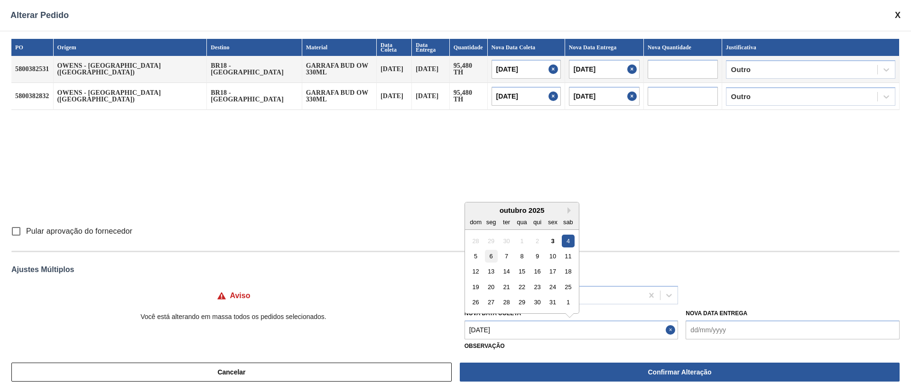
click at [490, 256] on div "6" at bounding box center [490, 256] width 13 height 13
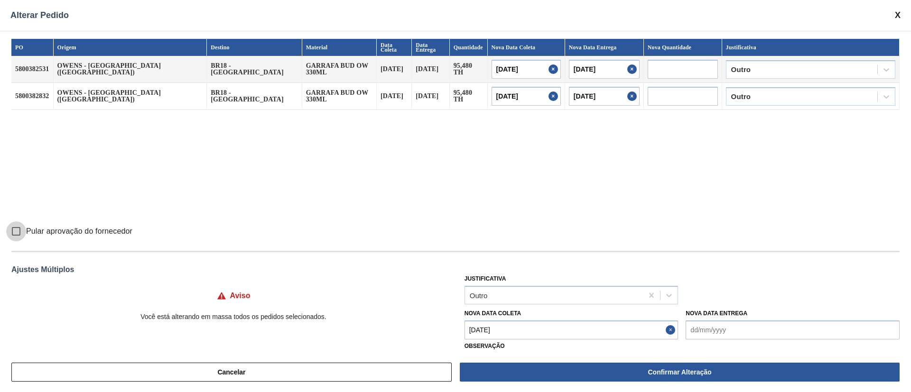
click at [13, 230] on input "Pular aprovação do fornecedor" at bounding box center [16, 232] width 20 height 20
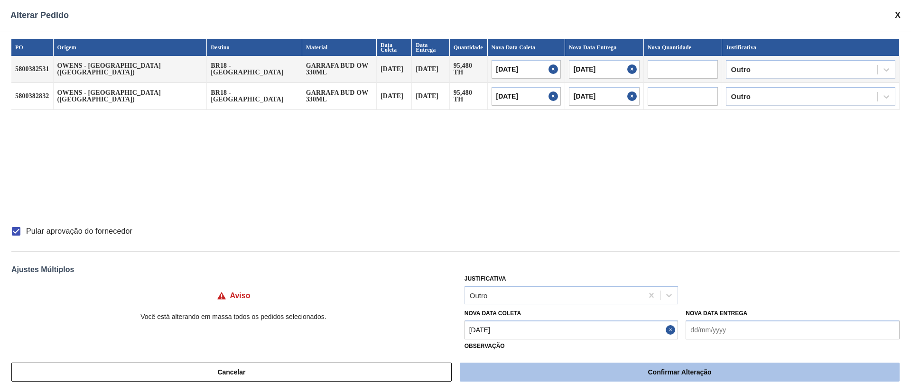
click at [642, 368] on button "Confirmar Alteração" at bounding box center [680, 372] width 440 height 19
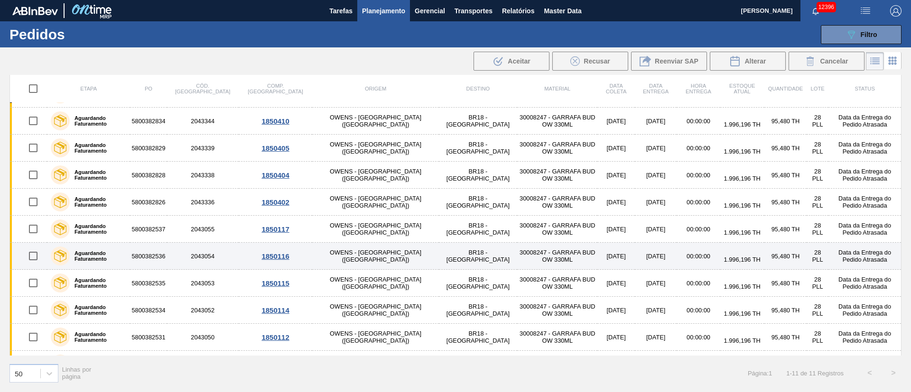
scroll to position [45, 0]
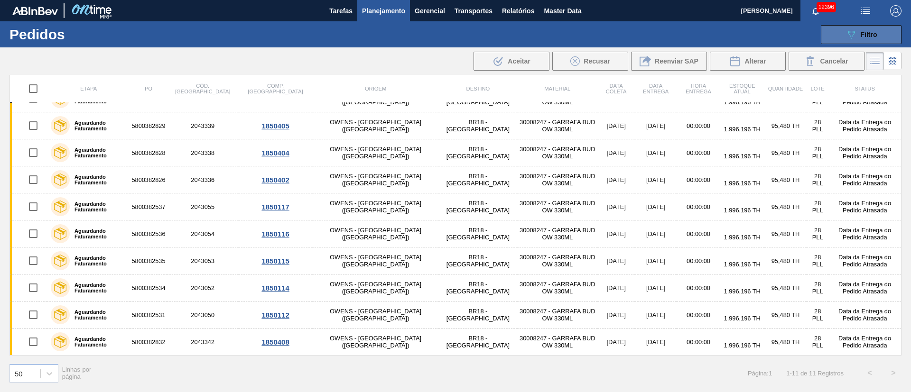
click at [835, 39] on button "089F7B8B-B2A5-4AFE-B5C0-19BA573D28AC Filtro" at bounding box center [861, 34] width 81 height 19
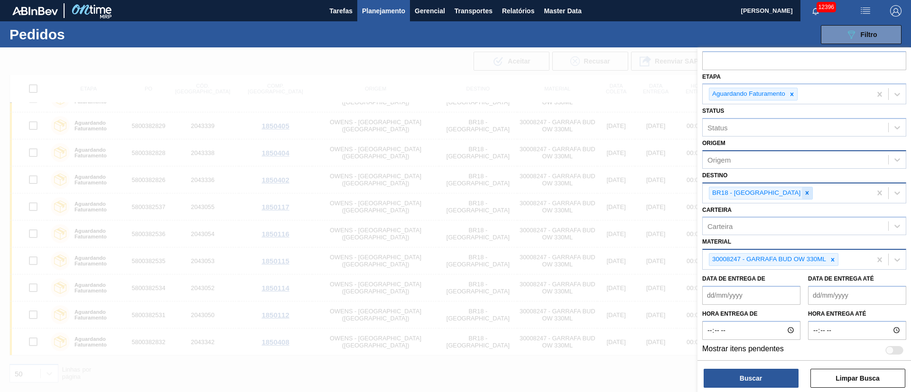
click at [804, 193] on icon at bounding box center [807, 193] width 7 height 7
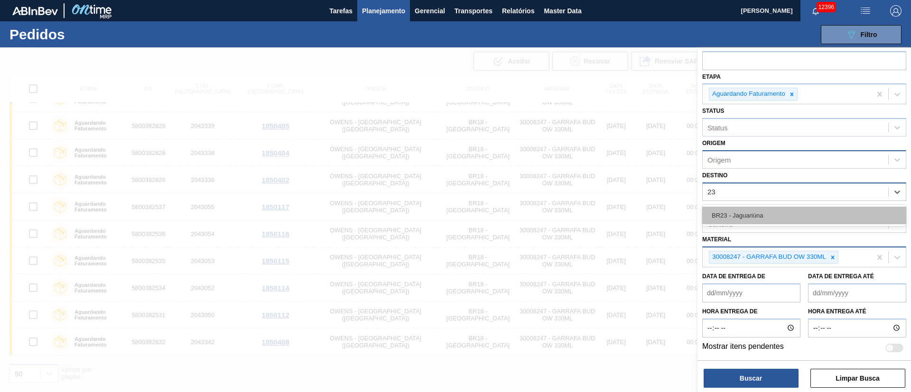
click at [774, 218] on div "BR23 - Jaguariúna" at bounding box center [804, 216] width 204 height 18
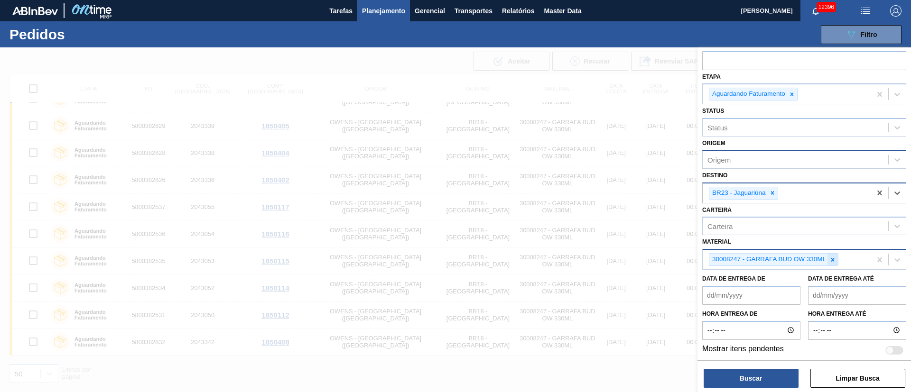
click at [835, 260] on icon at bounding box center [832, 260] width 7 height 7
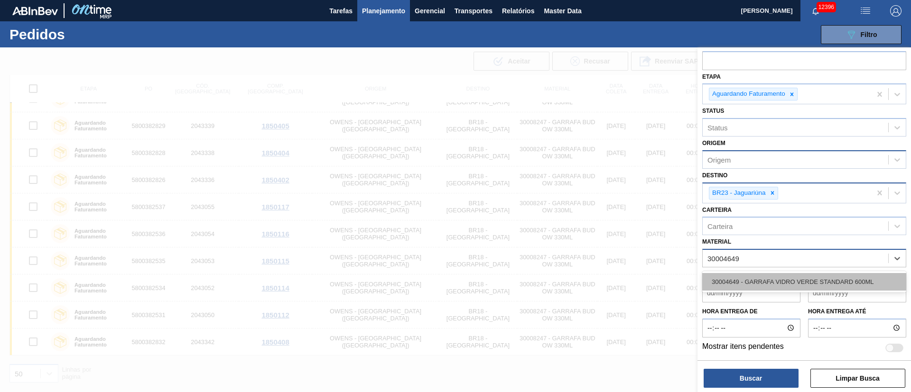
click at [720, 281] on div "30004649 - GARRAFA VIDRO VERDE STANDARD 600ML" at bounding box center [804, 282] width 204 height 18
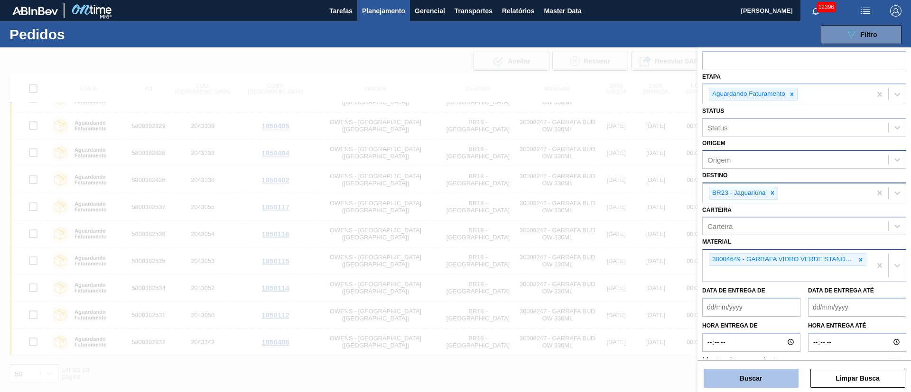
click at [764, 376] on button "Buscar" at bounding box center [751, 378] width 95 height 19
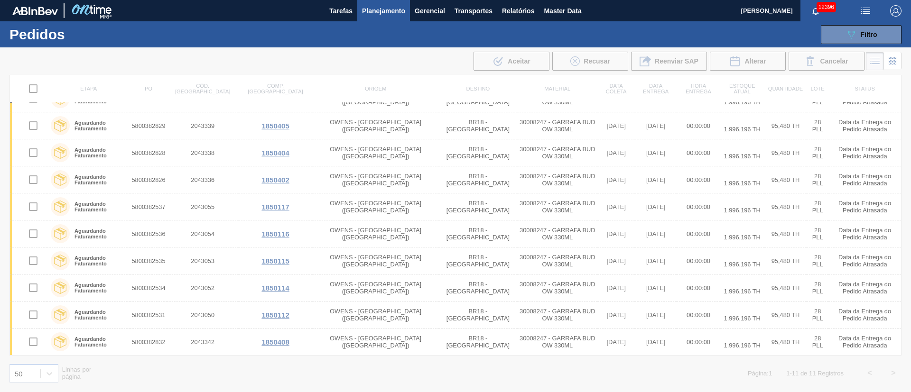
scroll to position [0, 0]
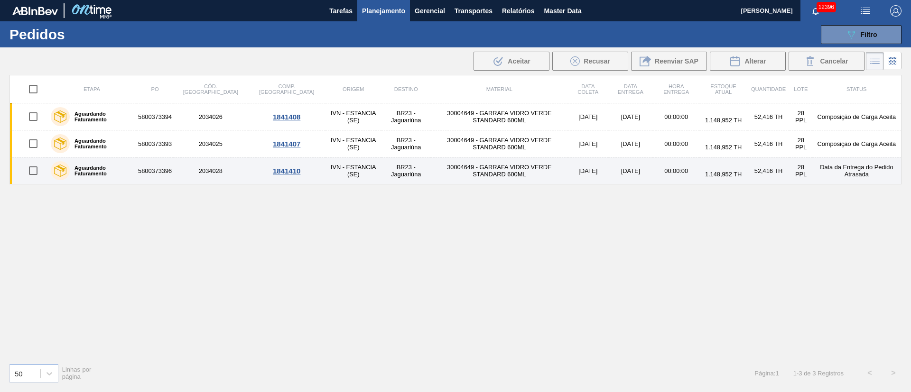
click at [608, 170] on td "[DATE]" at bounding box center [630, 171] width 45 height 27
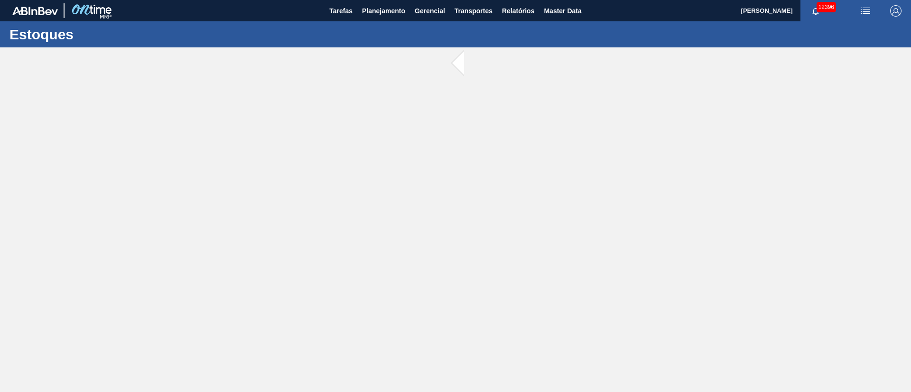
click at [585, 170] on main "Tarefas Planejamento Gerencial Transportes Relatórios Master Data [PERSON_NAME]…" at bounding box center [455, 196] width 911 height 392
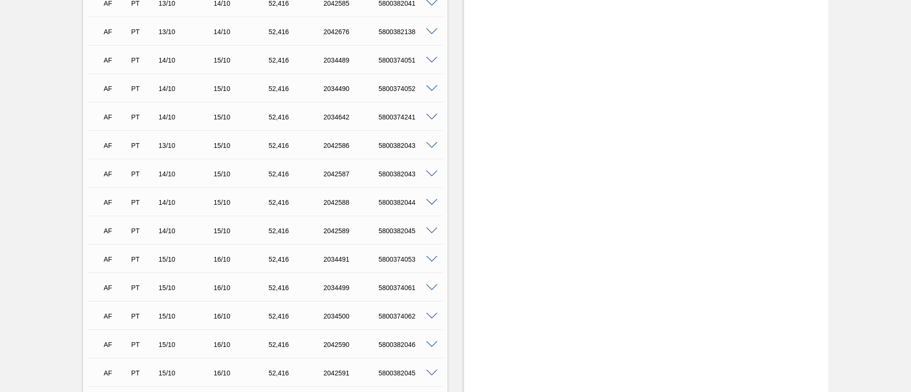
scroll to position [2383, 0]
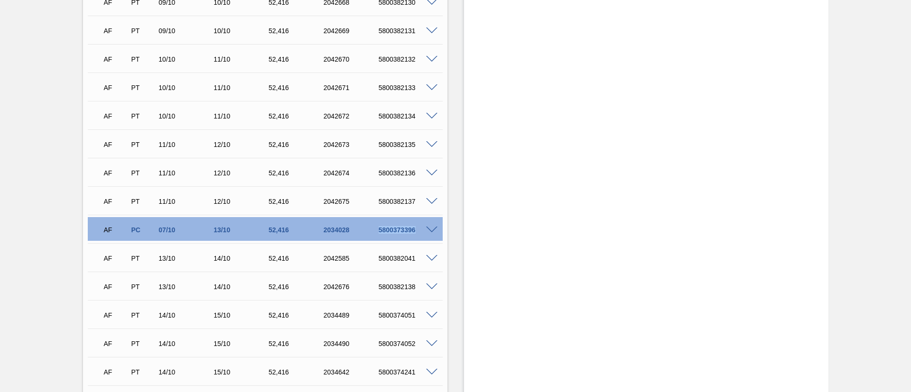
drag, startPoint x: 373, startPoint y: 227, endPoint x: 417, endPoint y: 227, distance: 43.2
click at [417, 227] on div "5800373396" at bounding box center [399, 230] width 55 height 8
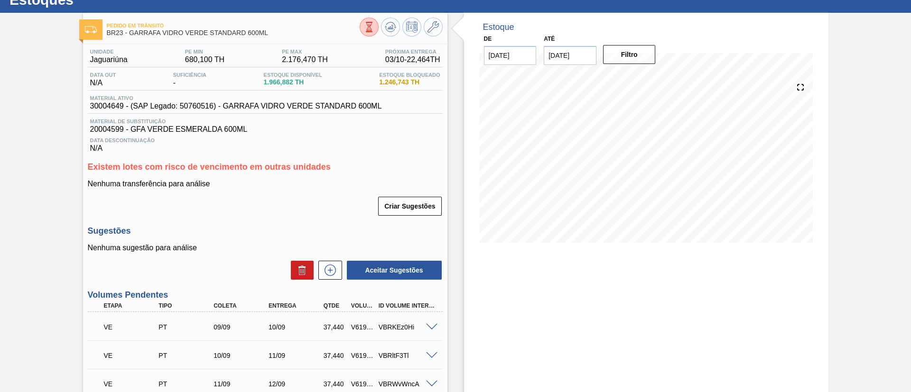
scroll to position [0, 0]
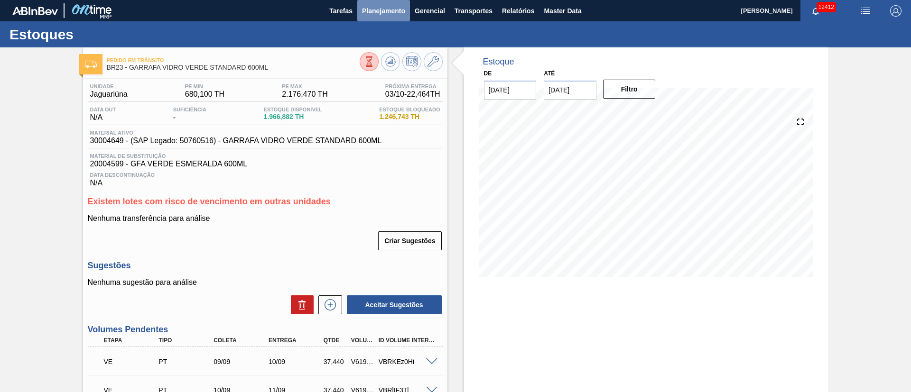
click at [388, 17] on button "Planejamento" at bounding box center [383, 10] width 53 height 21
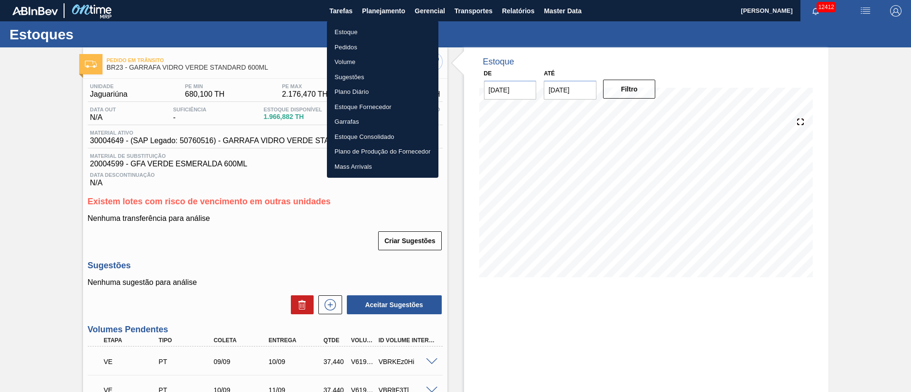
click at [349, 34] on li "Estoque" at bounding box center [382, 32] width 111 height 15
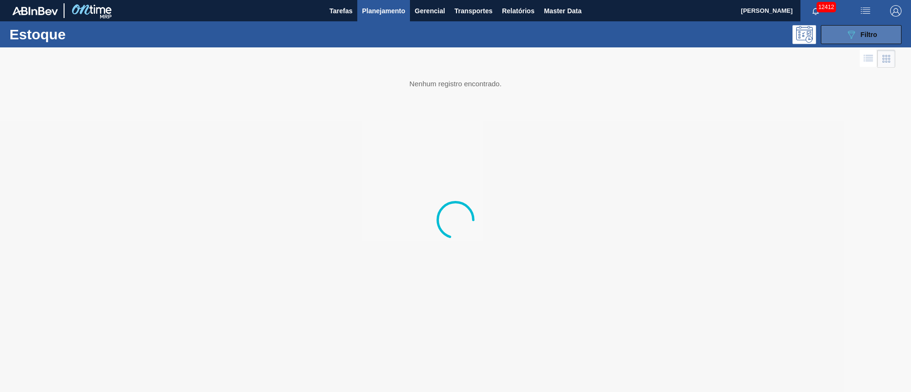
click at [868, 39] on div "089F7B8B-B2A5-4AFE-B5C0-19BA573D28AC Filtro" at bounding box center [861, 34] width 32 height 11
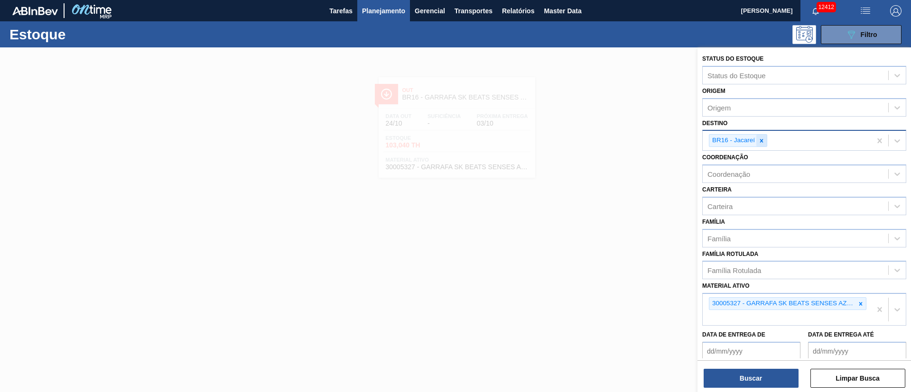
click at [762, 141] on icon at bounding box center [761, 141] width 7 height 7
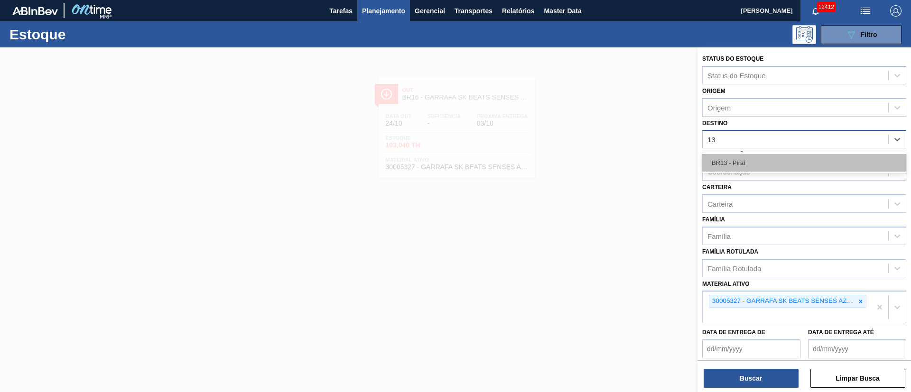
click at [755, 163] on div "BR13 - Piraí" at bounding box center [804, 163] width 204 height 18
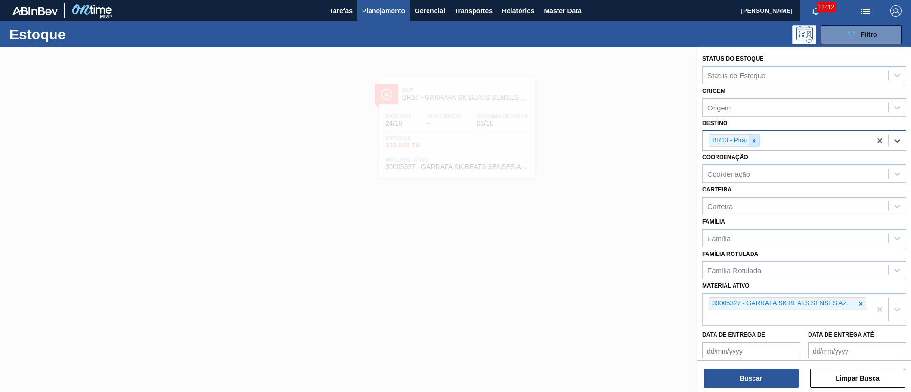
click at [756, 142] on icon at bounding box center [754, 141] width 7 height 7
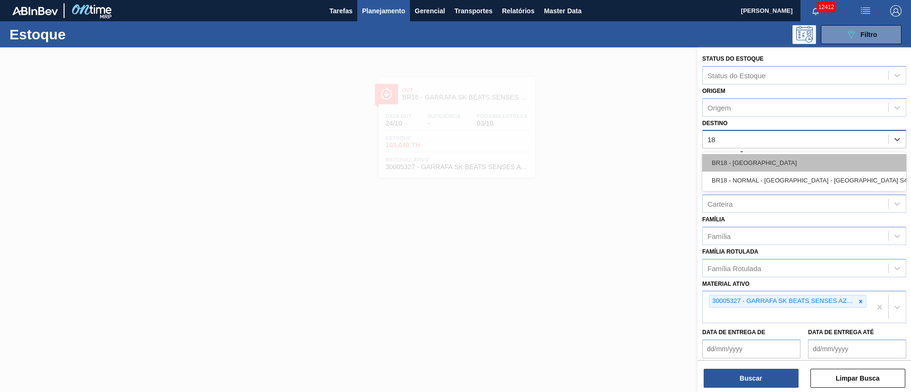
click at [751, 169] on div "BR18 - [GEOGRAPHIC_DATA]" at bounding box center [804, 163] width 204 height 18
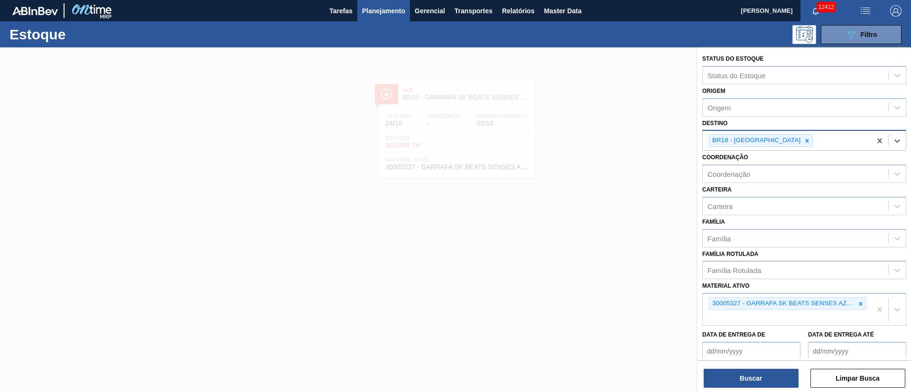
click at [550, 298] on div at bounding box center [455, 243] width 911 height 392
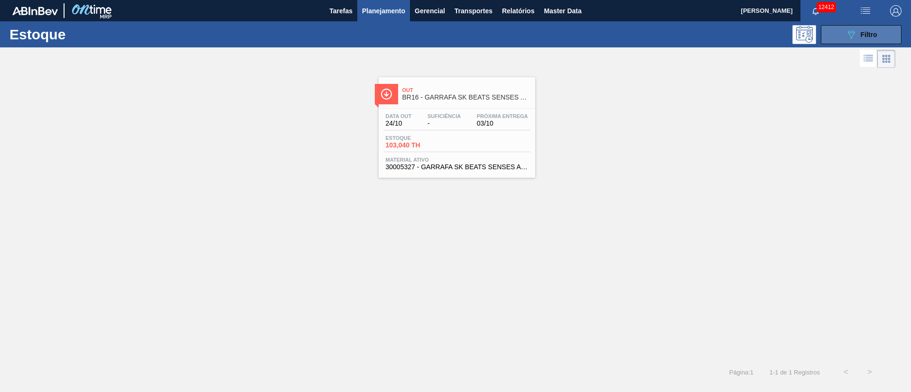
click at [856, 29] on icon "089F7B8B-B2A5-4AFE-B5C0-19BA573D28AC" at bounding box center [850, 34] width 11 height 11
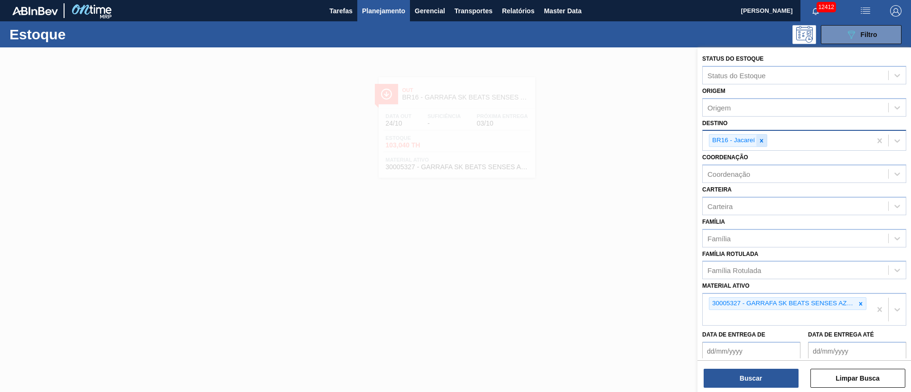
click at [761, 138] on icon at bounding box center [761, 141] width 7 height 7
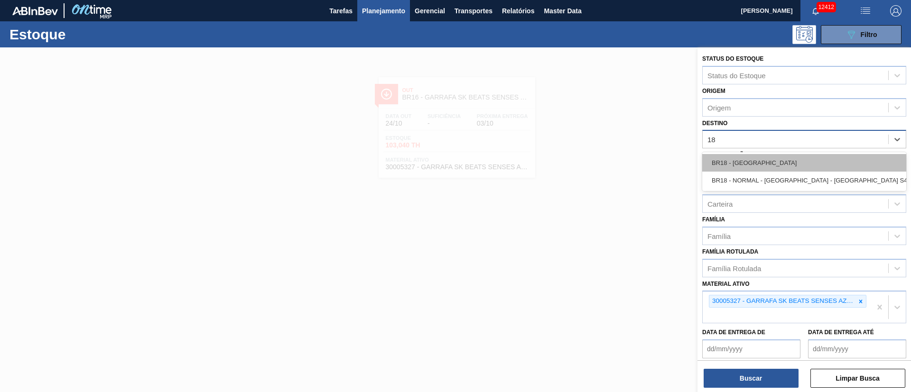
click at [745, 161] on div "BR18 - [GEOGRAPHIC_DATA]" at bounding box center [804, 163] width 204 height 18
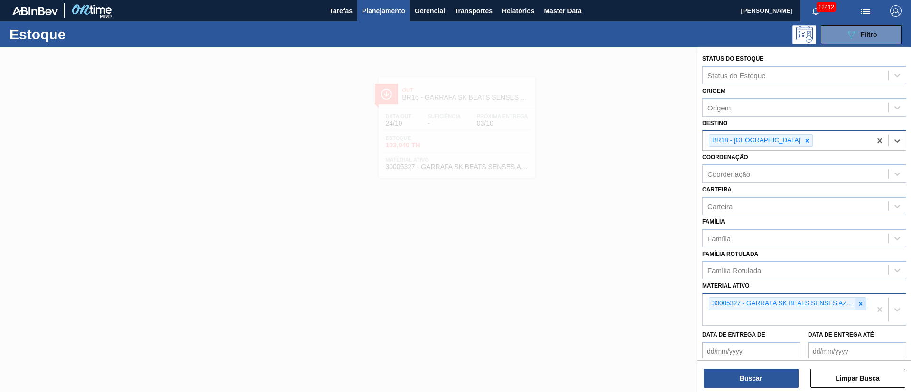
click at [860, 302] on icon at bounding box center [860, 304] width 7 height 7
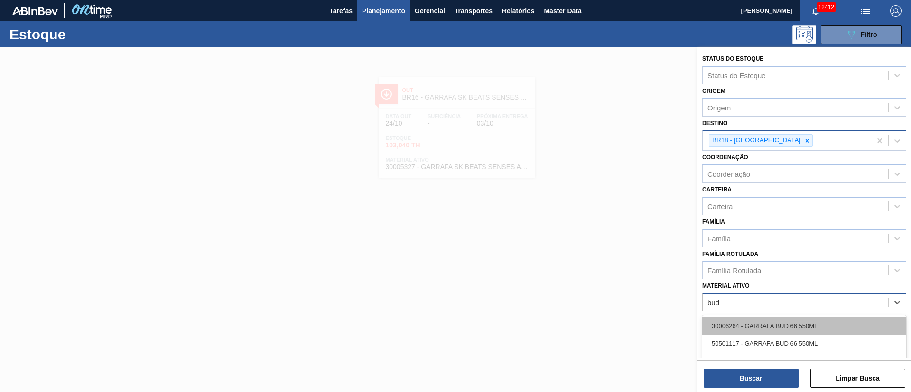
click at [757, 327] on div "30006264 - GARRAFA BUD 66 550ML" at bounding box center [804, 326] width 204 height 18
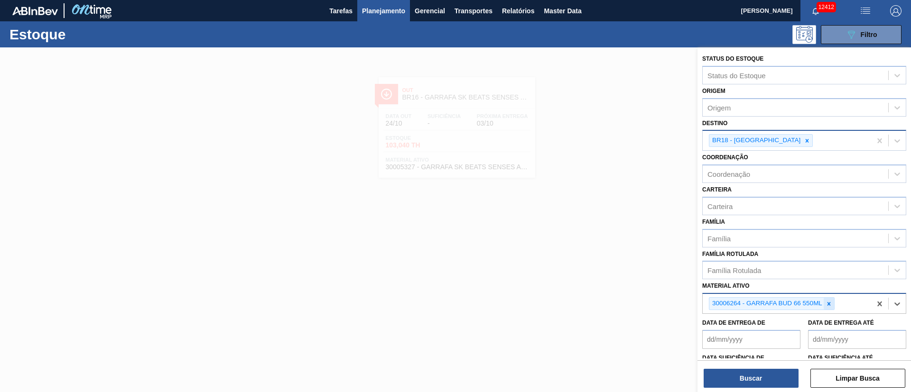
click at [826, 305] on icon at bounding box center [828, 304] width 7 height 7
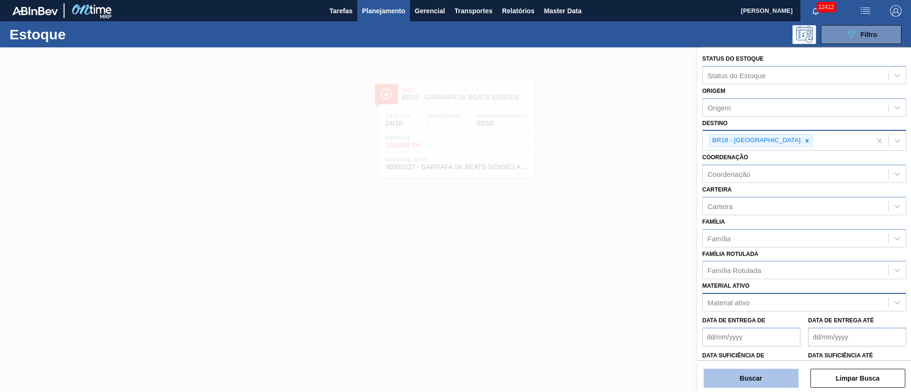
click at [776, 380] on button "Buscar" at bounding box center [751, 378] width 95 height 19
